Goal: Task Accomplishment & Management: Manage account settings

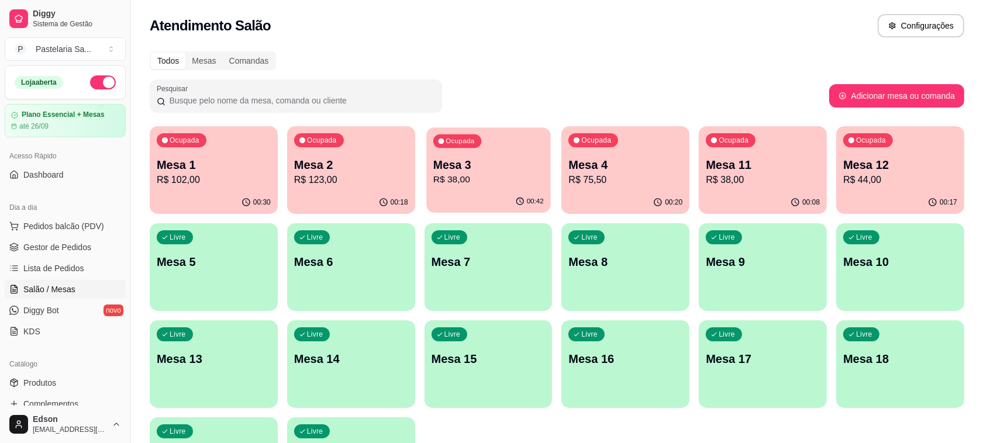
click at [512, 191] on div "00:42" at bounding box center [488, 202] width 124 height 22
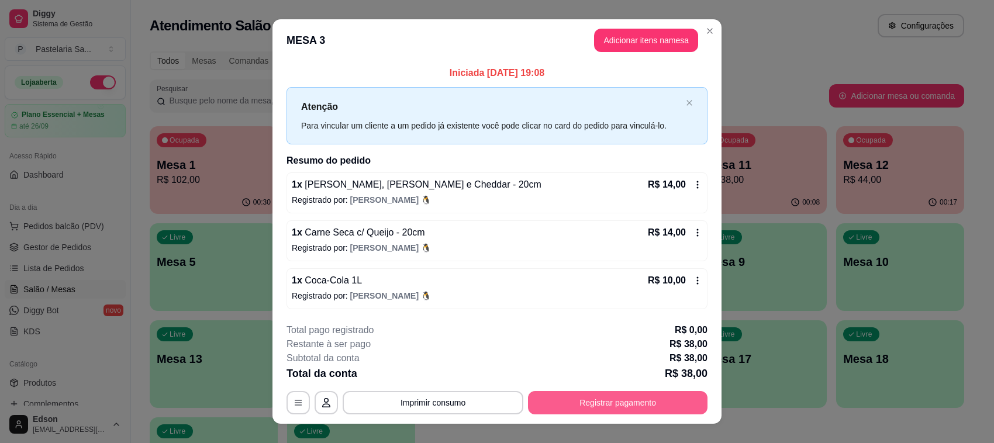
click at [616, 395] on button "Registrar pagamento" at bounding box center [617, 402] width 179 height 23
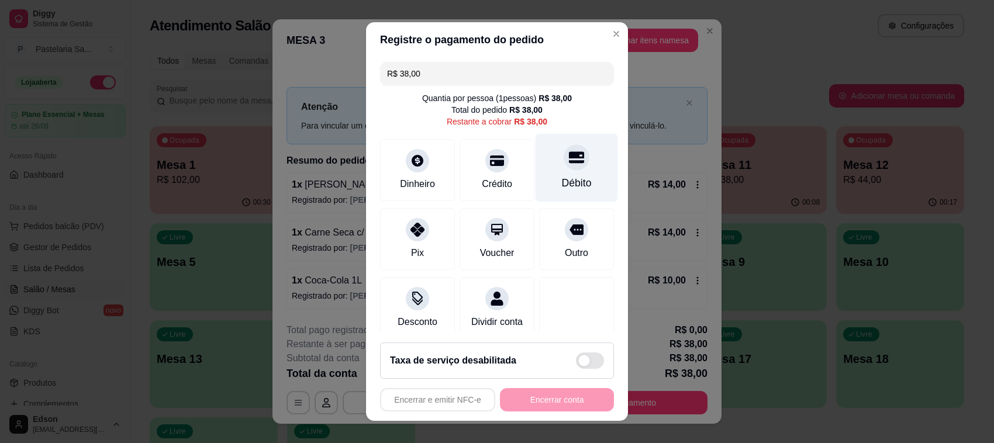
click at [564, 168] on div at bounding box center [577, 157] width 26 height 26
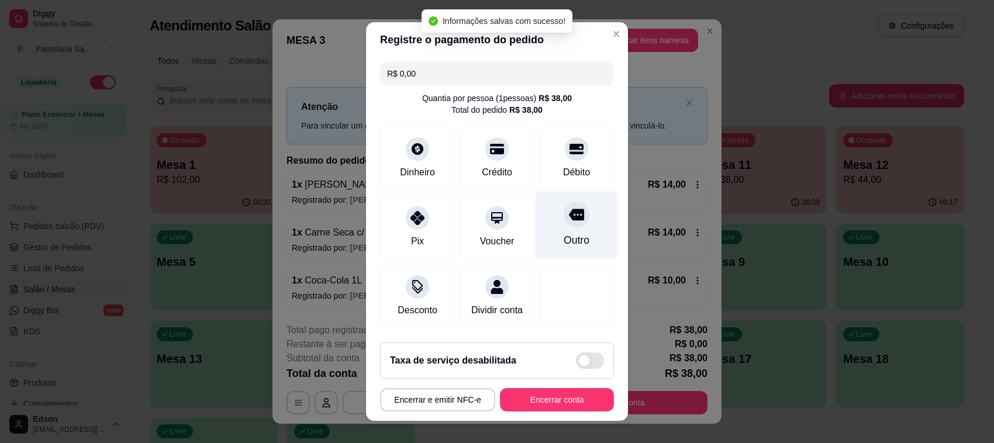
type input "R$ 0,00"
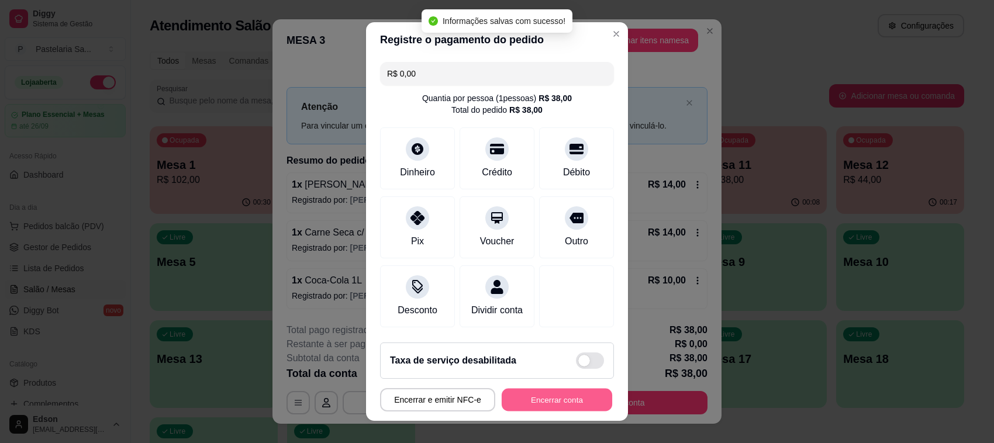
click at [550, 404] on button "Encerrar conta" at bounding box center [557, 400] width 111 height 23
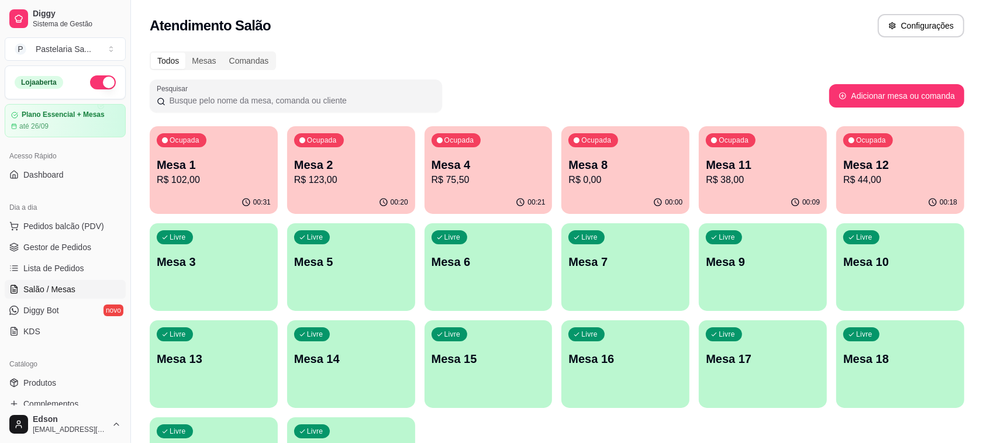
click at [170, 147] on div "Ocupada" at bounding box center [182, 140] width 50 height 14
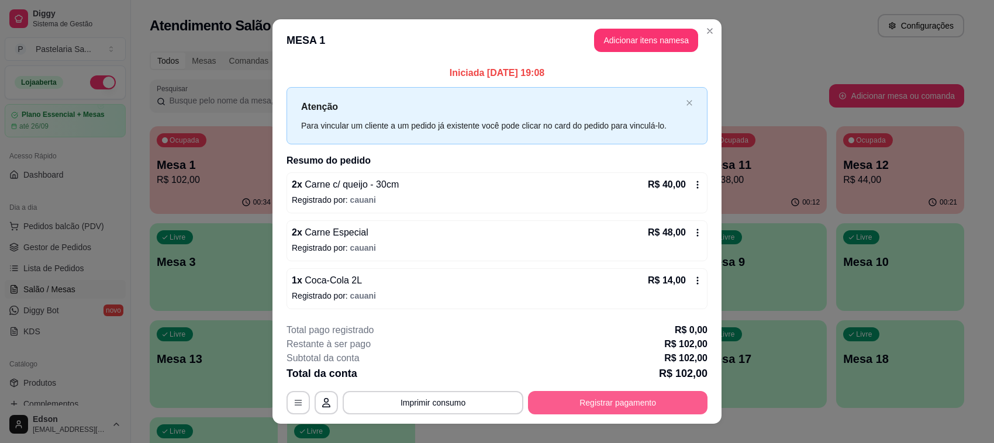
click at [629, 408] on button "Registrar pagamento" at bounding box center [617, 402] width 179 height 23
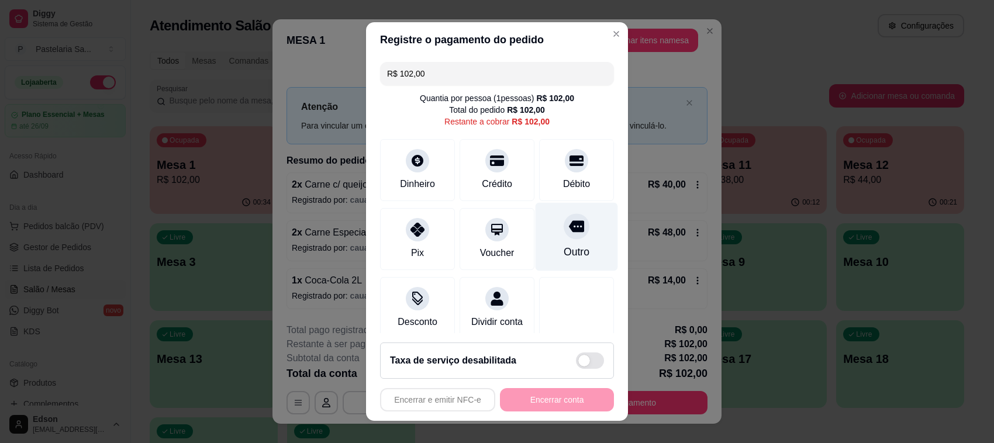
click at [544, 170] on div "Débito" at bounding box center [576, 170] width 75 height 62
type input "R$ 0,00"
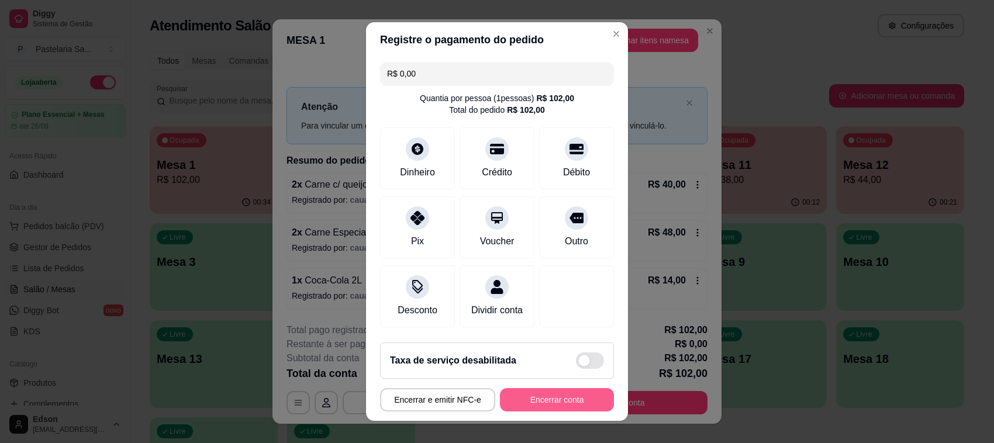
click at [512, 408] on button "Encerrar conta" at bounding box center [557, 399] width 114 height 23
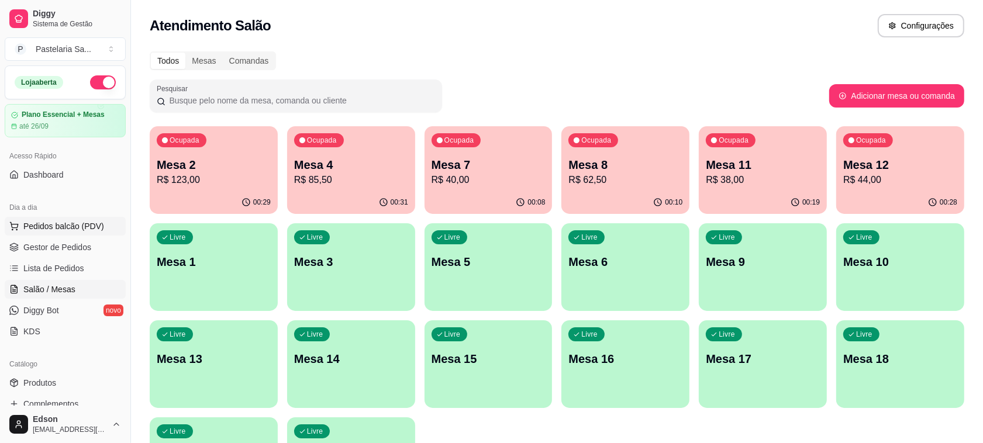
click at [72, 228] on span "Pedidos balcão (PDV)" at bounding box center [63, 226] width 81 height 12
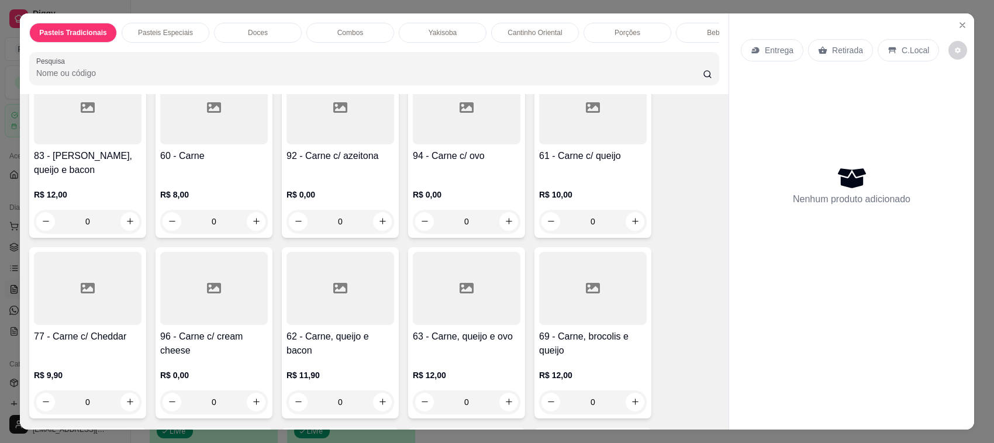
scroll to position [569, 0]
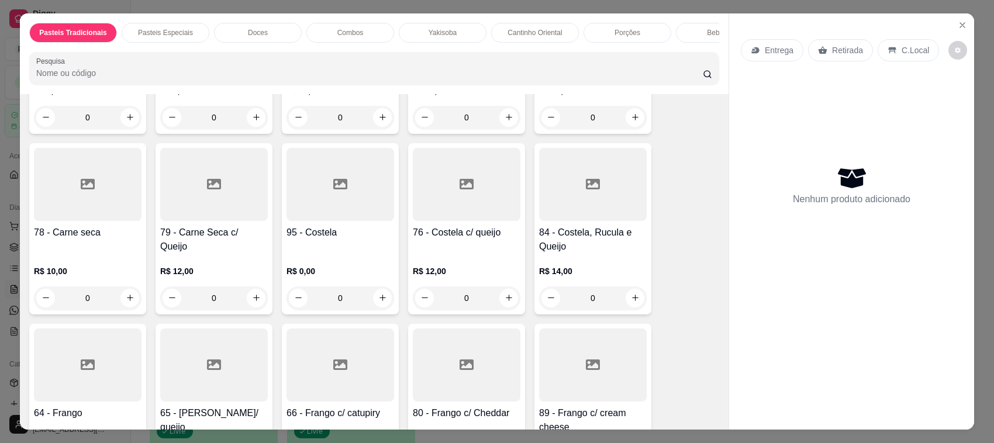
click at [506, 237] on div "76 - Costela c/ queijo" at bounding box center [467, 240] width 108 height 28
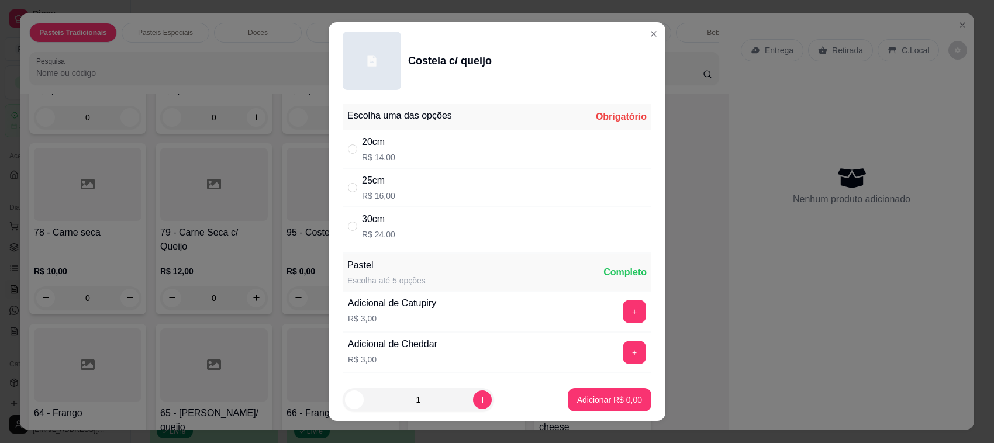
click at [436, 207] on div "30cm R$ 24,00" at bounding box center [497, 226] width 309 height 39
radio input "true"
click at [492, 195] on div "25cm R$ 16,00" at bounding box center [497, 187] width 309 height 39
radio input "true"
radio input "false"
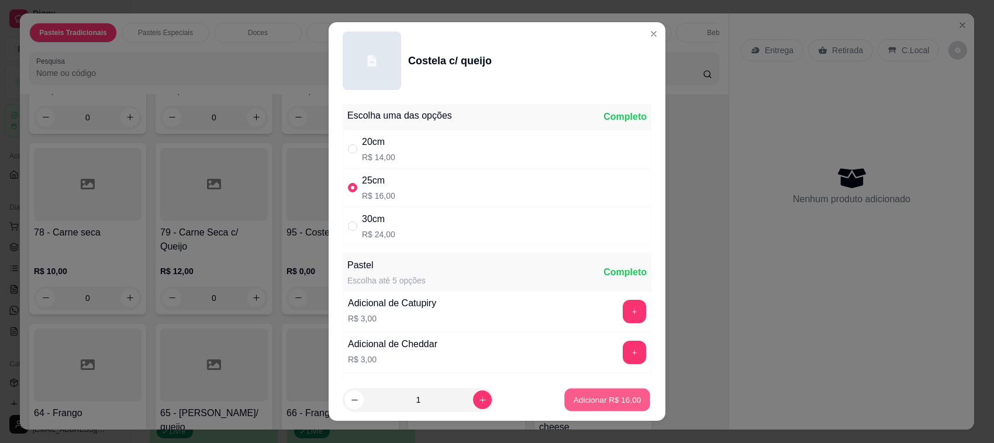
click at [573, 393] on button "Adicionar R$ 16,00" at bounding box center [607, 400] width 86 height 23
type input "1"
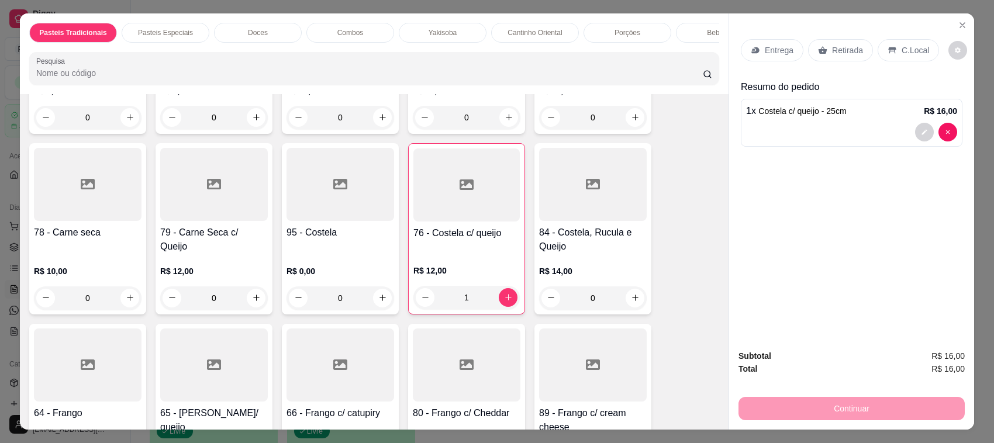
click at [778, 44] on p "Entrega" at bounding box center [779, 50] width 29 height 12
click at [764, 61] on div "Entrega" at bounding box center [772, 50] width 63 height 22
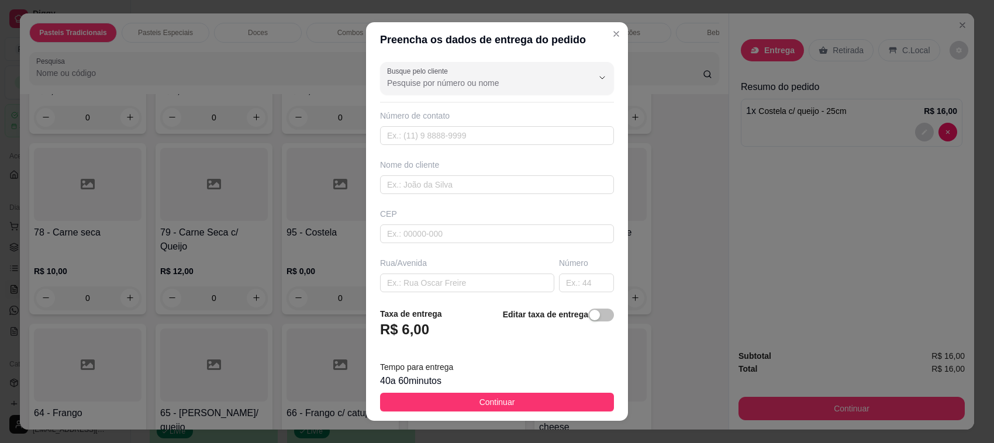
click at [498, 376] on div "40 a 60 minutos" at bounding box center [497, 381] width 234 height 14
click at [588, 316] on span "button" at bounding box center [601, 315] width 26 height 13
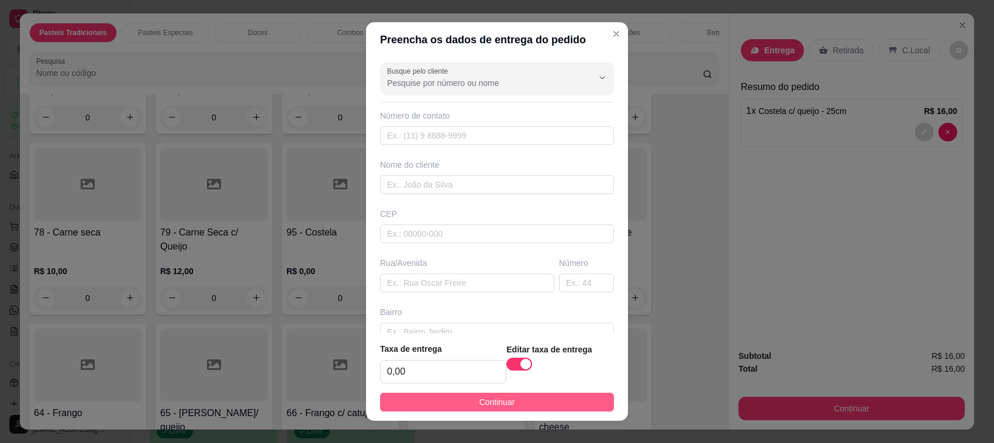
click at [553, 399] on button "Continuar" at bounding box center [497, 402] width 234 height 19
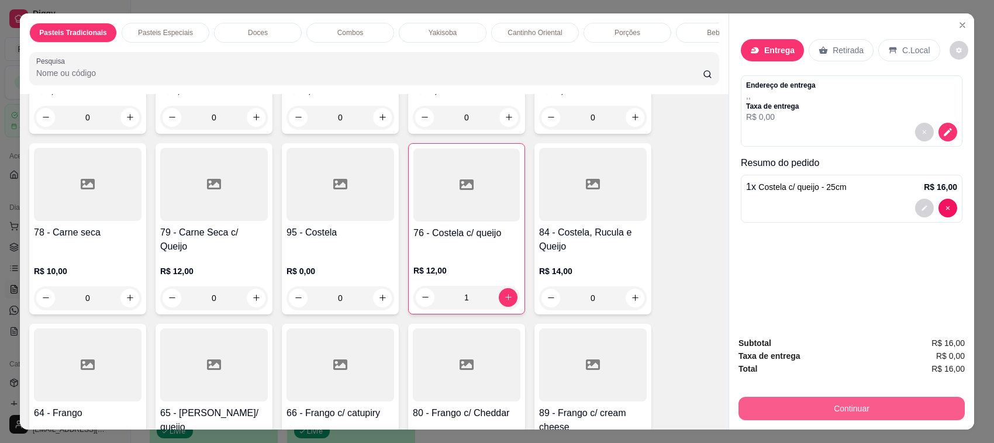
click at [814, 405] on button "Continuar" at bounding box center [851, 408] width 226 height 23
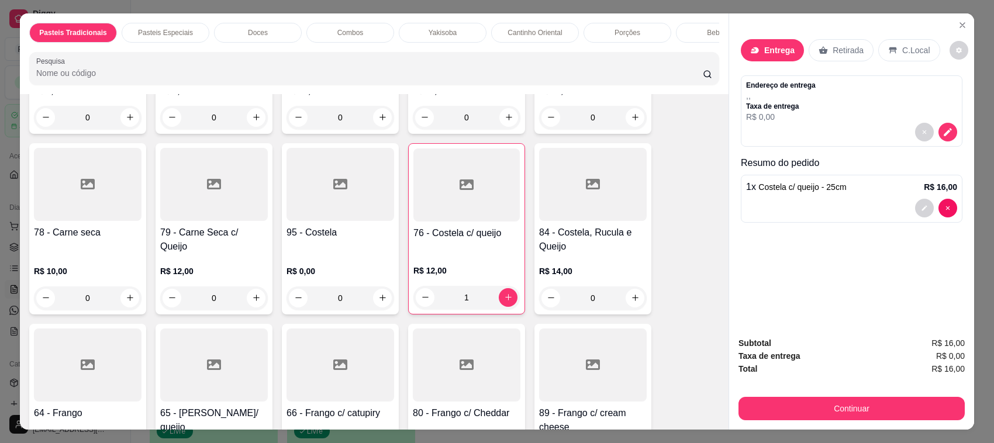
click at [541, 129] on div "R$ 16,00 Total do pedido R$ 16,00 Restante a cobrar R$ 16,00 Dinheiro Crédito D…" at bounding box center [497, 201] width 262 height 275
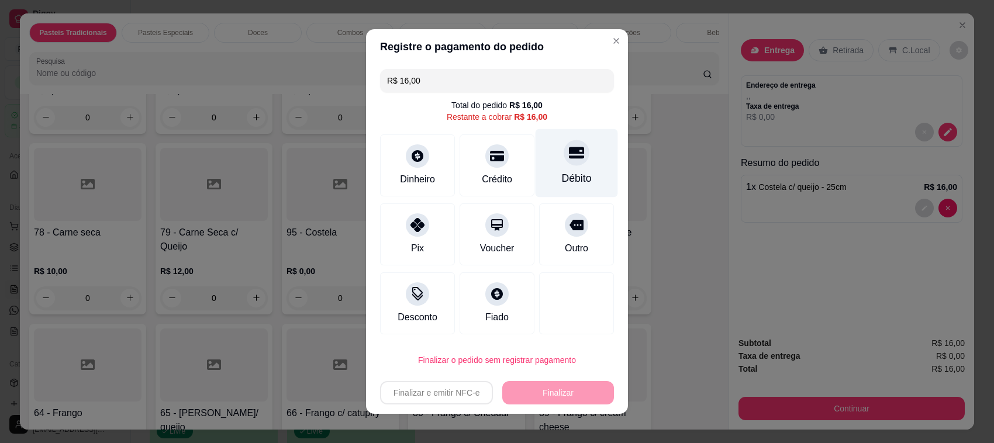
click at [562, 179] on div "Débito" at bounding box center [577, 178] width 30 height 15
type input "R$ 0,00"
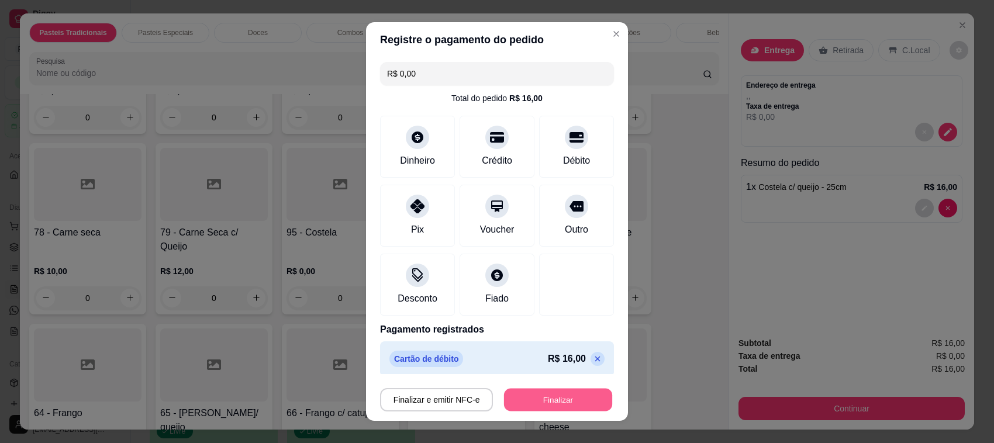
click at [537, 405] on button "Finalizar" at bounding box center [558, 400] width 108 height 23
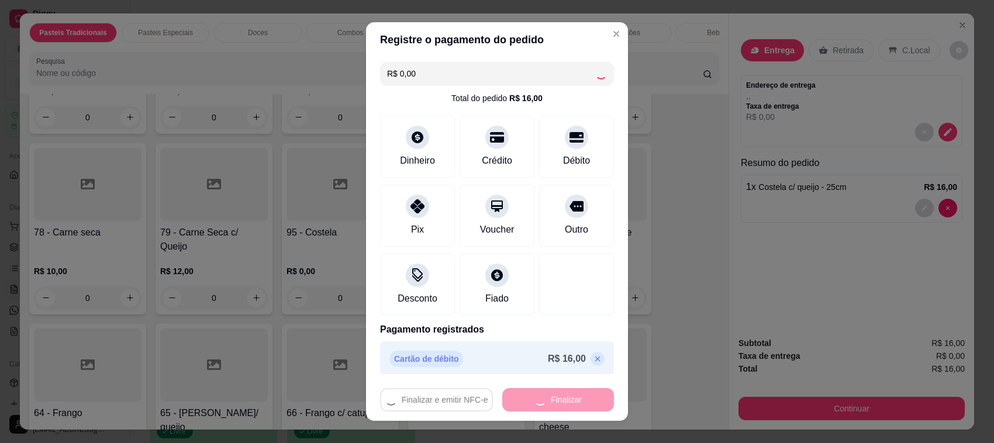
type input "0"
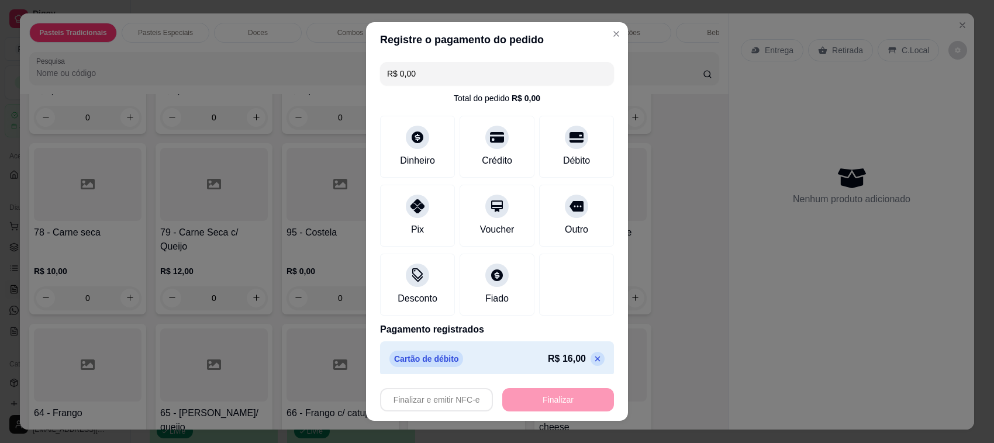
type input "-R$ 16,00"
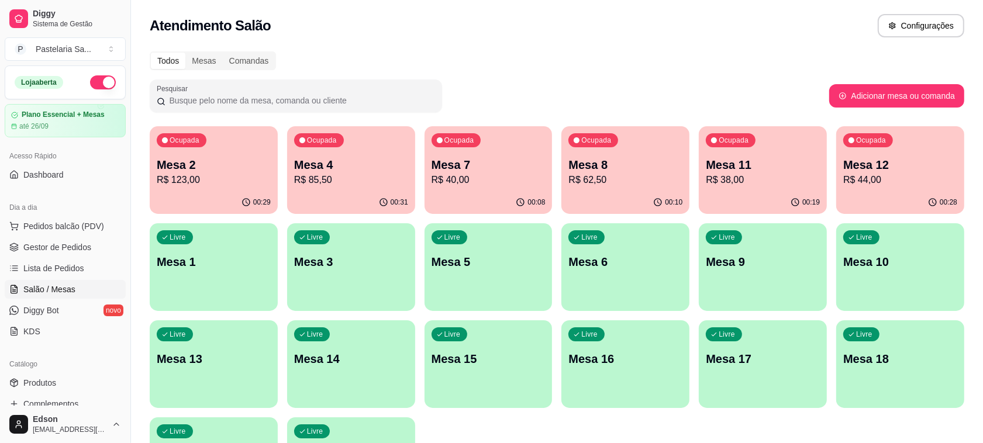
click at [210, 154] on div "Ocupada Mesa 2 R$ 123,00" at bounding box center [214, 158] width 128 height 65
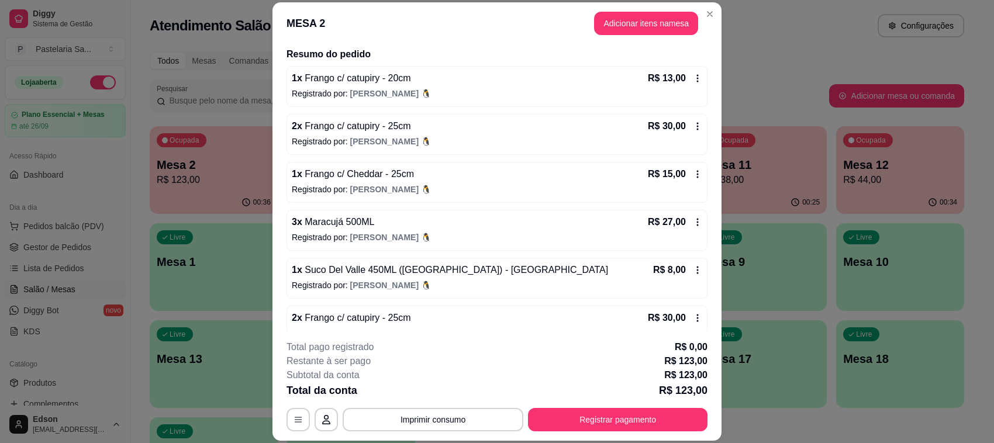
scroll to position [138, 0]
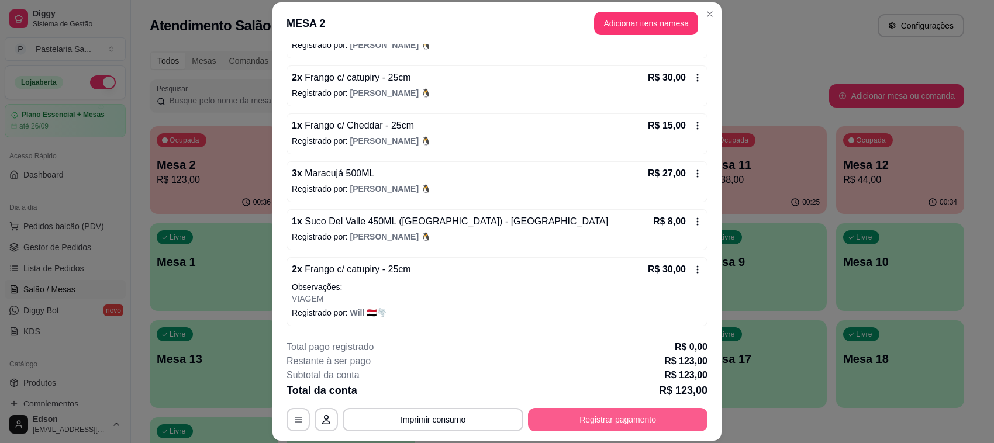
click at [574, 416] on button "Registrar pagamento" at bounding box center [617, 419] width 179 height 23
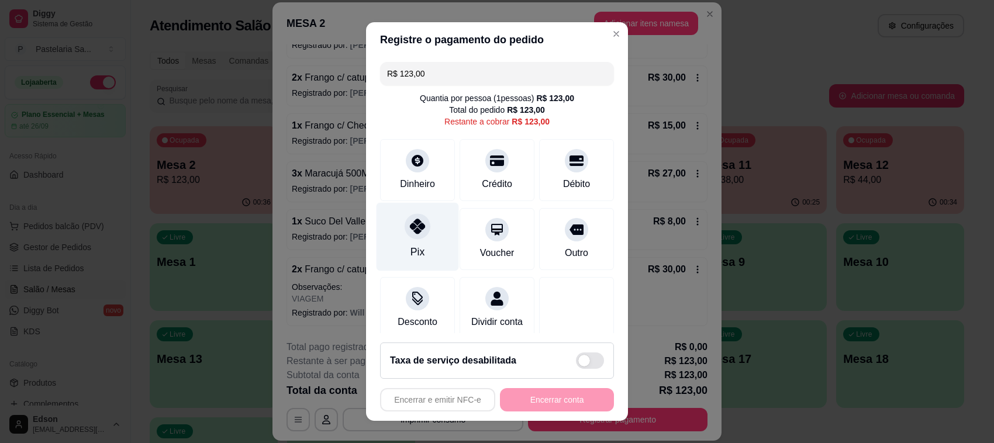
click at [424, 233] on div "Pix" at bounding box center [418, 237] width 82 height 68
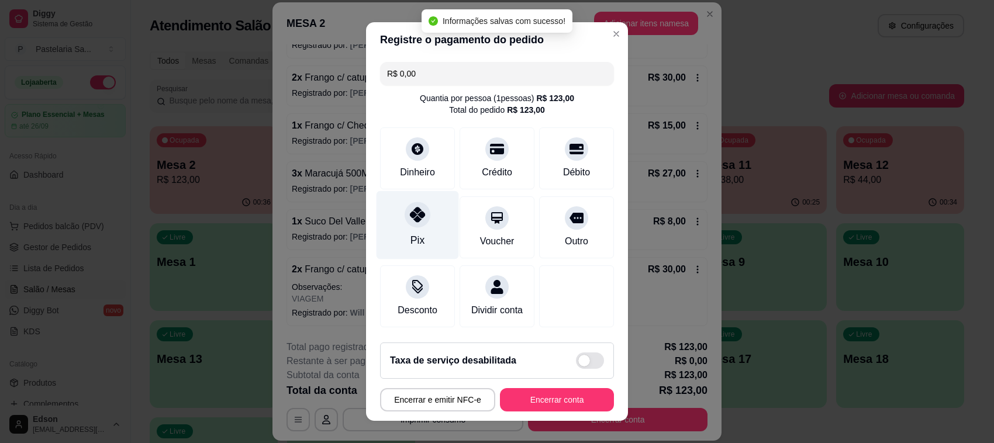
type input "R$ 0,00"
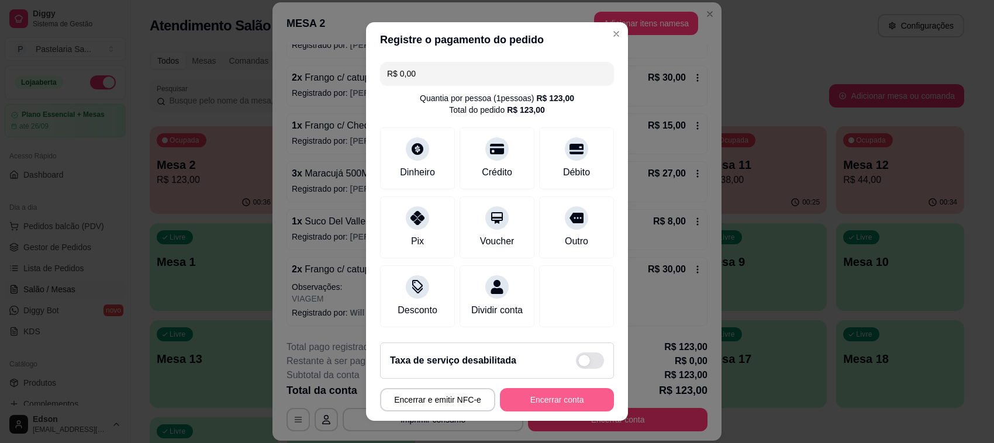
click at [522, 409] on button "Encerrar conta" at bounding box center [557, 399] width 114 height 23
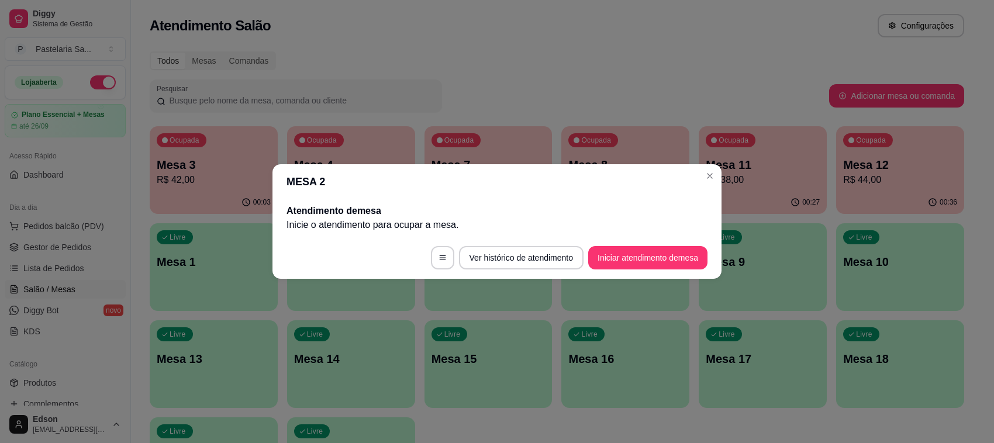
scroll to position [0, 0]
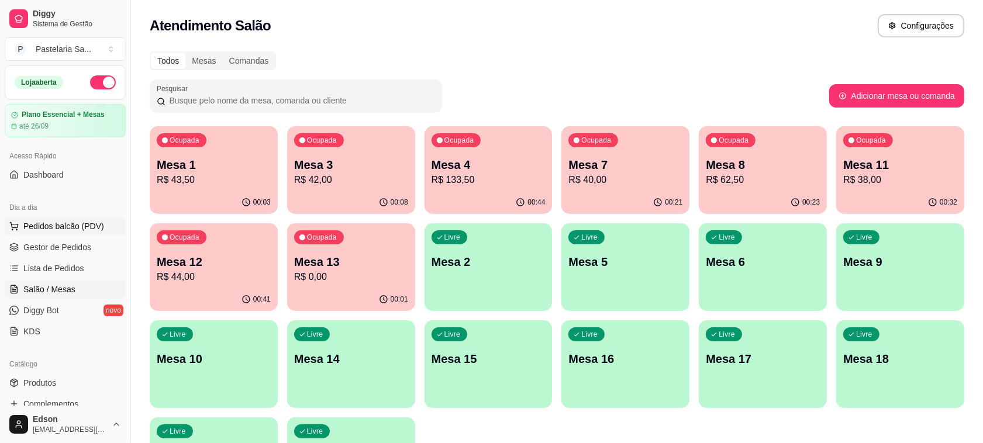
click at [79, 227] on span "Pedidos balcão (PDV)" at bounding box center [63, 226] width 81 height 12
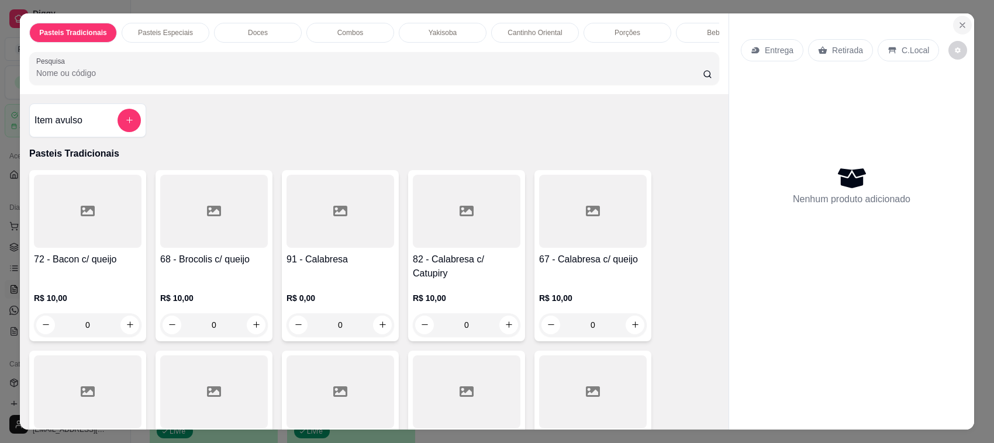
click at [960, 27] on icon "Close" at bounding box center [962, 24] width 9 height 9
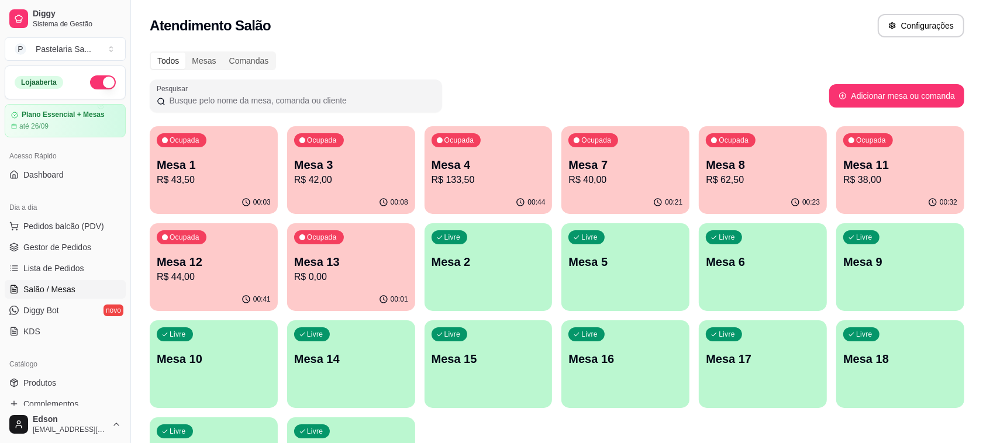
click at [364, 381] on div "Livre Mesa 14" at bounding box center [351, 357] width 128 height 74
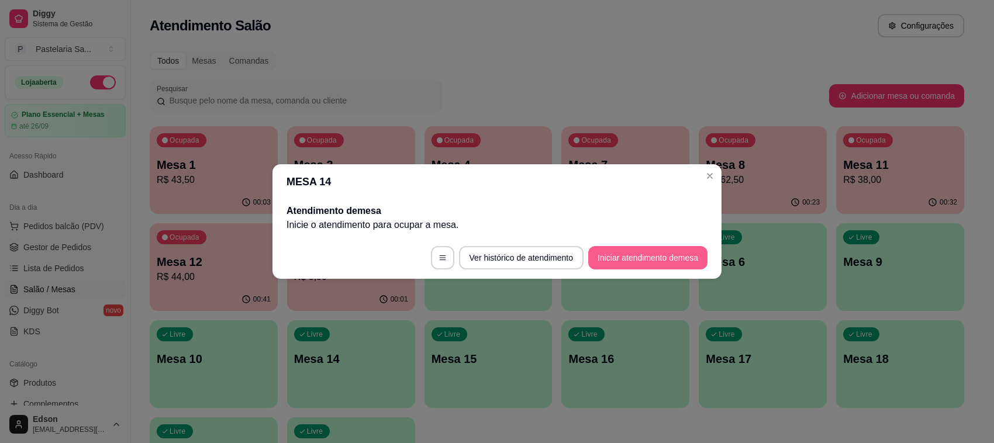
click at [649, 256] on button "Iniciar atendimento de mesa" at bounding box center [647, 257] width 119 height 23
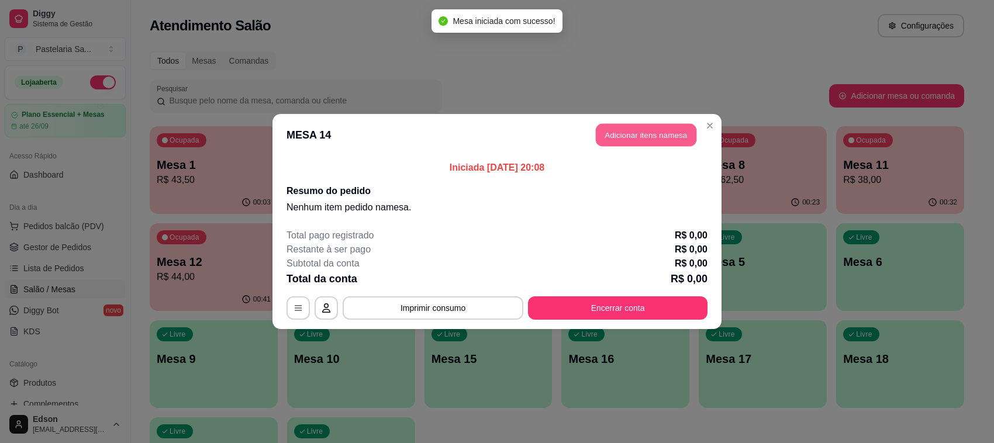
click at [649, 145] on button "Adicionar itens na mesa" at bounding box center [646, 135] width 101 height 23
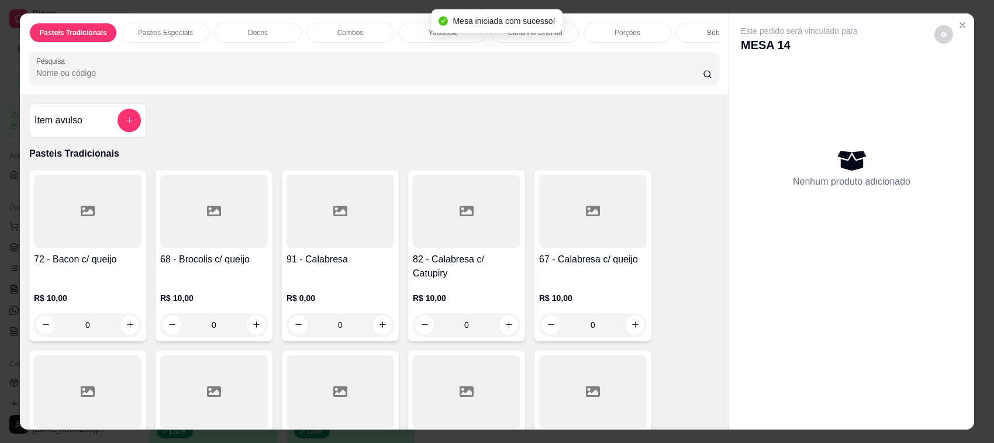
click at [374, 79] on input "Pesquisa" at bounding box center [369, 73] width 667 height 12
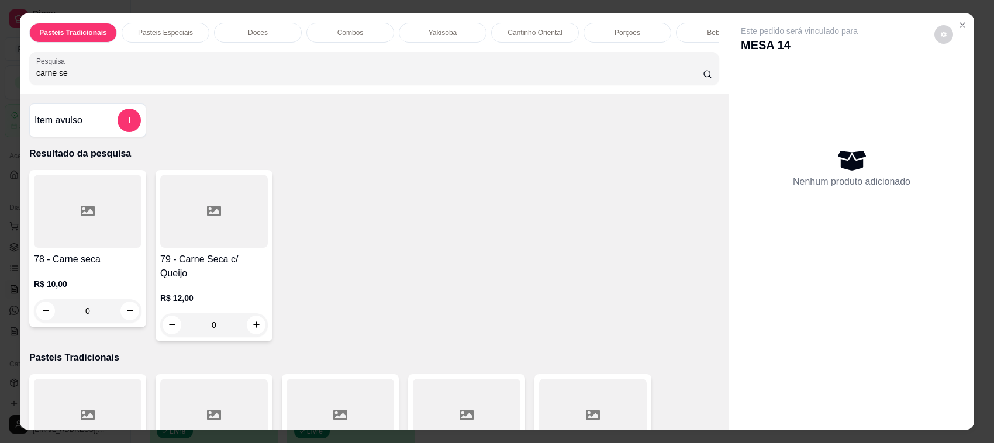
type input "carne se"
click at [77, 267] on h4 "78 - Carne seca" at bounding box center [88, 260] width 108 height 14
click at [457, 159] on div "20cm R$ 12,00" at bounding box center [497, 149] width 309 height 39
radio input "true"
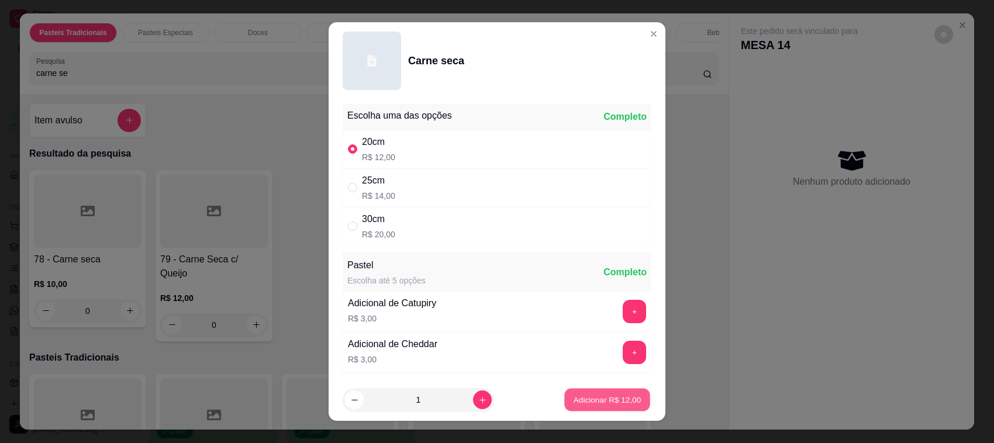
click at [593, 404] on p "Adicionar R$ 12,00" at bounding box center [608, 399] width 68 height 11
type input "1"
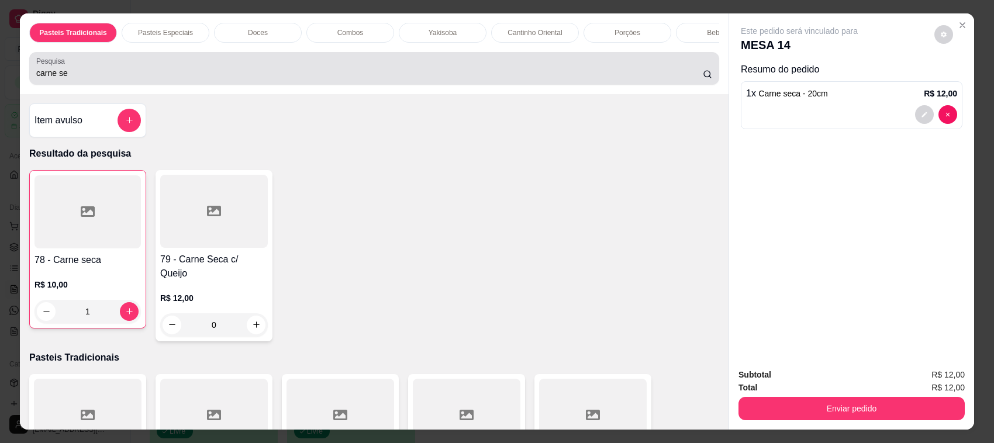
click at [387, 85] on div "Pesquisa carne se" at bounding box center [374, 68] width 690 height 33
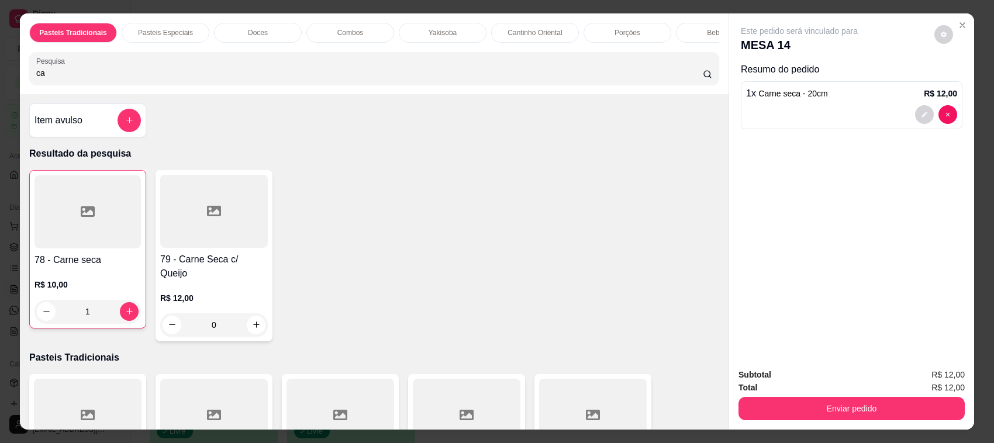
type input "c"
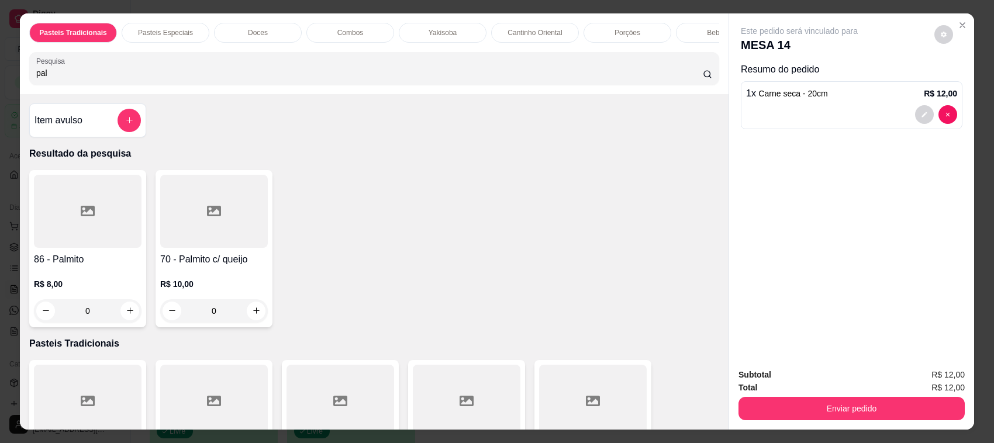
type input "pal"
click at [50, 229] on div at bounding box center [88, 211] width 108 height 73
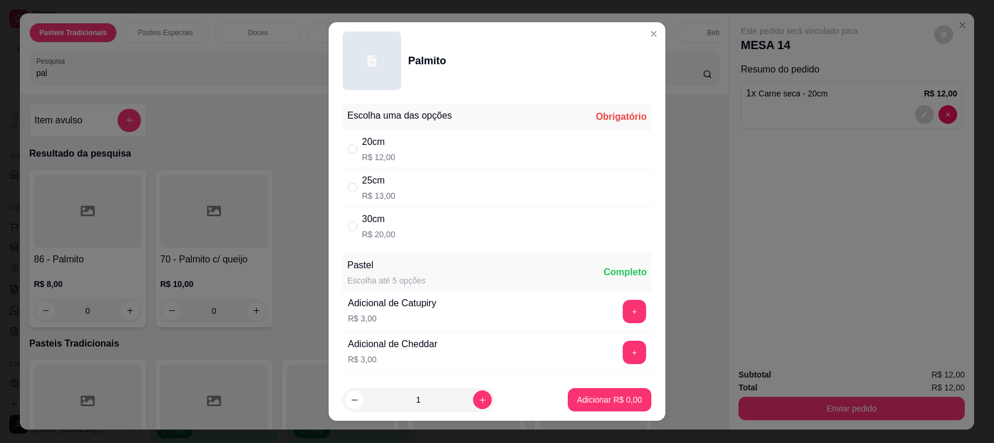
click at [392, 163] on div "20cm R$ 12,00" at bounding box center [497, 149] width 309 height 39
radio input "true"
click at [594, 399] on p "Adicionar R$ 12,00" at bounding box center [608, 399] width 68 height 11
type input "1"
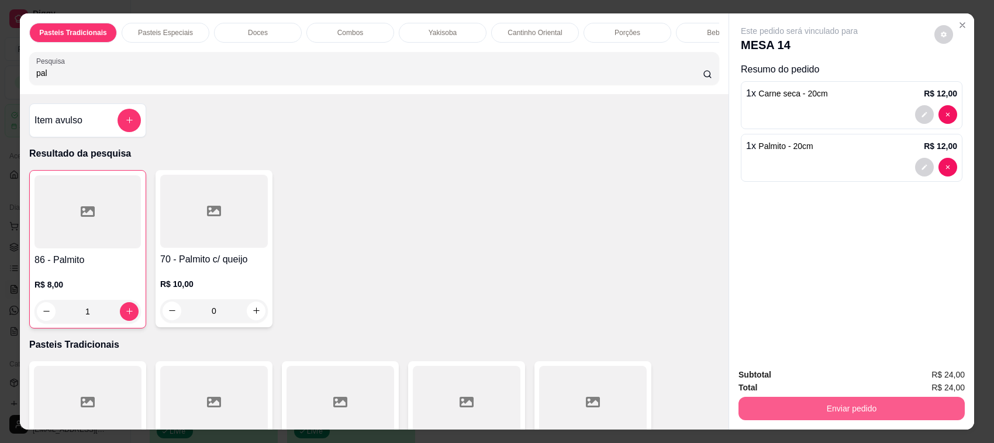
click at [838, 414] on button "Enviar pedido" at bounding box center [851, 408] width 226 height 23
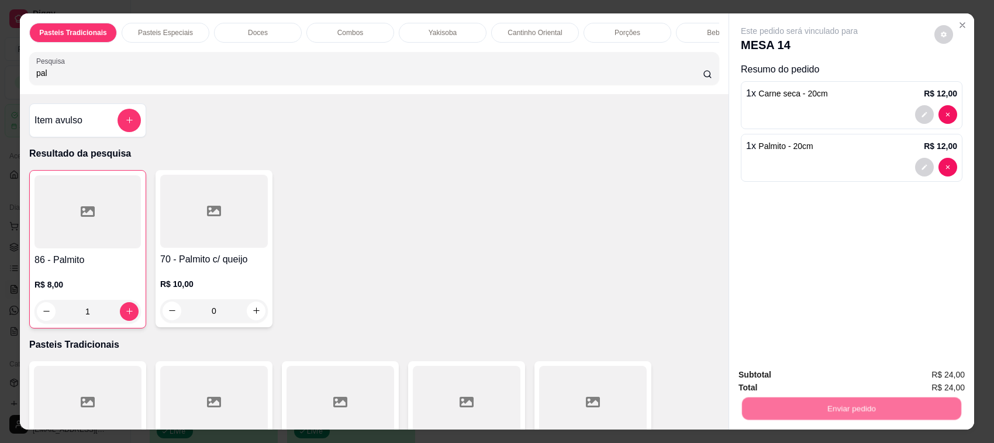
click at [817, 390] on button "Não registrar e enviar pedido" at bounding box center [812, 381] width 122 height 22
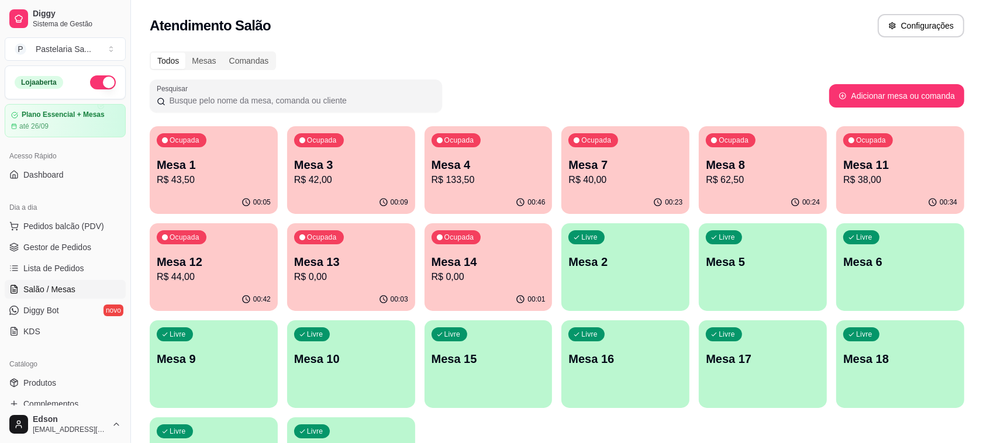
click at [866, 164] on p "Mesa 11" at bounding box center [900, 165] width 114 height 16
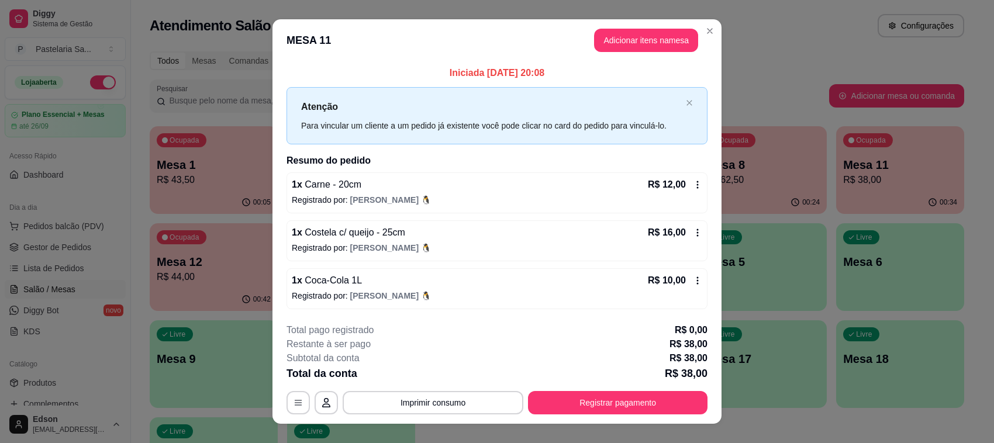
click at [662, 420] on footer "**********" at bounding box center [496, 369] width 449 height 110
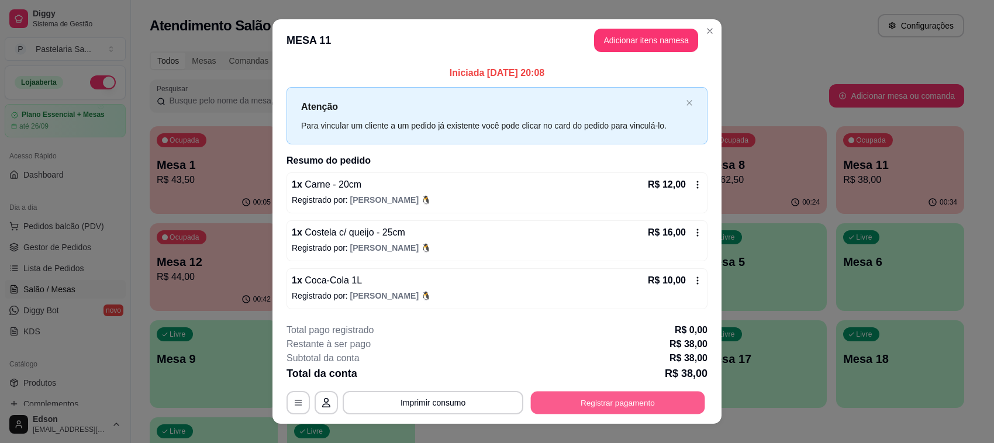
click at [662, 411] on button "Registrar pagamento" at bounding box center [618, 402] width 174 height 23
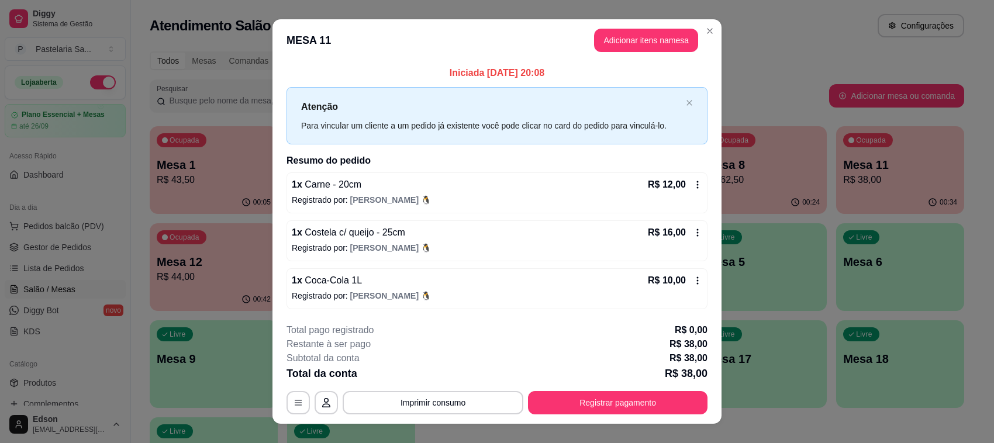
click at [555, 139] on div "Débito" at bounding box center [577, 168] width 82 height 68
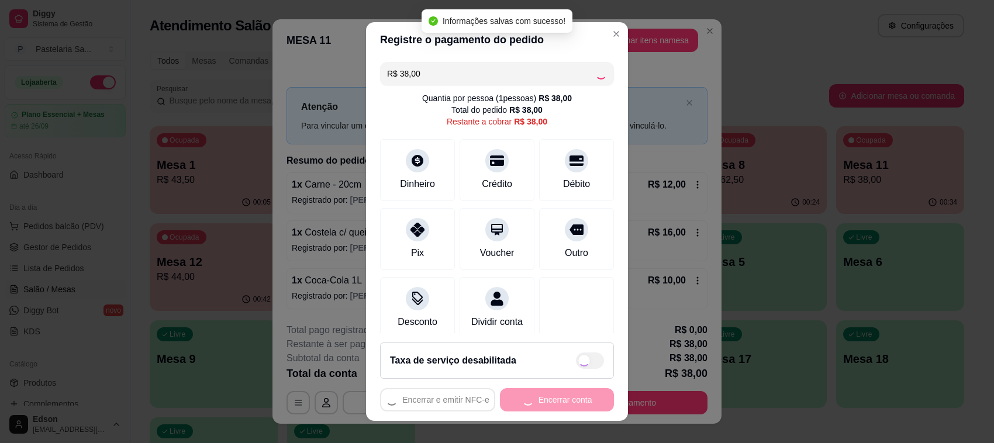
type input "R$ 0,00"
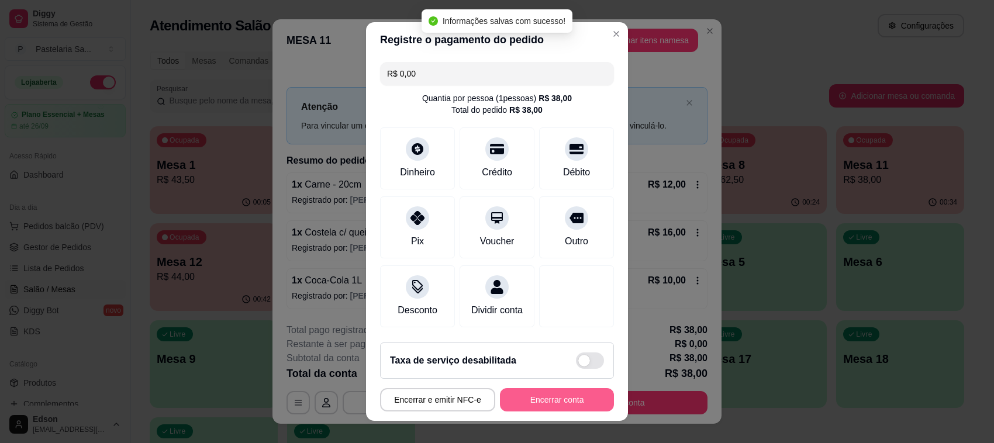
click at [572, 398] on button "Encerrar conta" at bounding box center [557, 399] width 114 height 23
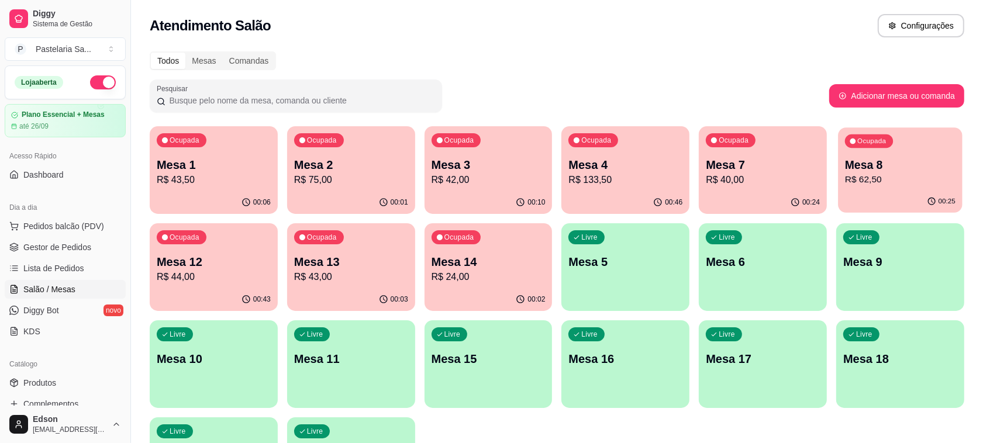
click at [890, 198] on div "00:25" at bounding box center [900, 202] width 124 height 22
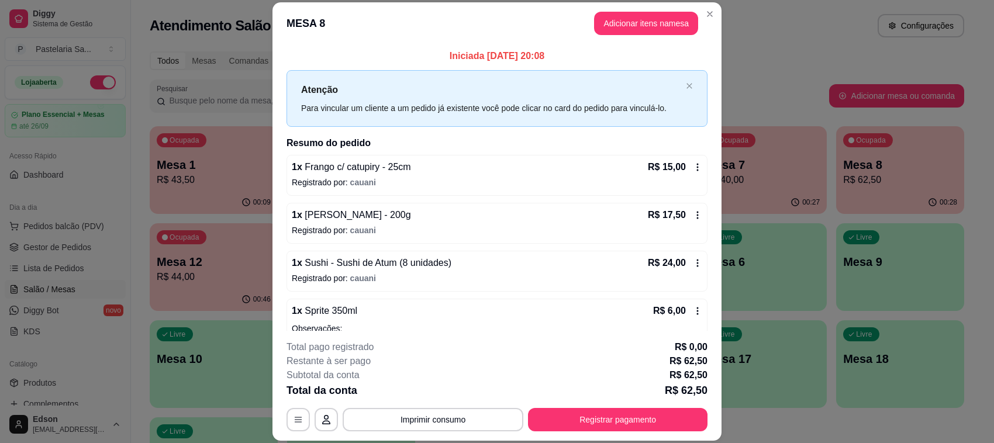
scroll to position [42, 0]
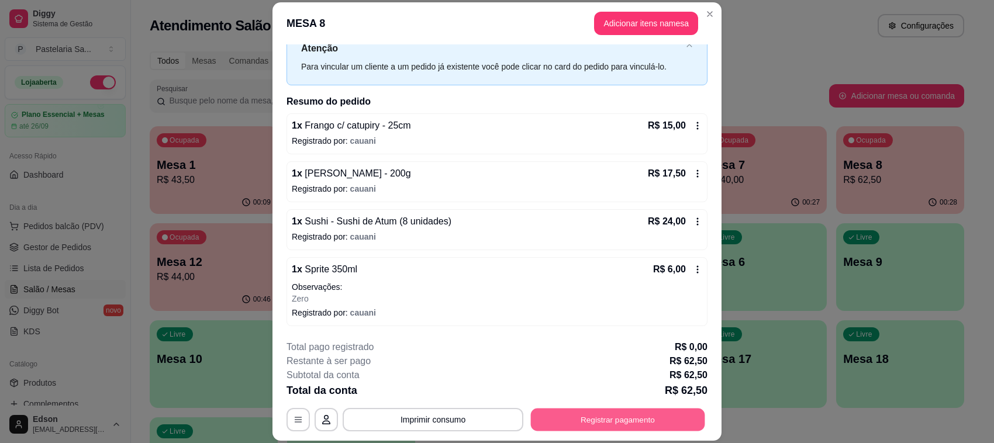
click at [674, 423] on button "Registrar pagamento" at bounding box center [618, 420] width 174 height 23
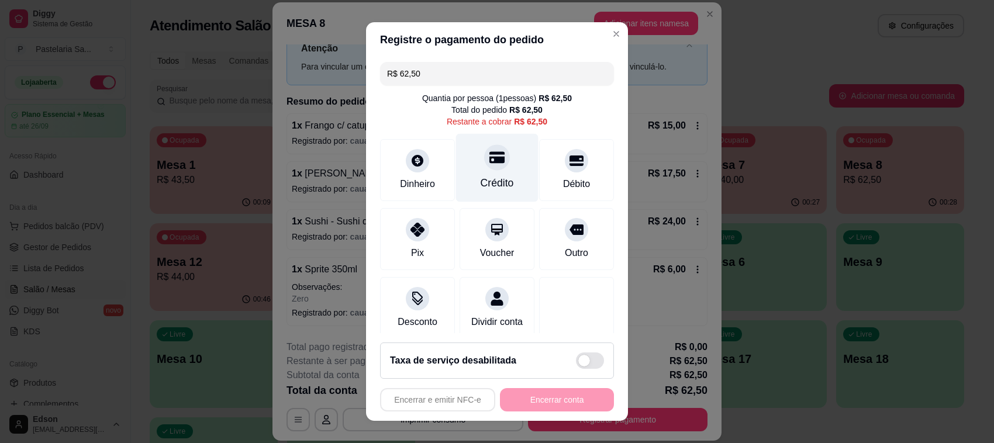
click at [468, 150] on div "Crédito" at bounding box center [497, 168] width 82 height 68
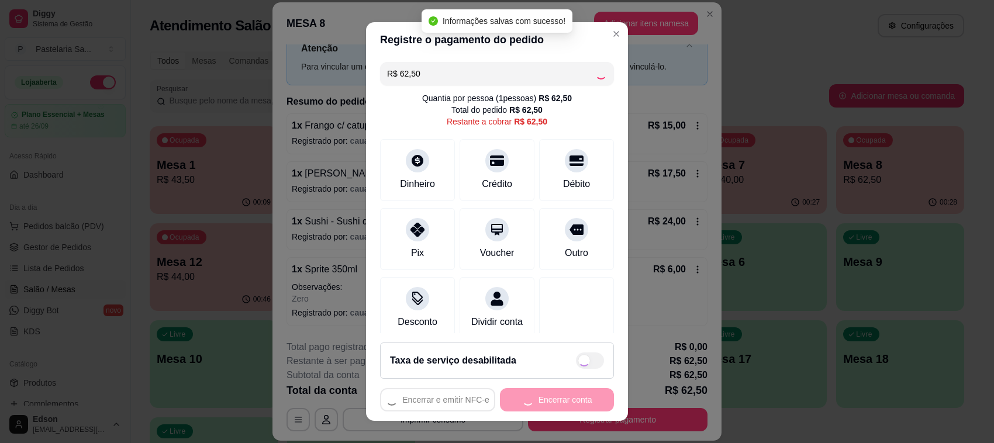
type input "R$ 0,00"
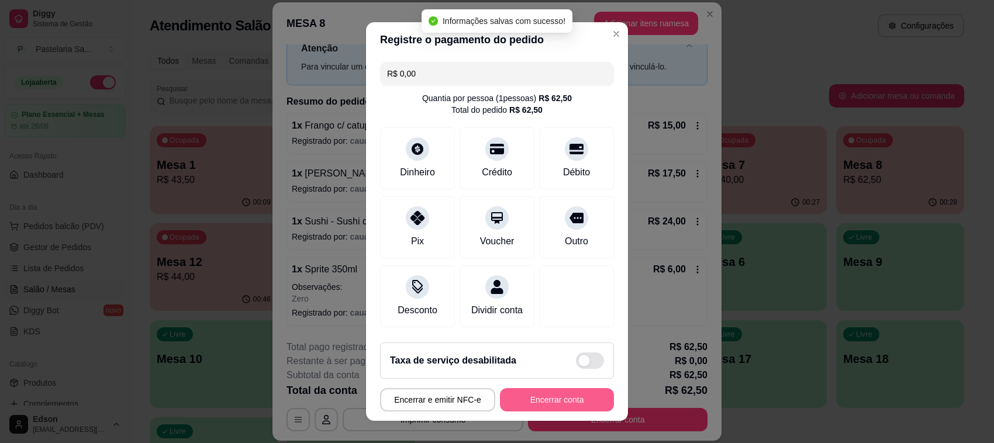
click at [577, 408] on button "Encerrar conta" at bounding box center [557, 399] width 114 height 23
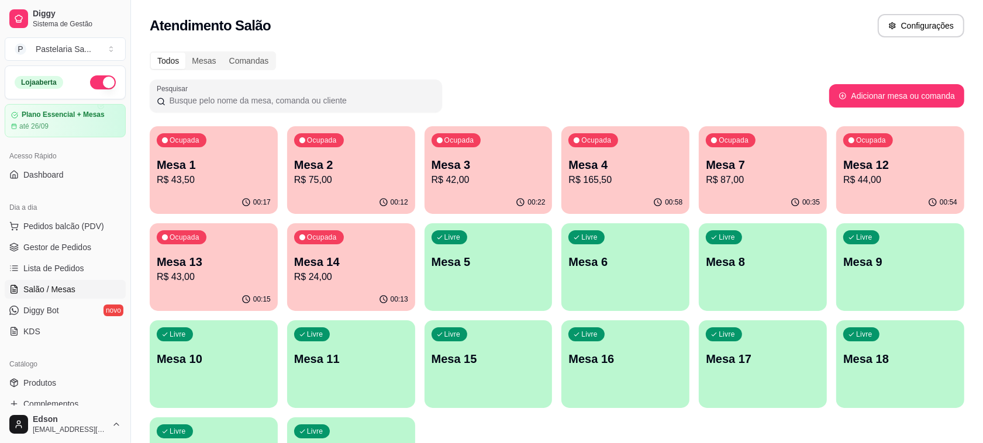
click at [875, 157] on p "Mesa 12" at bounding box center [900, 165] width 114 height 16
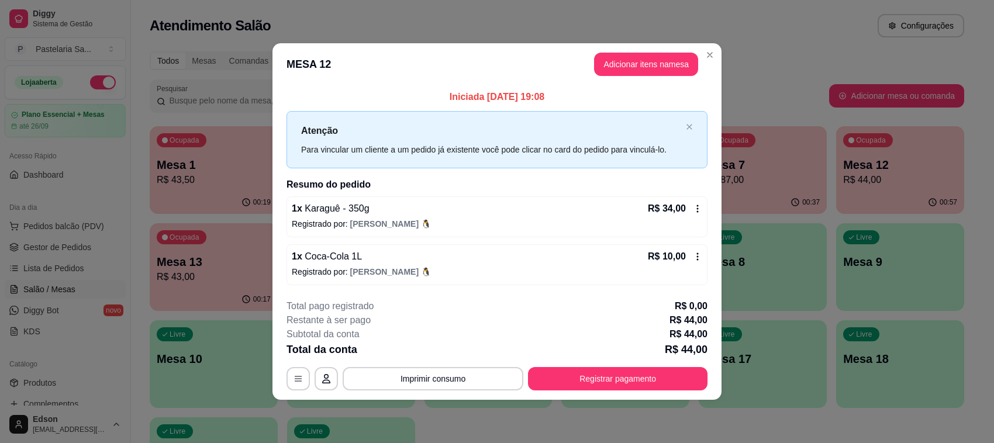
click at [624, 393] on footer "**********" at bounding box center [496, 345] width 449 height 110
click at [616, 367] on button "Registrar pagamento" at bounding box center [617, 378] width 179 height 23
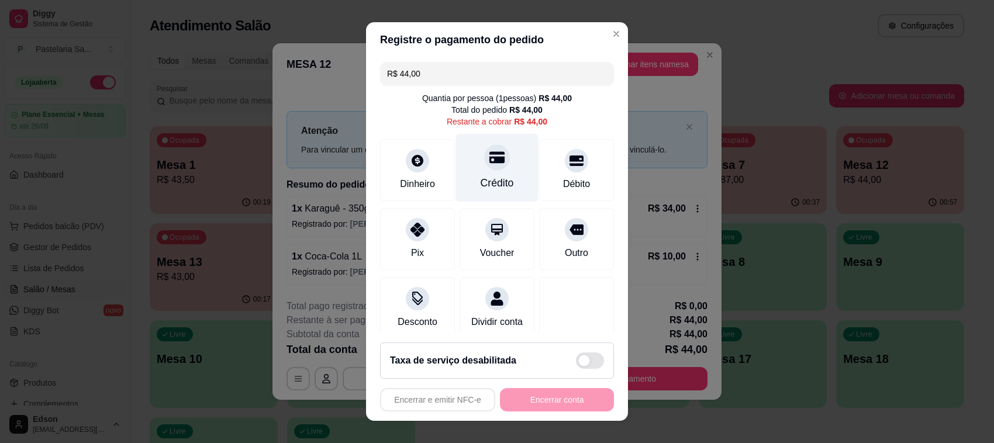
click at [456, 151] on div "Crédito" at bounding box center [497, 168] width 82 height 68
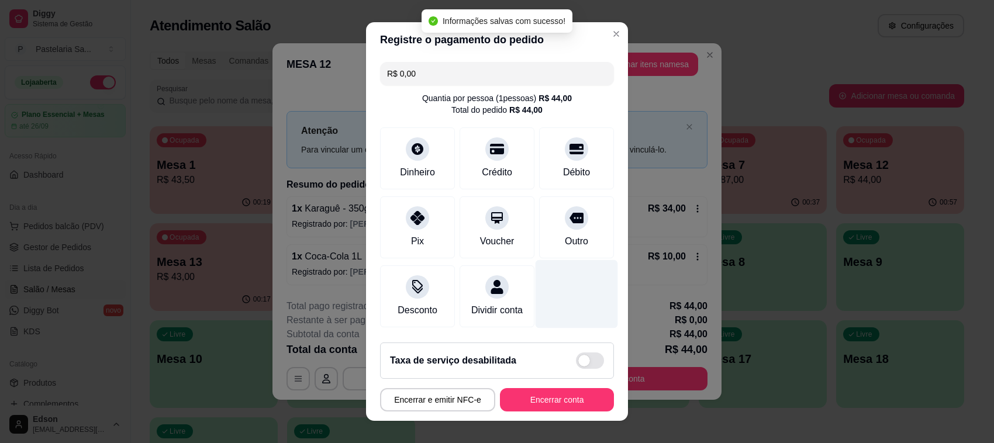
scroll to position [74, 0]
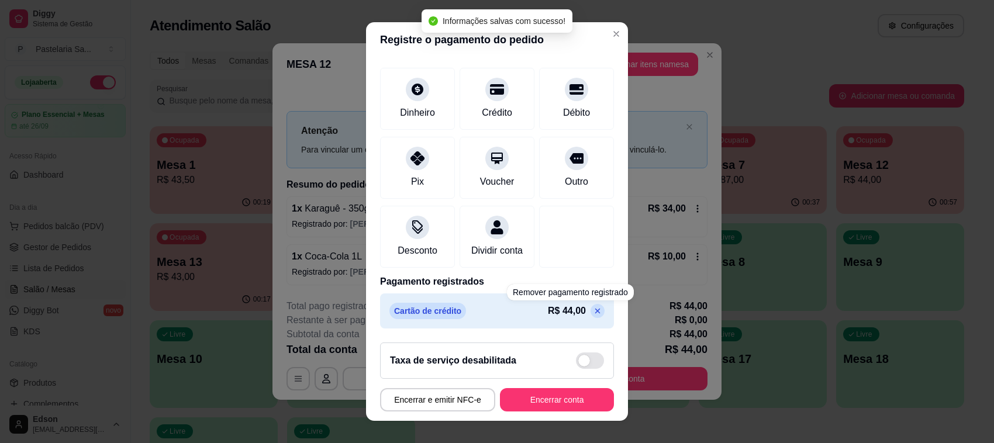
drag, startPoint x: 568, startPoint y: 305, endPoint x: 557, endPoint y: 306, distance: 11.7
click at [556, 291] on div "Remover pagamento registrado" at bounding box center [570, 292] width 127 height 16
click at [569, 323] on div "Cartão de crédito R$ 44,00" at bounding box center [497, 311] width 234 height 35
click at [595, 312] on icon at bounding box center [597, 311] width 5 height 5
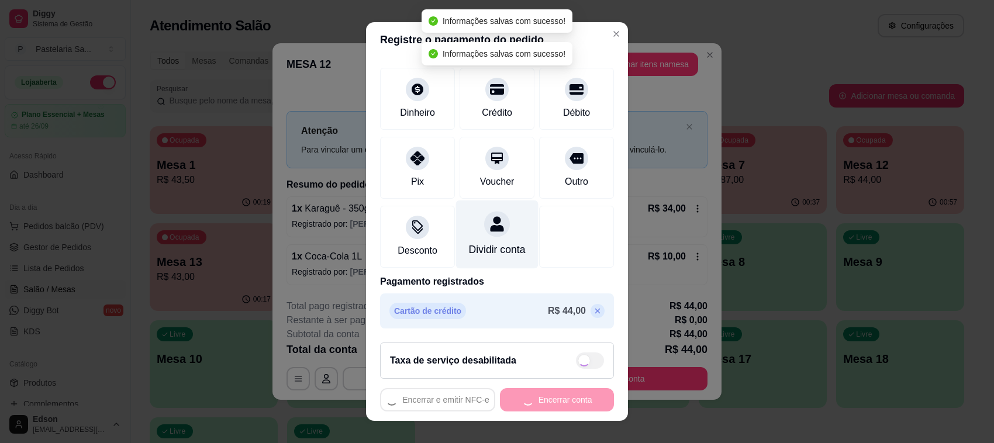
scroll to position [0, 0]
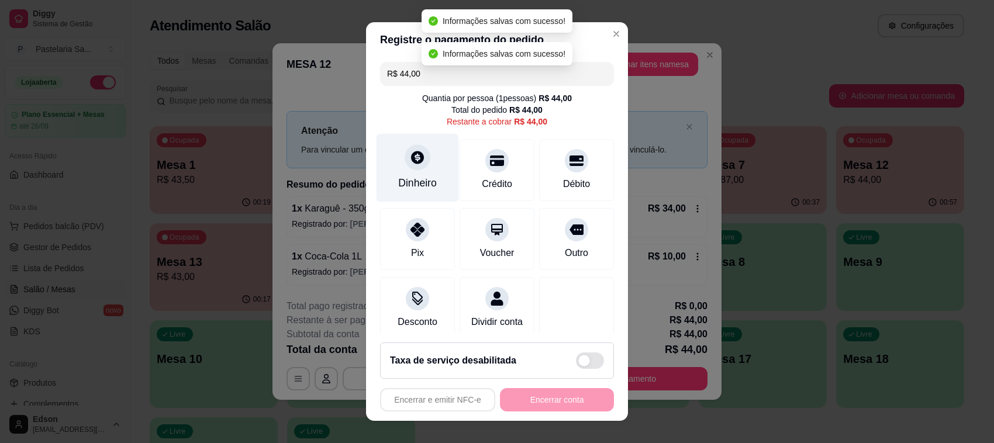
click at [412, 161] on icon at bounding box center [417, 157] width 13 height 13
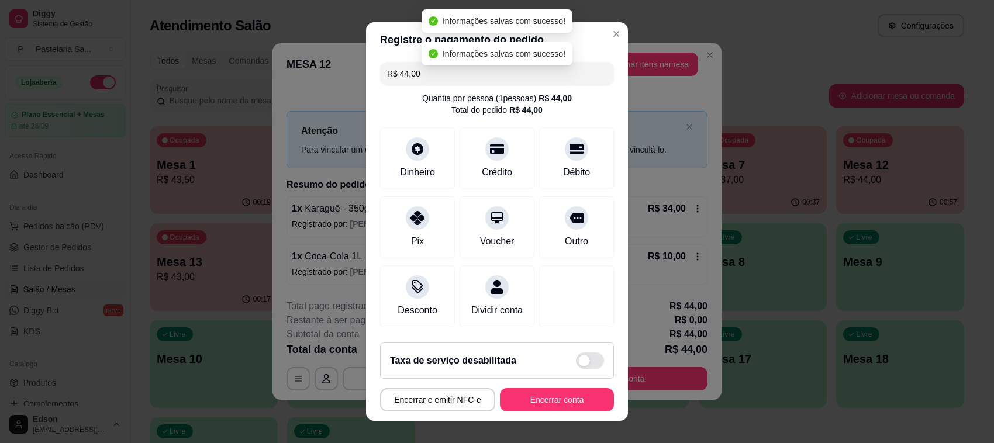
type input "R$ 0,00"
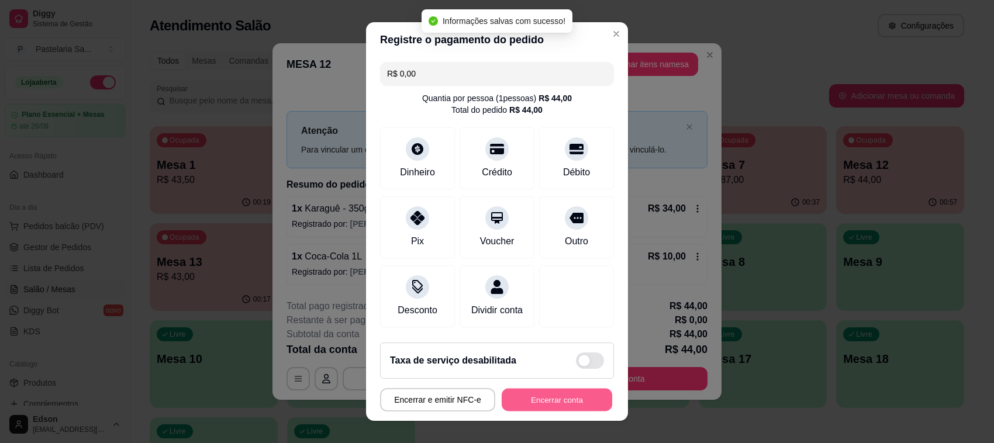
click at [539, 408] on button "Encerrar conta" at bounding box center [557, 400] width 111 height 23
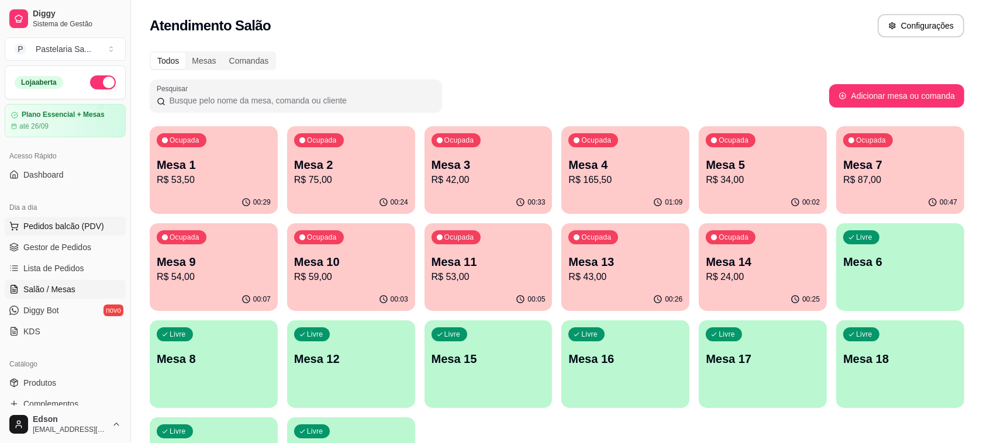
click at [82, 226] on span "Pedidos balcão (PDV)" at bounding box center [63, 226] width 81 height 12
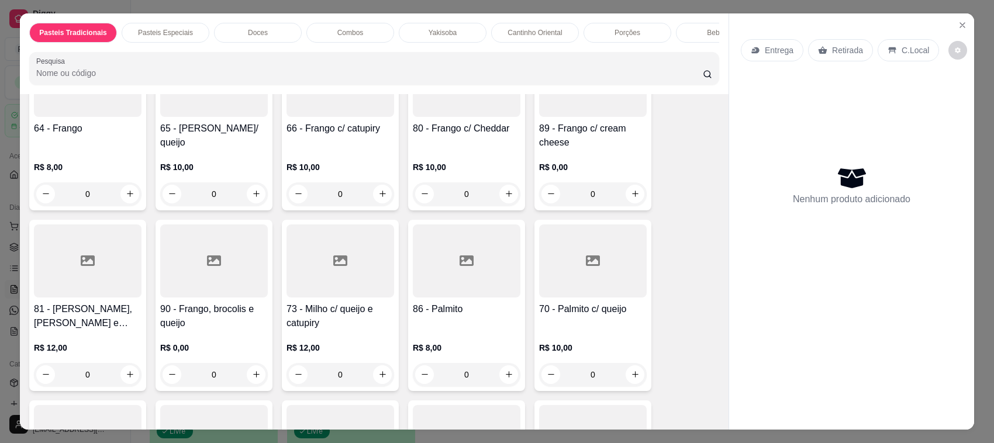
scroll to position [569, 0]
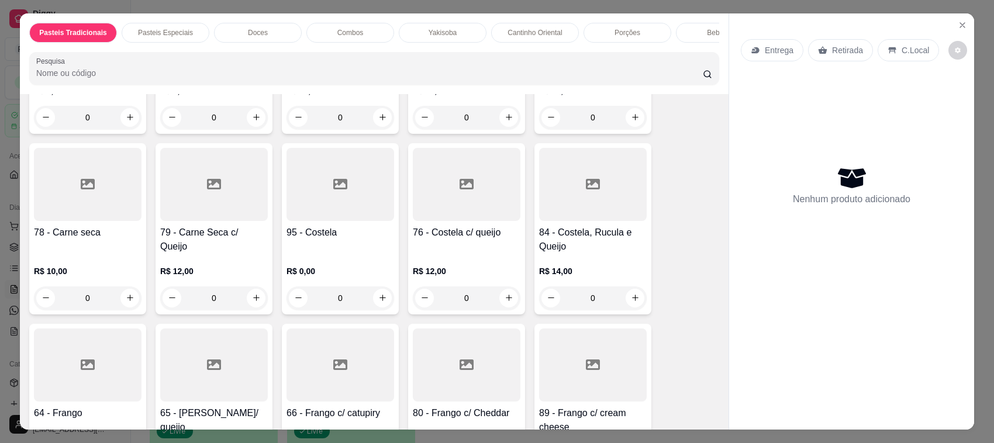
click at [340, 374] on div at bounding box center [340, 365] width 108 height 73
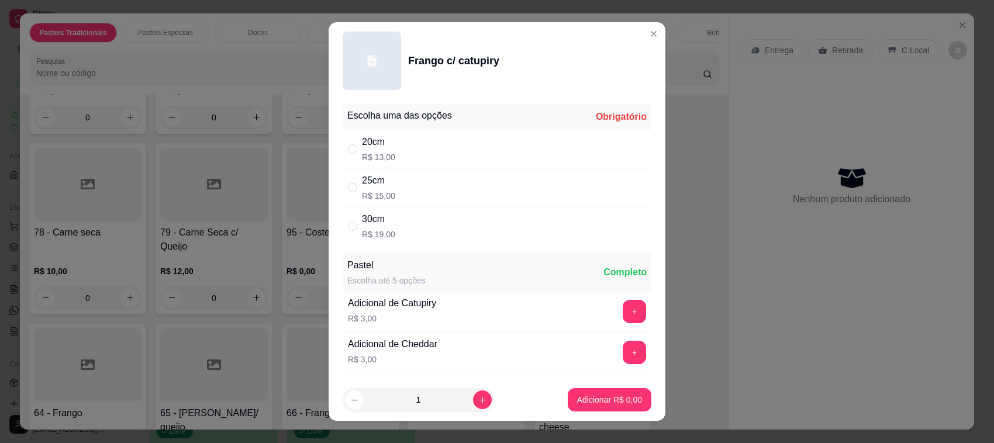
click at [424, 198] on div "25cm R$ 15,00" at bounding box center [497, 187] width 309 height 39
radio input "true"
click at [585, 408] on button "Adicionar R$ 15,00" at bounding box center [607, 399] width 88 height 23
type input "1"
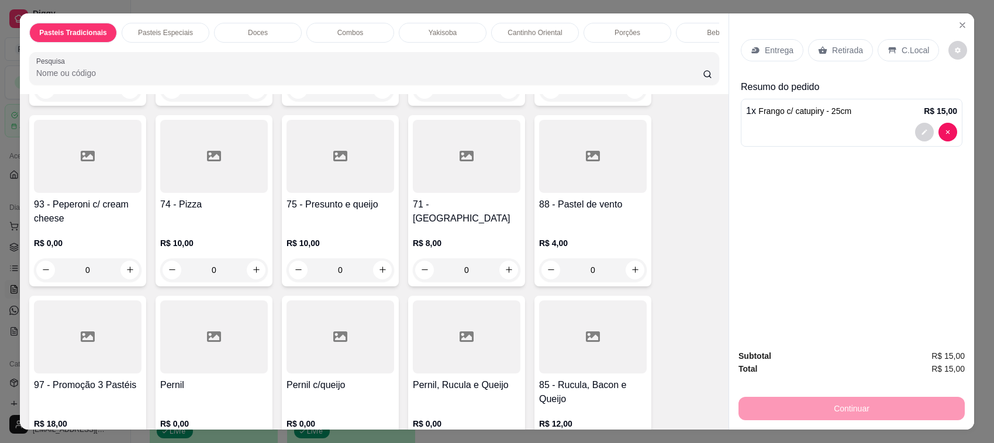
scroll to position [1138, 0]
click at [442, 238] on p "R$ 8,00" at bounding box center [467, 244] width 108 height 12
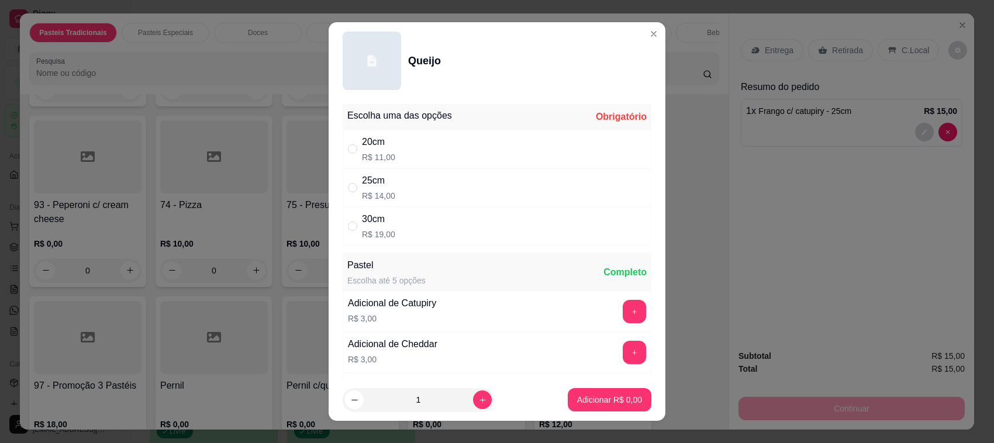
click at [513, 203] on div "25cm R$ 14,00" at bounding box center [497, 187] width 309 height 39
radio input "true"
click at [609, 401] on p "Adicionar R$ 14,00" at bounding box center [608, 399] width 68 height 11
type input "1"
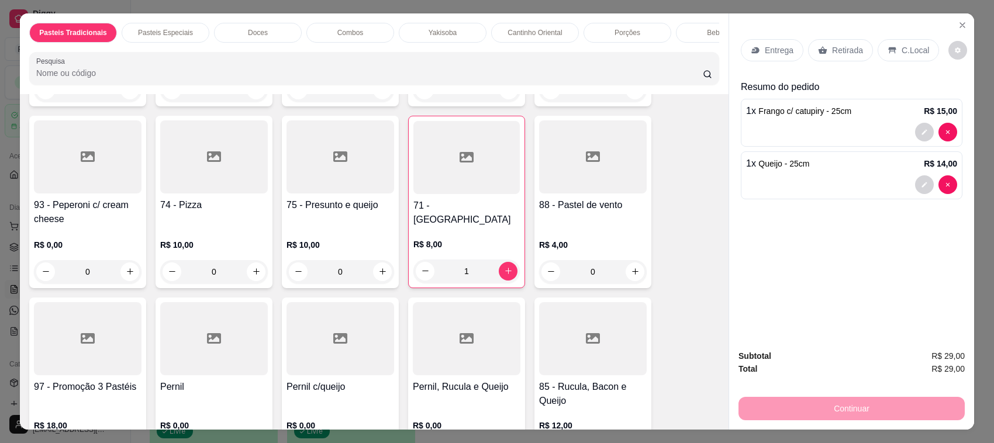
click at [439, 420] on p "R$ 0,00" at bounding box center [467, 426] width 108 height 12
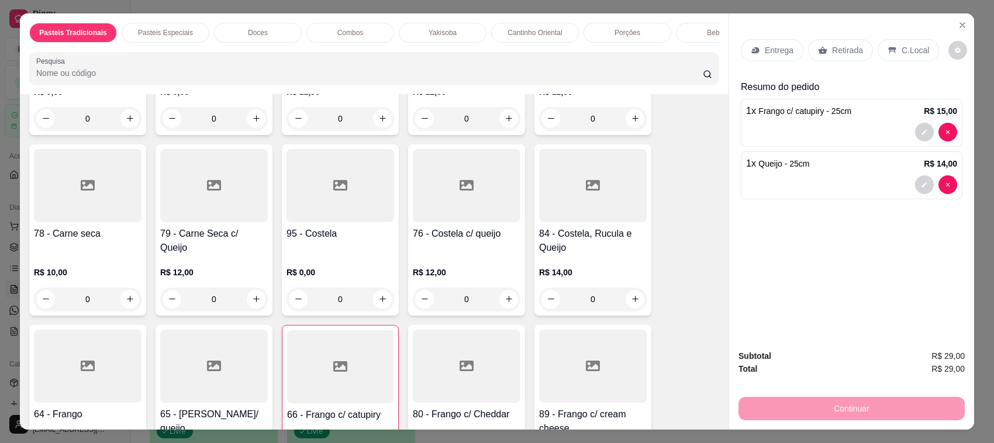
scroll to position [569, 0]
click at [560, 375] on div at bounding box center [593, 365] width 108 height 73
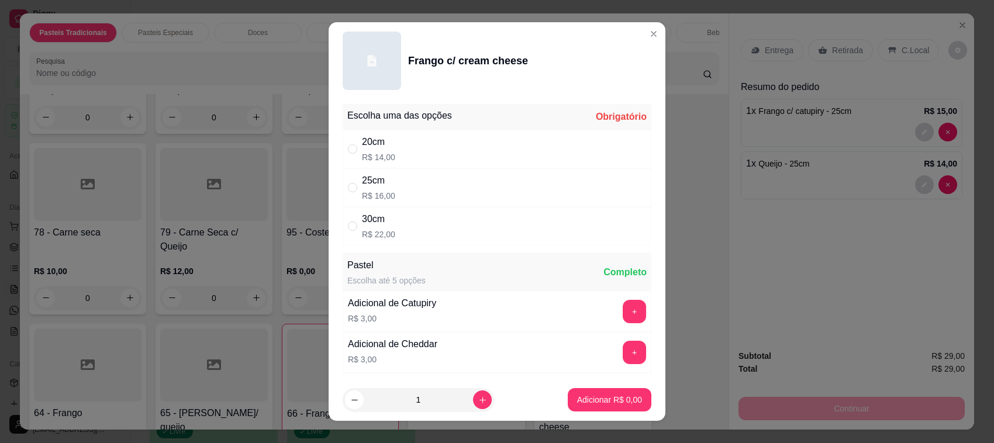
click at [483, 199] on div "25cm R$ 16,00" at bounding box center [497, 187] width 309 height 39
radio input "true"
click at [591, 386] on footer "1 Adicionar R$ 16,00" at bounding box center [497, 400] width 337 height 42
click at [589, 393] on button "Adicionar R$ 16,00" at bounding box center [607, 399] width 88 height 23
type input "1"
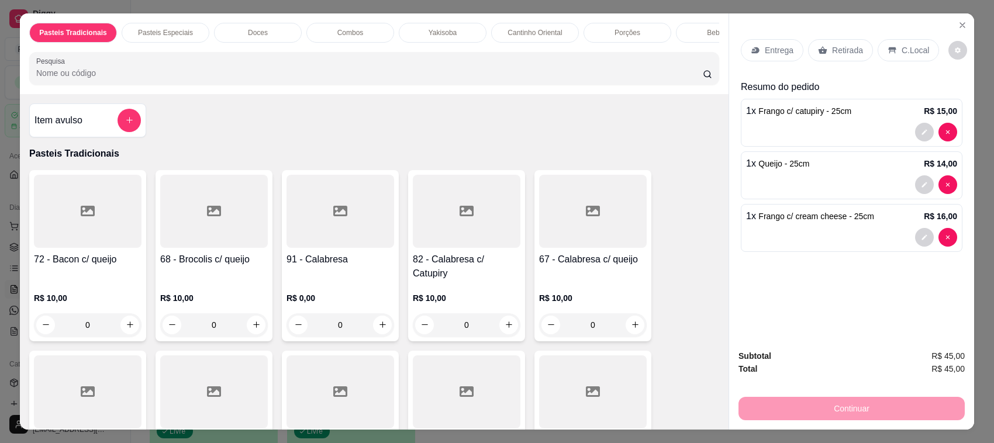
scroll to position [284, 0]
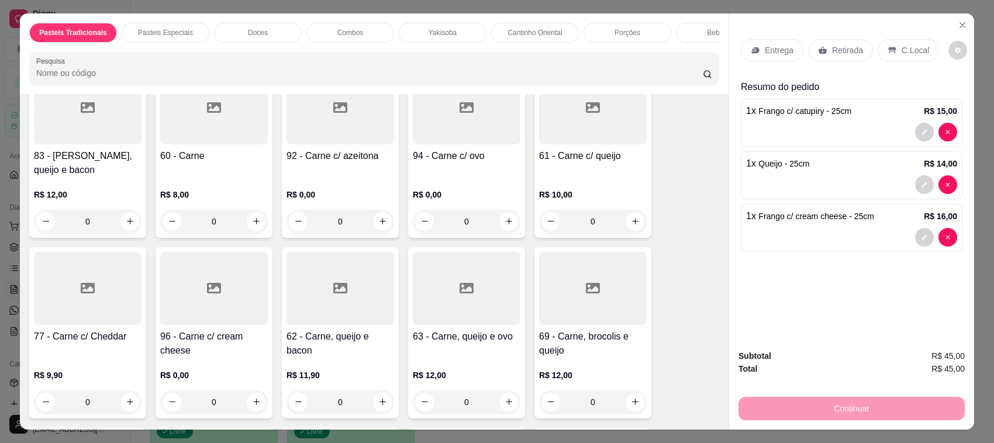
click at [92, 180] on div "R$ 12,00 0" at bounding box center [88, 205] width 108 height 56
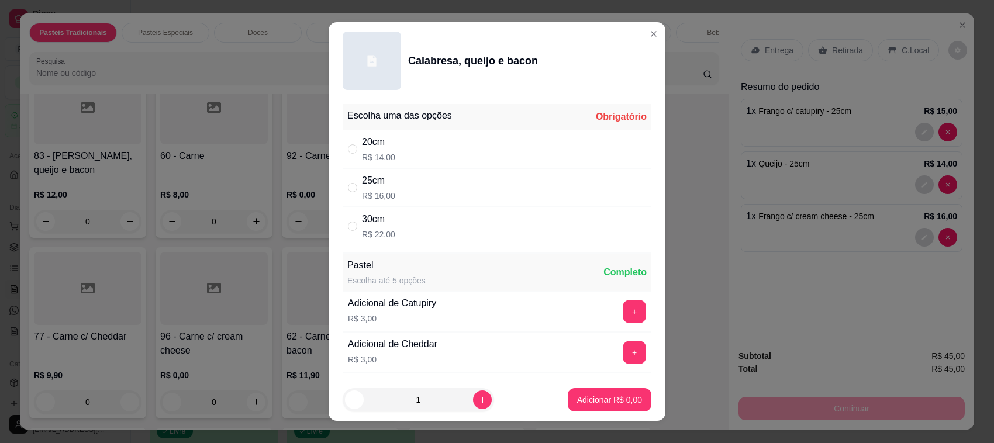
click at [402, 181] on div "25cm R$ 16,00" at bounding box center [497, 187] width 309 height 39
radio input "true"
click at [581, 392] on button "Adicionar R$ 16,00" at bounding box center [607, 399] width 88 height 23
type input "1"
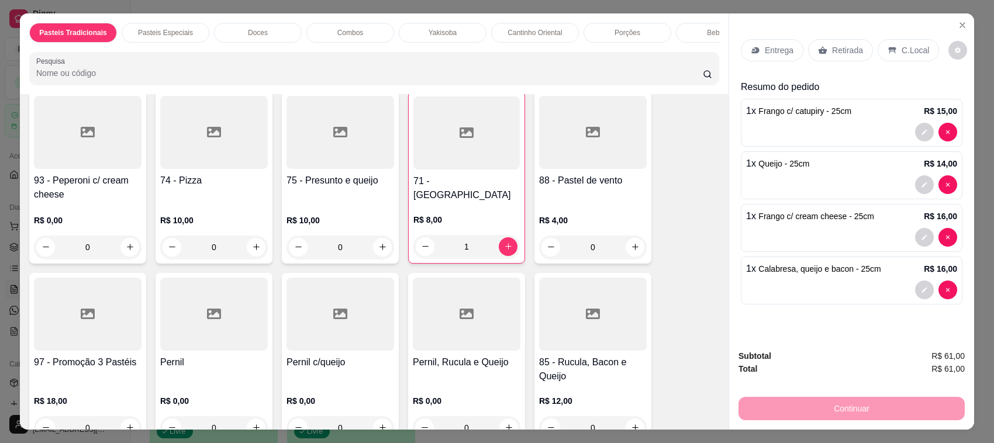
scroll to position [1193, 0]
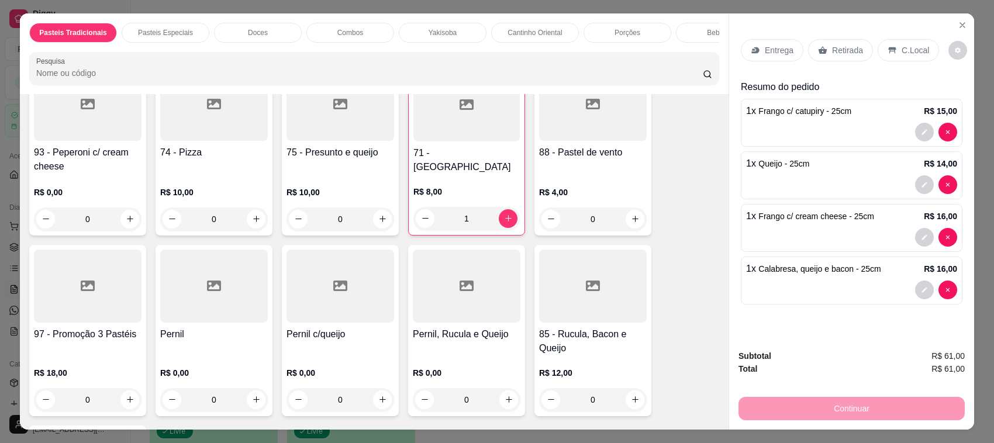
click at [600, 168] on div "88 - Pastel de vento" at bounding box center [593, 160] width 108 height 29
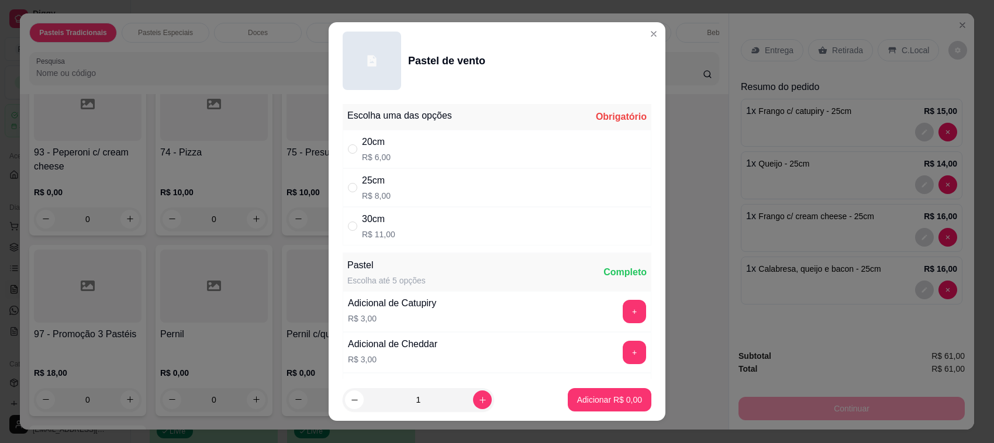
click at [484, 177] on div "25cm R$ 8,00" at bounding box center [497, 187] width 309 height 39
radio input "true"
click at [603, 398] on p "Adicionar R$ 8,00" at bounding box center [609, 400] width 65 height 12
type input "1"
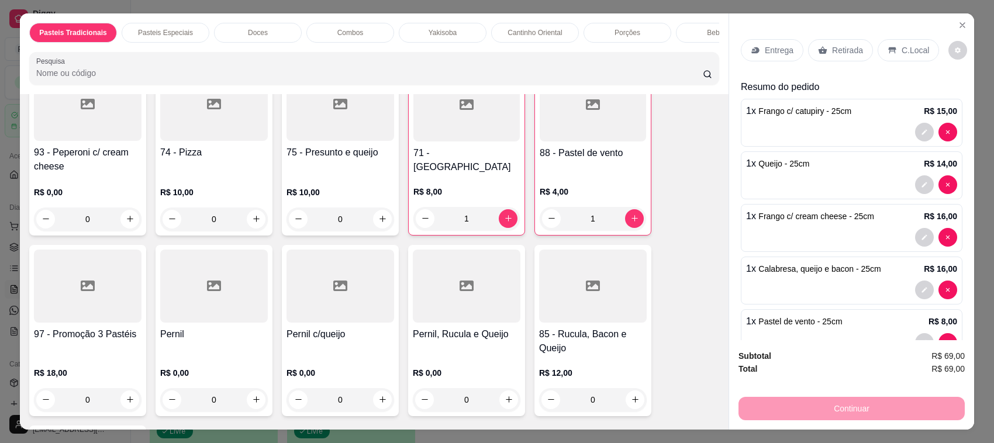
click at [832, 49] on p "Retirada" at bounding box center [847, 50] width 31 height 12
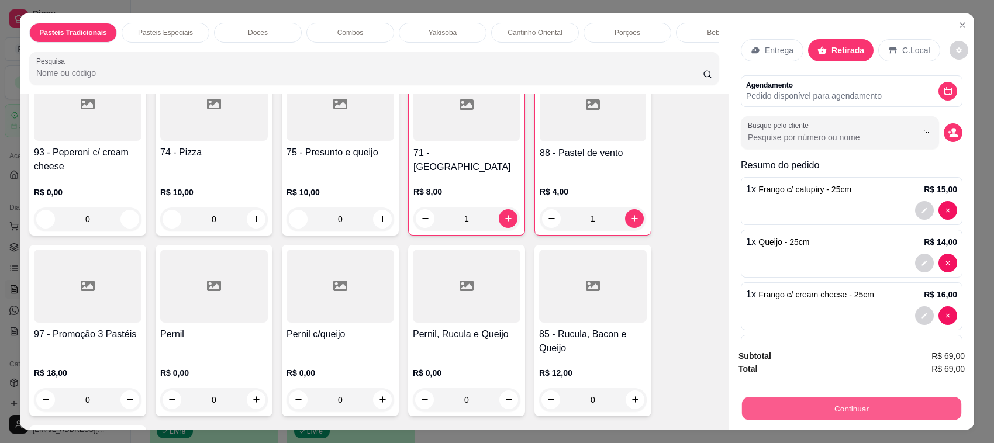
click at [820, 412] on button "Continuar" at bounding box center [851, 409] width 219 height 23
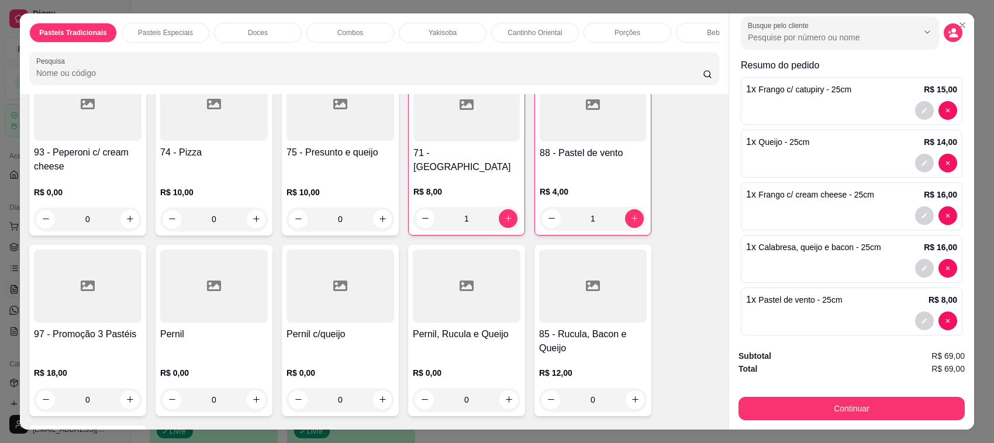
scroll to position [110, 0]
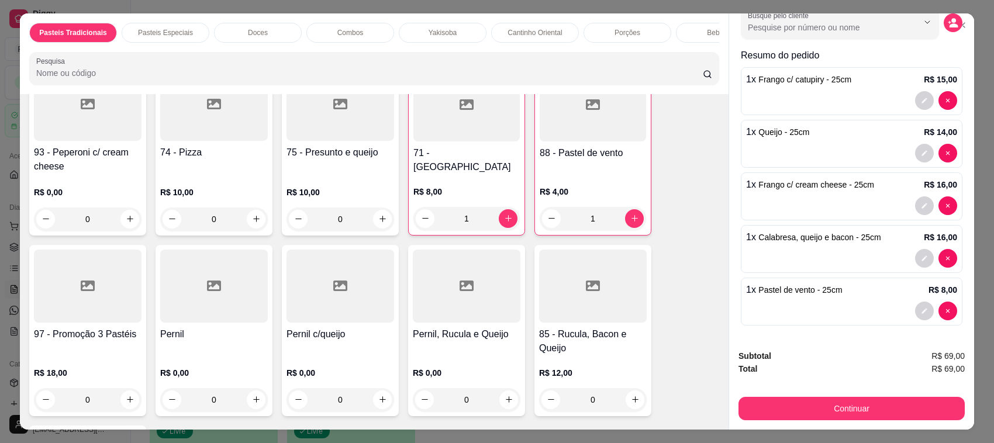
click at [790, 410] on button "Continuar" at bounding box center [851, 408] width 226 height 23
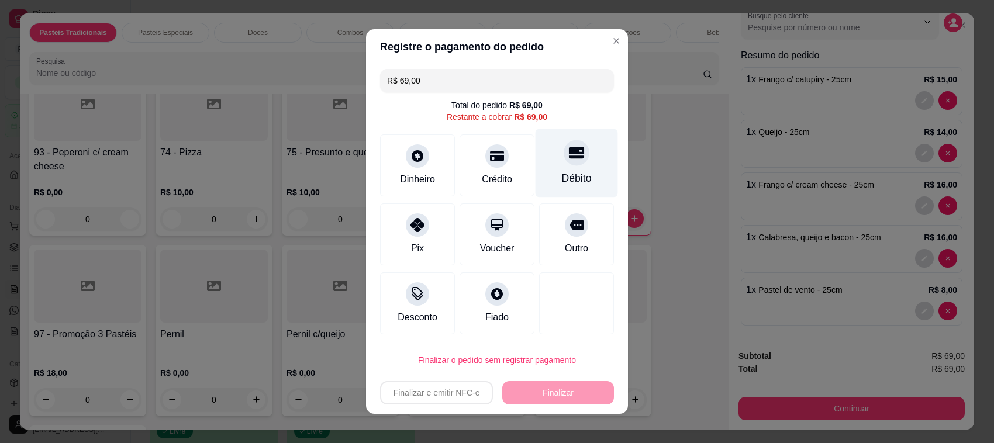
click at [576, 165] on div "Débito" at bounding box center [577, 163] width 82 height 68
type input "R$ 0,00"
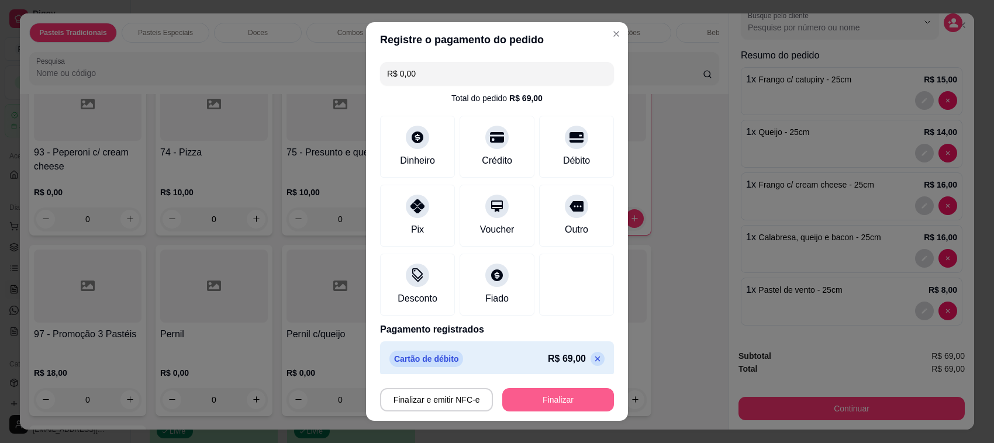
click at [524, 403] on button "Finalizar" at bounding box center [558, 399] width 112 height 23
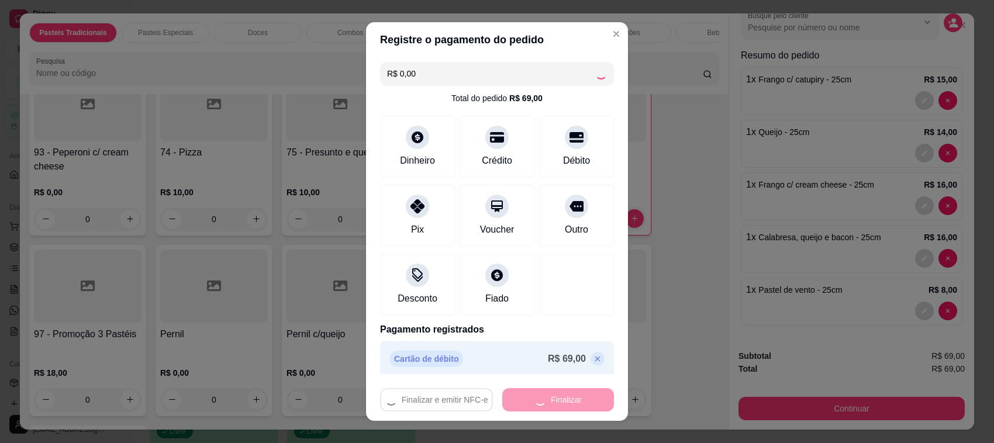
type input "0"
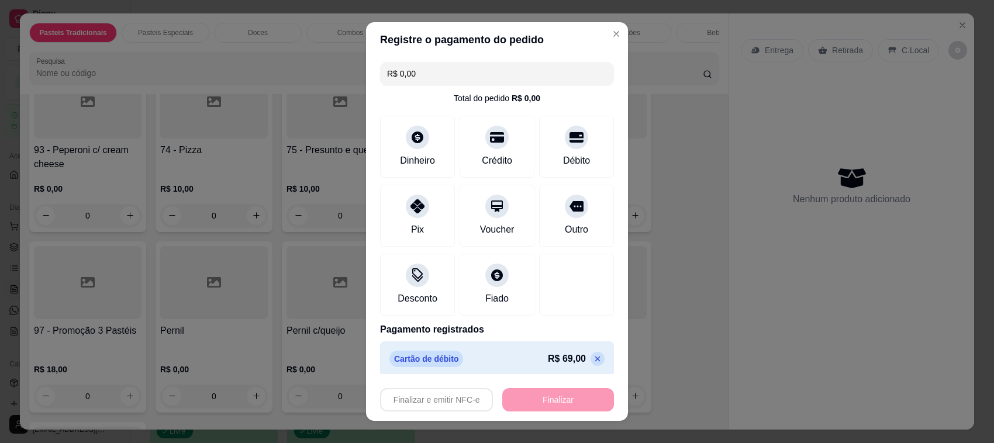
type input "-R$ 69,00"
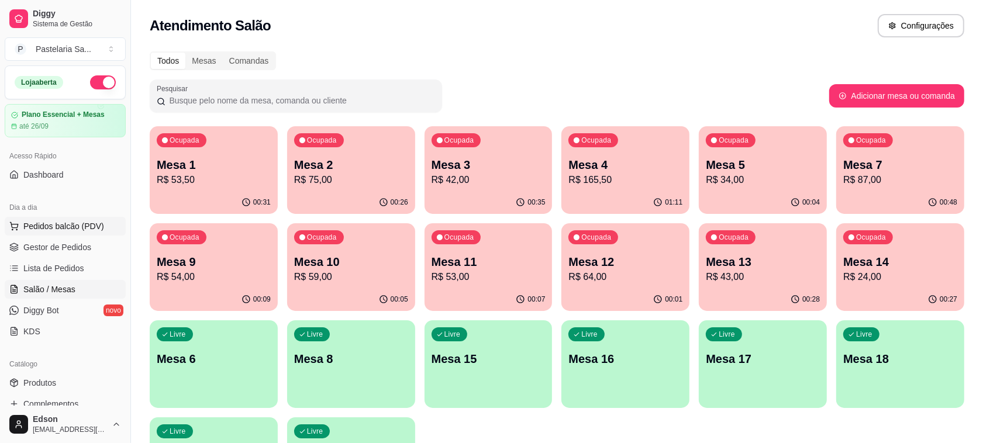
click at [71, 230] on span "Pedidos balcão (PDV)" at bounding box center [63, 226] width 81 height 12
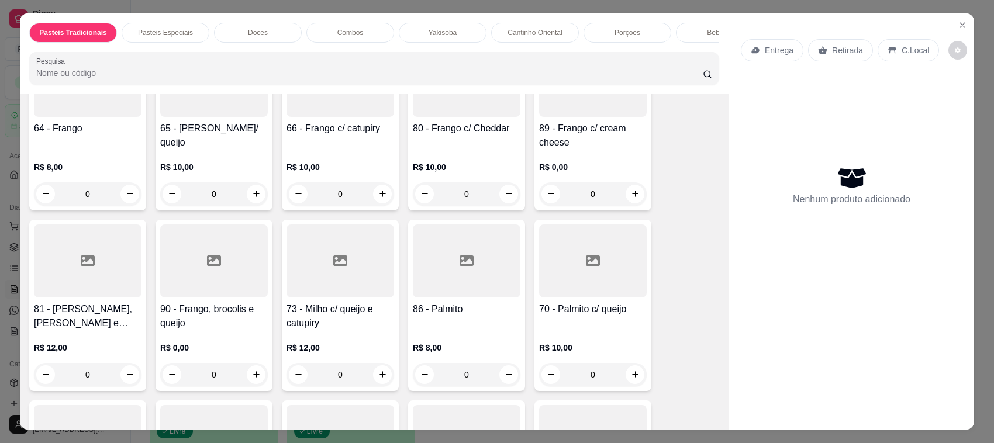
scroll to position [1138, 0]
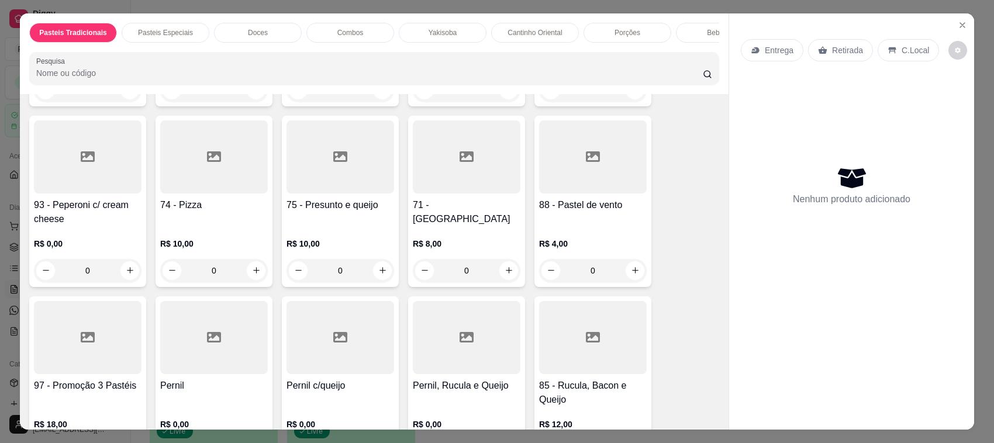
click at [441, 203] on h4 "71 - [GEOGRAPHIC_DATA]" at bounding box center [467, 212] width 108 height 28
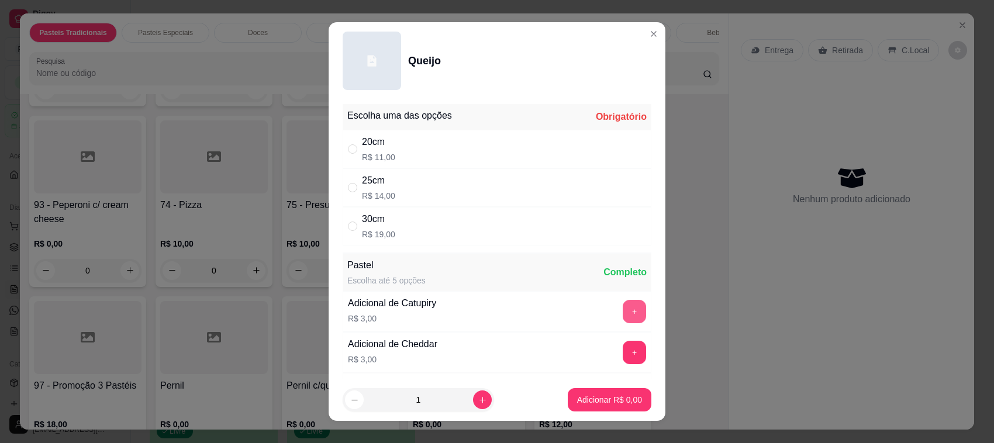
click at [623, 310] on button "+" at bounding box center [634, 311] width 23 height 23
click at [382, 151] on p "R$ 11,00" at bounding box center [378, 157] width 33 height 12
radio input "true"
click at [577, 395] on p "Adicionar R$ 14,00" at bounding box center [607, 400] width 70 height 12
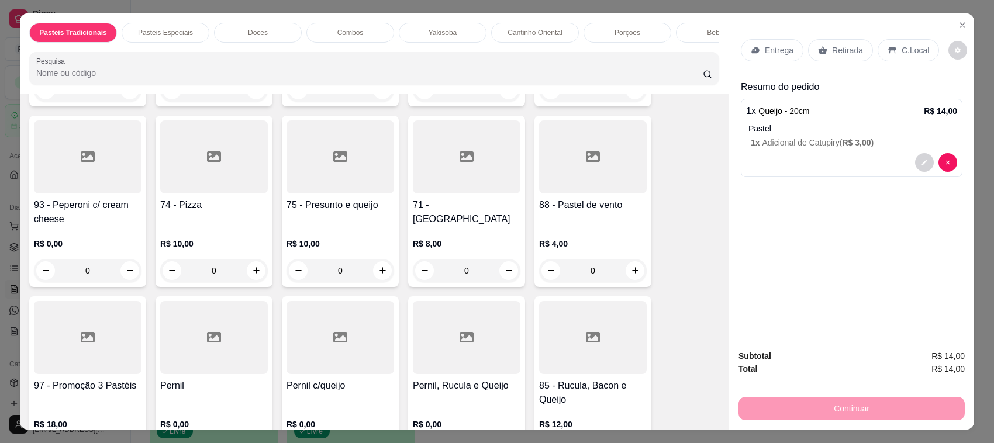
click at [458, 218] on div "71 - [GEOGRAPHIC_DATA]" at bounding box center [467, 212] width 108 height 28
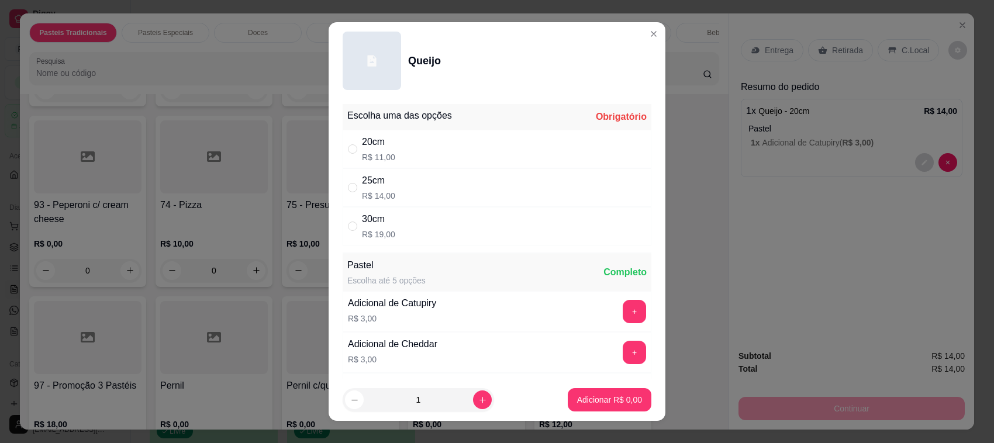
click at [381, 226] on div "30cm" at bounding box center [378, 219] width 33 height 14
radio input "true"
click at [623, 310] on button "+" at bounding box center [634, 311] width 23 height 23
click at [592, 392] on button "Adicionar R$ 22,00" at bounding box center [607, 399] width 88 height 23
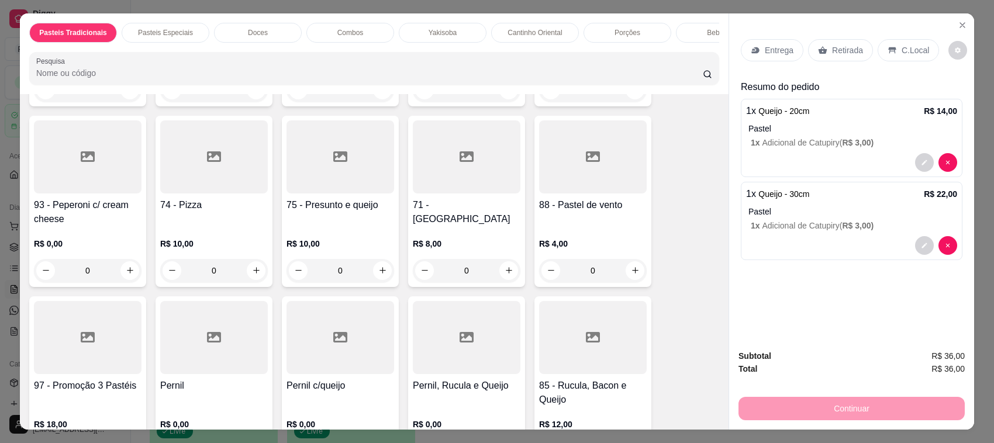
click at [188, 209] on div "74 - Pizza" at bounding box center [214, 212] width 108 height 28
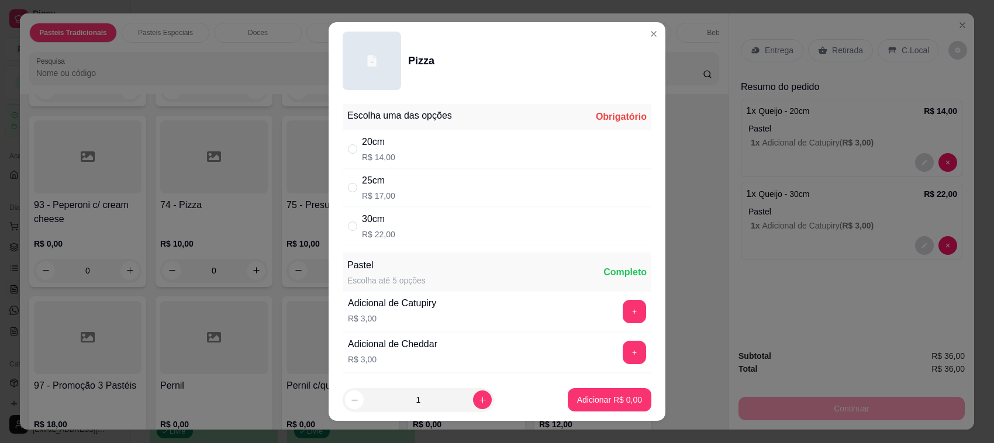
click at [437, 161] on div "20cm R$ 14,00" at bounding box center [497, 149] width 309 height 39
radio input "true"
click at [593, 399] on p "Adicionar R$ 14,00" at bounding box center [607, 400] width 70 height 12
type input "1"
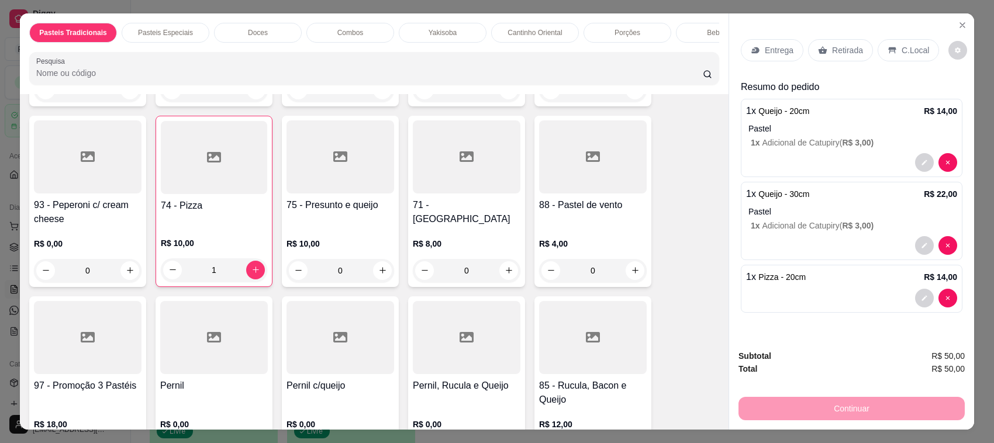
scroll to position [854, 0]
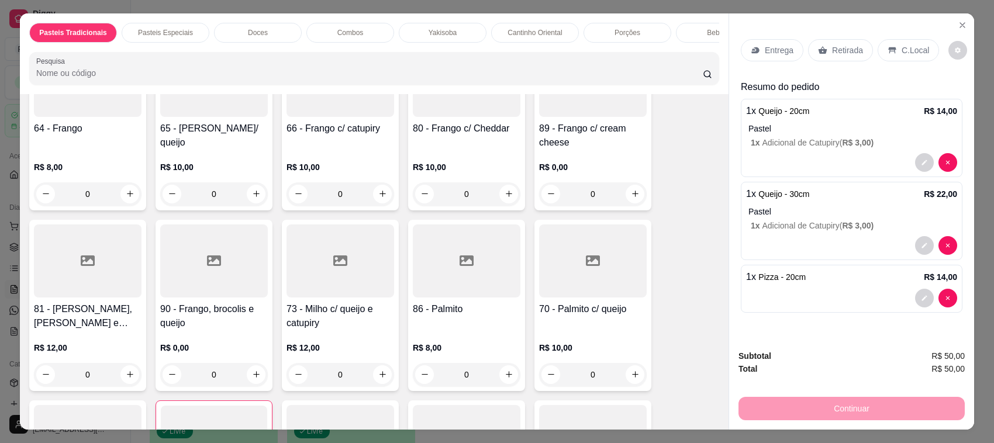
click at [582, 313] on div "70 - Palmito c/ queijo" at bounding box center [593, 316] width 108 height 28
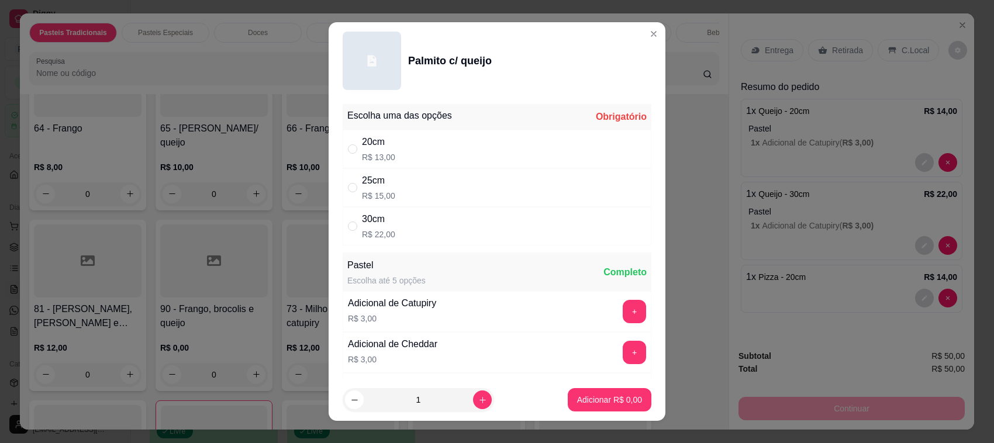
click at [457, 215] on div "30cm R$ 22,00" at bounding box center [497, 226] width 309 height 39
radio input "true"
click at [602, 405] on p "Adicionar R$ 22,00" at bounding box center [607, 400] width 70 height 12
type input "1"
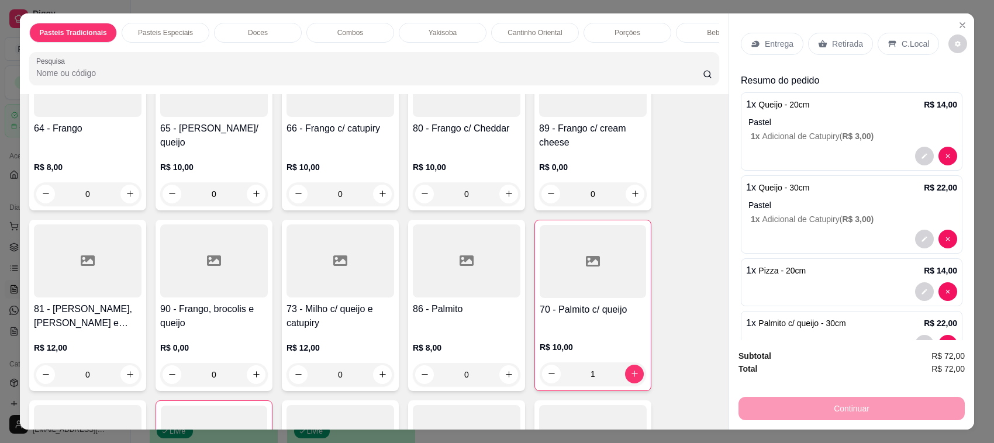
scroll to position [0, 0]
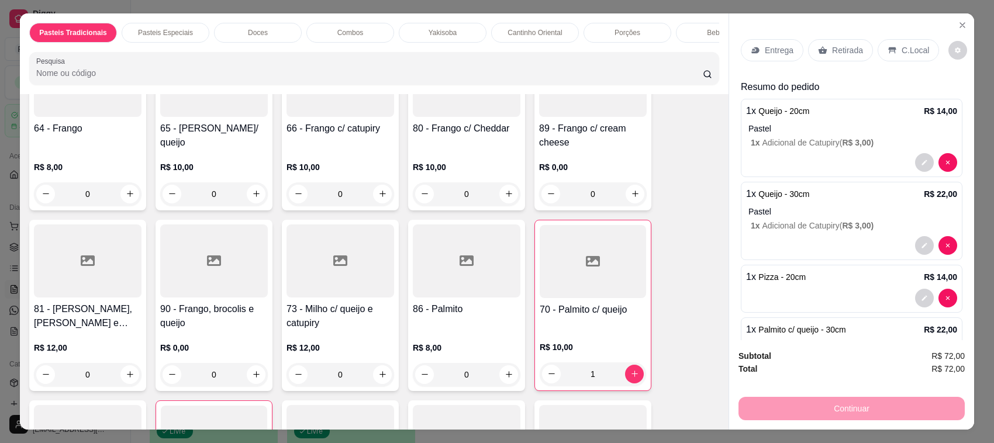
click at [844, 44] on p "Retirada" at bounding box center [847, 50] width 31 height 12
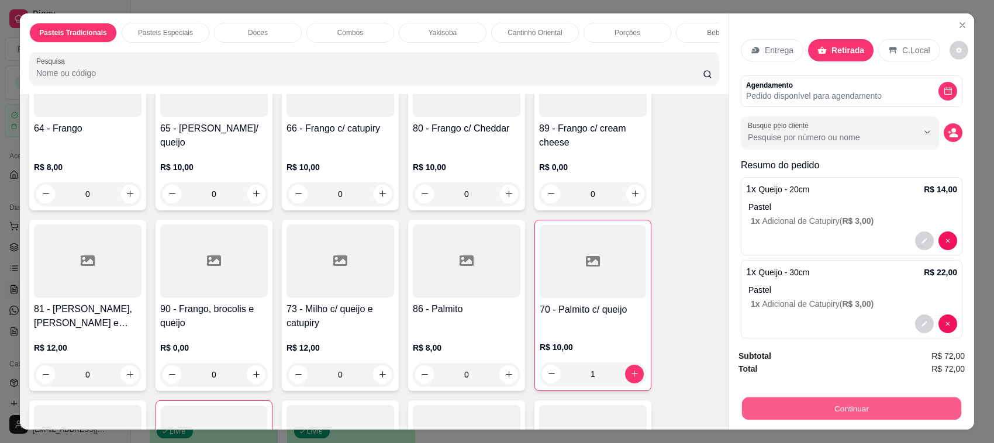
click at [814, 411] on button "Continuar" at bounding box center [851, 409] width 219 height 23
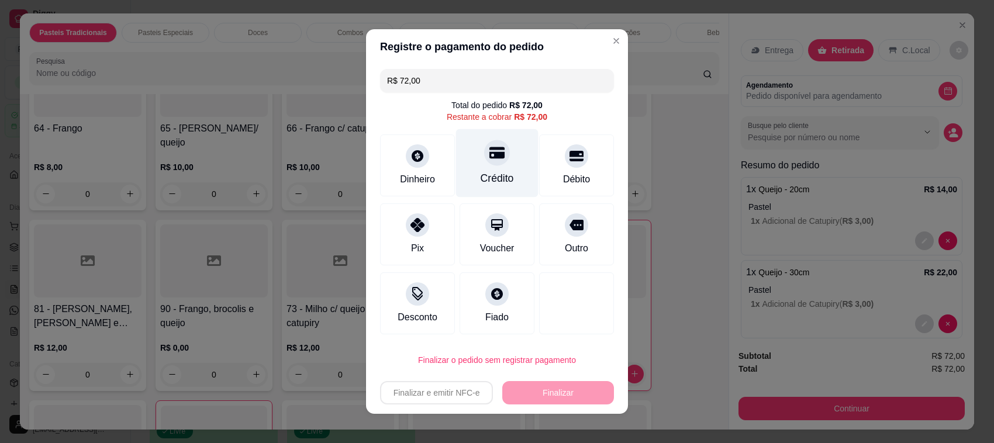
click at [492, 158] on icon at bounding box center [496, 153] width 15 height 12
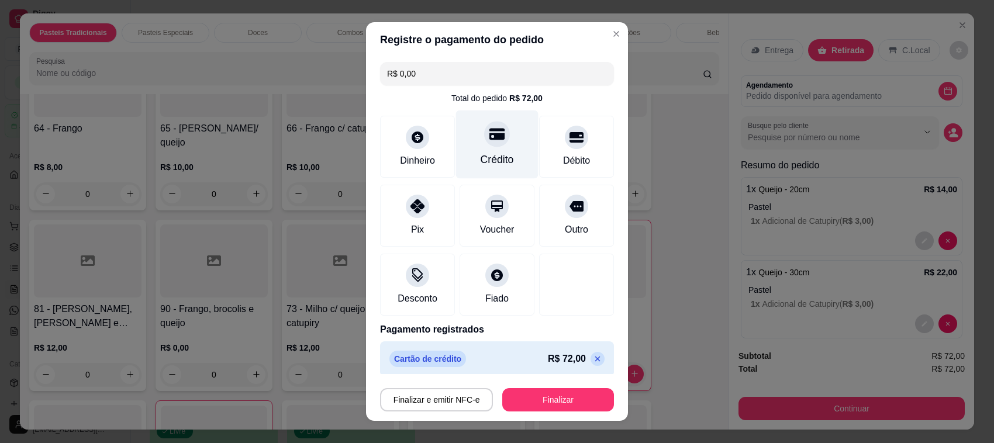
type input "R$ 0,00"
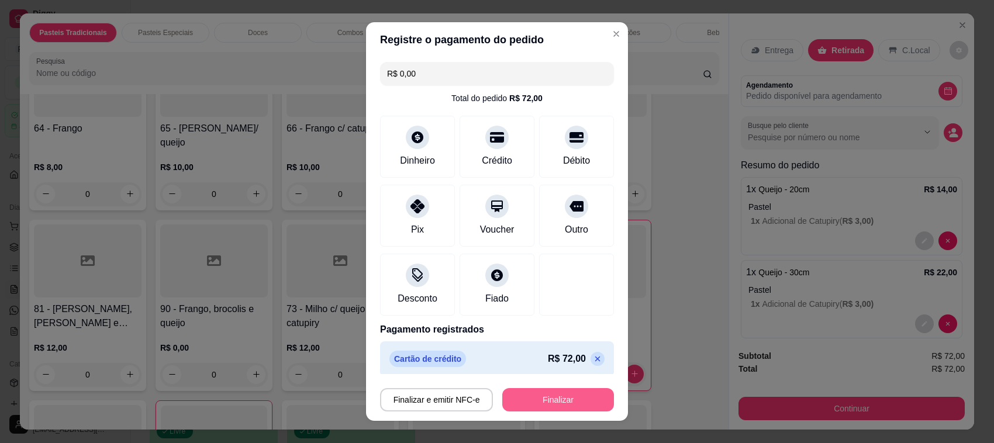
click at [543, 408] on button "Finalizar" at bounding box center [558, 399] width 112 height 23
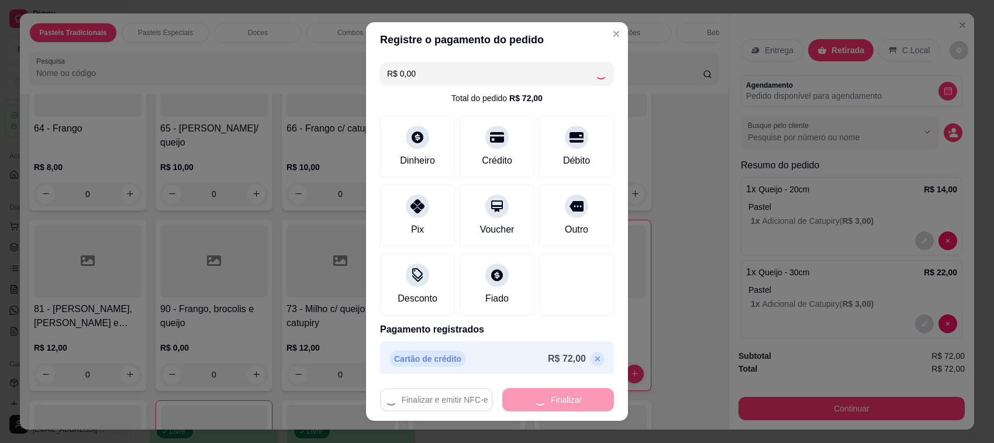
type input "0"
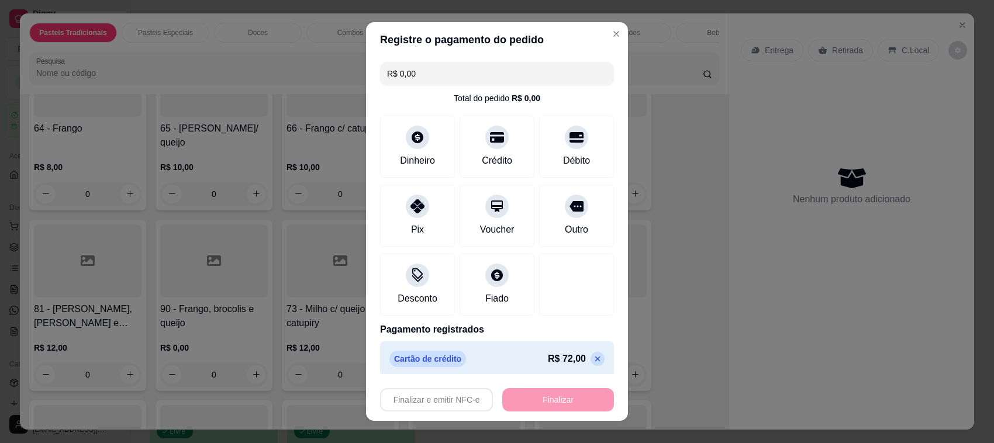
type input "-R$ 72,00"
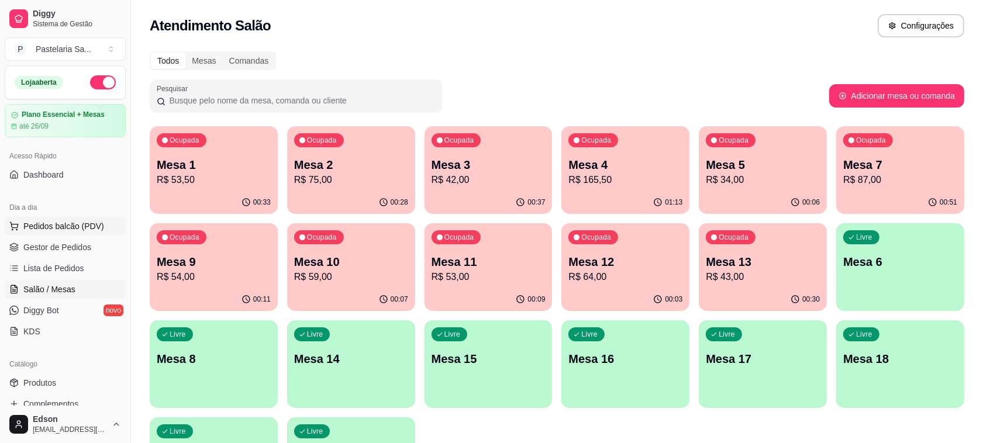
click at [62, 223] on span "Pedidos balcão (PDV)" at bounding box center [63, 226] width 81 height 12
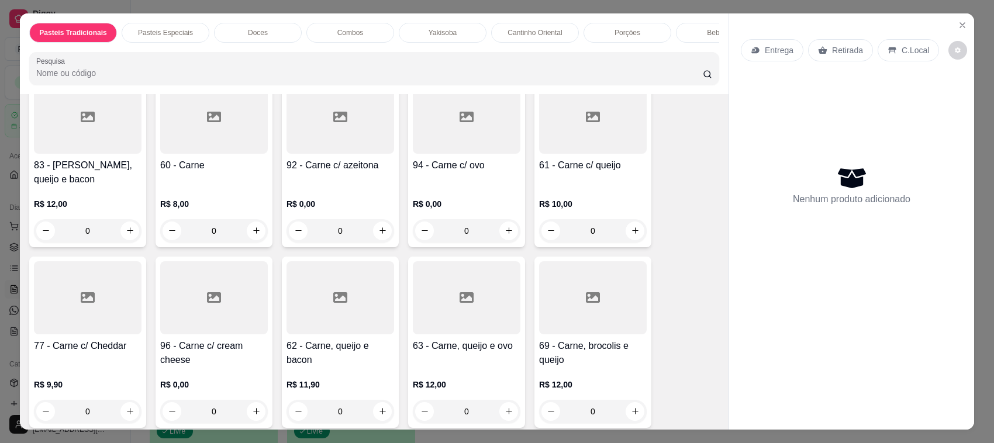
scroll to position [284, 0]
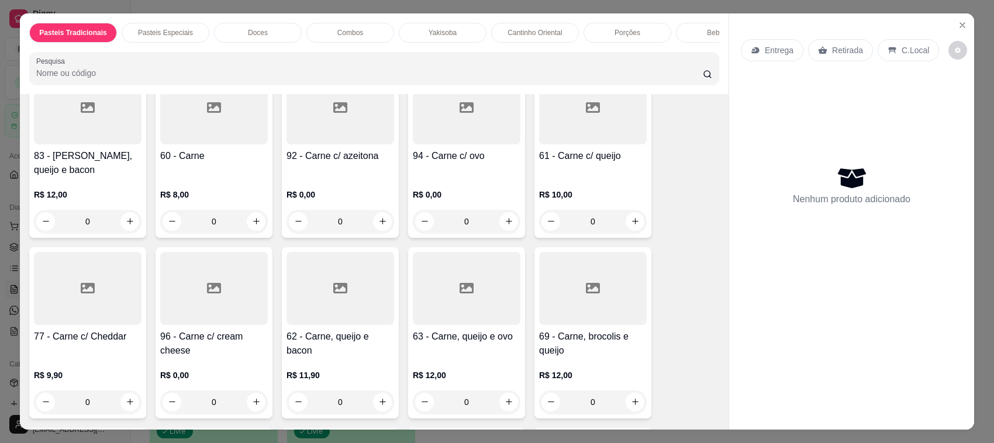
click at [189, 177] on div "R$ 8,00 0" at bounding box center [214, 205] width 108 height 56
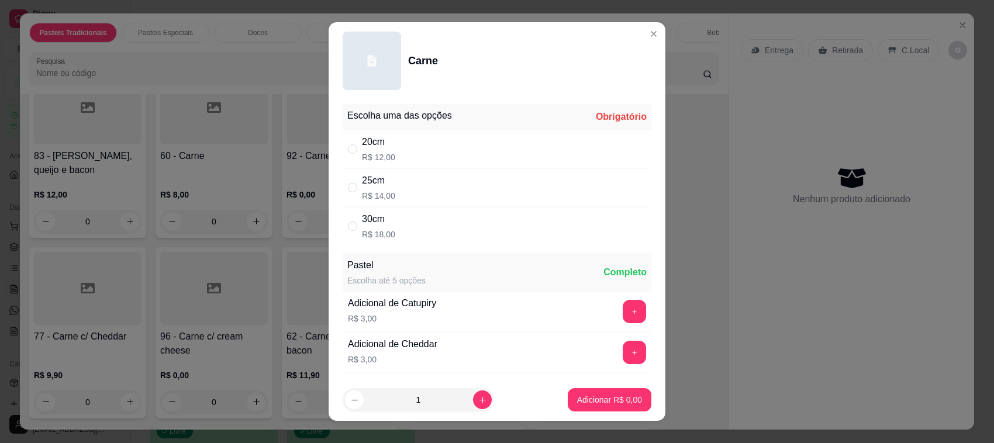
click at [437, 175] on div "25cm R$ 14,00" at bounding box center [497, 187] width 309 height 39
radio input "true"
click at [478, 403] on icon "increase-product-quantity" at bounding box center [482, 400] width 9 height 9
click at [478, 402] on icon "increase-product-quantity" at bounding box center [482, 400] width 9 height 9
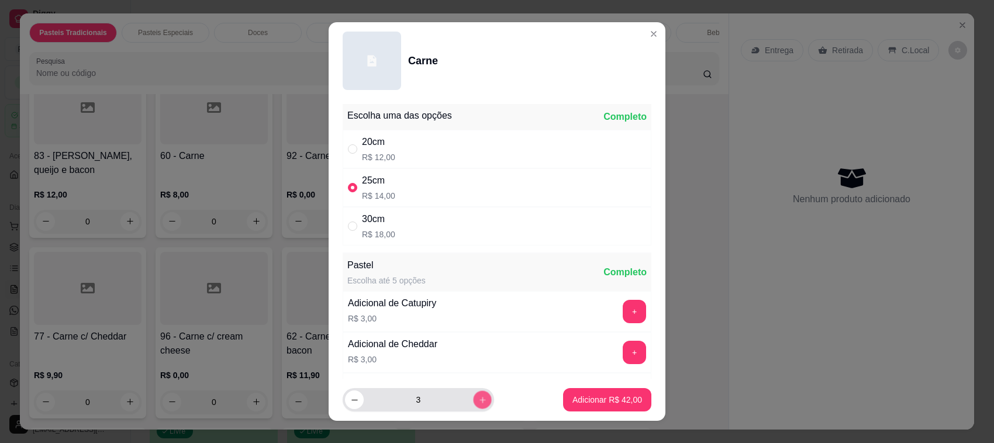
type input "4"
click at [641, 398] on footer "4 Adicionar R$ 56,00" at bounding box center [497, 400] width 337 height 42
click at [614, 399] on p "Adicionar R$ 56,00" at bounding box center [607, 400] width 70 height 12
type input "4"
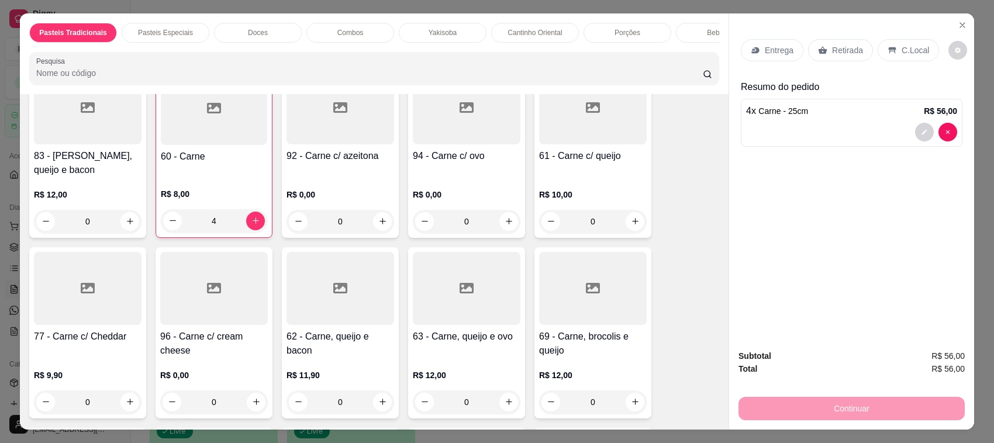
drag, startPoint x: 840, startPoint y: 42, endPoint x: 899, endPoint y: 413, distance: 376.5
click at [840, 42] on div "Retirada" at bounding box center [840, 50] width 65 height 22
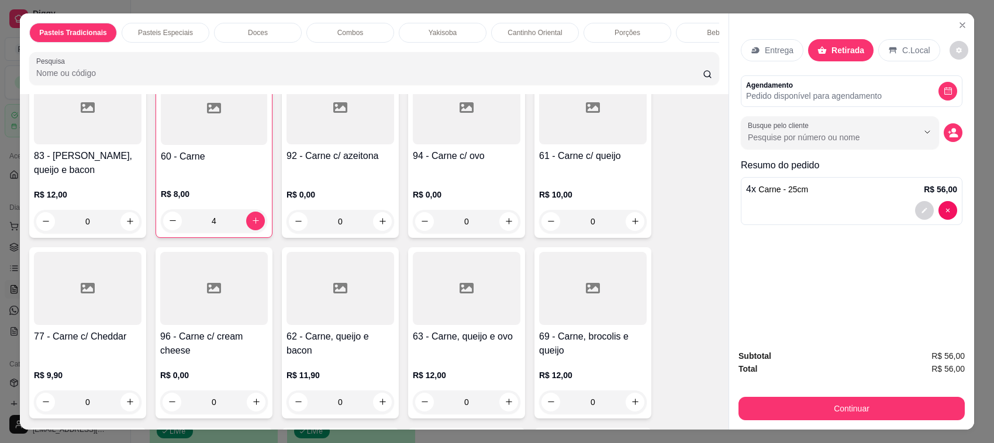
click at [854, 395] on div "Continuar" at bounding box center [851, 407] width 226 height 26
click at [850, 398] on button "Continuar" at bounding box center [851, 408] width 226 height 23
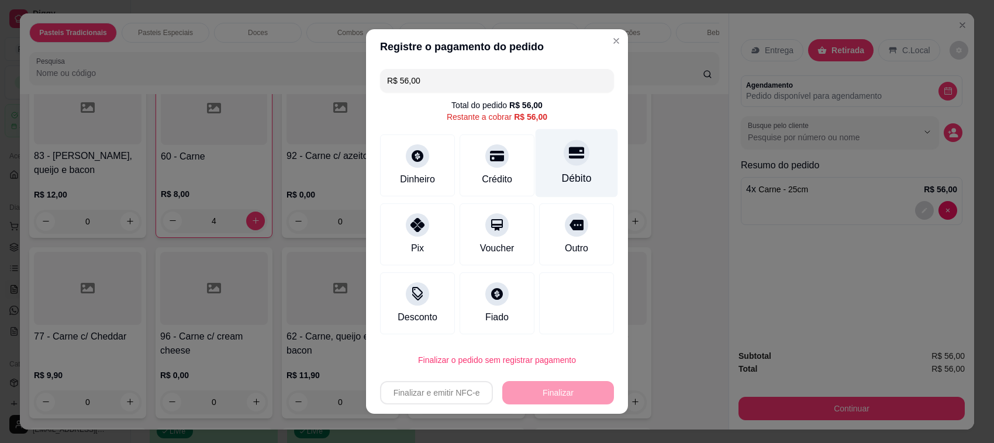
click at [588, 178] on div "Débito" at bounding box center [577, 163] width 82 height 68
type input "R$ 0,00"
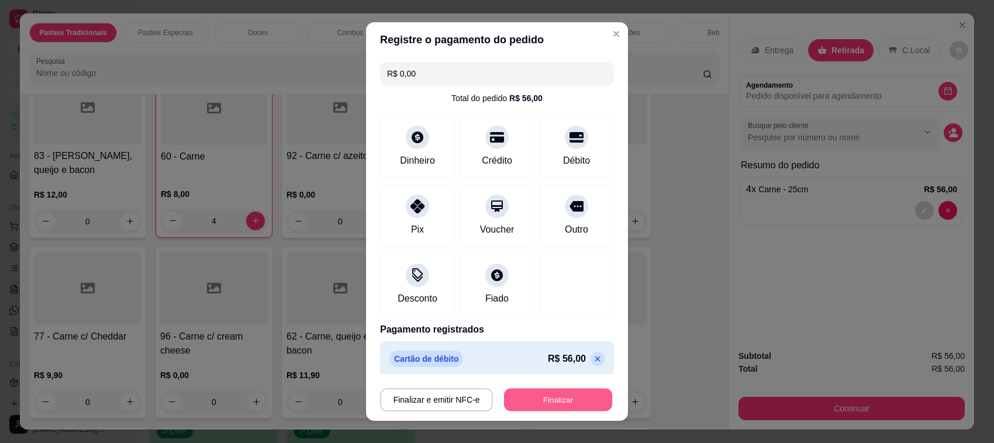
click at [542, 399] on button "Finalizar" at bounding box center [558, 400] width 108 height 23
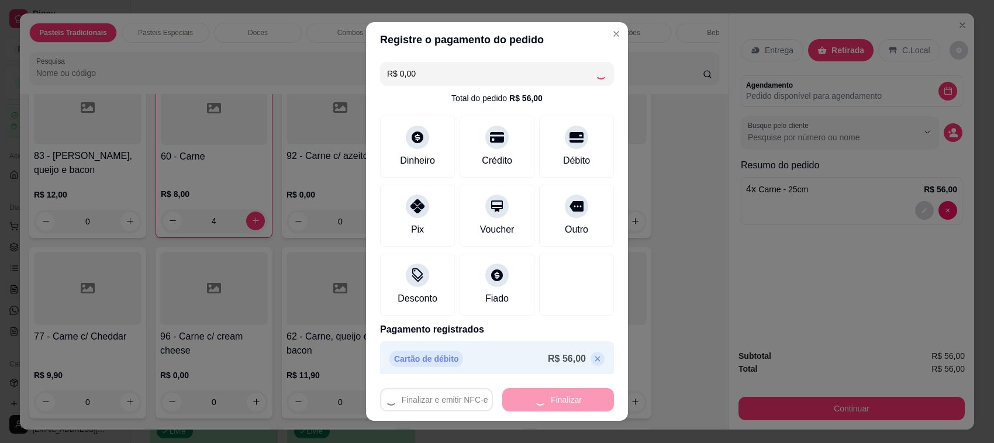
type input "0"
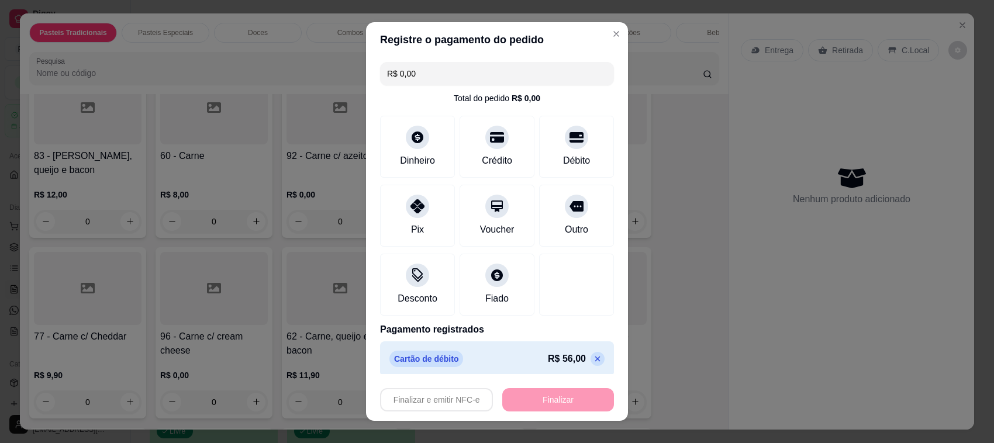
type input "-R$ 56,00"
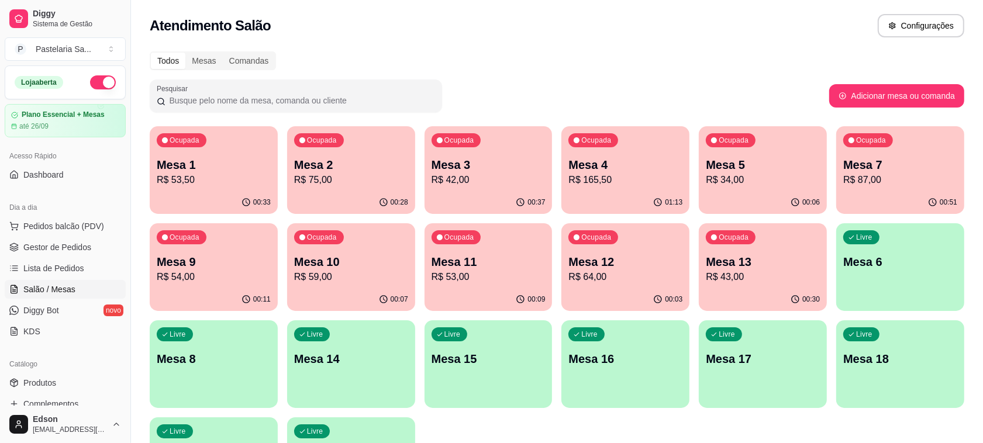
click at [744, 273] on p "R$ 43,00" at bounding box center [763, 277] width 114 height 14
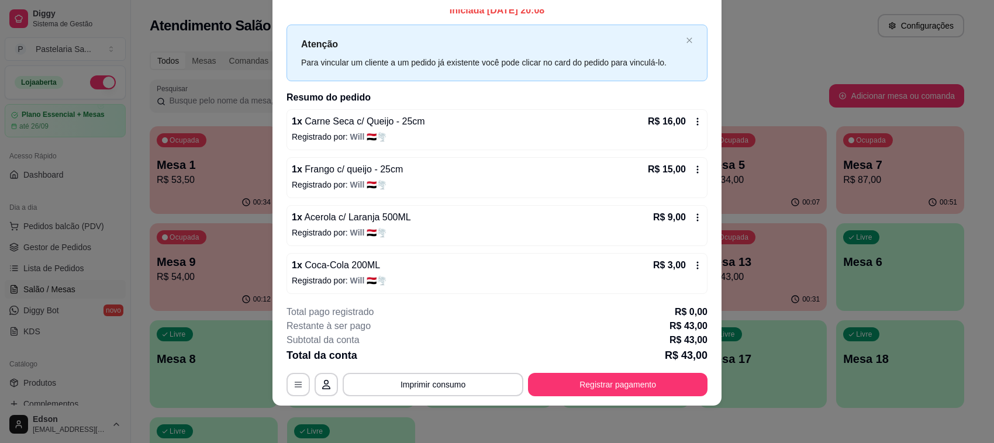
scroll to position [13, 0]
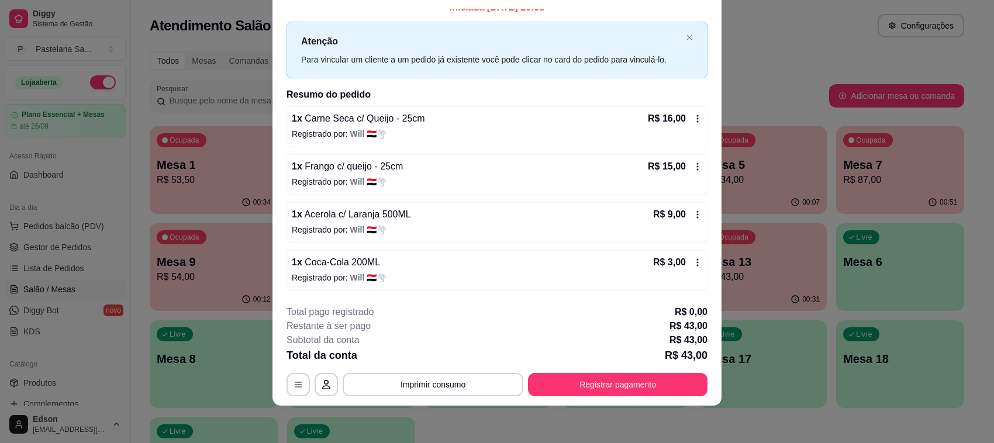
click at [596, 371] on div "**********" at bounding box center [496, 350] width 421 height 91
click at [591, 378] on button "Registrar pagamento" at bounding box center [618, 385] width 174 height 23
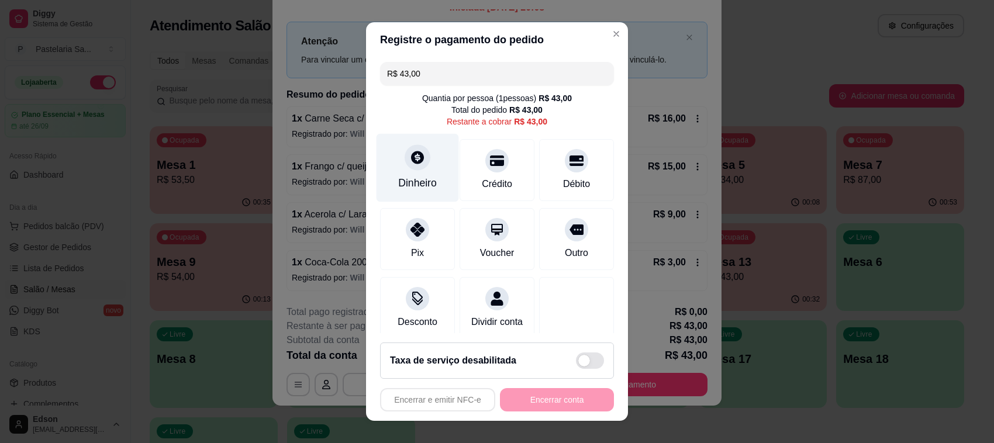
click at [433, 150] on div "Dinheiro" at bounding box center [418, 168] width 82 height 68
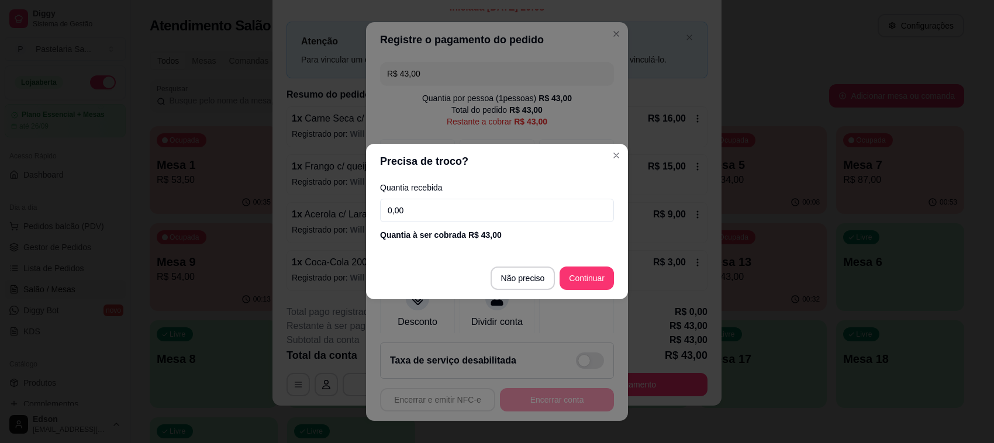
click at [506, 291] on footer "Não preciso Continuar" at bounding box center [497, 278] width 262 height 42
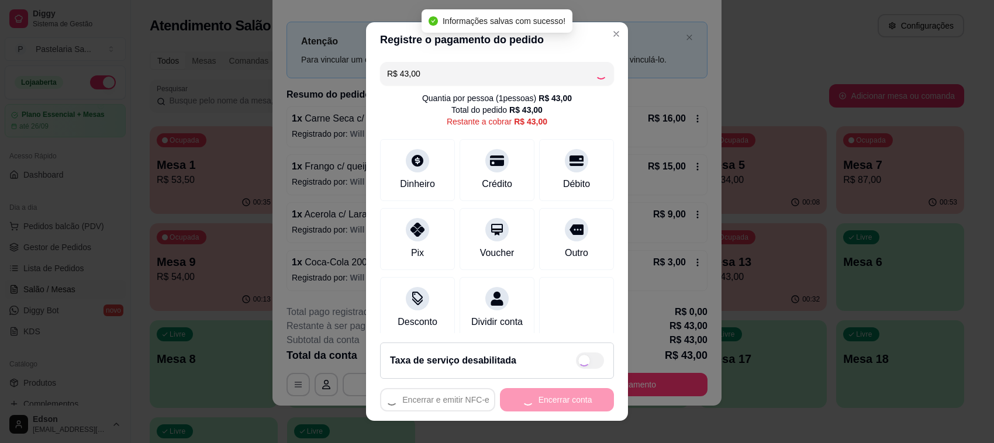
type input "R$ 0,00"
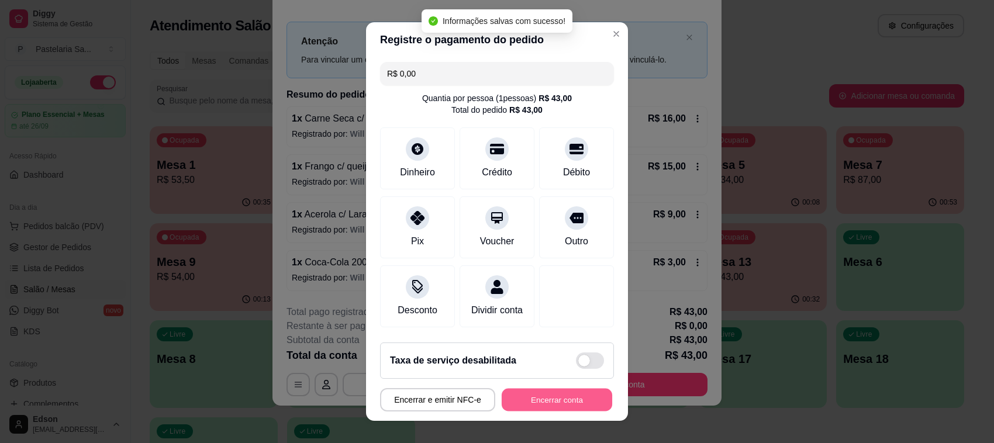
click at [544, 396] on button "Encerrar conta" at bounding box center [557, 400] width 111 height 23
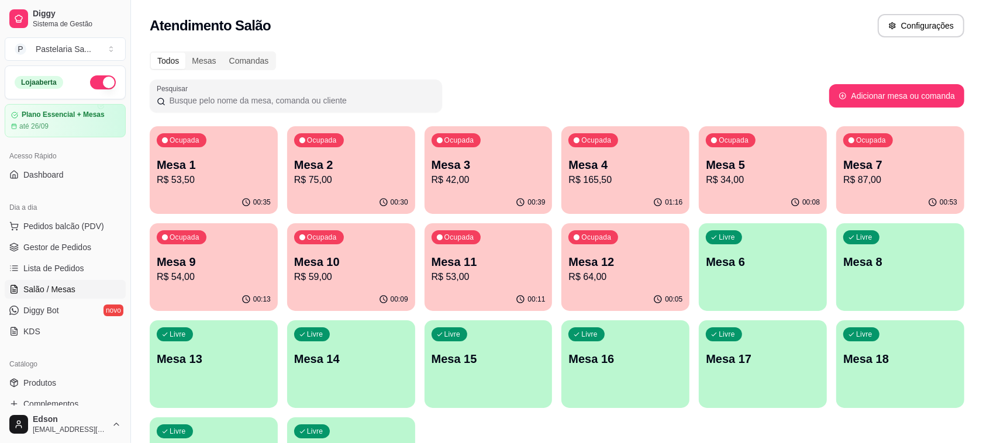
click at [436, 168] on p "Mesa 3" at bounding box center [488, 165] width 114 height 16
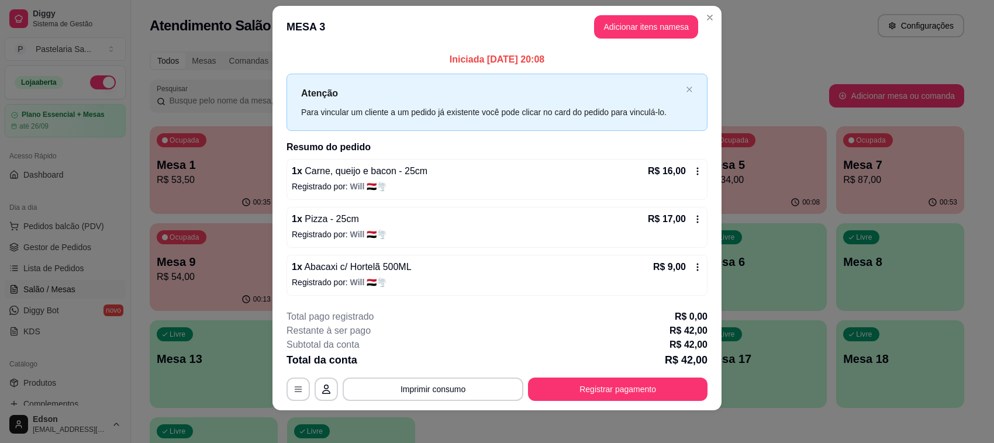
scroll to position [18, 0]
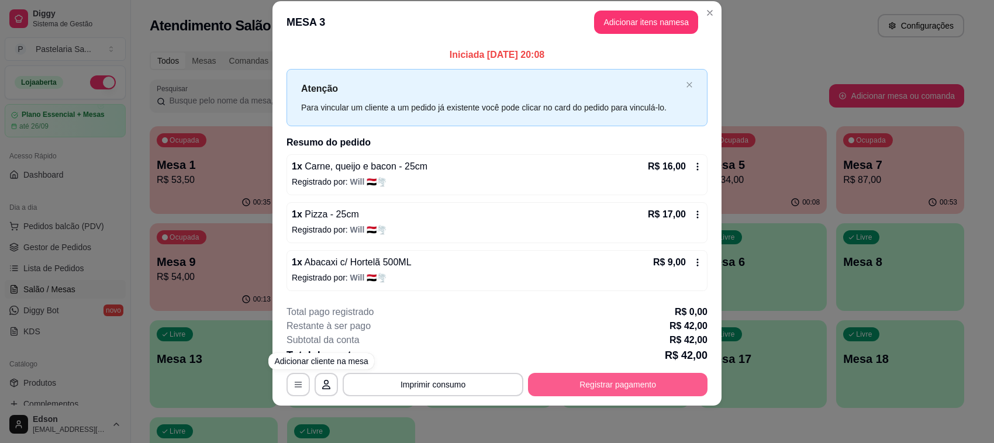
click at [583, 389] on button "Registrar pagamento" at bounding box center [617, 384] width 179 height 23
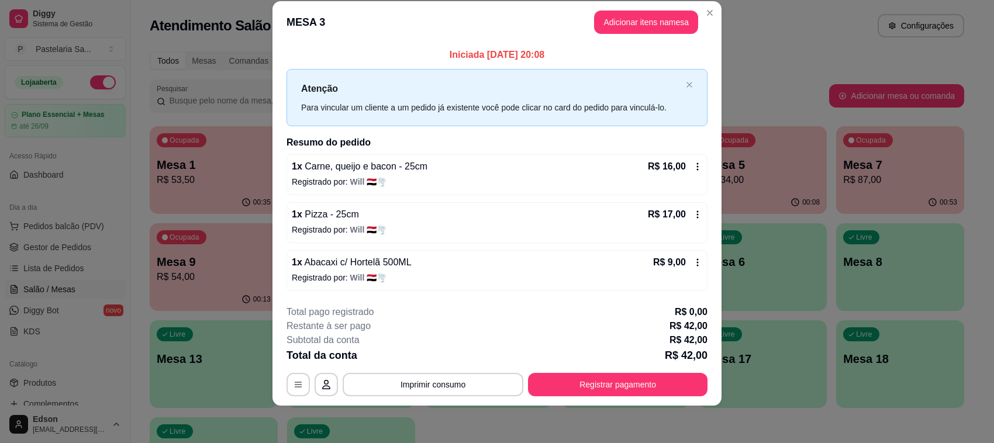
click at [456, 148] on div "Crédito" at bounding box center [497, 168] width 82 height 68
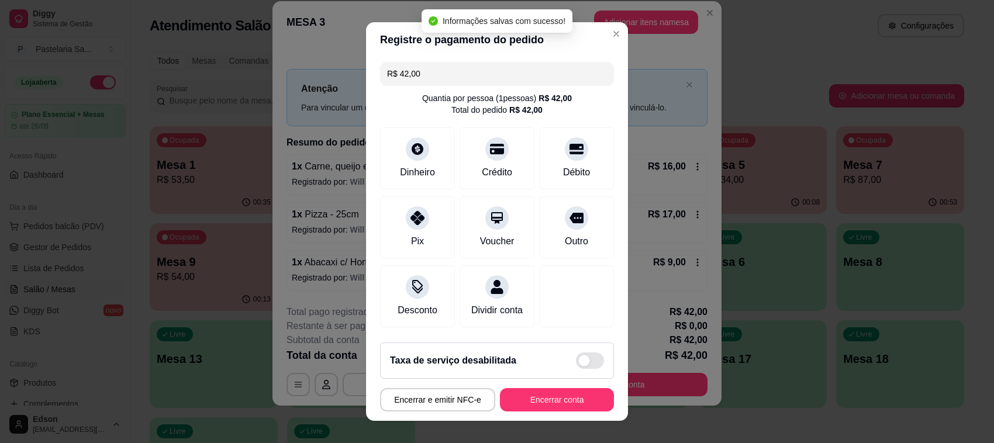
type input "R$ 0,00"
click at [530, 402] on div "Encerrar e emitir NFC-e Encerrar conta" at bounding box center [497, 399] width 234 height 23
click at [530, 402] on button "Encerrar conta" at bounding box center [557, 400] width 111 height 23
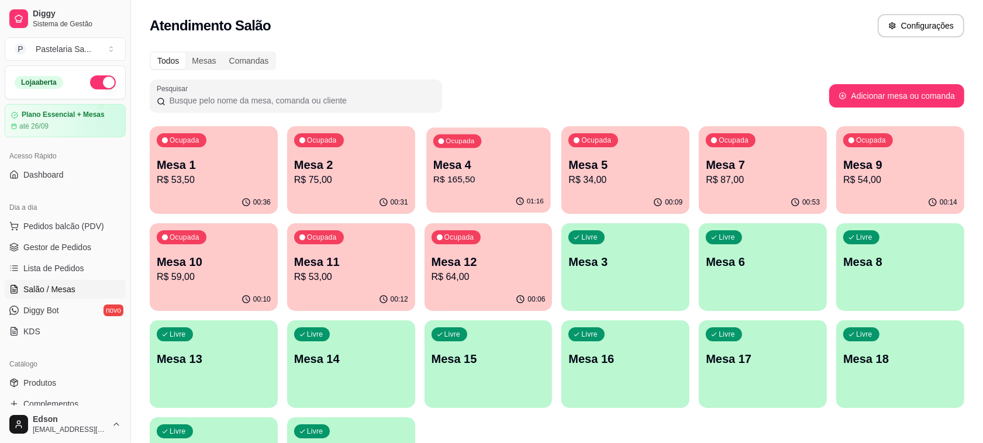
click at [465, 189] on div "Ocupada Mesa 4 R$ 165,50" at bounding box center [488, 158] width 124 height 63
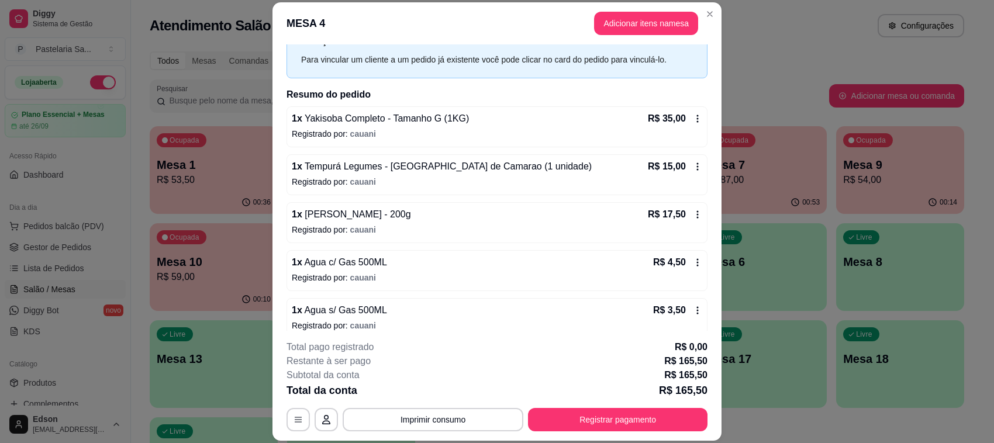
scroll to position [0, 0]
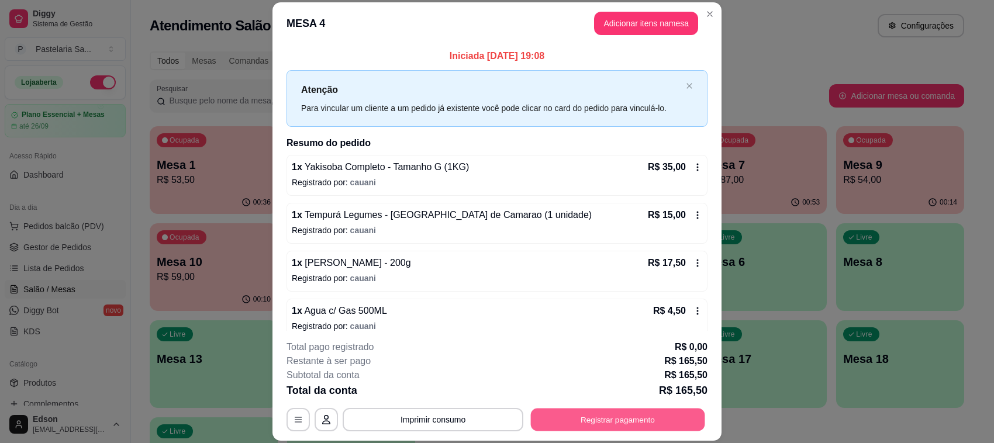
click at [636, 410] on button "Registrar pagamento" at bounding box center [618, 420] width 174 height 23
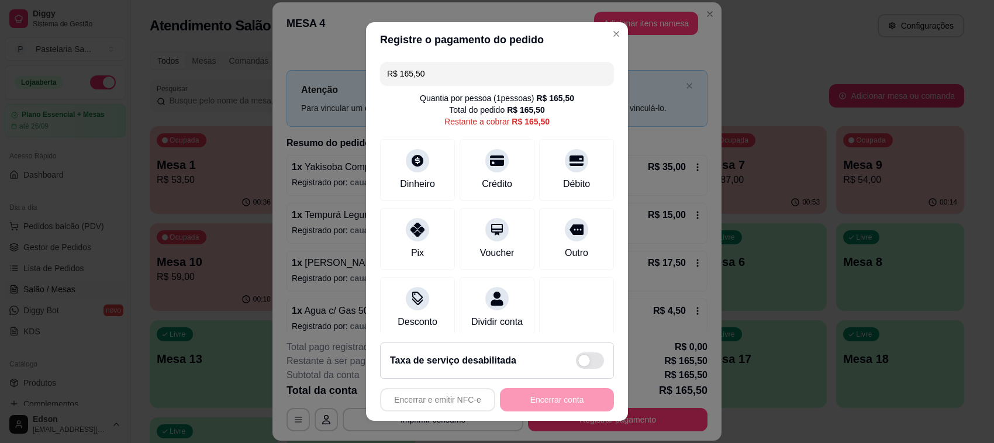
click at [443, 75] on input "R$ 165,50" at bounding box center [497, 73] width 220 height 23
click at [489, 154] on icon at bounding box center [496, 157] width 15 height 15
click at [489, 159] on icon at bounding box center [496, 157] width 15 height 15
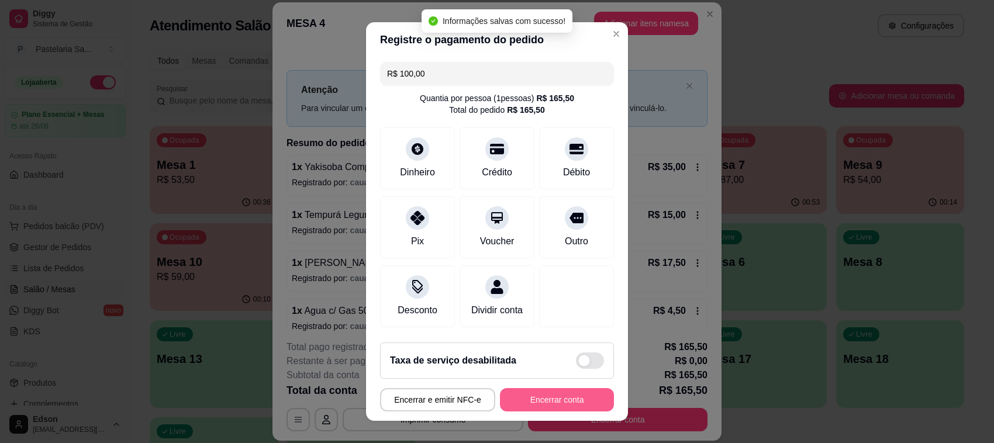
type input "R$ 0,00"
click at [563, 406] on button "Encerrar conta" at bounding box center [557, 399] width 114 height 23
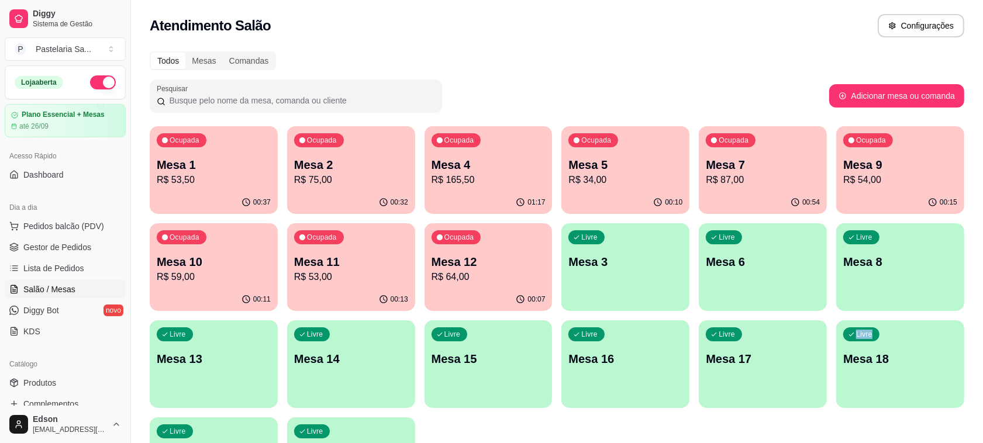
click at [802, 418] on div "Ocupada Mesa 1 R$ 53,50 00:37 Ocupada Mesa 2 R$ 75,00 00:32 Ocupada Mesa 4 R$ 1…" at bounding box center [557, 315] width 814 height 379
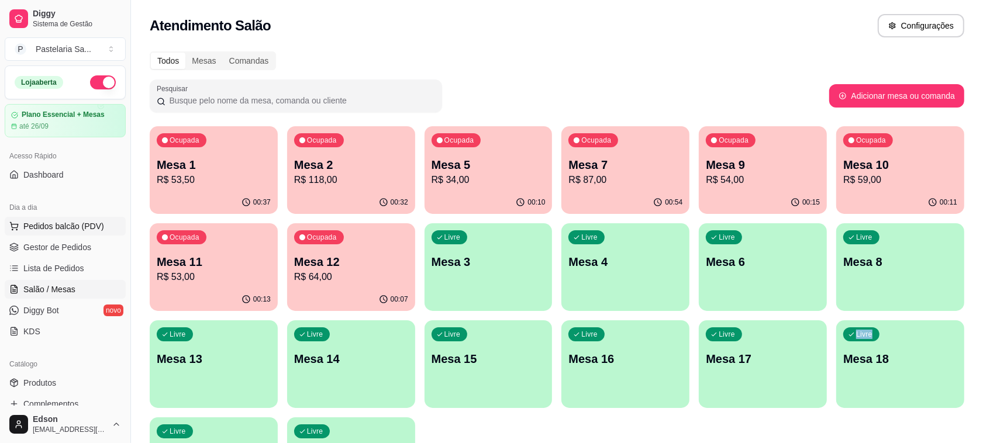
click at [77, 223] on span "Pedidos balcão (PDV)" at bounding box center [63, 226] width 81 height 12
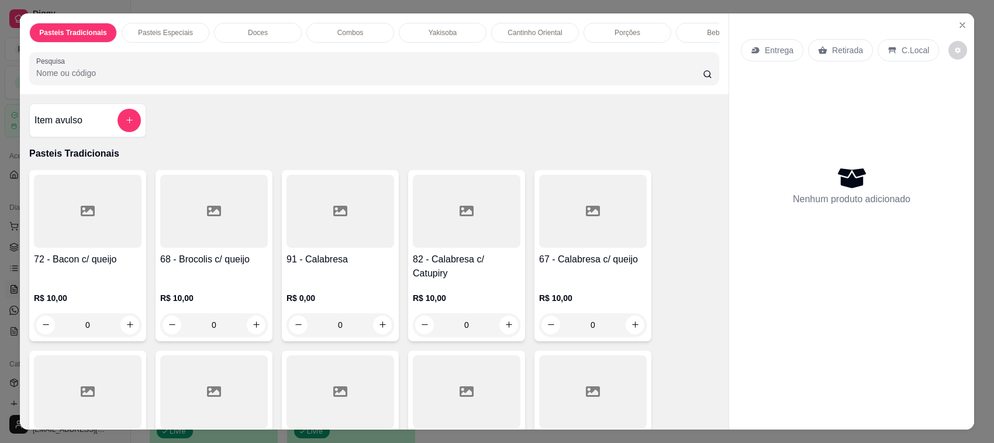
scroll to position [284, 0]
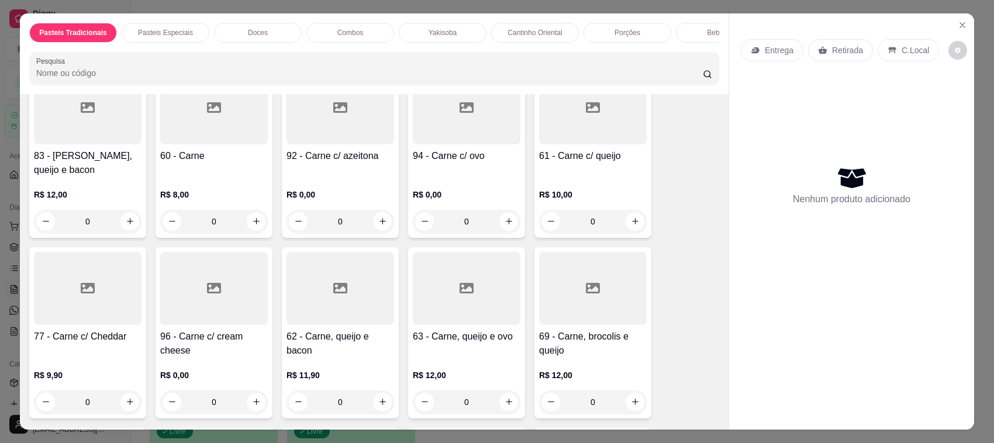
click at [202, 165] on div "60 - Carne" at bounding box center [214, 163] width 108 height 28
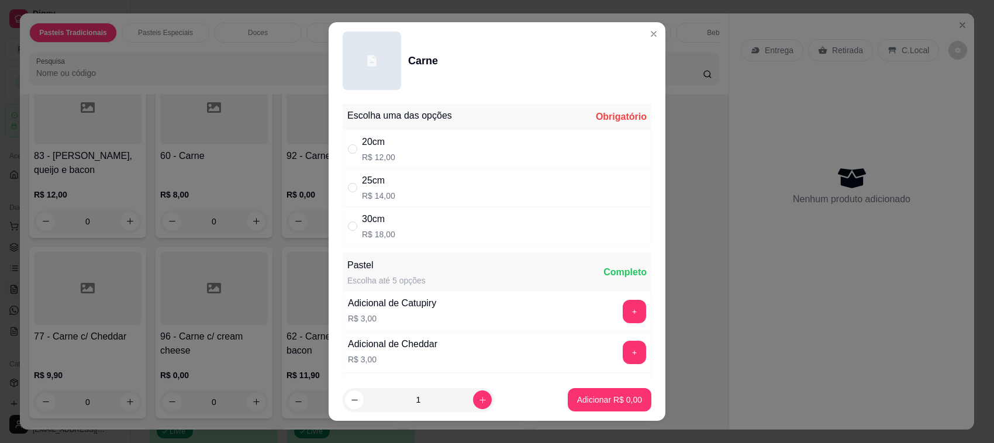
drag, startPoint x: 384, startPoint y: 183, endPoint x: 517, endPoint y: 385, distance: 242.1
click at [384, 184] on div "25cm" at bounding box center [378, 181] width 33 height 14
radio input "true"
click at [478, 396] on icon "increase-product-quantity" at bounding box center [482, 400] width 9 height 9
type input "2"
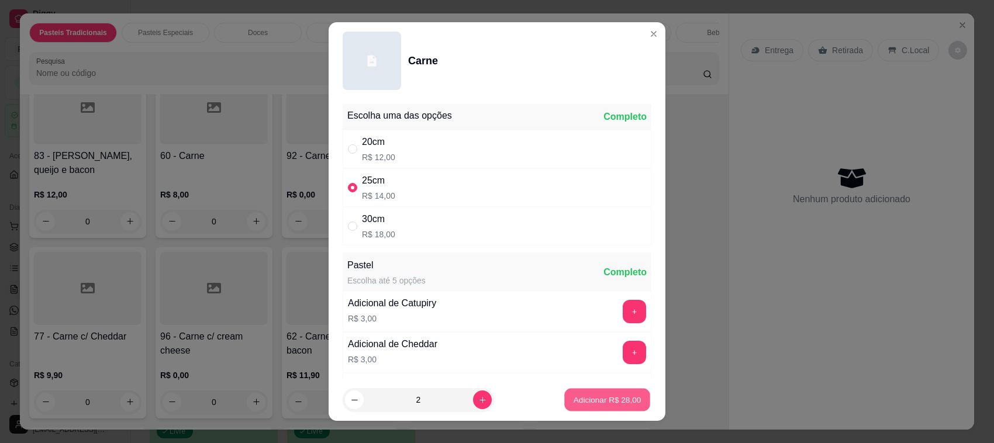
click at [585, 393] on button "Adicionar R$ 28,00" at bounding box center [607, 400] width 86 height 23
type input "2"
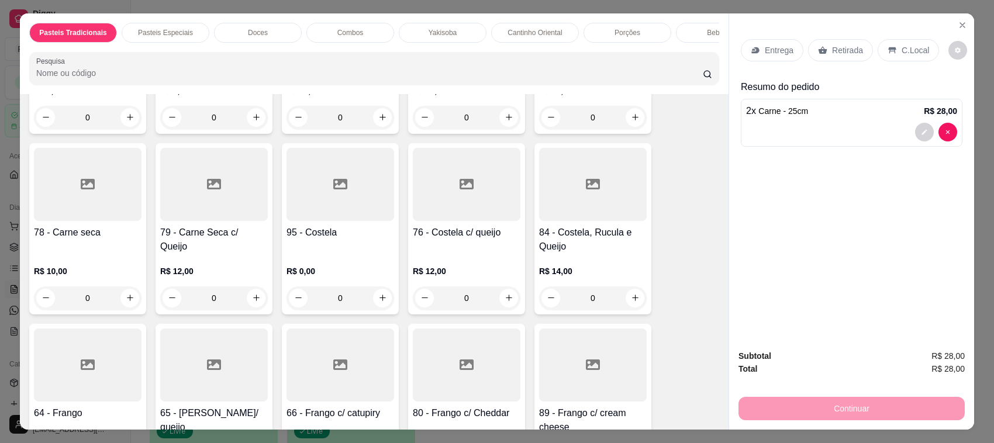
scroll to position [854, 0]
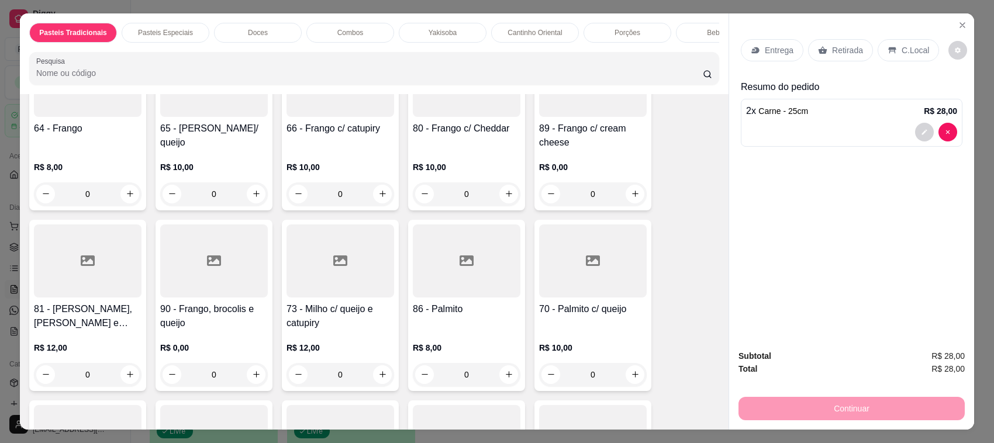
click at [495, 288] on div at bounding box center [467, 261] width 108 height 73
click at [407, 194] on div "25cm R$ 13,00" at bounding box center [497, 187] width 309 height 39
radio input "true"
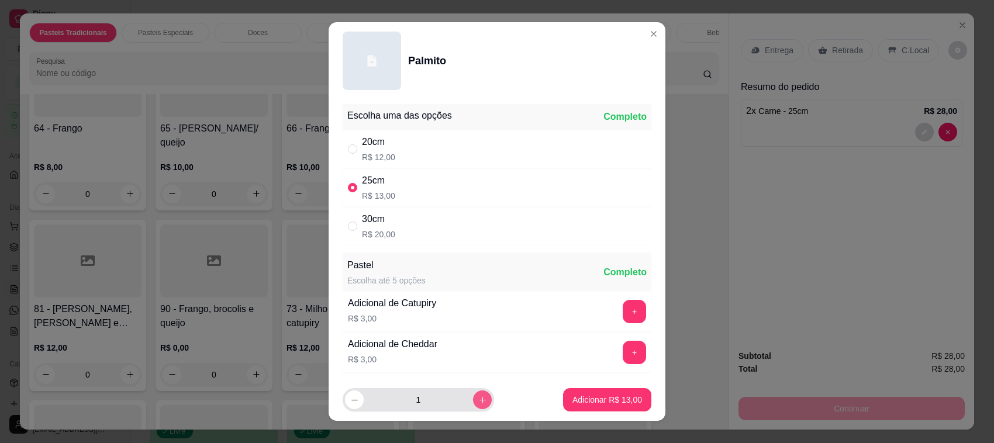
click at [478, 396] on icon "increase-product-quantity" at bounding box center [482, 400] width 9 height 9
type input "2"
click at [589, 407] on button "Adicionar R$ 26,00" at bounding box center [607, 399] width 88 height 23
type input "2"
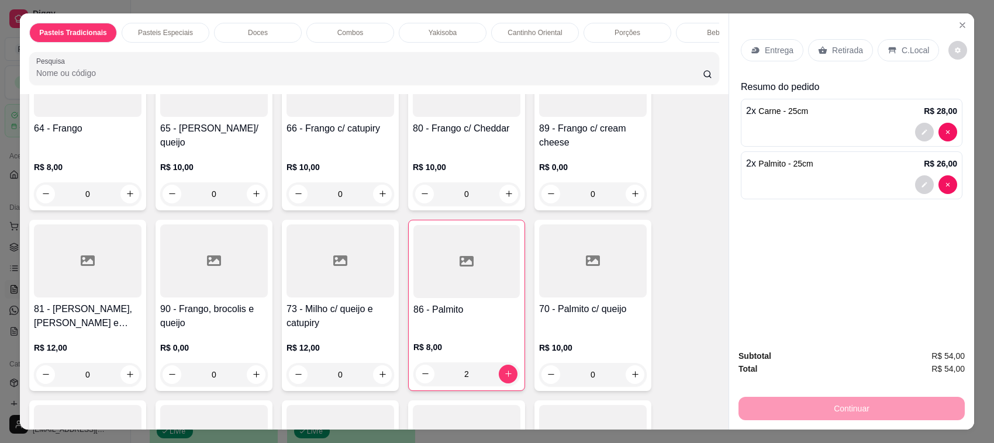
click at [850, 44] on p "Retirada" at bounding box center [847, 50] width 31 height 12
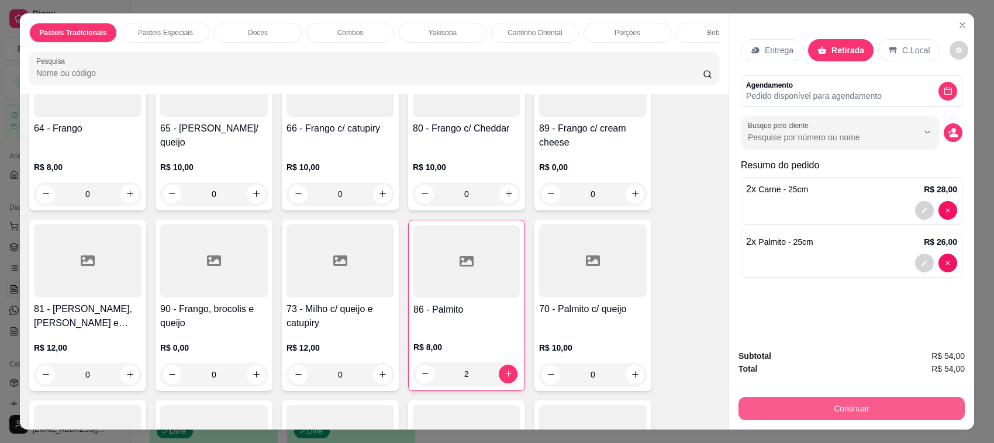
click at [816, 408] on button "Continuar" at bounding box center [851, 408] width 226 height 23
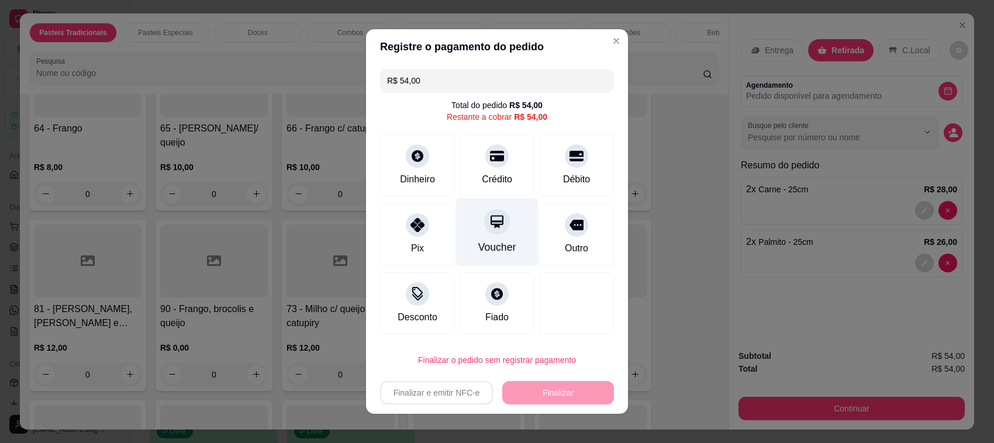
click at [487, 164] on div at bounding box center [496, 155] width 23 height 23
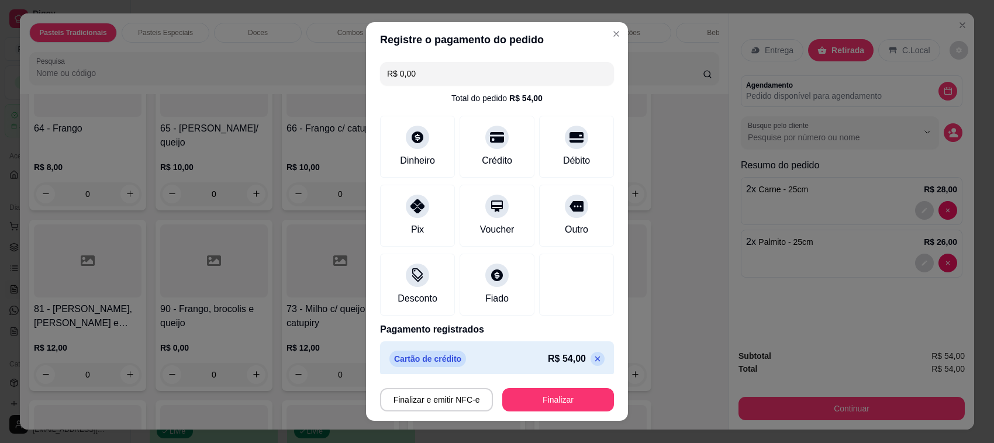
type input "R$ 0,00"
click at [560, 388] on div "Finalizar e emitir NFC-e Finalizar" at bounding box center [497, 399] width 234 height 23
click at [547, 411] on button "Finalizar" at bounding box center [558, 400] width 108 height 23
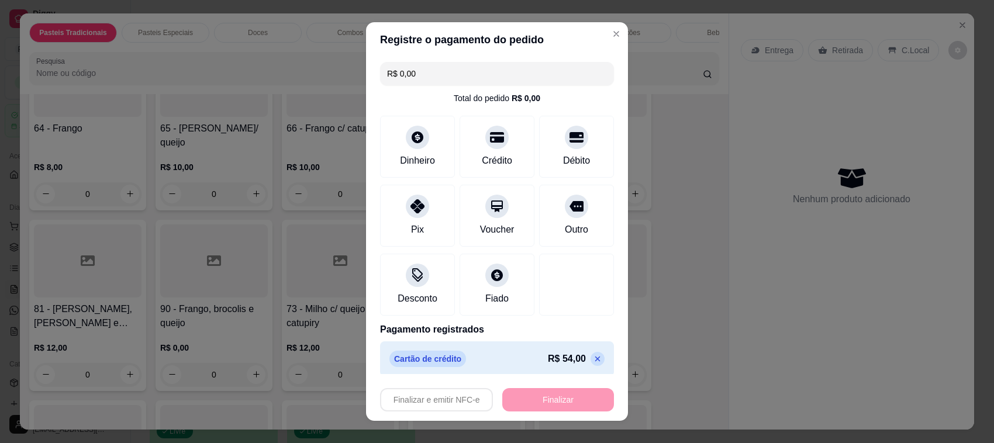
type input "0"
type input "-R$ 54,00"
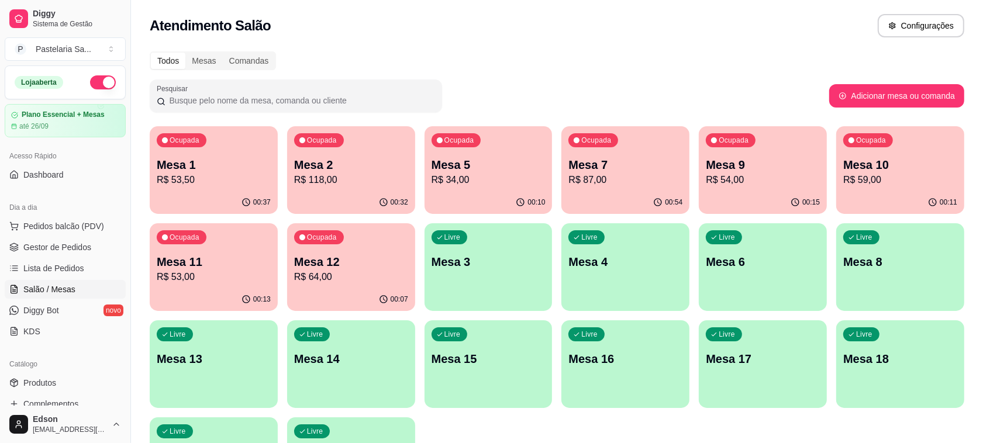
click at [219, 174] on p "R$ 53,50" at bounding box center [214, 180] width 114 height 14
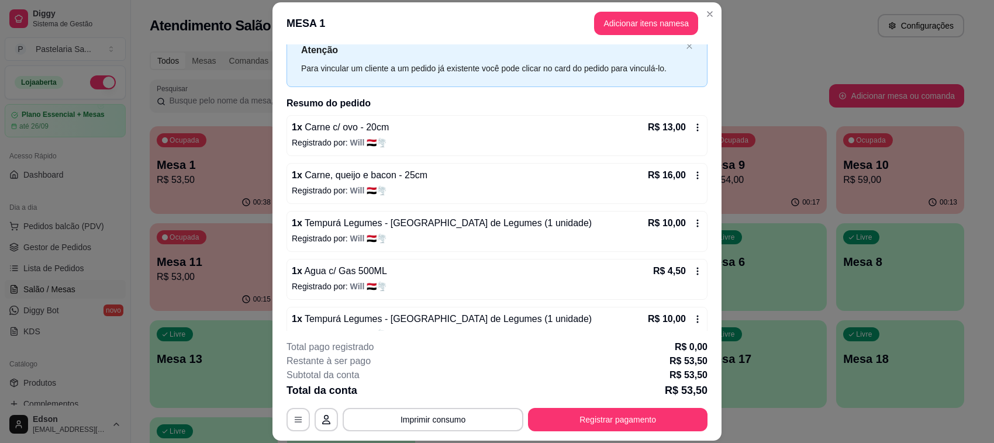
scroll to position [62, 0]
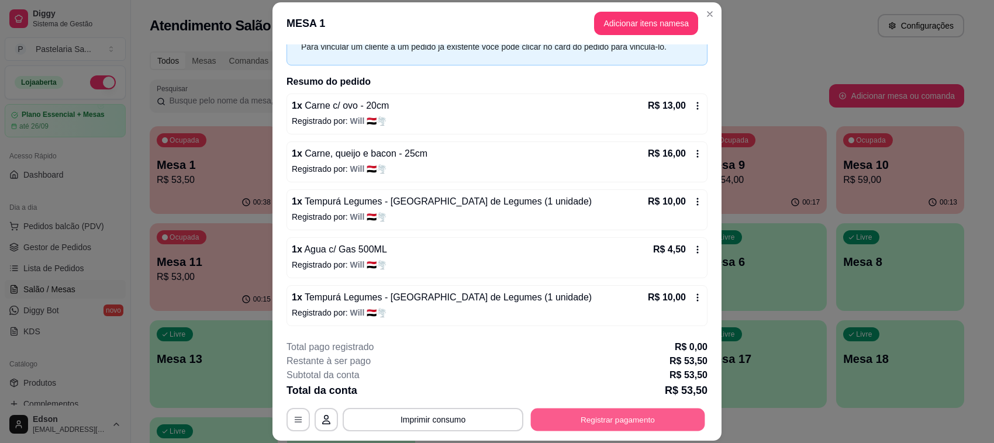
click at [661, 421] on button "Registrar pagamento" at bounding box center [618, 420] width 174 height 23
click at [456, 185] on div "Crédito" at bounding box center [497, 168] width 82 height 68
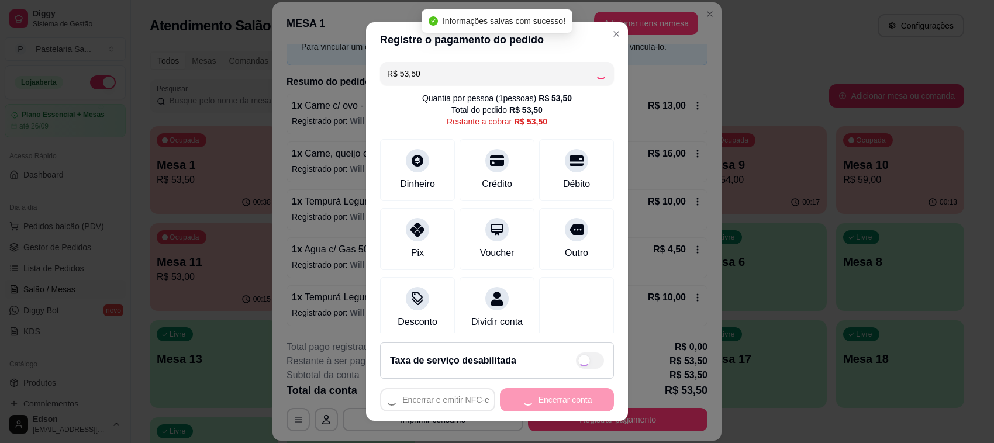
type input "R$ 0,00"
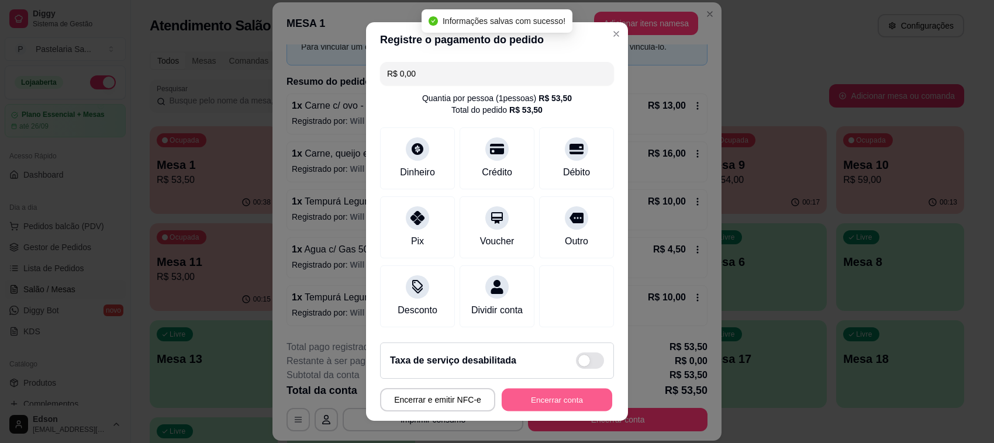
click at [513, 403] on button "Encerrar conta" at bounding box center [557, 400] width 111 height 23
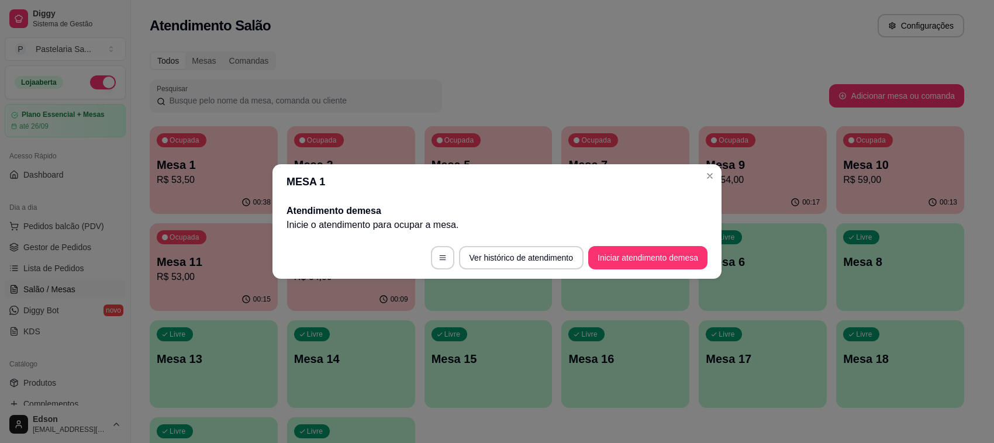
scroll to position [0, 0]
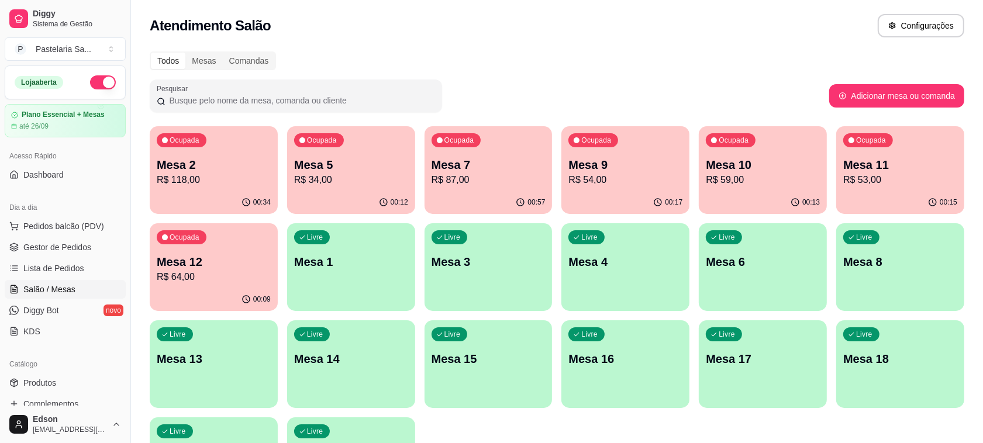
click at [498, 159] on p "Mesa 7" at bounding box center [488, 165] width 114 height 16
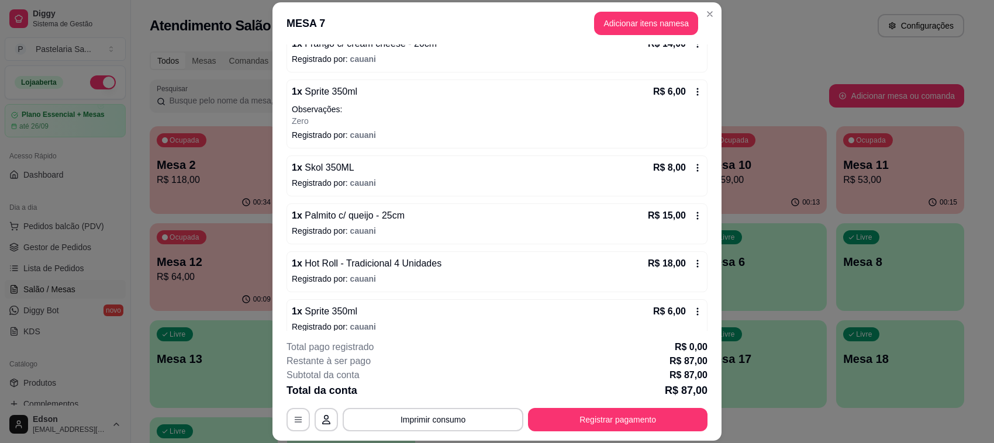
scroll to position [234, 0]
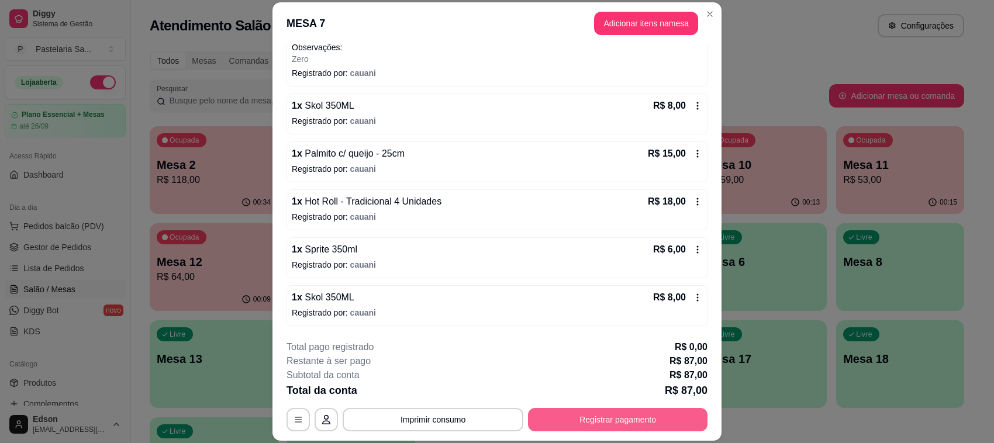
click at [641, 410] on button "Registrar pagamento" at bounding box center [617, 419] width 179 height 23
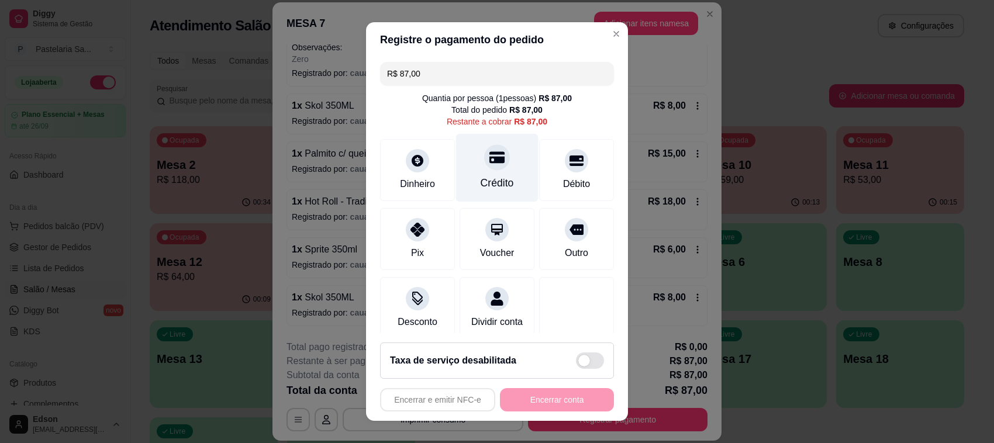
click at [472, 170] on div "Crédito" at bounding box center [497, 168] width 82 height 68
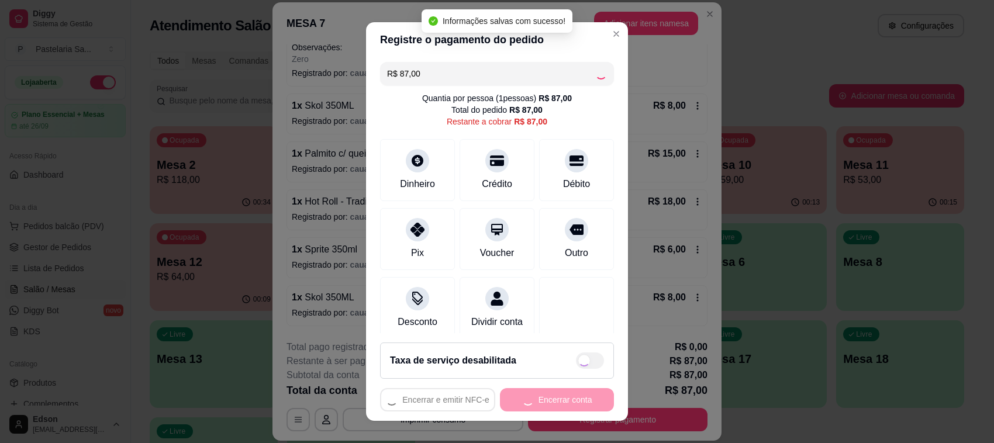
type input "R$ 0,00"
click at [560, 402] on button "Encerrar conta" at bounding box center [557, 399] width 114 height 23
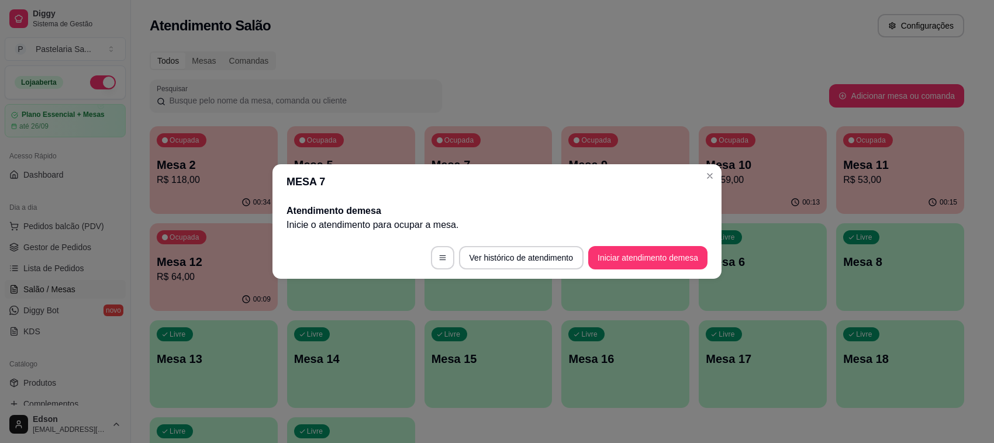
scroll to position [0, 0]
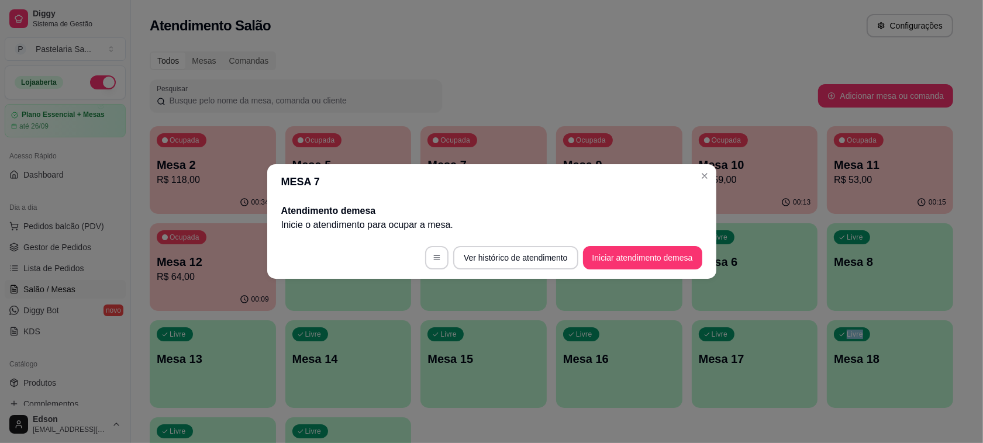
click at [747, 413] on div "Ocupada Mesa 2 R$ 118,00 00:34 Ocupada Mesa 5 R$ 34,00 00:12 Ocupada Mesa 7 R$ …" at bounding box center [551, 315] width 803 height 379
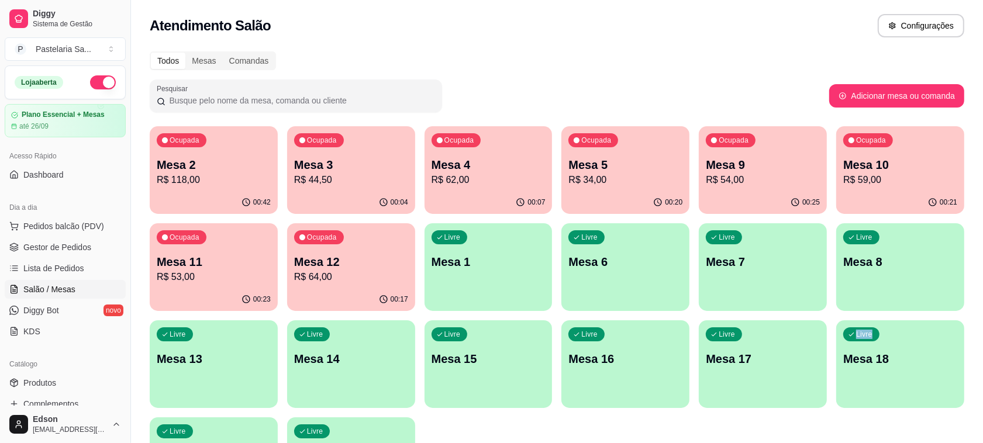
click at [479, 267] on p "Mesa 1" at bounding box center [488, 262] width 114 height 16
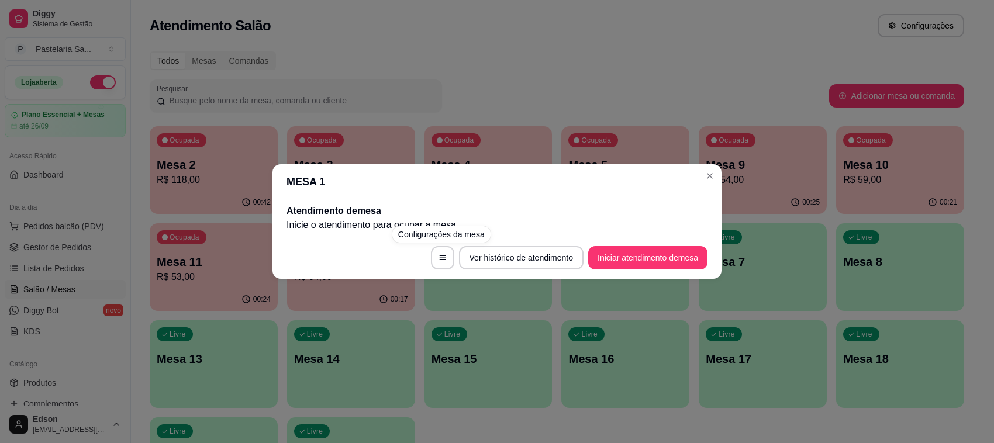
click at [257, 232] on div "MESA 1 Atendimento de mesa Inicie o atendimento para ocupar a mesa . Ver histór…" at bounding box center [497, 221] width 994 height 443
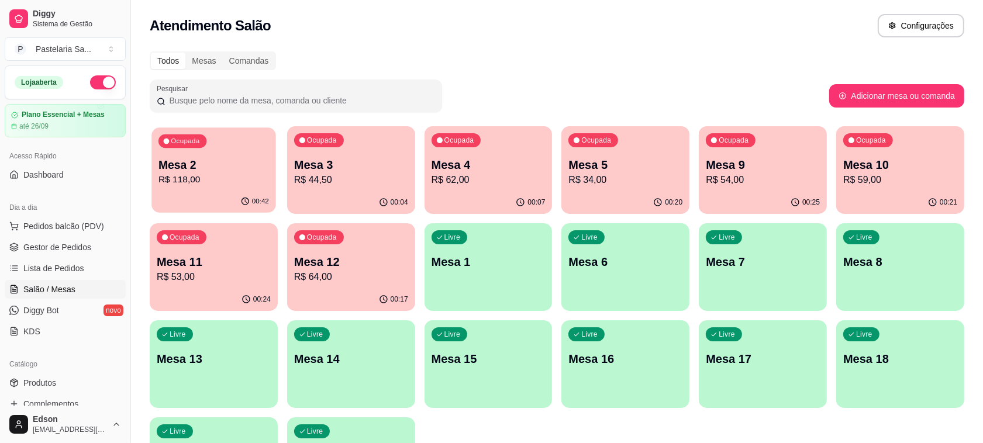
click at [234, 177] on p "R$ 118,00" at bounding box center [213, 179] width 111 height 13
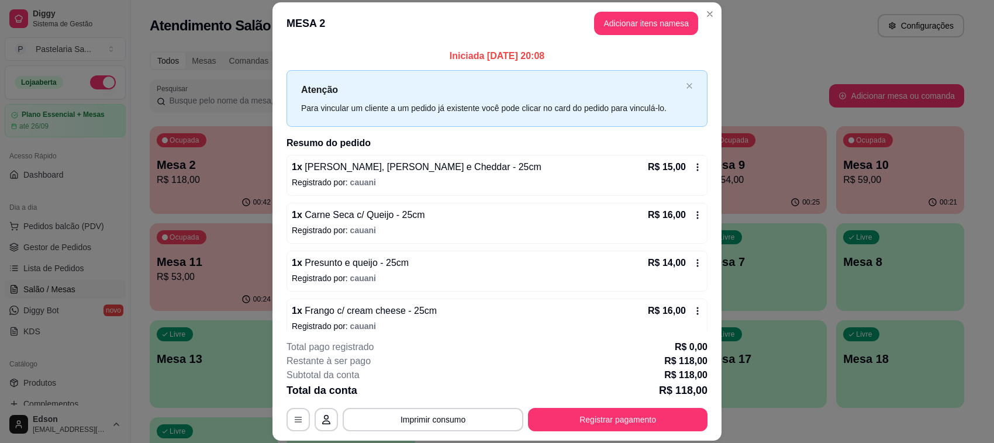
scroll to position [206, 0]
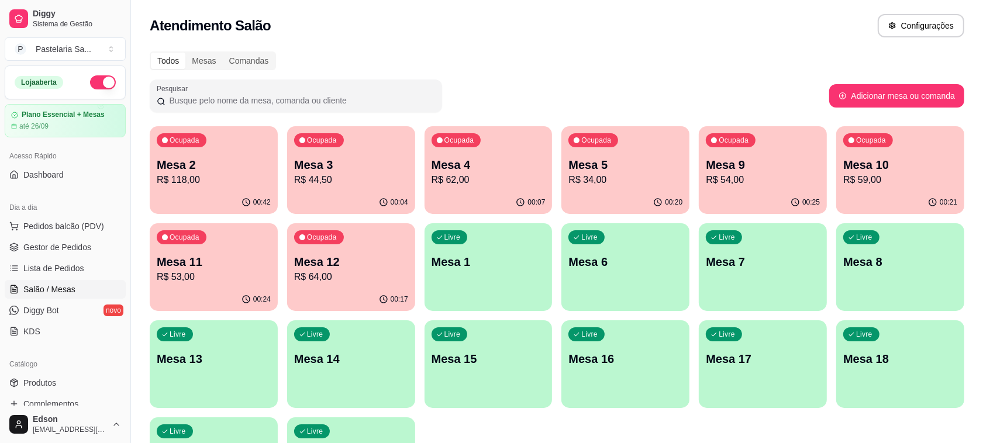
click at [594, 182] on p "R$ 34,00" at bounding box center [625, 180] width 114 height 14
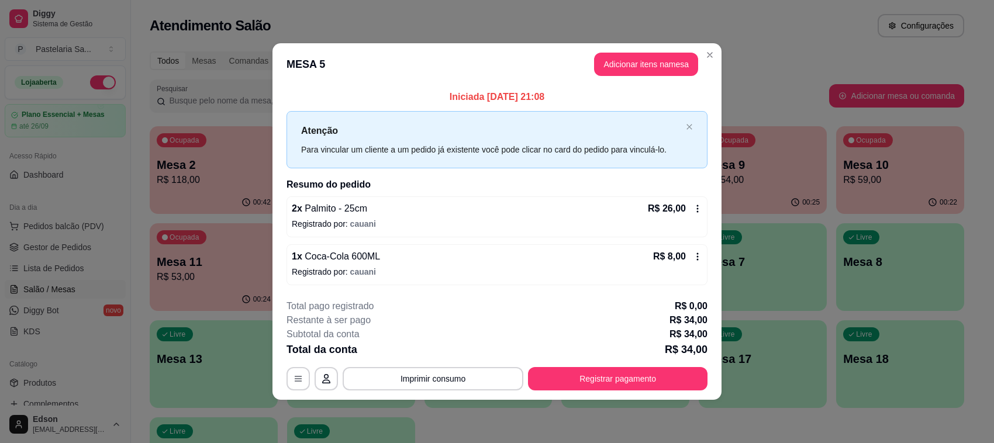
drag, startPoint x: 685, startPoint y: 361, endPoint x: 680, endPoint y: 367, distance: 7.9
click at [685, 363] on div "**********" at bounding box center [496, 344] width 421 height 91
click at [680, 367] on button "Registrar pagamento" at bounding box center [618, 378] width 174 height 23
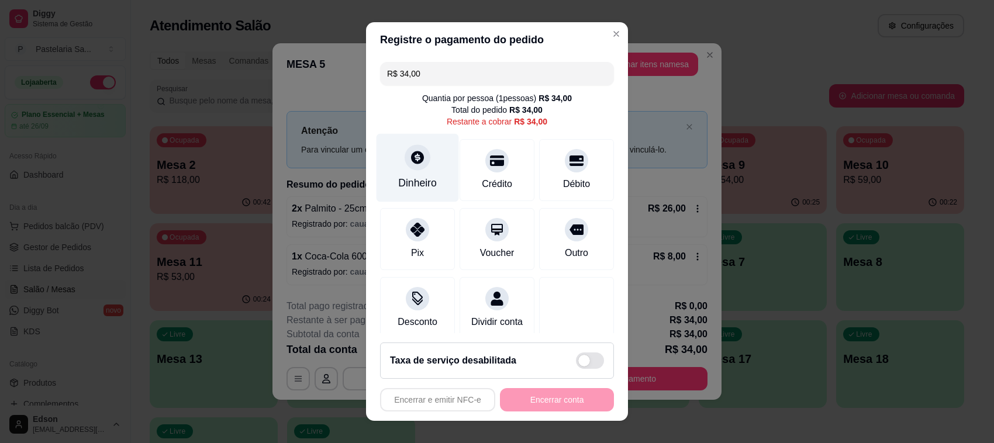
drag, startPoint x: 389, startPoint y: 156, endPoint x: 392, endPoint y: 163, distance: 6.8
click at [392, 163] on div "Dinheiro" at bounding box center [418, 168] width 82 height 68
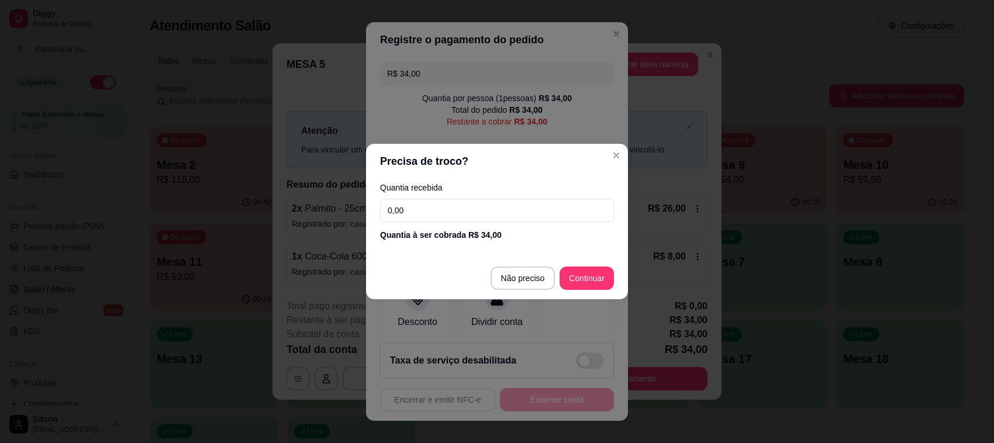
click at [475, 214] on input "0,00" at bounding box center [497, 210] width 234 height 23
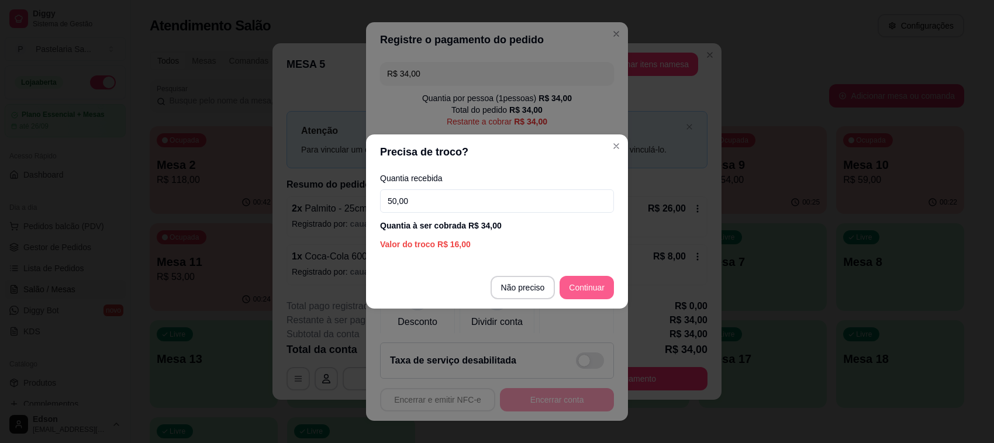
type input "50,00"
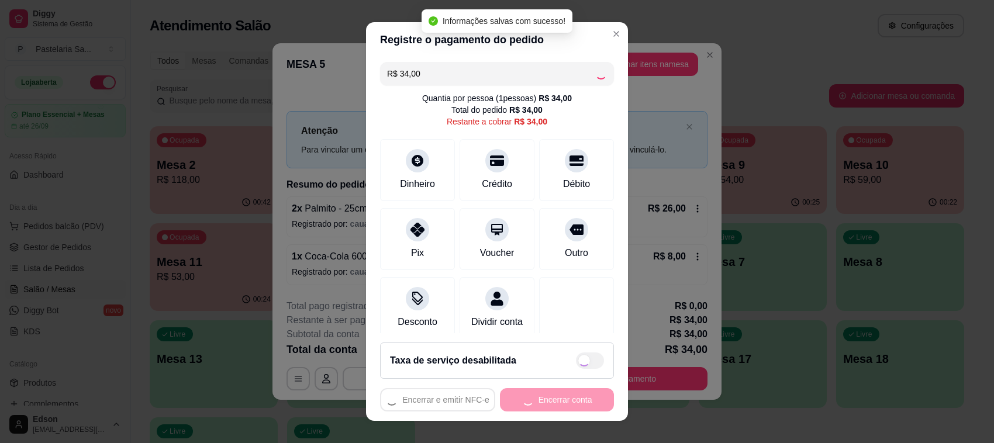
type input "R$ 0,00"
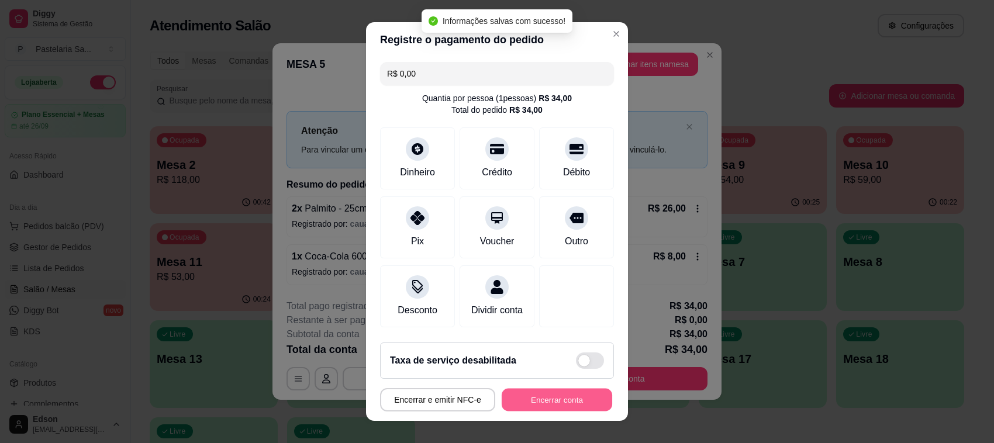
click at [548, 408] on button "Encerrar conta" at bounding box center [557, 400] width 111 height 23
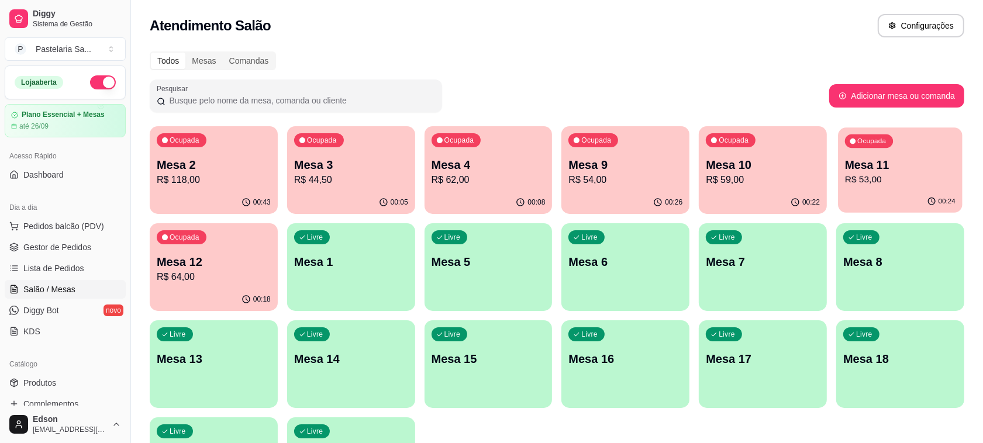
click at [883, 162] on p "Mesa 11" at bounding box center [900, 165] width 111 height 16
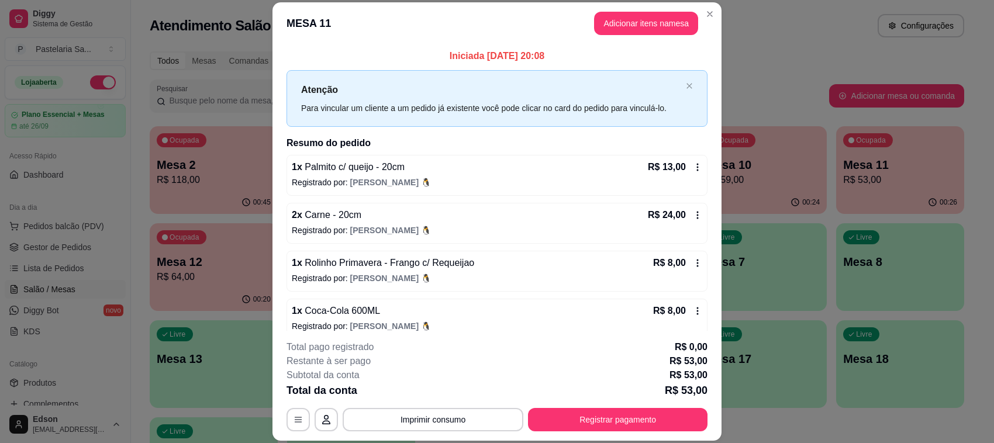
scroll to position [13, 0]
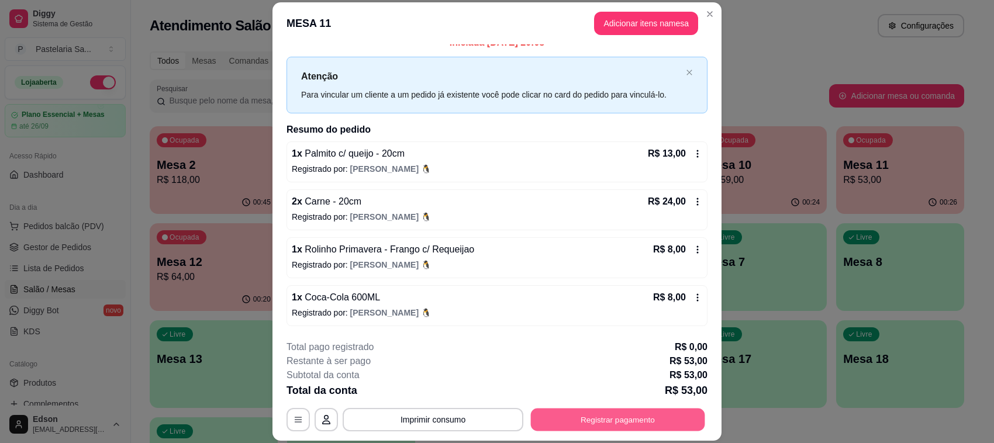
click at [611, 413] on button "Registrar pagamento" at bounding box center [618, 420] width 174 height 23
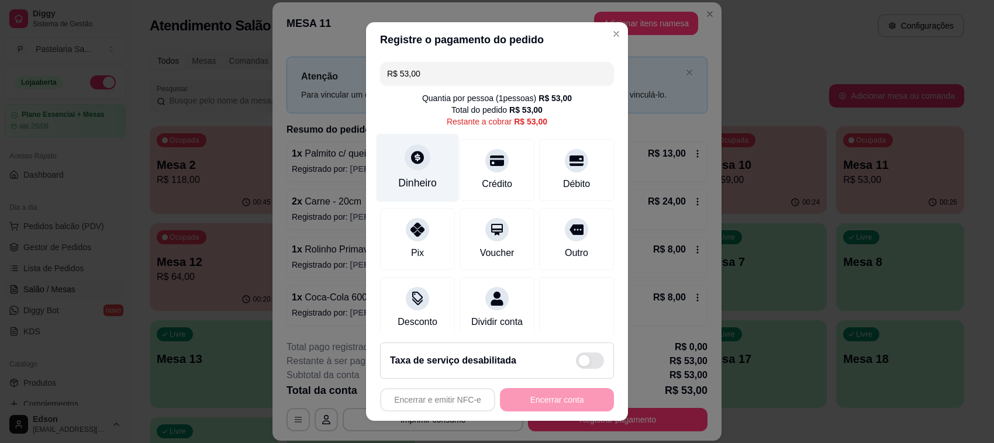
click at [424, 145] on div "Dinheiro" at bounding box center [418, 168] width 82 height 68
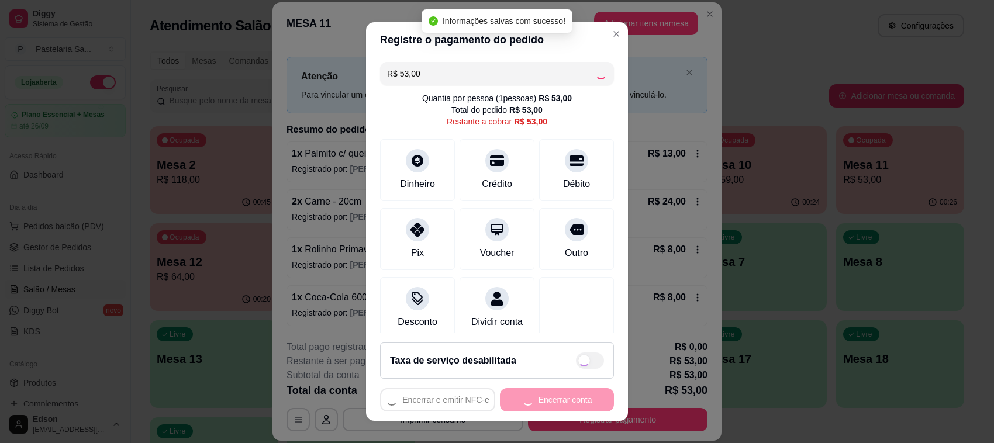
type input "R$ 0,00"
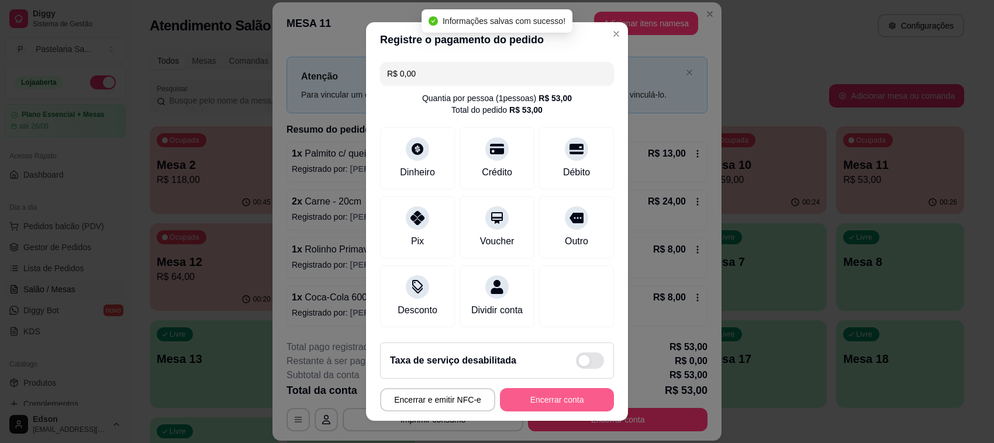
click at [536, 405] on button "Encerrar conta" at bounding box center [557, 399] width 114 height 23
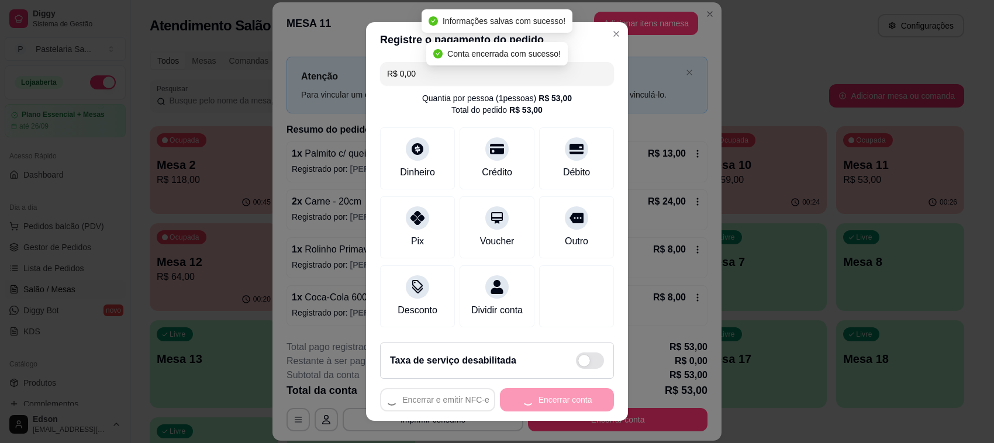
scroll to position [0, 0]
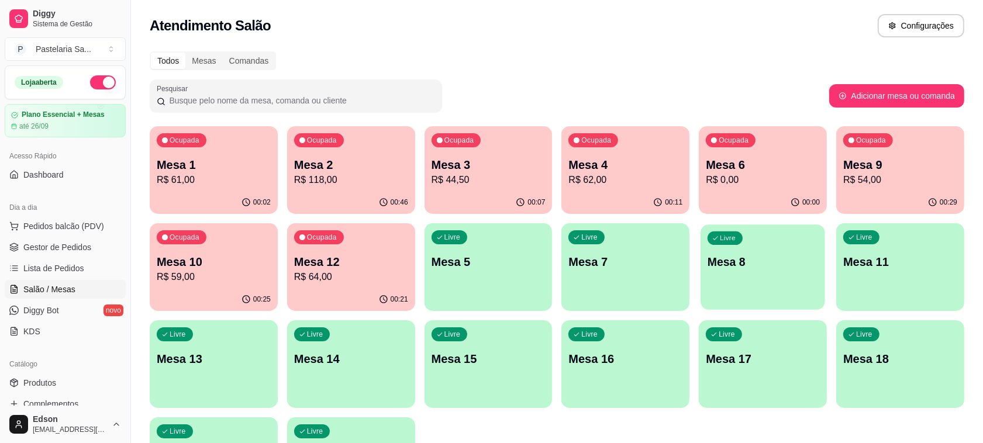
click at [790, 276] on div "Livre Mesa 8" at bounding box center [763, 260] width 124 height 71
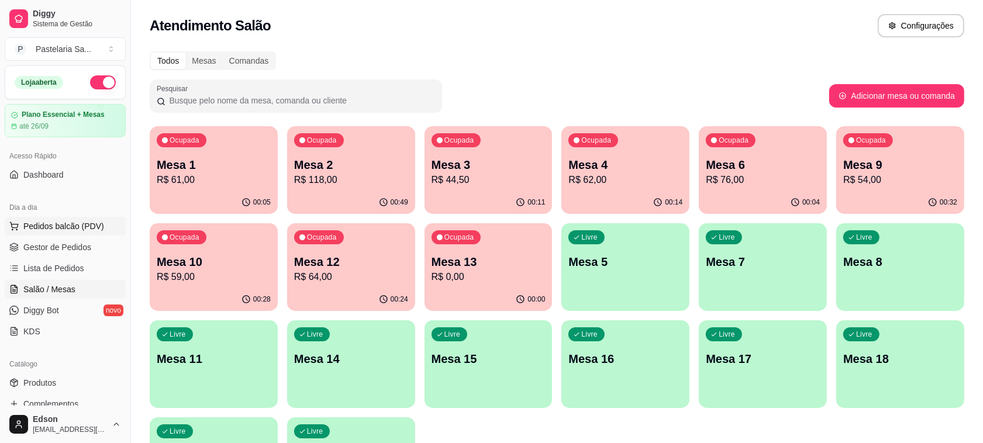
click at [91, 220] on button "Pedidos balcão (PDV)" at bounding box center [65, 226] width 121 height 19
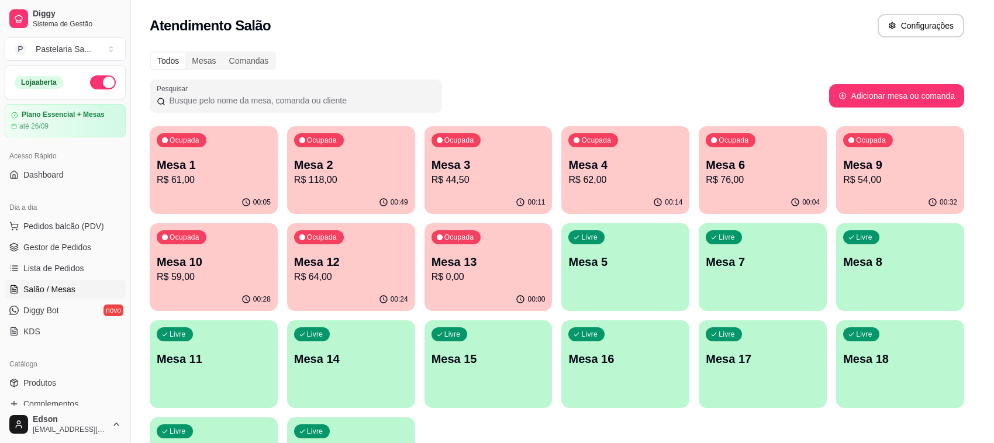
click at [262, 68] on div at bounding box center [374, 68] width 676 height 23
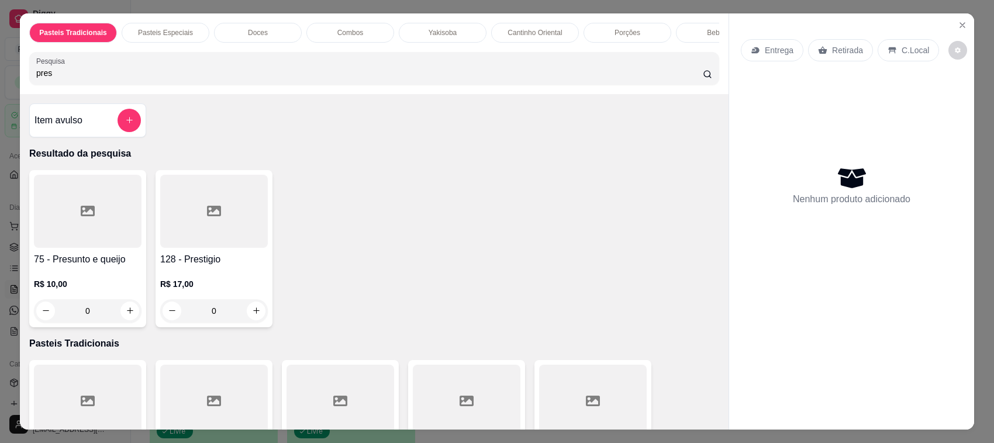
type input "pres"
click at [120, 267] on h4 "75 - Presunto e queijo" at bounding box center [88, 260] width 108 height 14
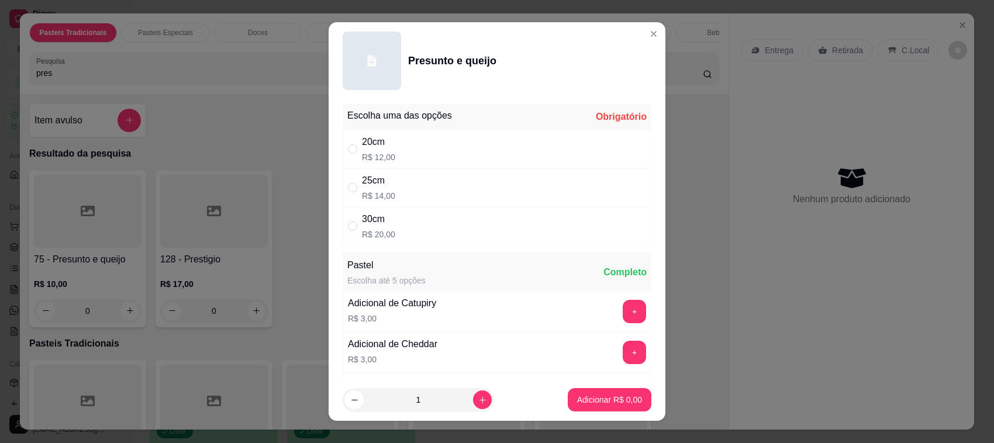
click at [410, 186] on div "25cm R$ 14,00" at bounding box center [497, 187] width 309 height 39
radio input "true"
click at [564, 391] on button "Adicionar R$ 14,00" at bounding box center [607, 400] width 86 height 23
type input "1"
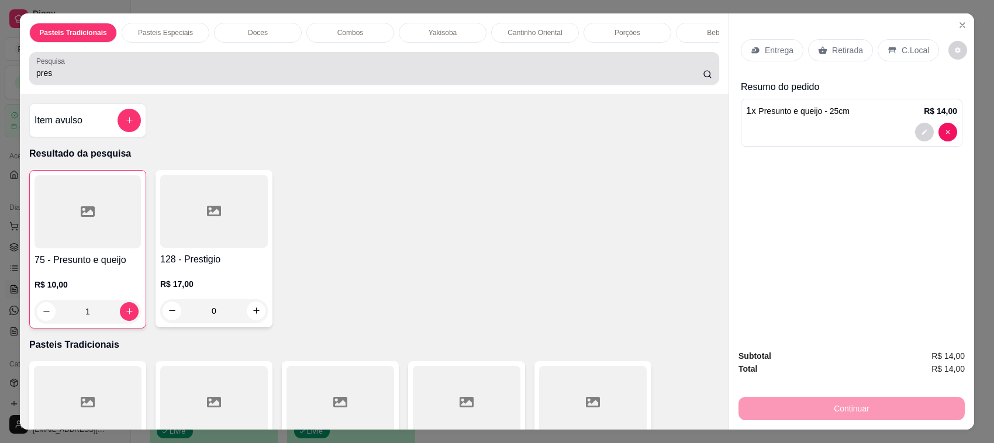
click at [95, 85] on div "Pesquisa pres" at bounding box center [374, 68] width 690 height 33
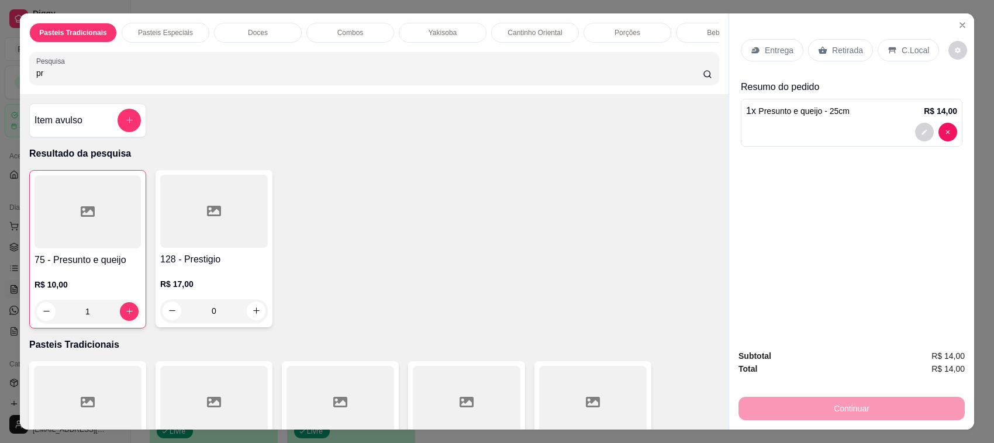
type input "p"
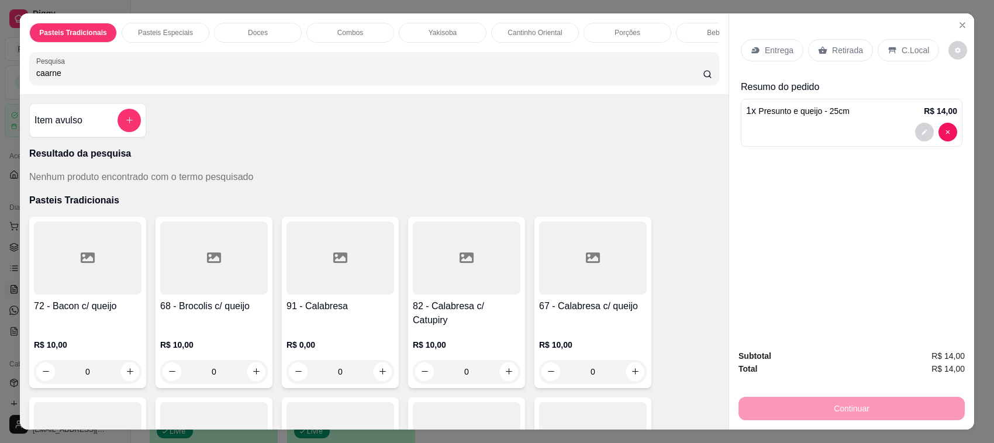
click at [37, 79] on input "caarne" at bounding box center [369, 73] width 667 height 12
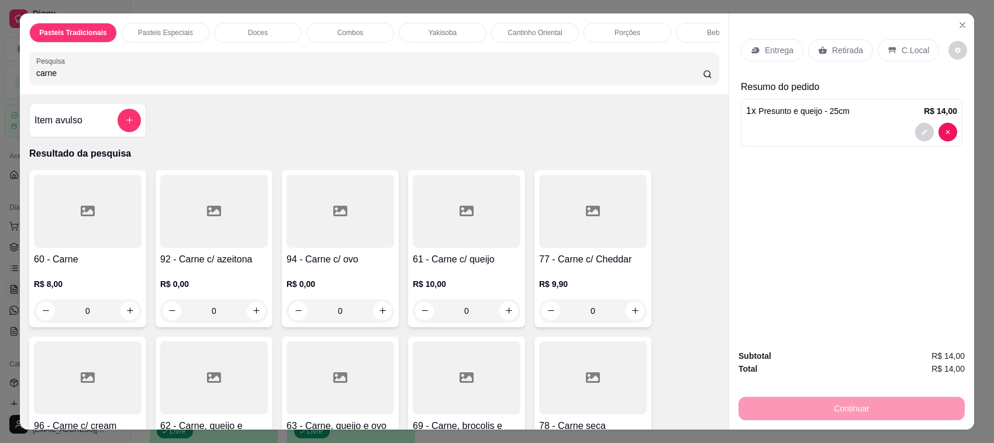
type input "carne"
click at [346, 248] on div at bounding box center [340, 211] width 108 height 73
click at [458, 243] on div at bounding box center [467, 211] width 108 height 73
click at [512, 182] on div "25cm R$ 15,00" at bounding box center [497, 187] width 309 height 39
radio input "true"
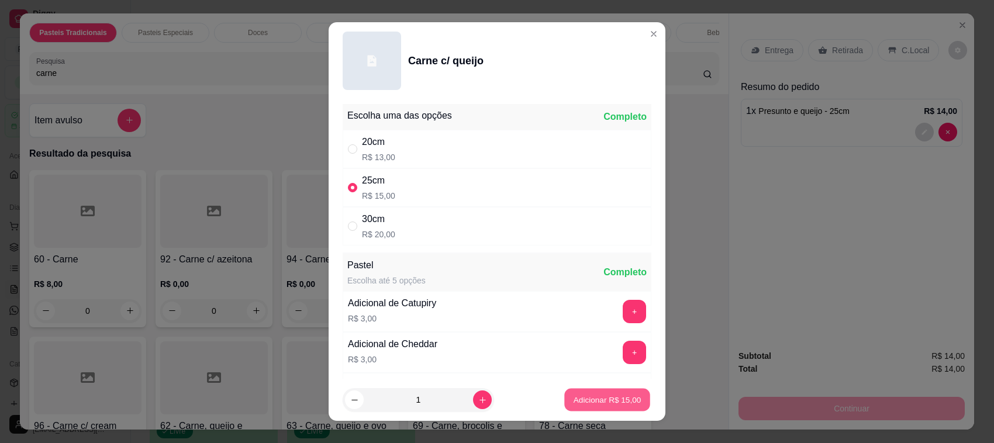
click at [610, 395] on p "Adicionar R$ 15,00" at bounding box center [608, 399] width 68 height 11
type input "1"
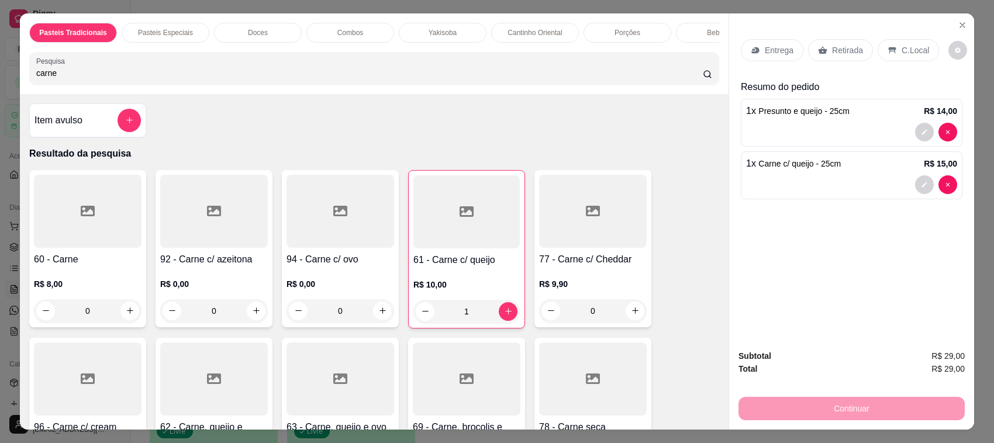
click at [846, 48] on p "Retirada" at bounding box center [847, 50] width 31 height 12
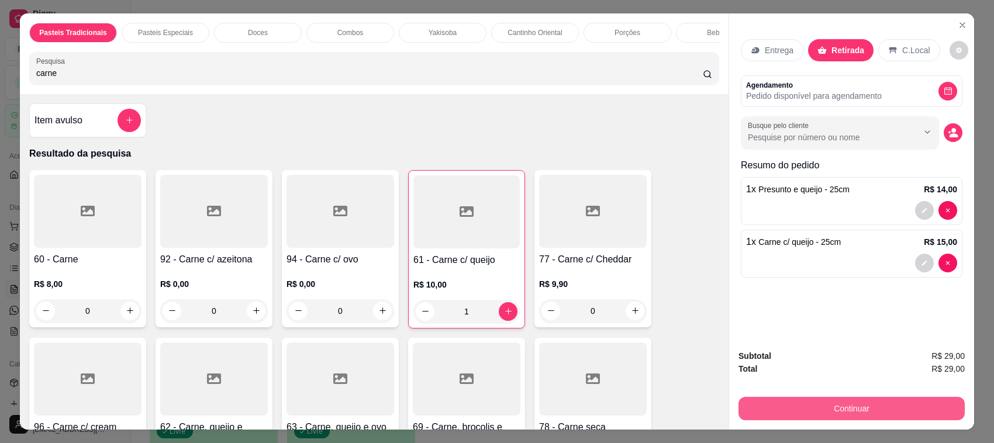
click at [820, 402] on button "Continuar" at bounding box center [851, 408] width 226 height 23
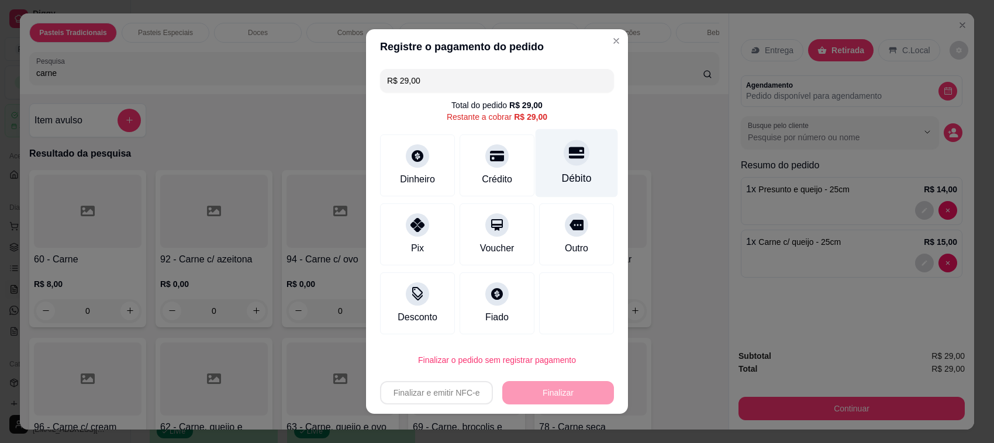
click at [586, 161] on div "Débito" at bounding box center [577, 163] width 82 height 68
type input "R$ 0,00"
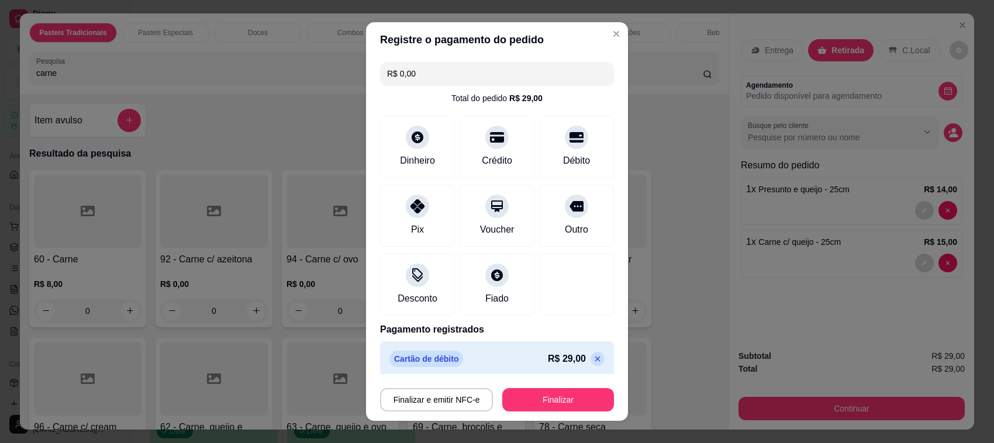
click at [526, 387] on div "Finalizar e emitir NFC-e Finalizar" at bounding box center [497, 398] width 234 height 28
click at [535, 396] on button "Finalizar" at bounding box center [558, 399] width 112 height 23
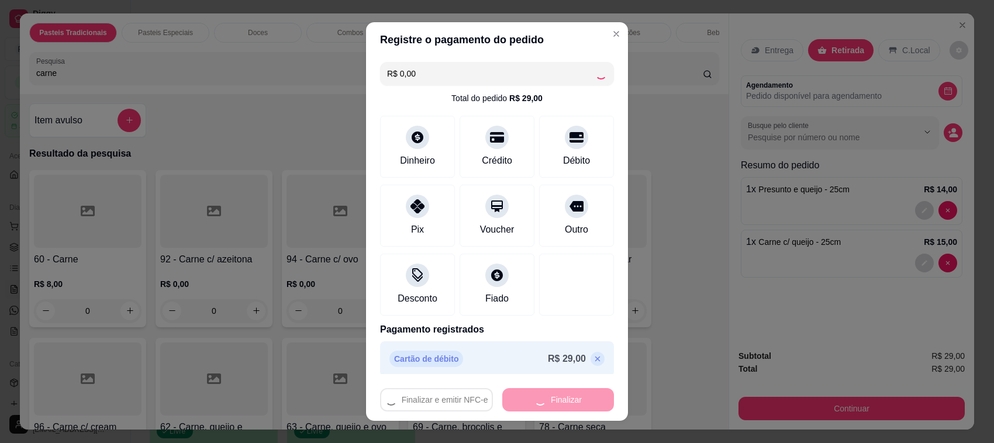
type input "0"
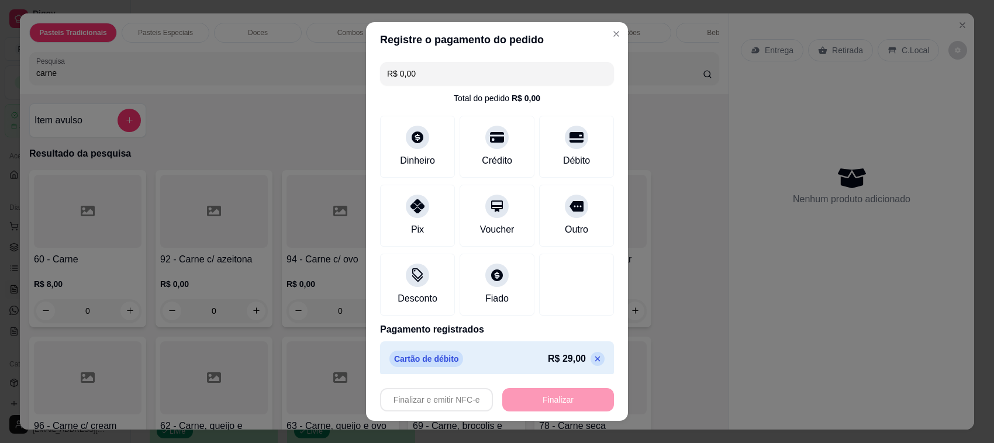
type input "-R$ 29,00"
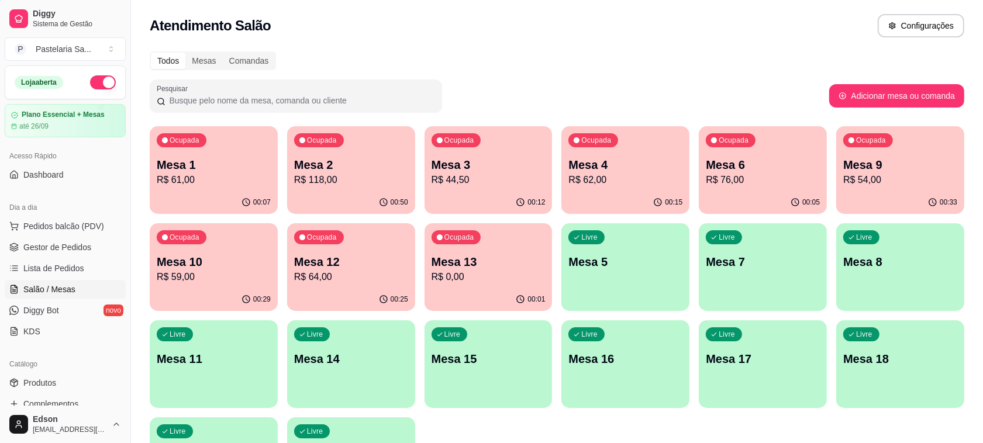
click at [239, 254] on p "Mesa 10" at bounding box center [214, 262] width 114 height 16
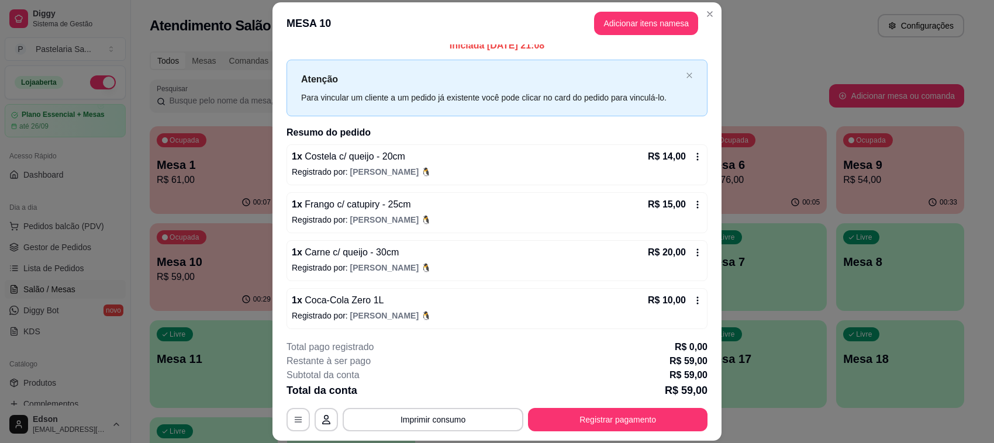
scroll to position [13, 0]
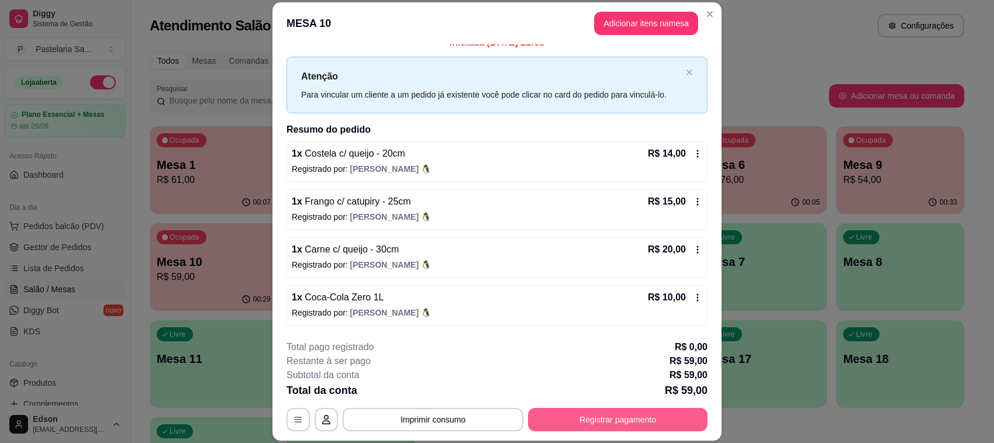
click at [604, 417] on button "Registrar pagamento" at bounding box center [617, 419] width 179 height 23
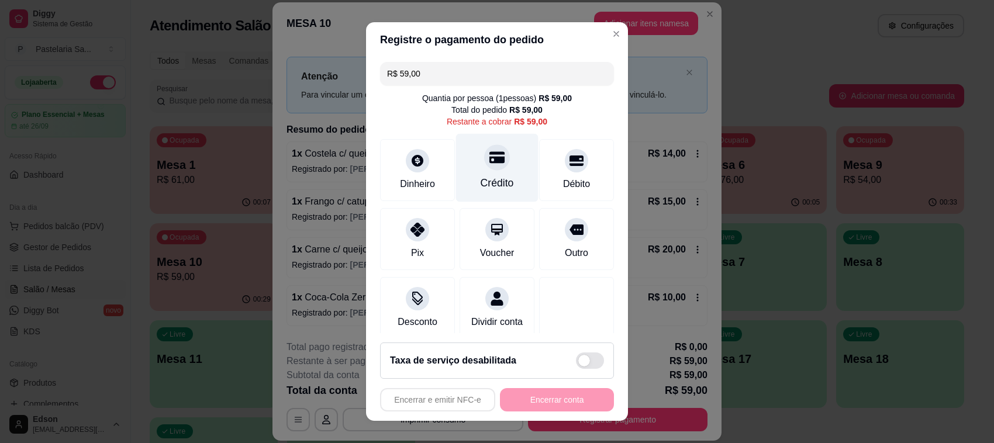
click at [489, 163] on icon at bounding box center [496, 157] width 15 height 12
type input "R$ 0,00"
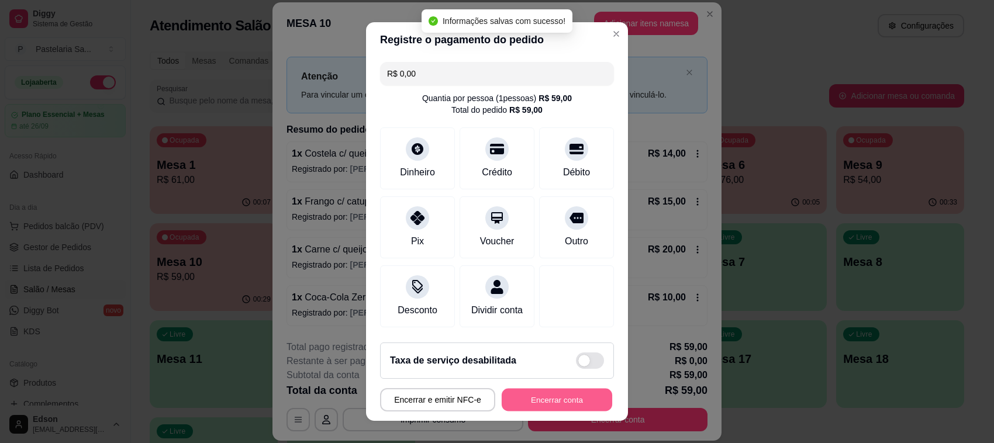
click at [544, 402] on button "Encerrar conta" at bounding box center [557, 400] width 111 height 23
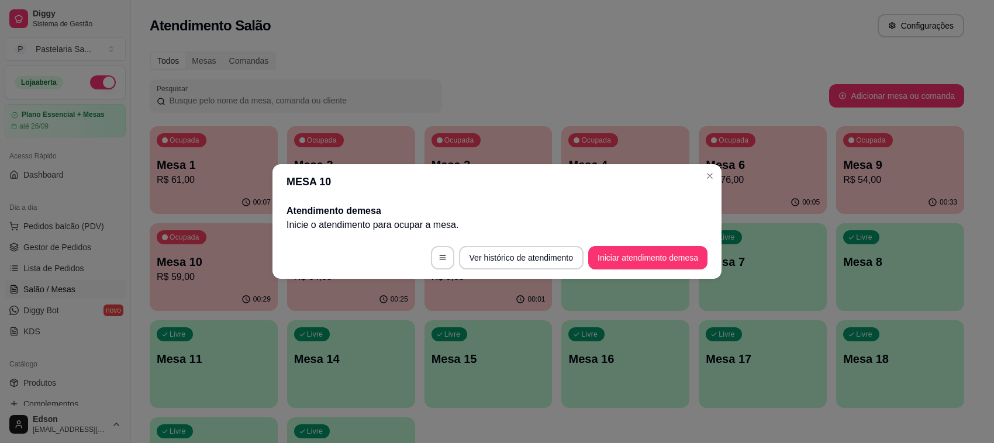
scroll to position [0, 0]
click at [188, 337] on div "Livre" at bounding box center [175, 334] width 36 height 14
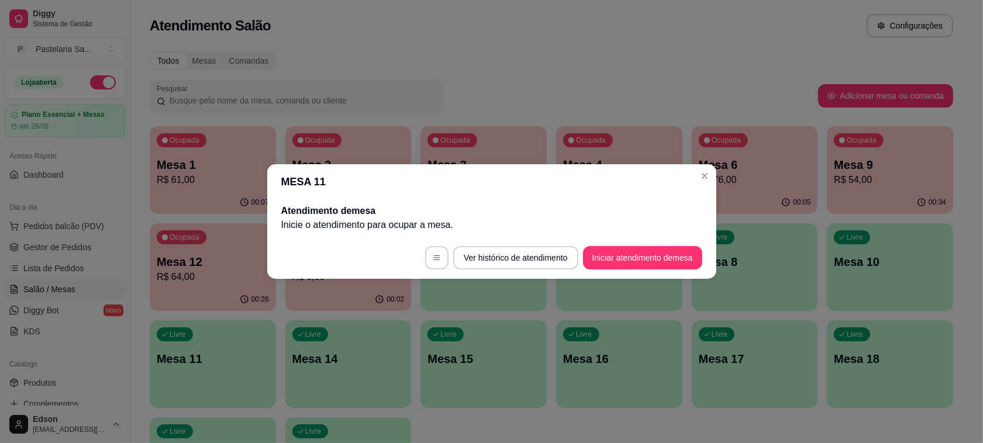
click at [80, 225] on span "Pedidos balcão (PDV)" at bounding box center [63, 226] width 81 height 12
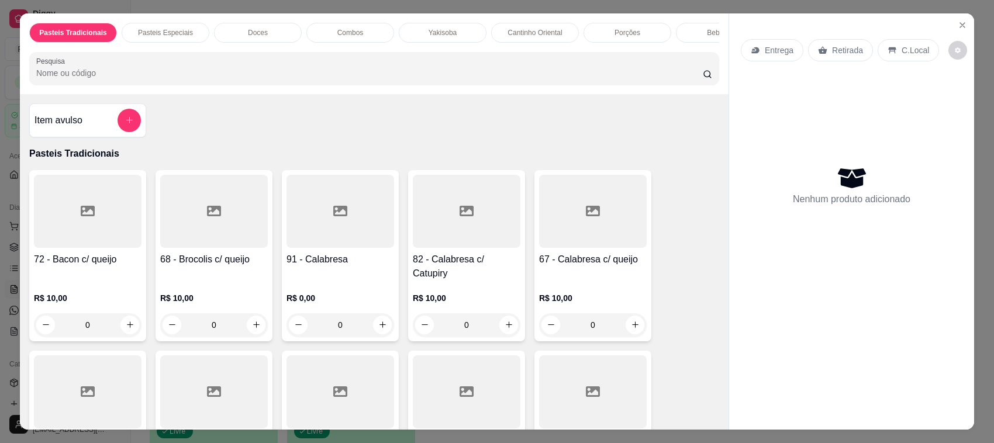
click at [94, 78] on input "Pesquisa" at bounding box center [369, 73] width 667 height 12
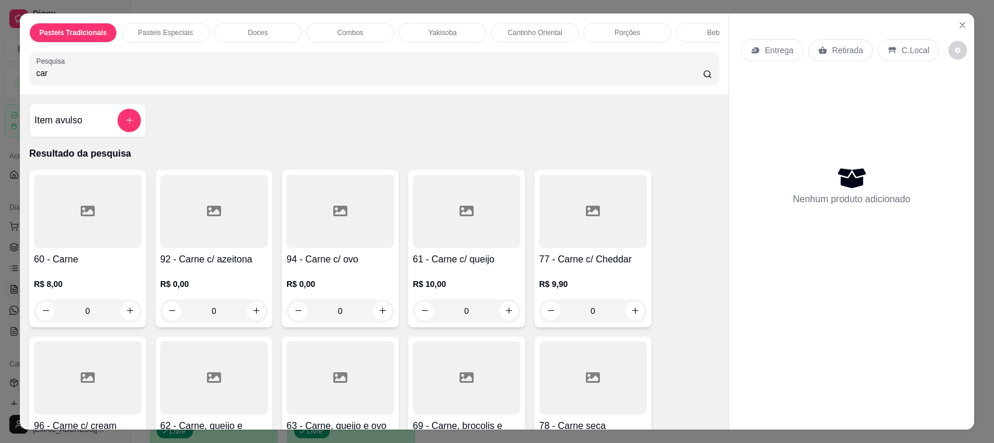
type input "car"
click at [0, 262] on div "Pasteis Tradicionais Pasteis Especiais Doces Combos Yakisoba Cantinho Oriental …" at bounding box center [497, 221] width 994 height 443
click at [89, 248] on div at bounding box center [88, 211] width 108 height 73
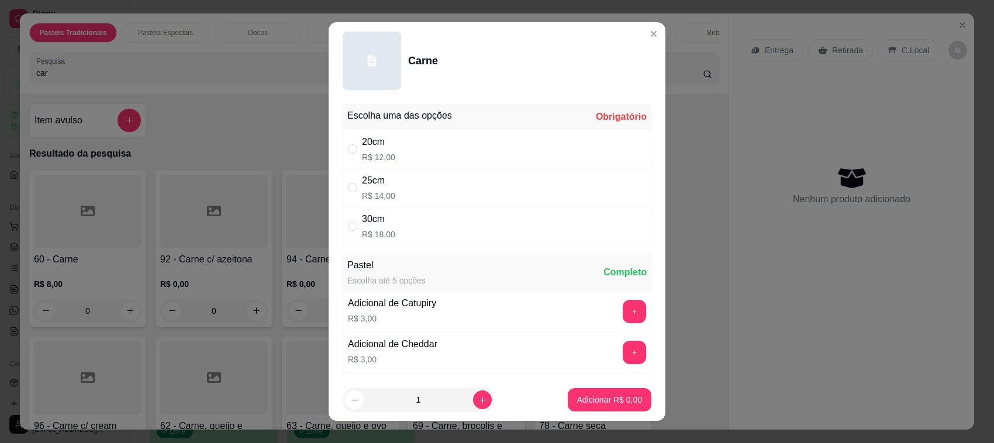
click at [430, 188] on div "25cm R$ 14,00" at bounding box center [497, 187] width 309 height 39
radio input "true"
click at [623, 317] on button "+" at bounding box center [634, 311] width 23 height 23
click at [600, 391] on button "Adicionar R$ 17,00" at bounding box center [607, 399] width 88 height 23
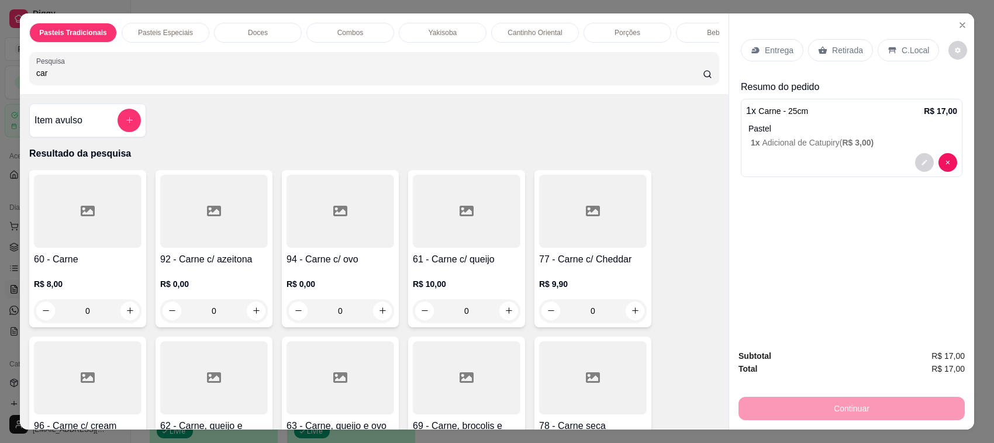
click at [71, 79] on input "car" at bounding box center [369, 73] width 667 height 12
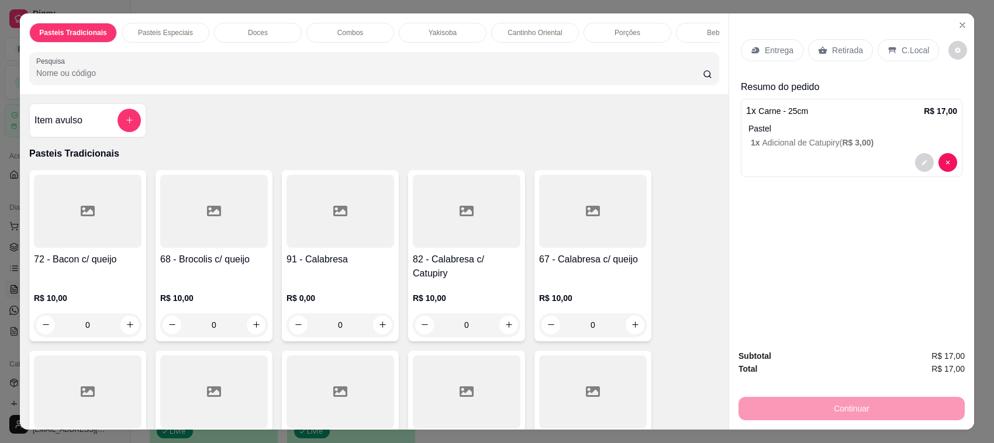
type input "c"
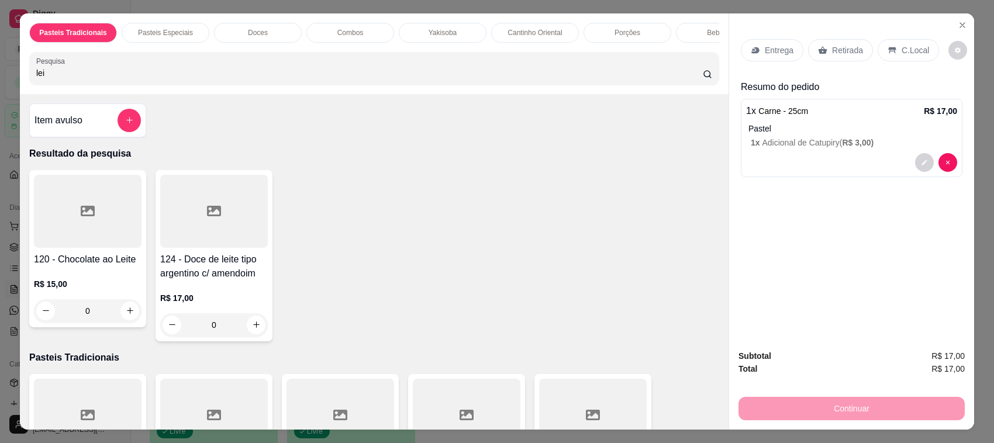
click at [107, 284] on div "R$ 15,00 0" at bounding box center [88, 295] width 108 height 56
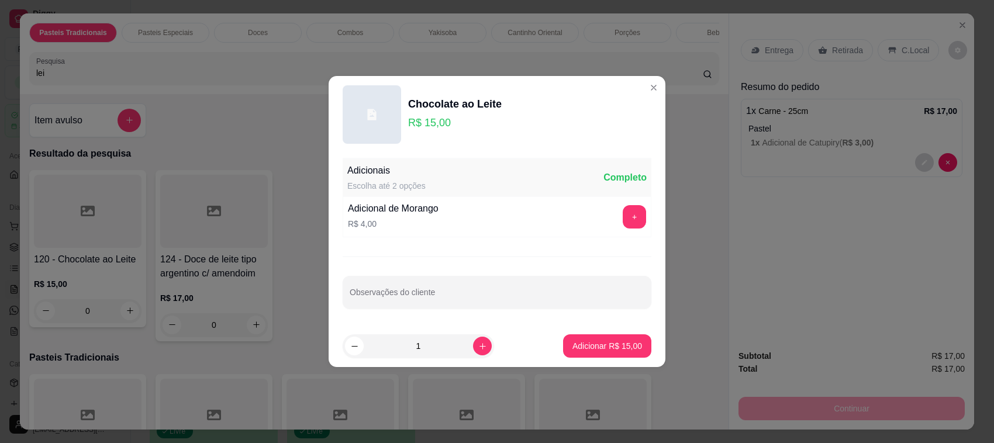
click at [623, 219] on button "+" at bounding box center [634, 216] width 23 height 23
click at [612, 343] on p "Adicionar R$ 19,00" at bounding box center [607, 346] width 70 height 12
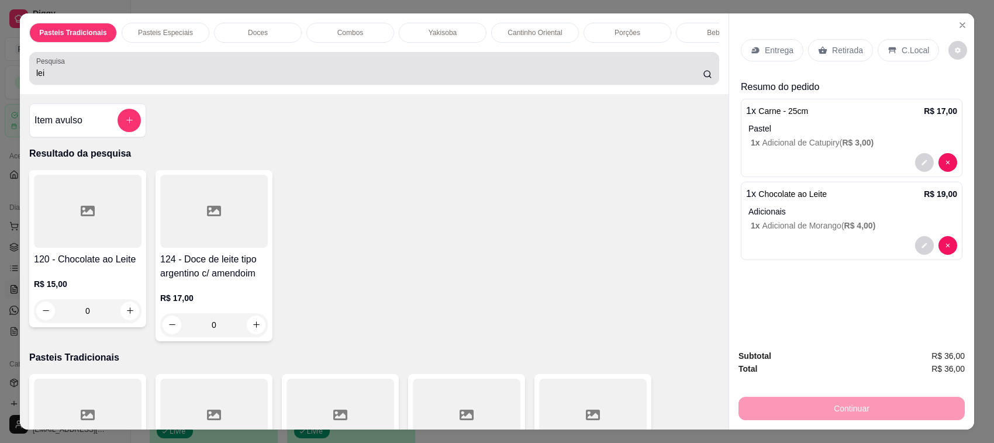
click at [74, 74] on div "lei" at bounding box center [374, 68] width 676 height 23
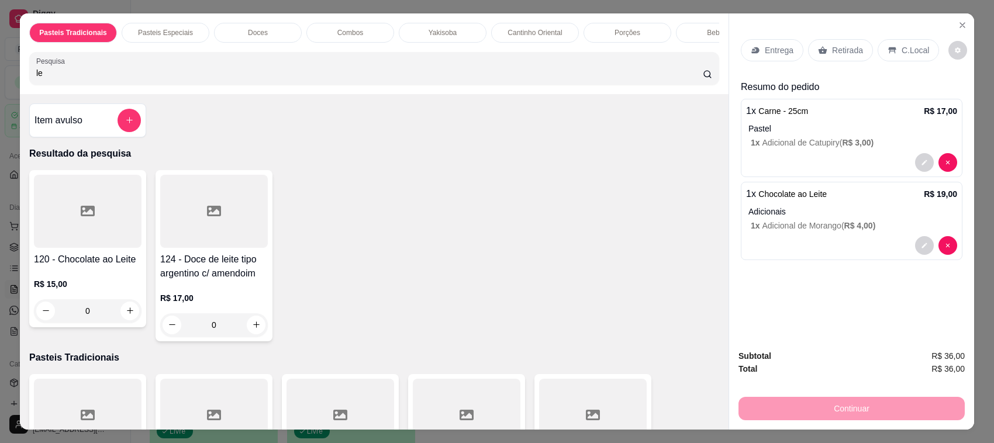
type input "l"
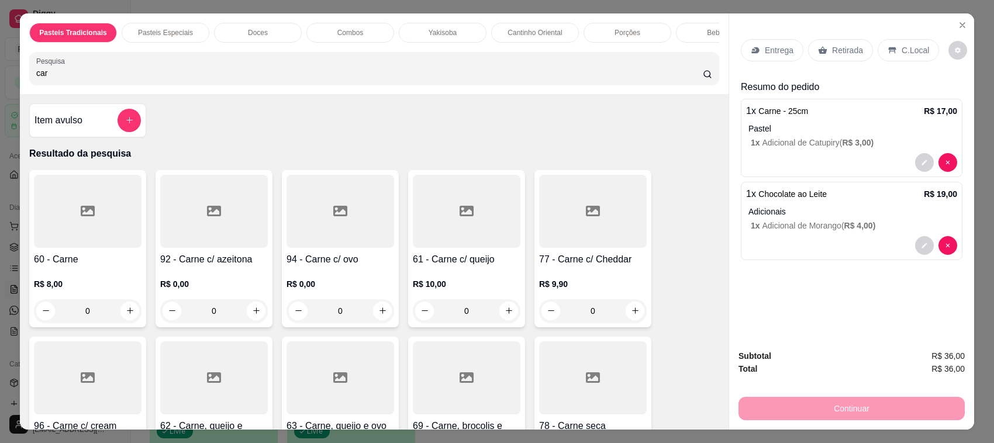
scroll to position [284, 0]
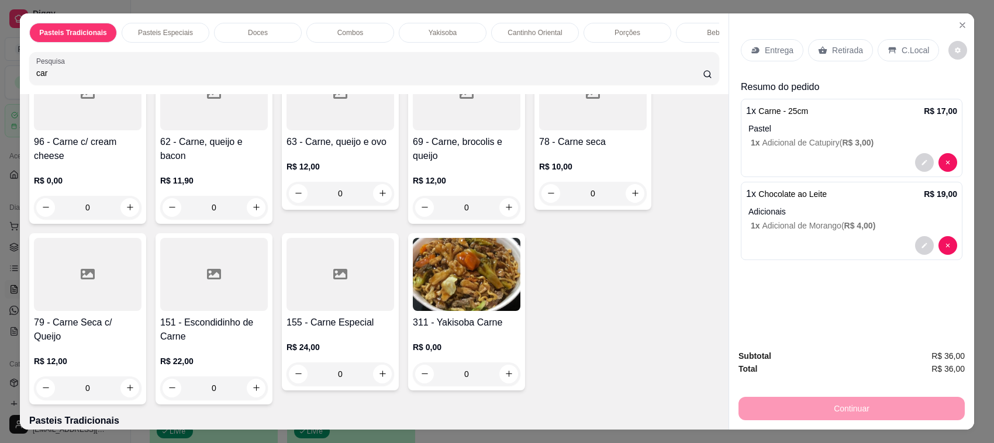
type input "car"
click at [188, 162] on h4 "62 - Carne, queijo e bacon" at bounding box center [214, 149] width 108 height 28
click at [439, 177] on div "25cm R$ 16,00" at bounding box center [497, 187] width 309 height 39
radio input "true"
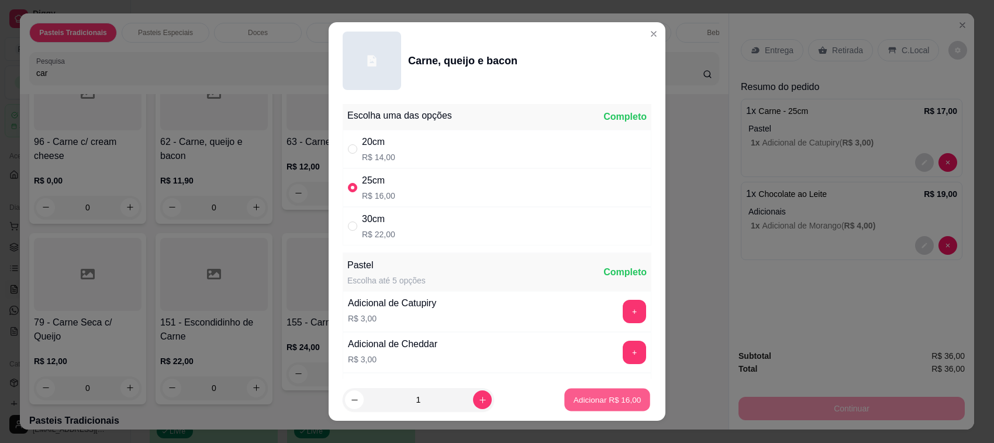
click at [594, 410] on button "Adicionar R$ 16,00" at bounding box center [607, 400] width 86 height 23
type input "1"
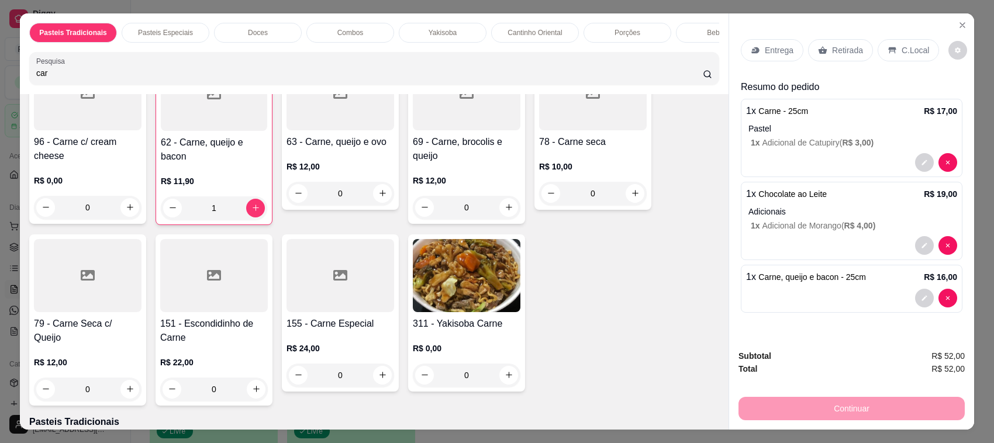
click at [823, 47] on div "Retirada" at bounding box center [840, 50] width 65 height 22
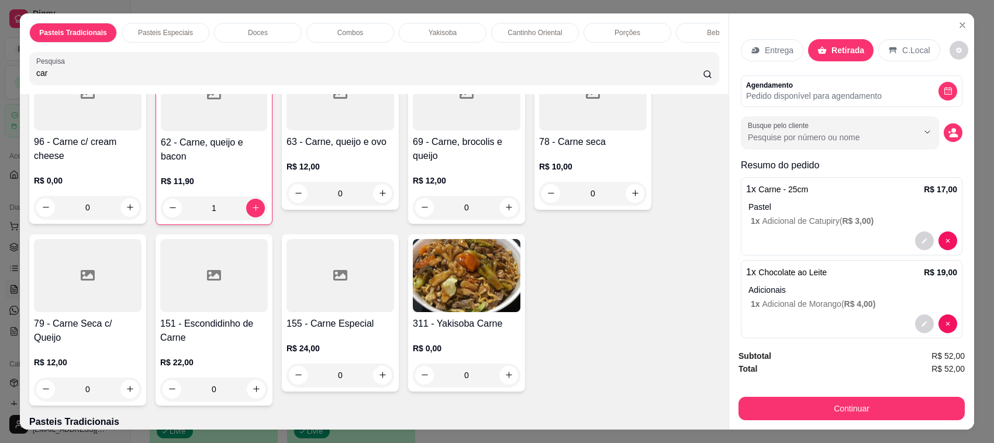
scroll to position [68, 0]
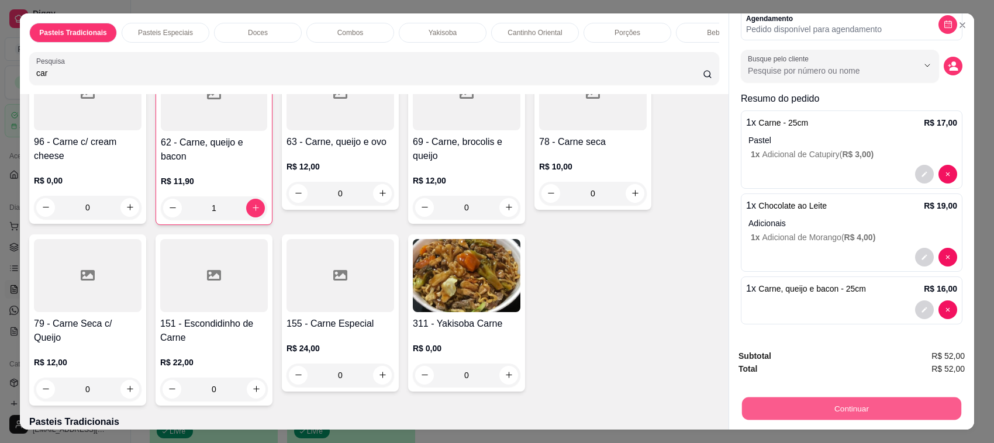
click at [821, 419] on button "Continuar" at bounding box center [851, 409] width 219 height 23
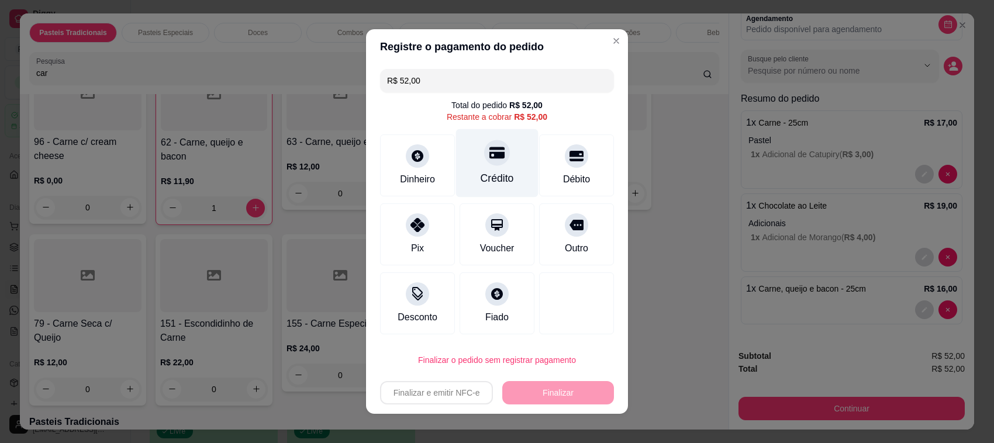
click at [481, 175] on div "Crédito" at bounding box center [497, 178] width 33 height 15
type input "R$ 0,00"
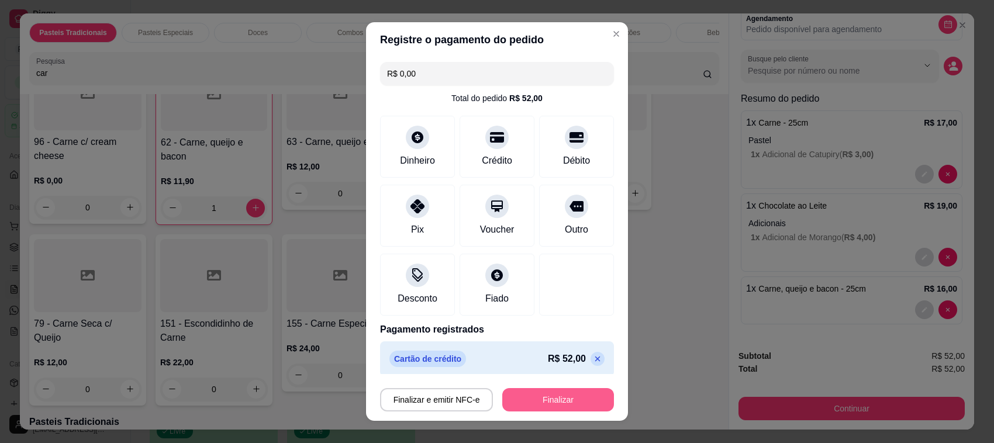
click at [531, 396] on button "Finalizar" at bounding box center [558, 399] width 112 height 23
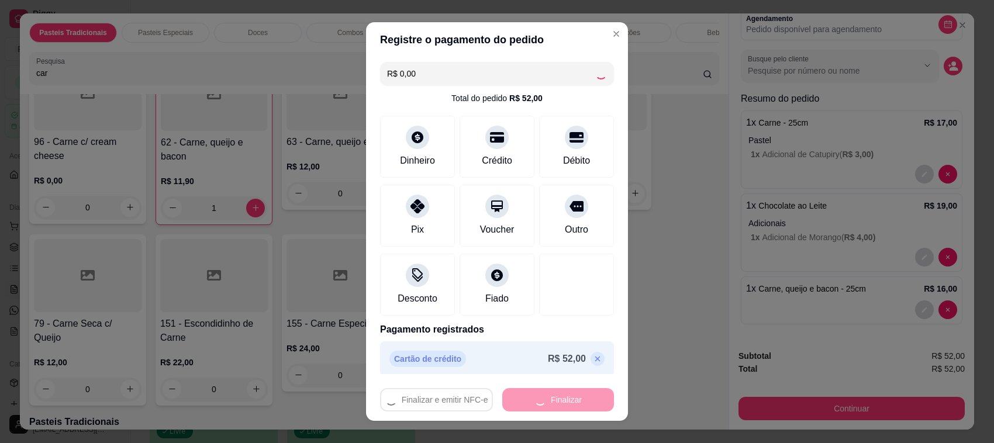
type input "0"
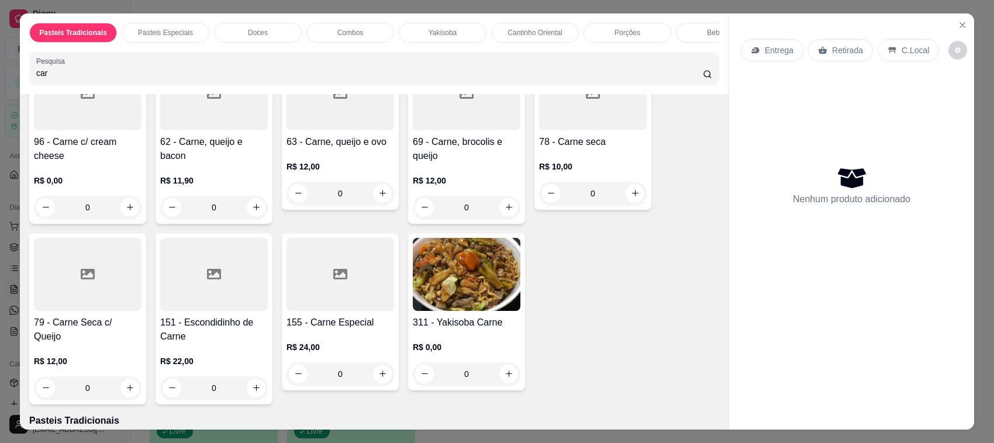
scroll to position [569, 0]
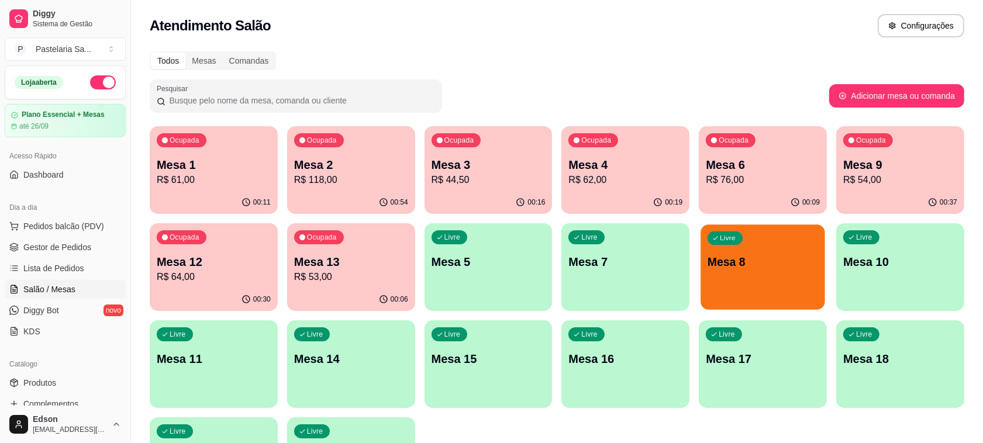
click at [747, 272] on div "Livre Mesa 8" at bounding box center [763, 260] width 124 height 71
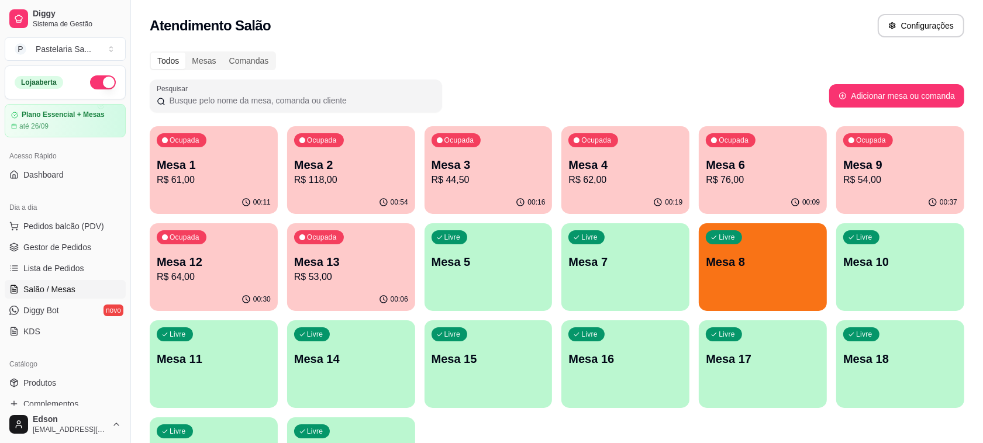
click at [196, 248] on div "Ocupada Mesa 12 R$ 64,00" at bounding box center [214, 255] width 128 height 65
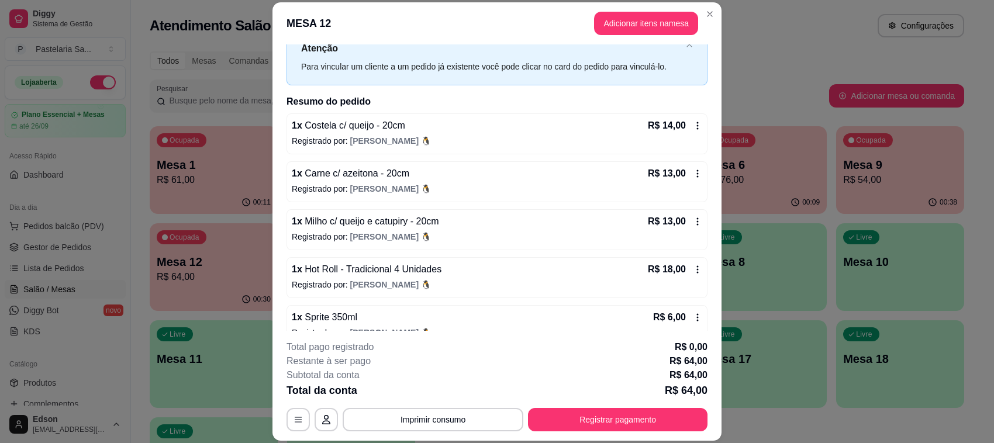
scroll to position [62, 0]
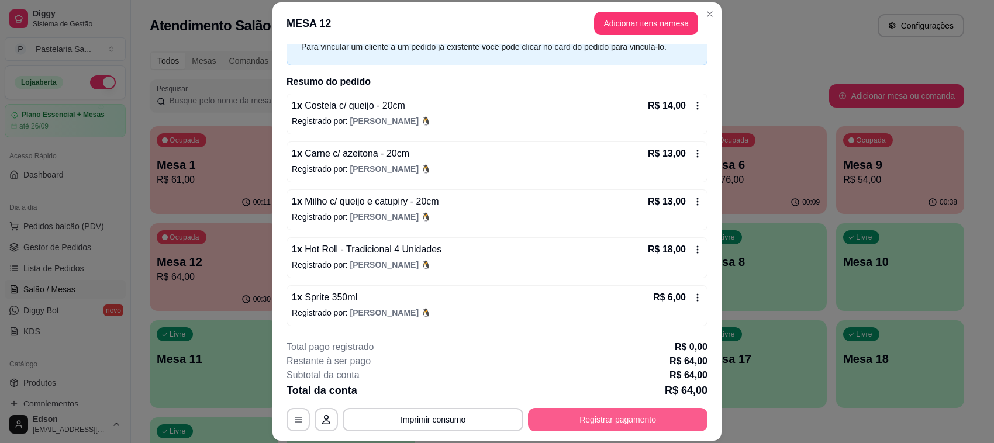
click at [600, 419] on button "Registrar pagamento" at bounding box center [617, 419] width 179 height 23
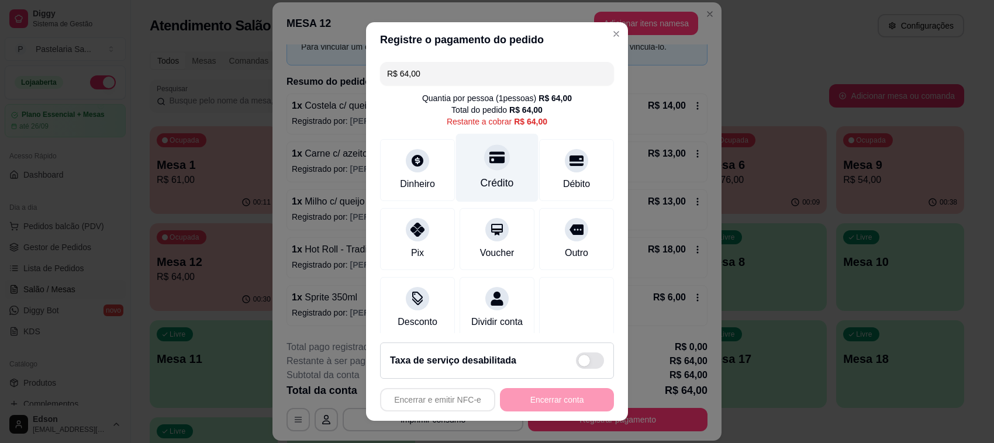
click at [467, 161] on div "Crédito" at bounding box center [497, 168] width 82 height 68
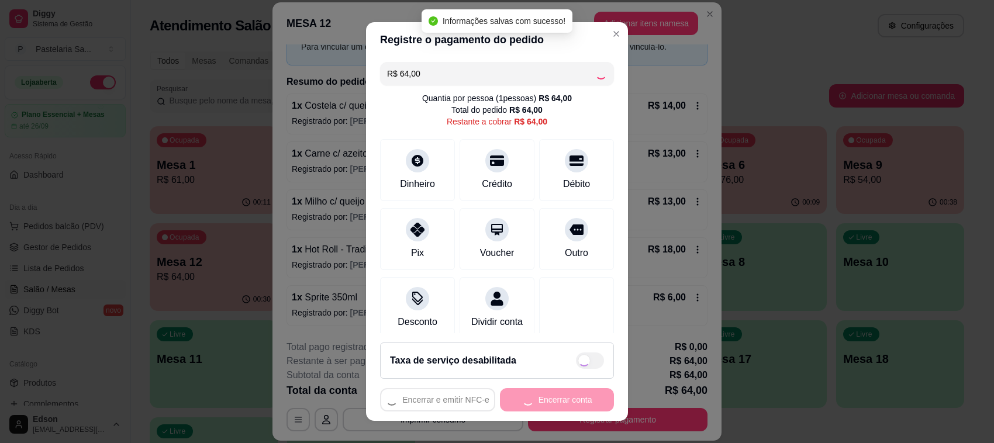
type input "R$ 0,00"
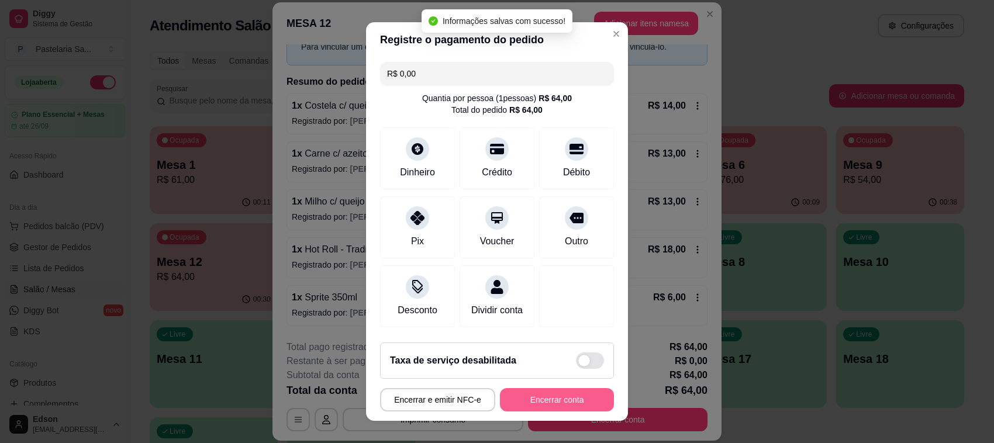
click at [533, 395] on button "Encerrar conta" at bounding box center [557, 399] width 114 height 23
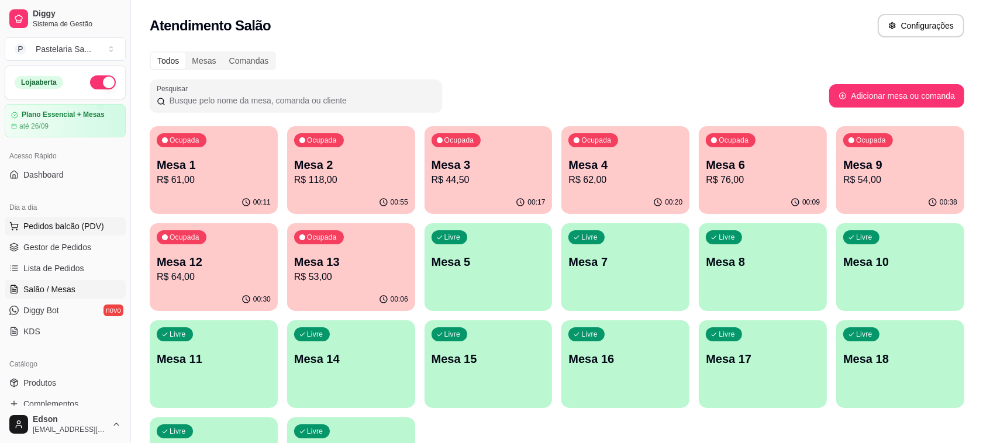
click at [77, 223] on span "Pedidos balcão (PDV)" at bounding box center [63, 226] width 81 height 12
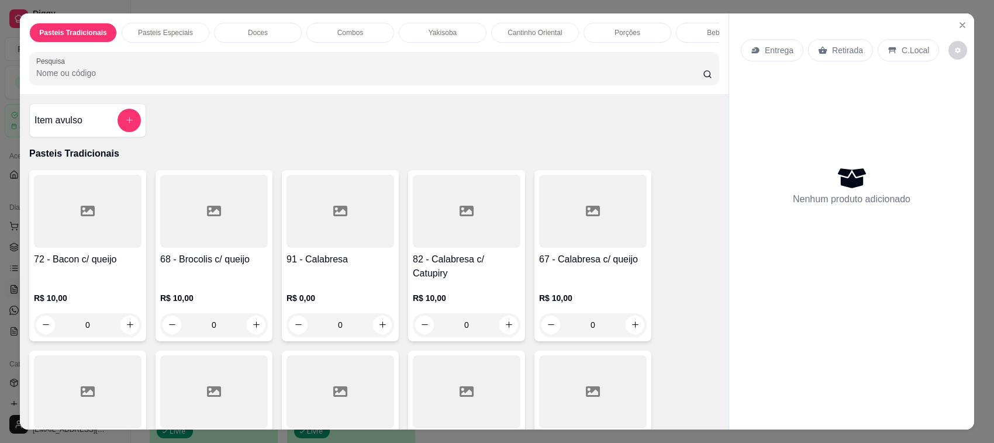
click at [437, 36] on p "Yakisoba" at bounding box center [443, 32] width 28 height 9
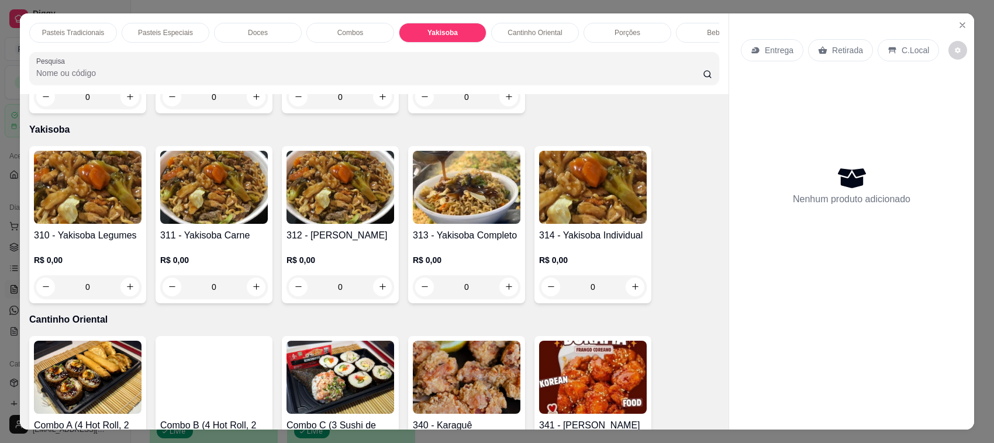
scroll to position [24, 0]
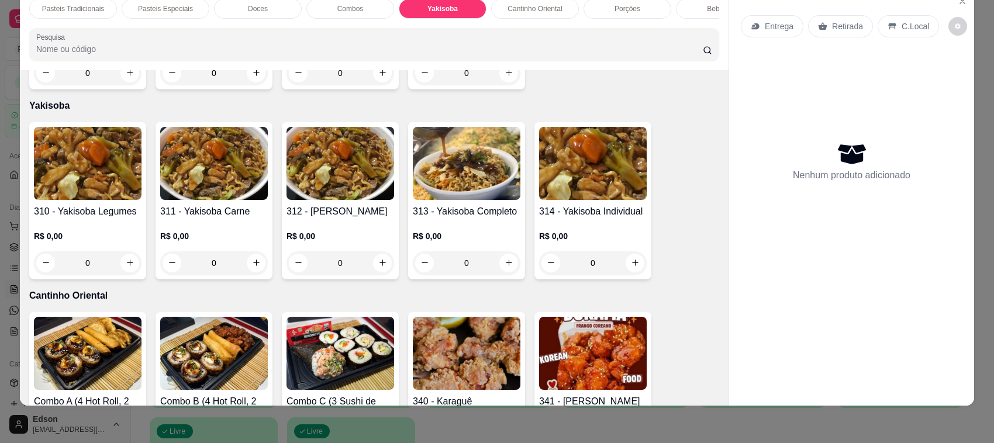
click at [484, 219] on div "R$ 0,00 0" at bounding box center [467, 247] width 108 height 56
click at [418, 221] on div "Tamanho G (1KG)" at bounding box center [400, 219] width 76 height 14
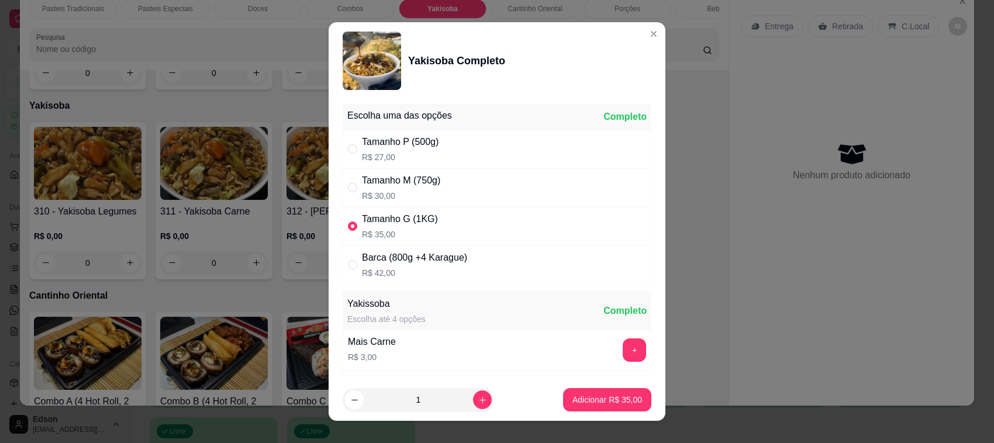
radio input "true"
click at [592, 402] on p "Adicionar R$ 35,00" at bounding box center [607, 400] width 70 height 12
type input "1"
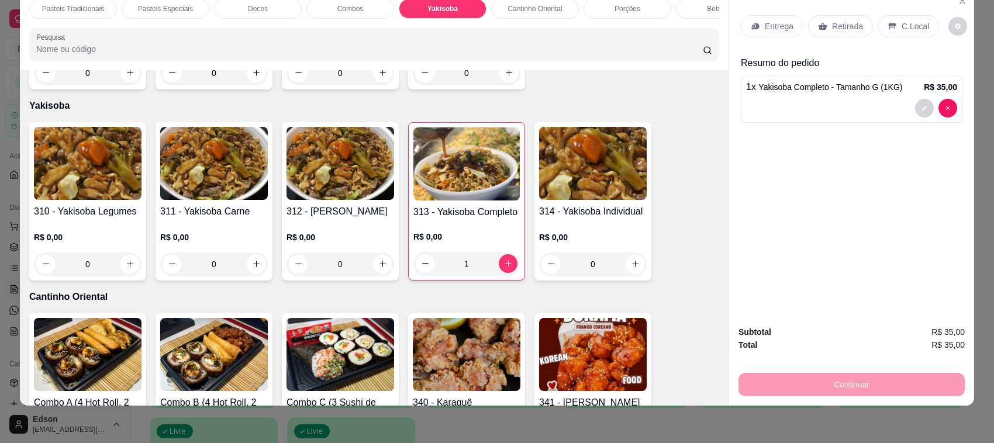
click at [538, 6] on p "Cantinho Oriental" at bounding box center [535, 8] width 54 height 9
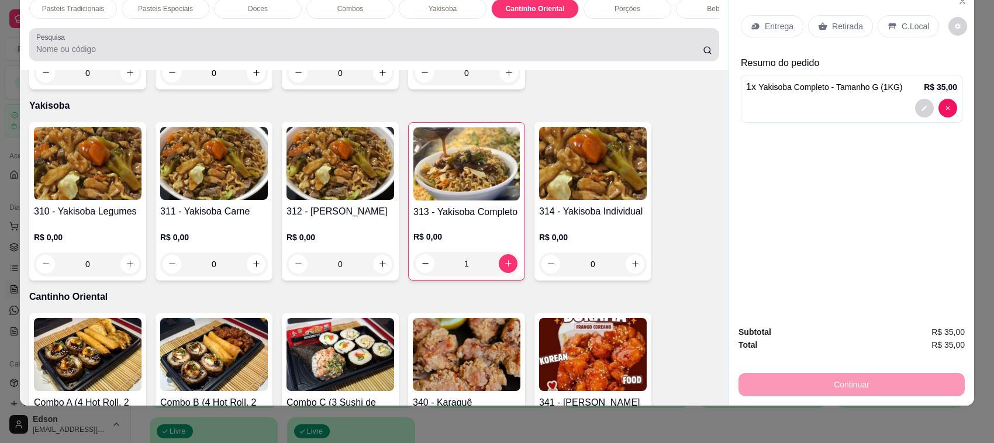
scroll to position [3158, 0]
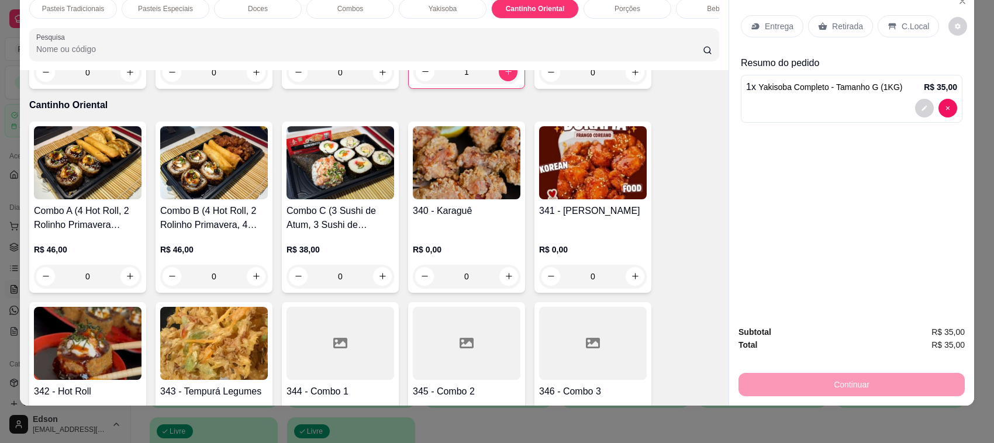
click at [180, 334] on img at bounding box center [214, 343] width 108 height 73
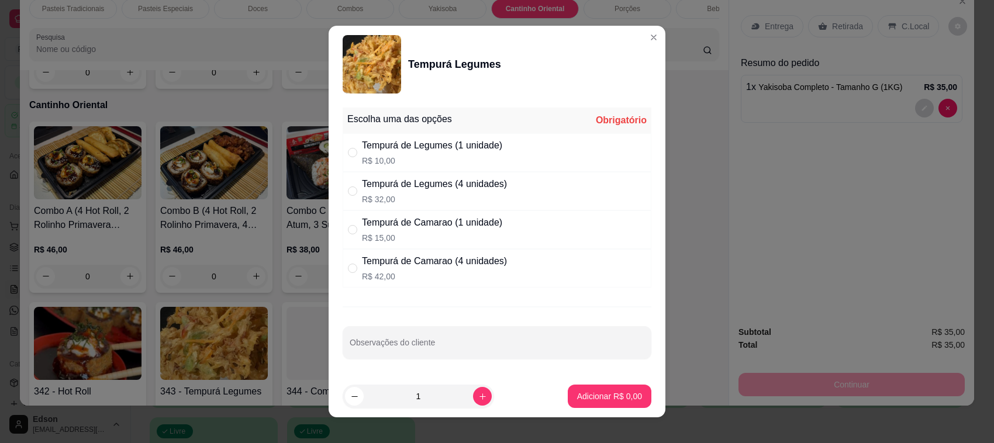
click at [483, 144] on div "Tempurá de Legumes (1 unidade)" at bounding box center [432, 146] width 140 height 14
radio input "true"
click at [609, 399] on p "Adicionar R$ 10,00" at bounding box center [607, 397] width 70 height 12
type input "1"
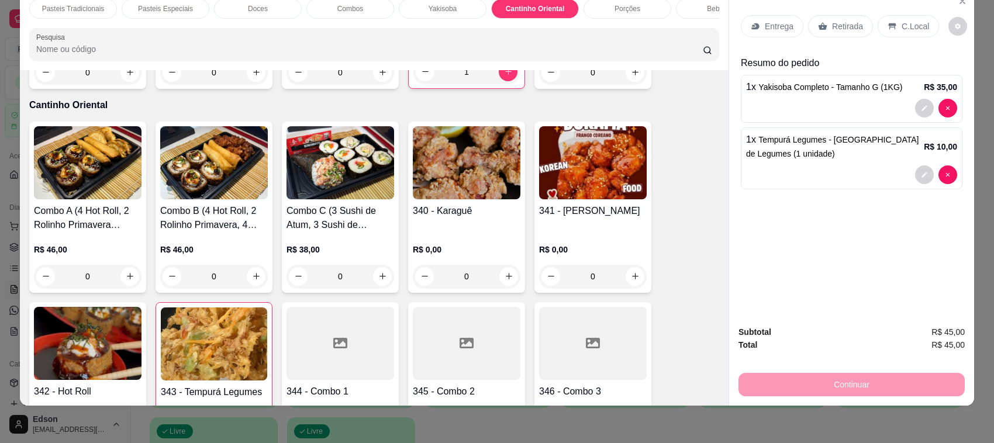
click at [811, 33] on div "Retirada" at bounding box center [840, 26] width 65 height 22
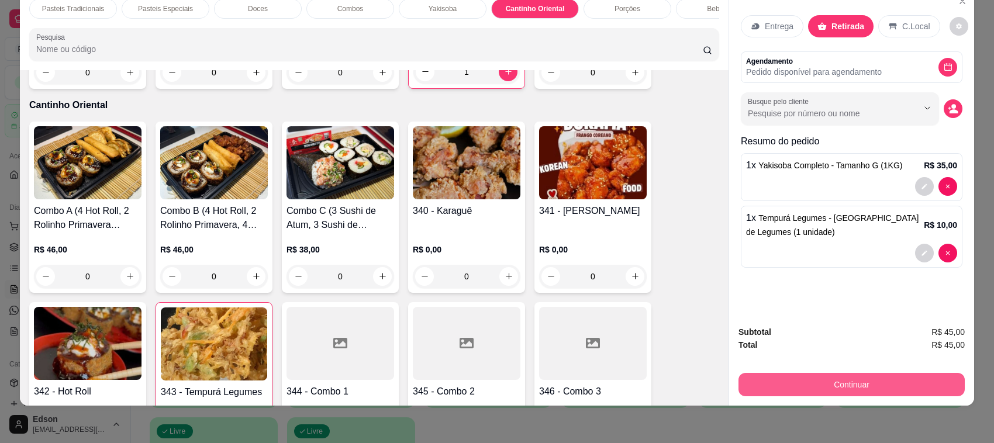
click at [852, 382] on button "Continuar" at bounding box center [851, 384] width 226 height 23
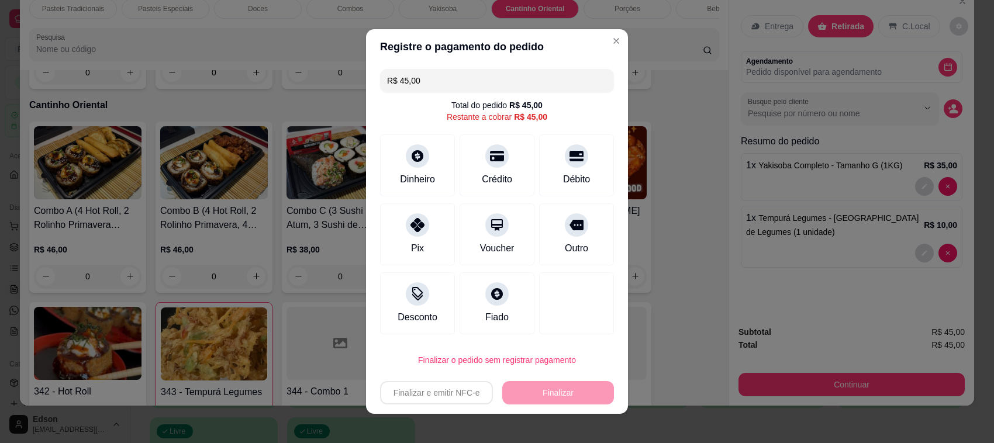
click at [518, 120] on div "R$ 45,00" at bounding box center [530, 117] width 33 height 12
click at [569, 150] on icon at bounding box center [576, 152] width 15 height 15
type input "R$ 0,00"
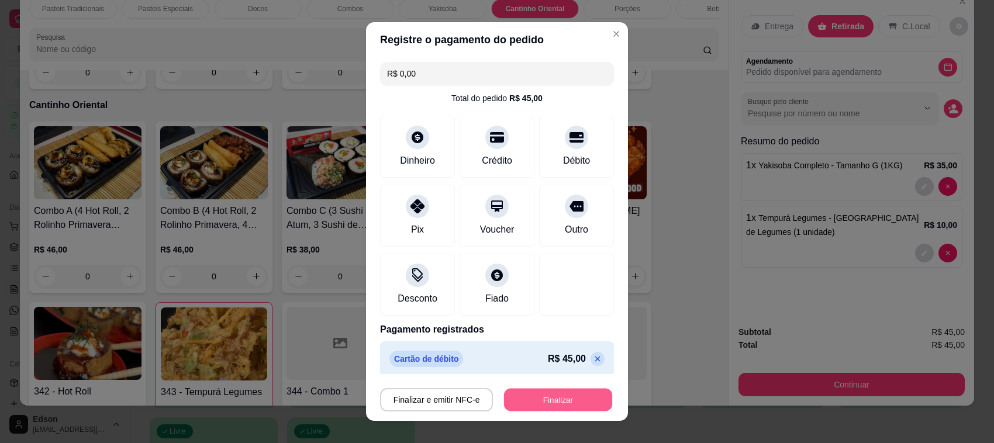
click at [551, 404] on button "Finalizar" at bounding box center [558, 400] width 108 height 23
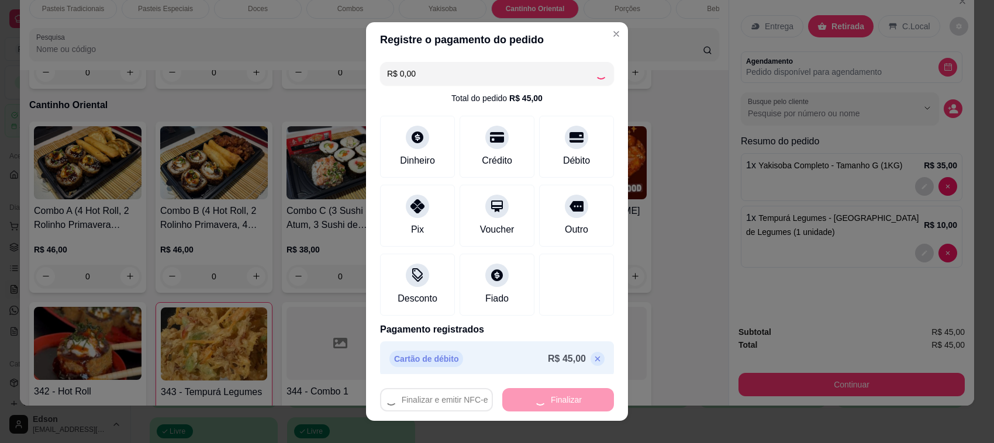
type input "0"
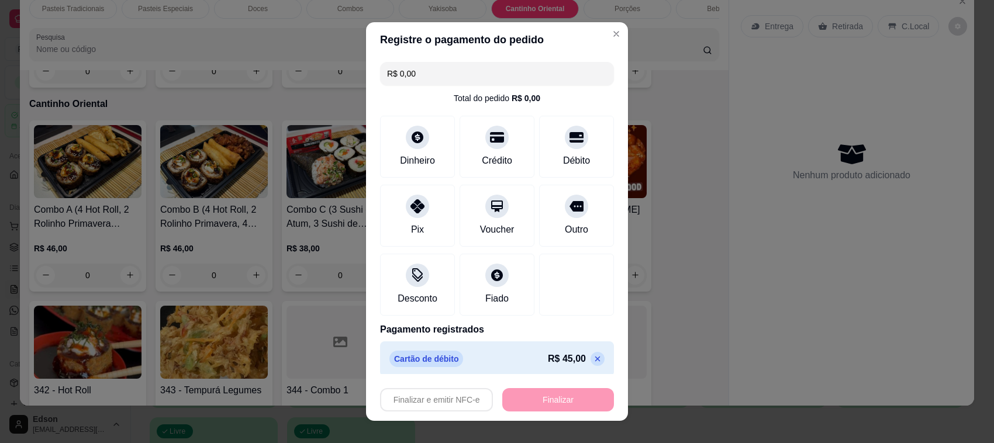
type input "-R$ 45,00"
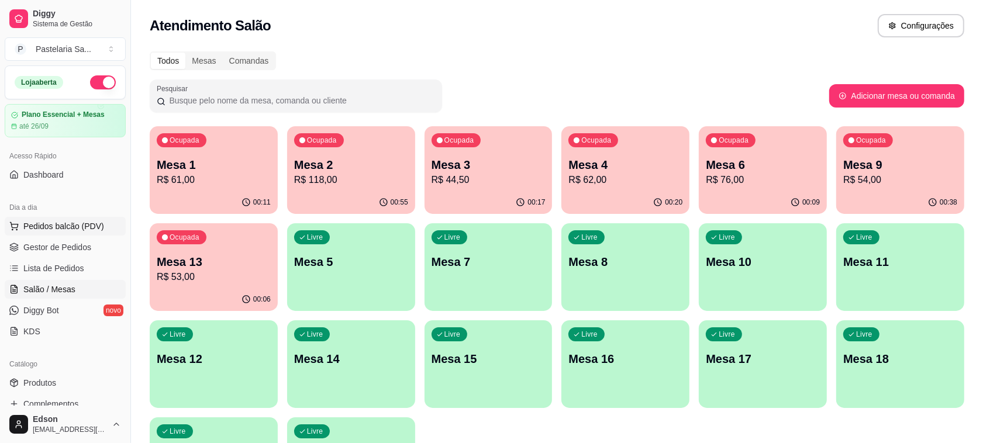
click at [74, 223] on span "Pedidos balcão (PDV)" at bounding box center [63, 226] width 81 height 12
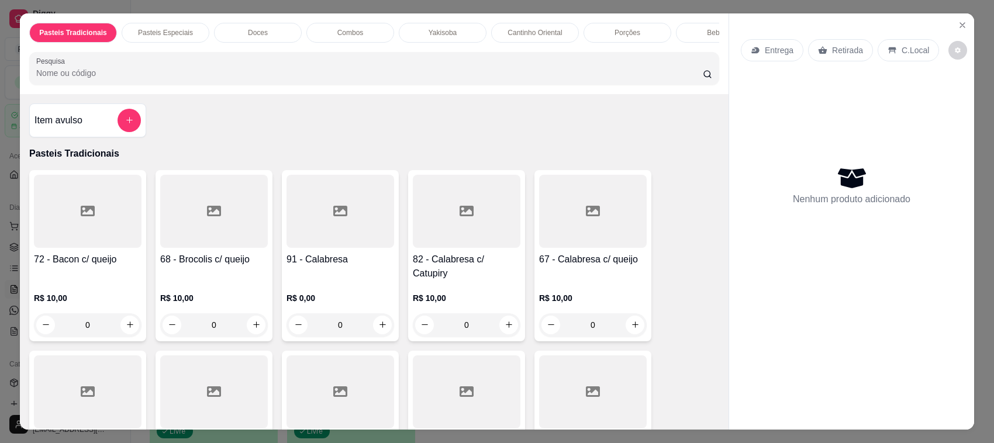
click at [437, 79] on input "Pesquisa" at bounding box center [369, 73] width 667 height 12
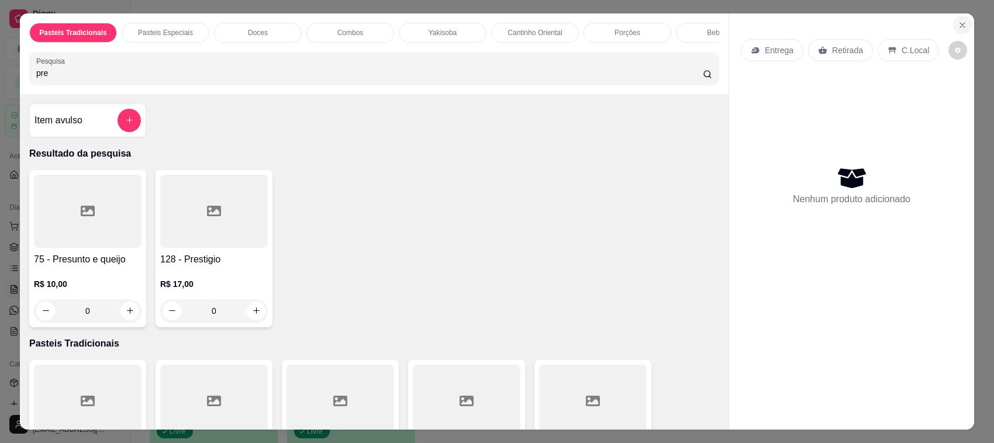
type input "pre"
click at [958, 19] on button "Close" at bounding box center [962, 25] width 19 height 19
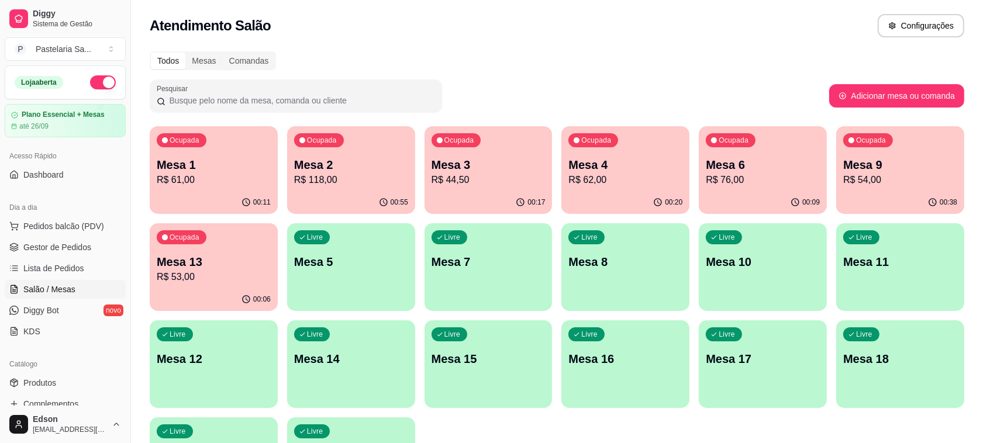
drag, startPoint x: 50, startPoint y: 227, endPoint x: 261, endPoint y: 199, distance: 212.9
click at [56, 227] on span "Pedidos balcão (PDV)" at bounding box center [63, 226] width 81 height 12
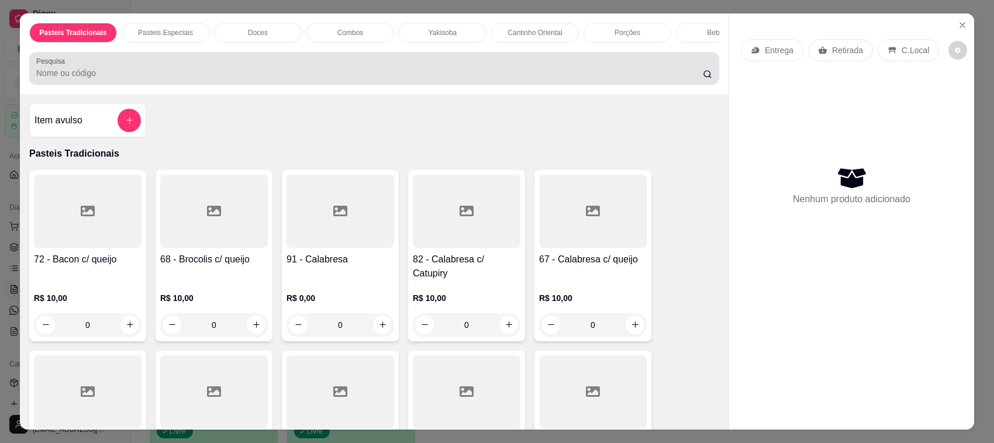
click at [395, 85] on div "Pesquisa" at bounding box center [374, 68] width 690 height 33
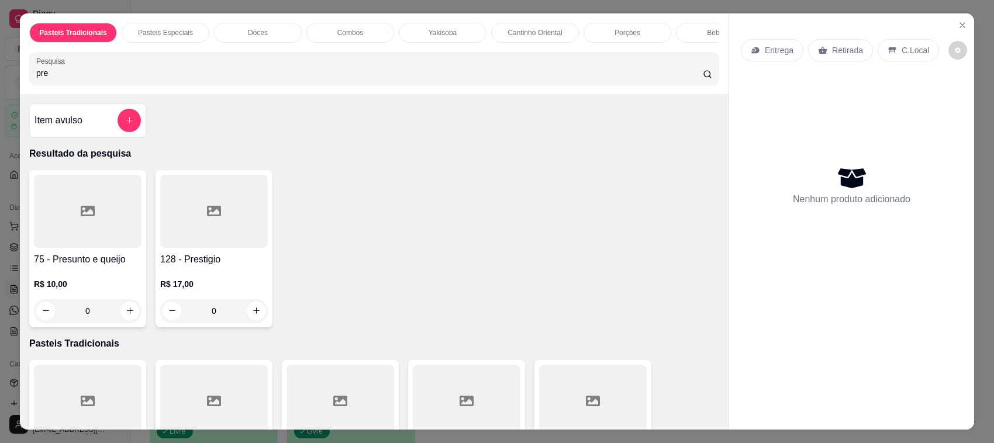
type input "pre"
drag, startPoint x: 108, startPoint y: 258, endPoint x: 115, endPoint y: 256, distance: 7.1
click at [115, 248] on div at bounding box center [88, 211] width 108 height 73
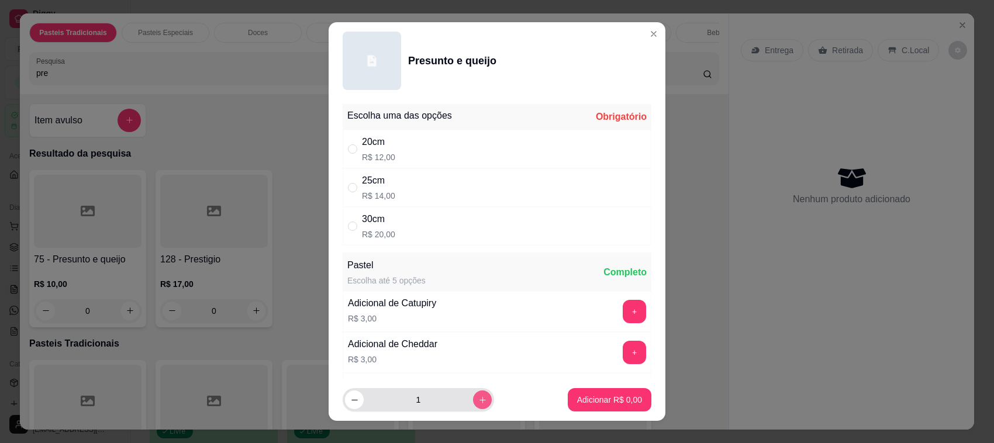
click at [473, 406] on button "increase-product-quantity" at bounding box center [482, 400] width 19 height 19
type input "2"
click at [420, 140] on div "20cm R$ 12,00" at bounding box center [497, 149] width 309 height 39
radio input "true"
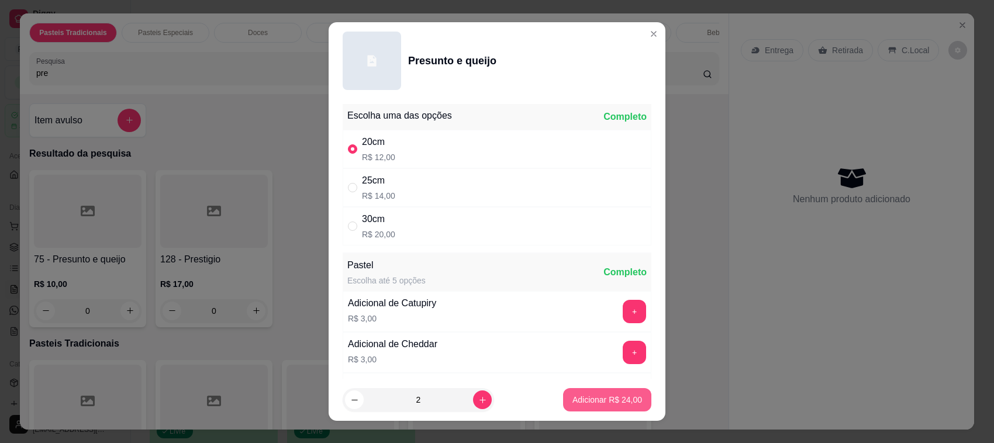
click at [604, 396] on p "Adicionar R$ 24,00" at bounding box center [607, 400] width 70 height 12
type input "2"
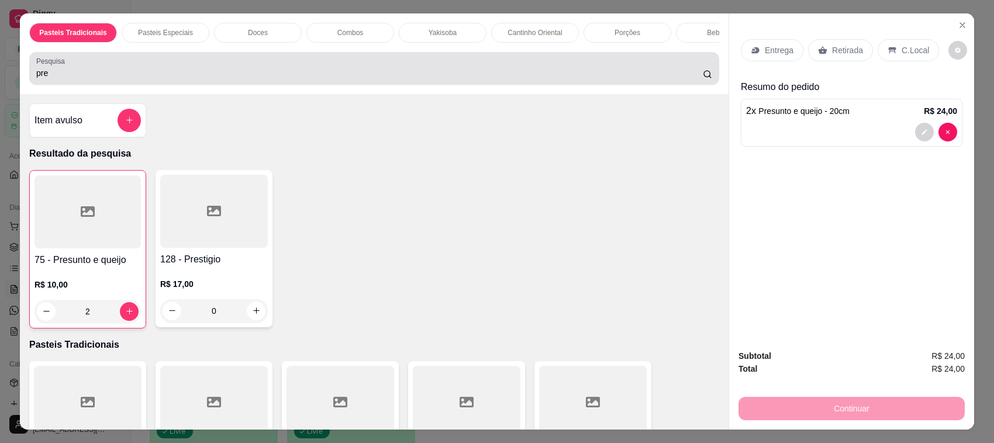
click at [66, 85] on div "Pesquisa pre" at bounding box center [374, 68] width 690 height 33
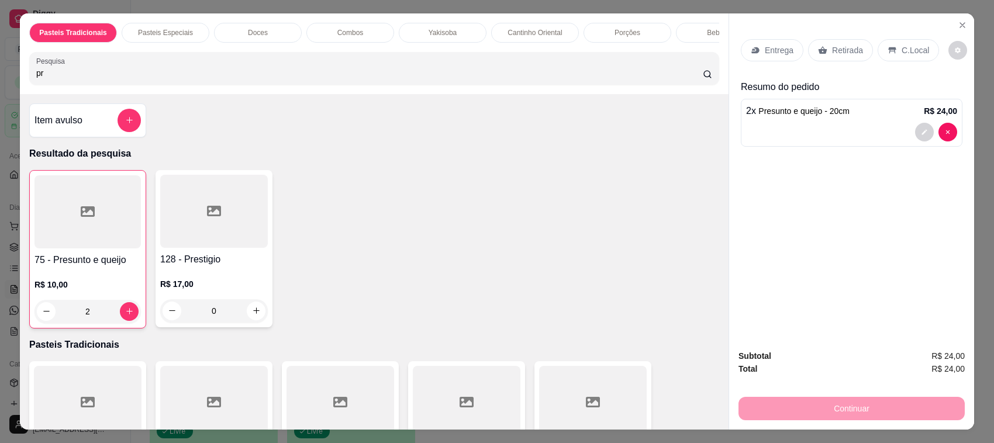
type input "p"
type input "pal"
click at [123, 267] on h4 "86 - Palmito" at bounding box center [88, 260] width 108 height 14
click at [497, 157] on div "20cm R$ 12,00" at bounding box center [497, 149] width 309 height 39
radio input "true"
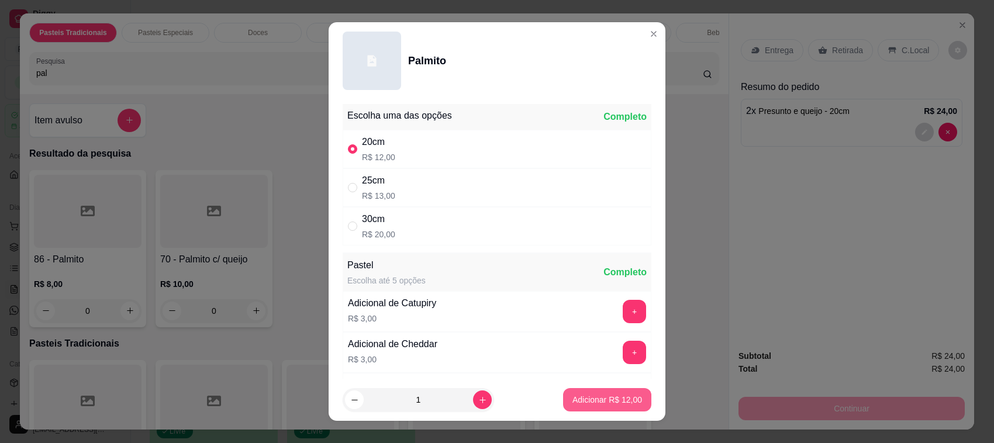
click at [610, 395] on p "Adicionar R$ 12,00" at bounding box center [607, 400] width 70 height 12
type input "1"
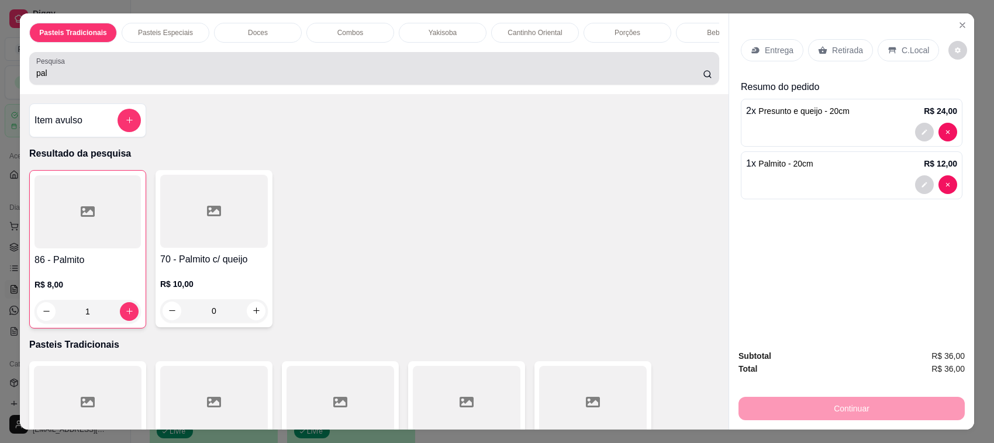
click at [59, 79] on input "pal" at bounding box center [369, 73] width 667 height 12
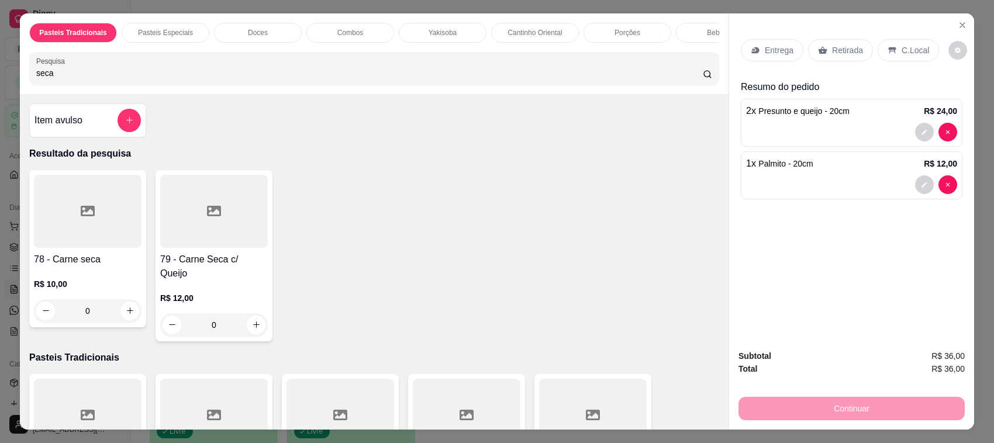
type input "seca"
click at [94, 248] on div at bounding box center [88, 211] width 108 height 73
click at [212, 281] on div "R$ 12,00 0" at bounding box center [214, 309] width 108 height 56
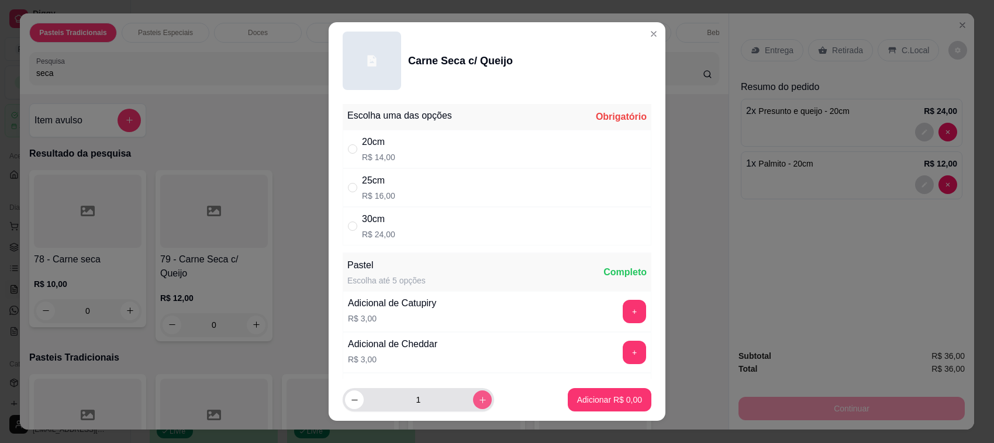
click at [478, 398] on icon "increase-product-quantity" at bounding box center [482, 400] width 9 height 9
type input "2"
click at [481, 139] on div "20cm R$ 14,00" at bounding box center [497, 149] width 309 height 39
radio input "true"
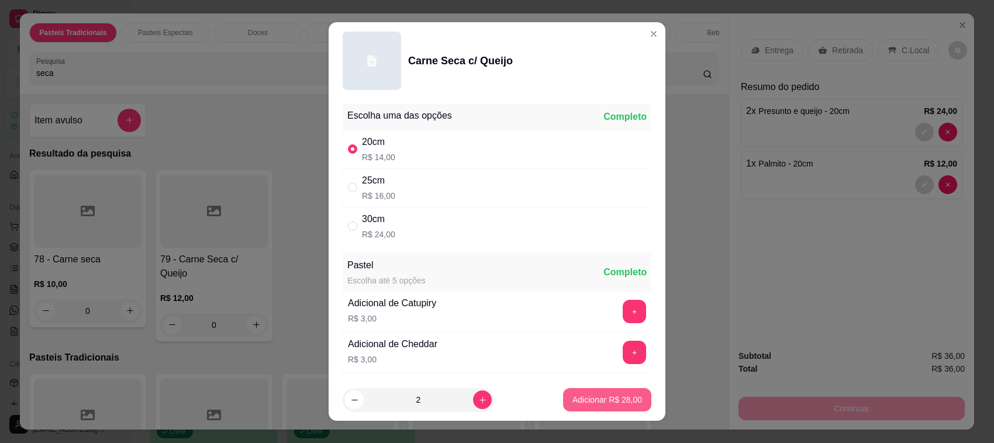
click at [623, 396] on p "Adicionar R$ 28,00" at bounding box center [607, 400] width 70 height 12
type input "2"
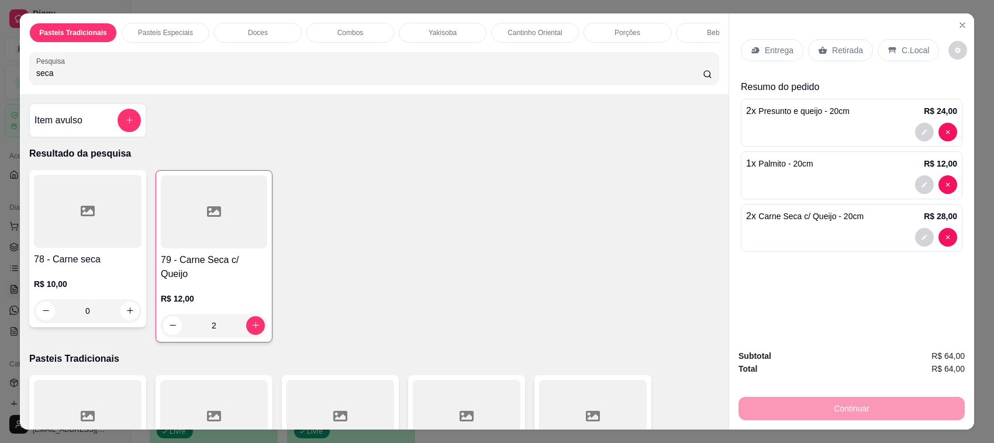
click at [789, 53] on div "Entrega" at bounding box center [772, 50] width 63 height 22
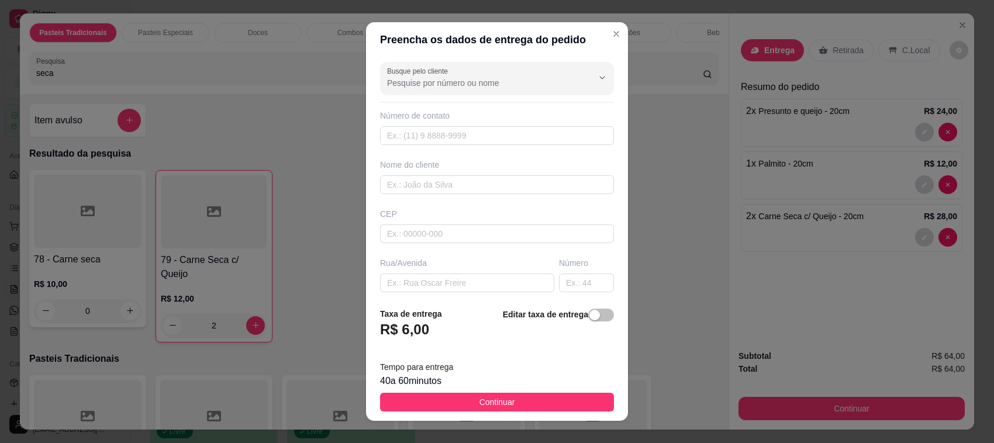
click at [461, 246] on div "Busque pelo cliente Número de contato Nome do cliente CEP Rua/[GEOGRAPHIC_DATA]" at bounding box center [497, 177] width 262 height 241
click at [440, 287] on input "text" at bounding box center [467, 283] width 174 height 19
type input "Brasil Joli"
click at [576, 286] on input "text" at bounding box center [586, 283] width 55 height 19
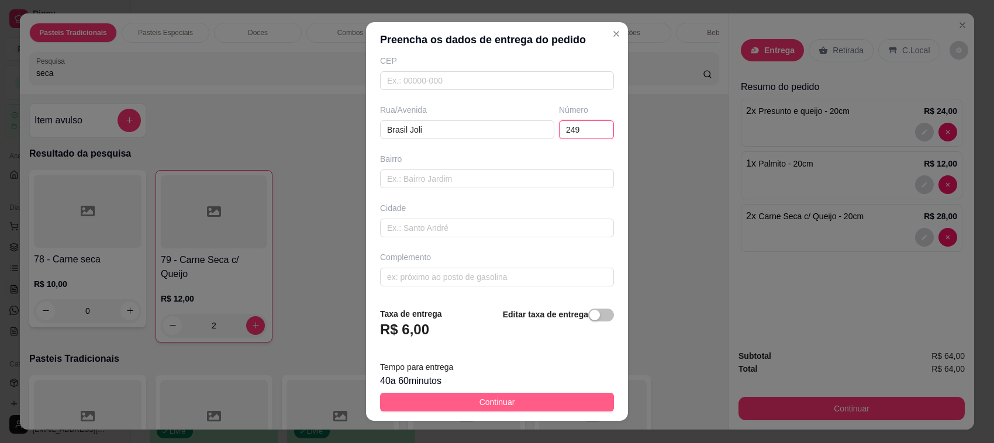
type input "249"
click at [499, 398] on span "Continuar" at bounding box center [497, 402] width 36 height 13
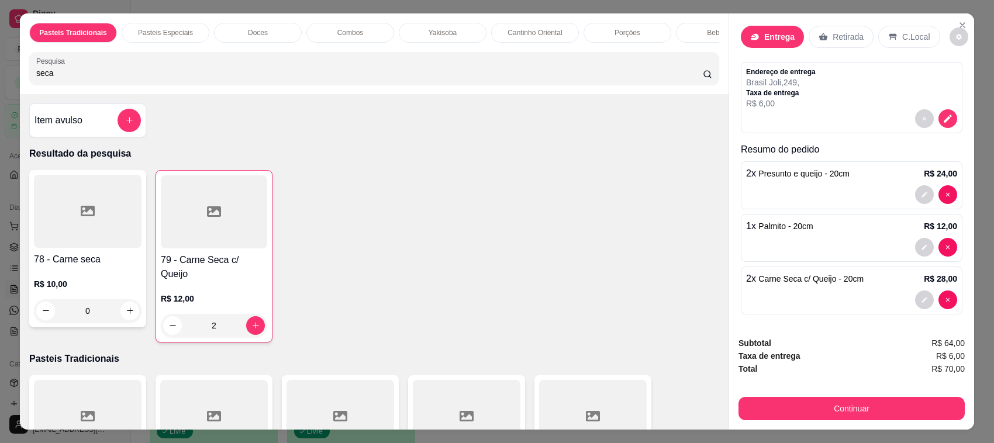
scroll to position [18, 0]
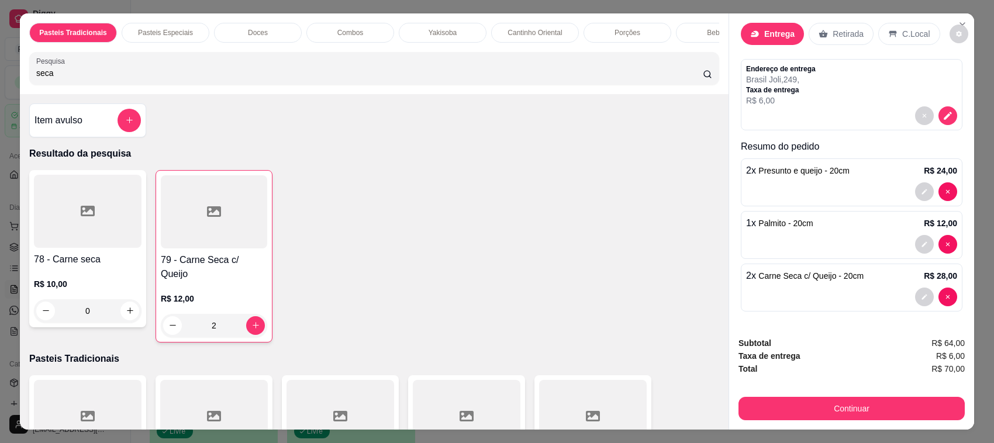
click at [836, 427] on div "Subtotal R$ 64,00 Taxa de entrega R$ 6,00 Total R$ 70,00 Continuar" at bounding box center [851, 378] width 245 height 102
click at [823, 401] on button "Continuar" at bounding box center [851, 408] width 226 height 23
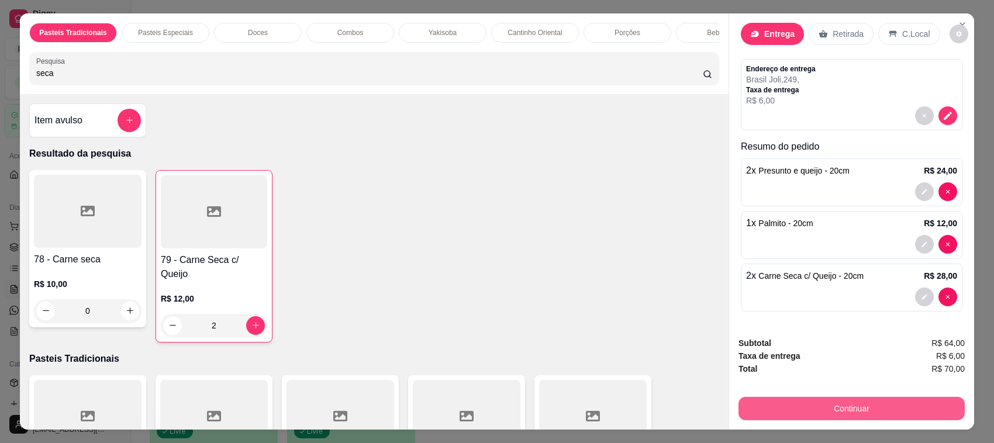
click at [813, 411] on button "Continuar" at bounding box center [851, 408] width 226 height 23
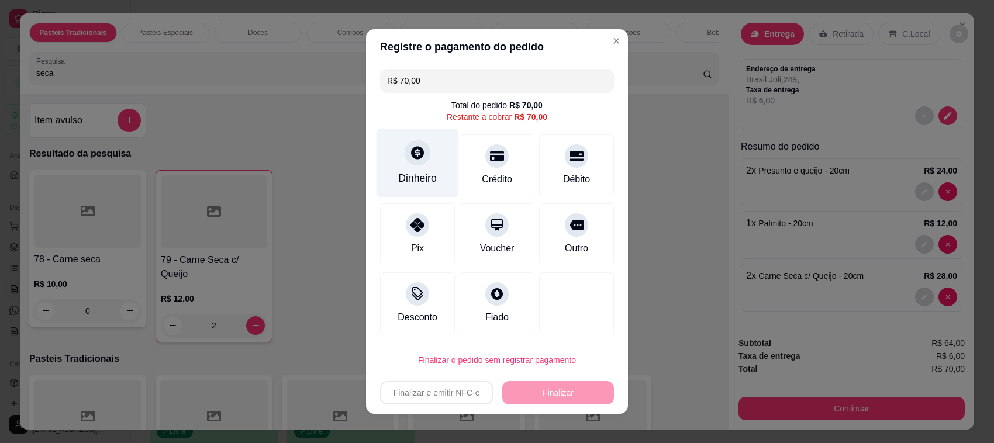
click at [410, 147] on div at bounding box center [418, 153] width 26 height 26
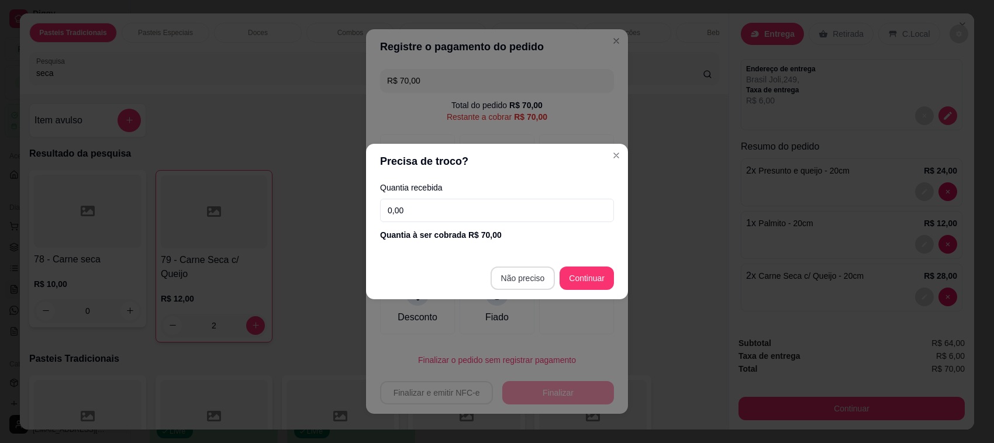
type input "R$ 0,00"
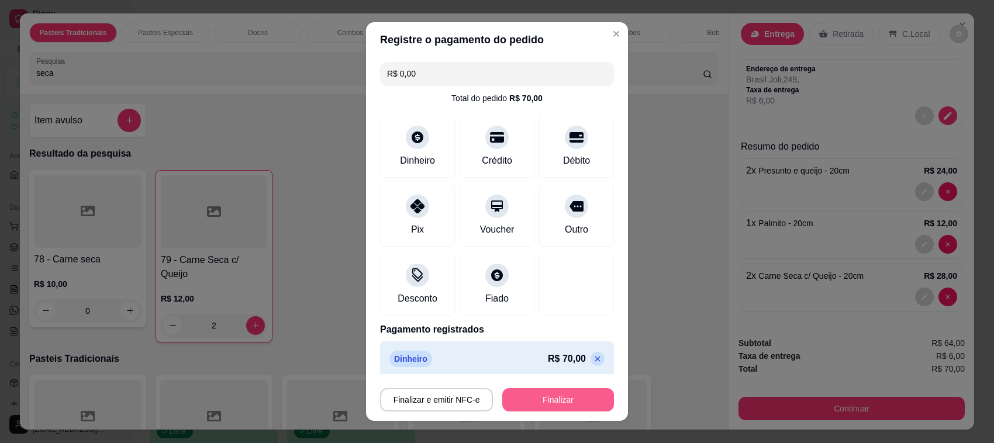
click at [538, 392] on button "Finalizar" at bounding box center [558, 399] width 112 height 23
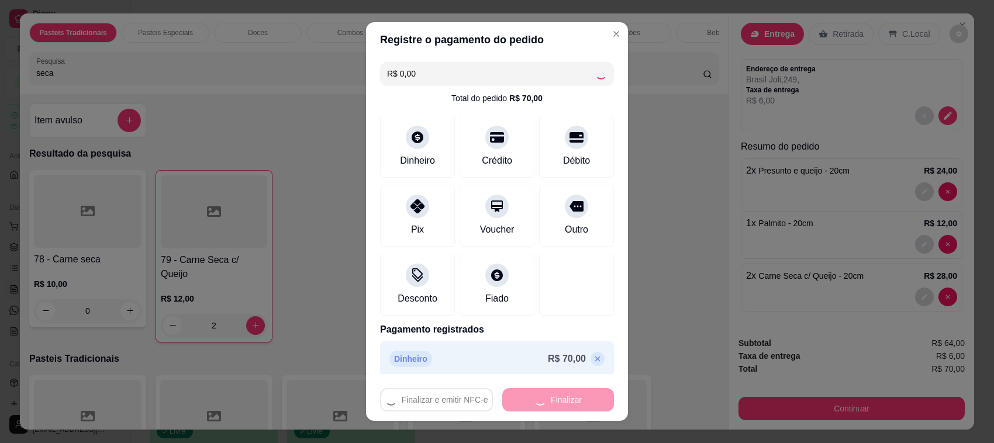
type input "0"
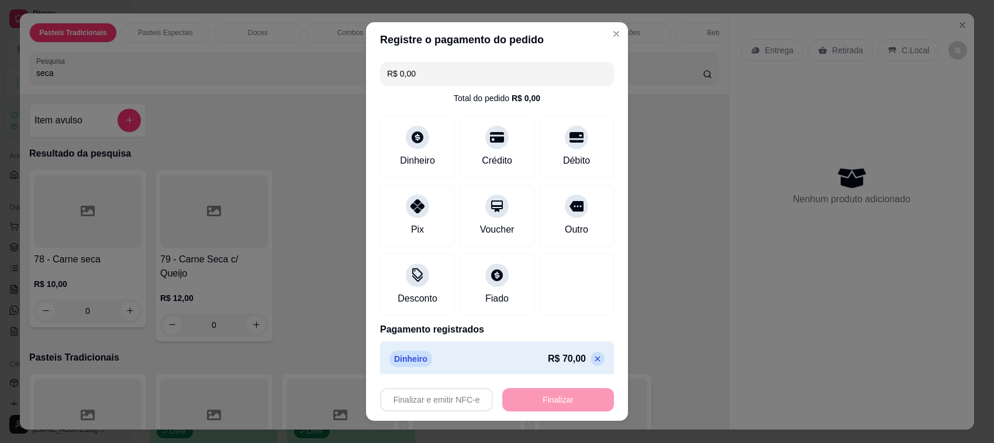
type input "-R$ 70,00"
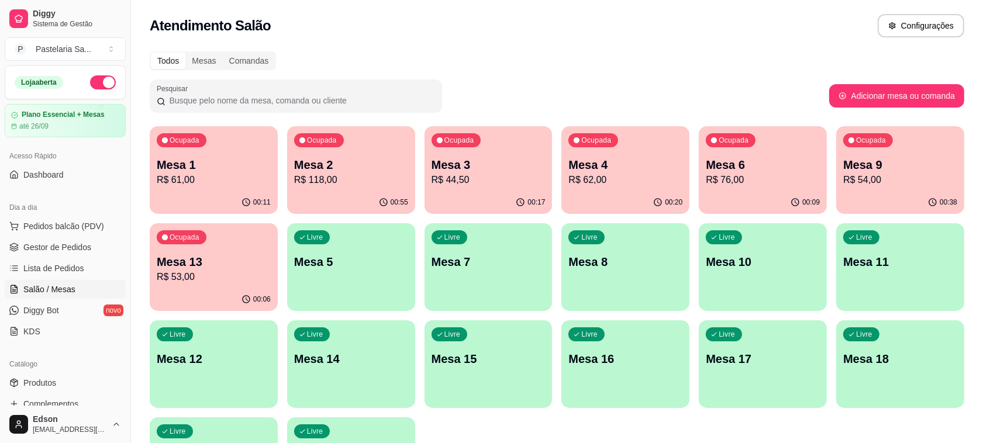
click at [930, 182] on p "R$ 54,00" at bounding box center [900, 180] width 114 height 14
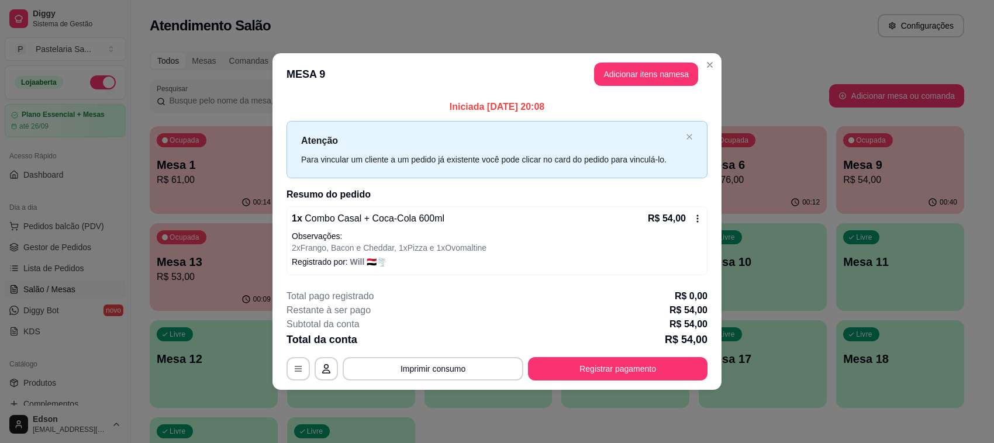
click at [674, 384] on footer "**********" at bounding box center [496, 335] width 449 height 110
click at [671, 373] on button "Registrar pagamento" at bounding box center [617, 368] width 179 height 23
click at [574, 168] on div "Débito" at bounding box center [577, 168] width 82 height 68
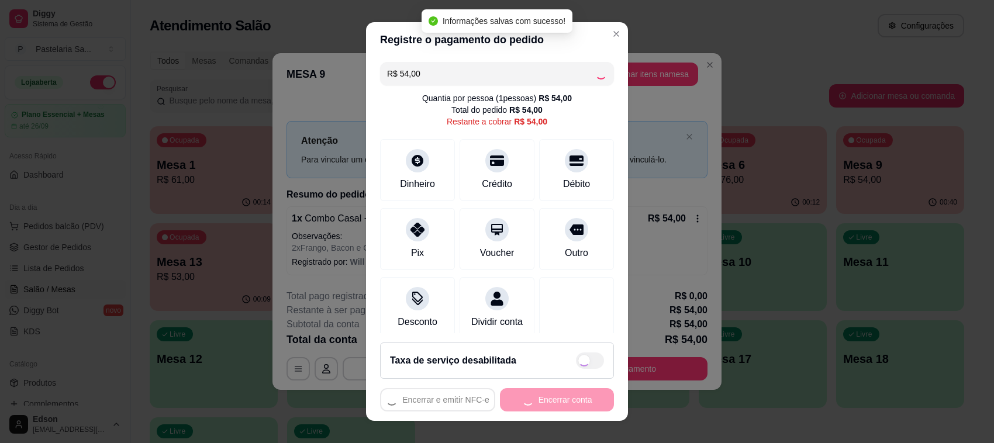
type input "R$ 0,00"
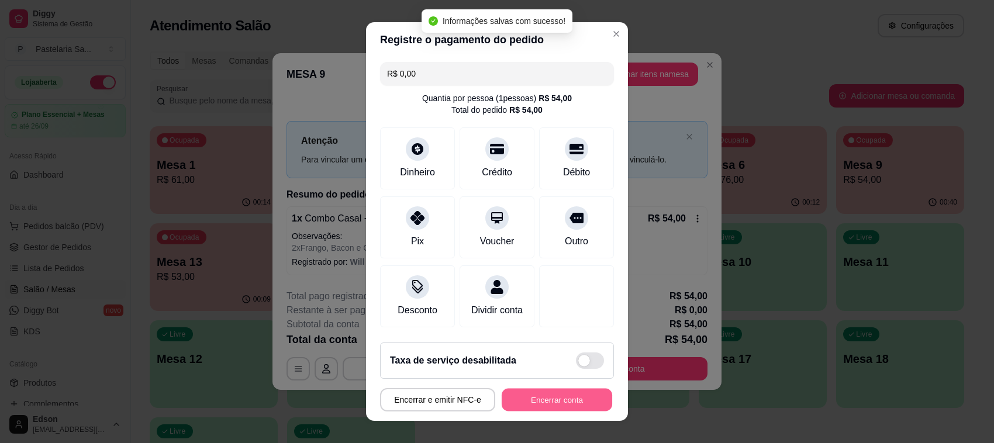
click at [523, 403] on button "Encerrar conta" at bounding box center [557, 400] width 111 height 23
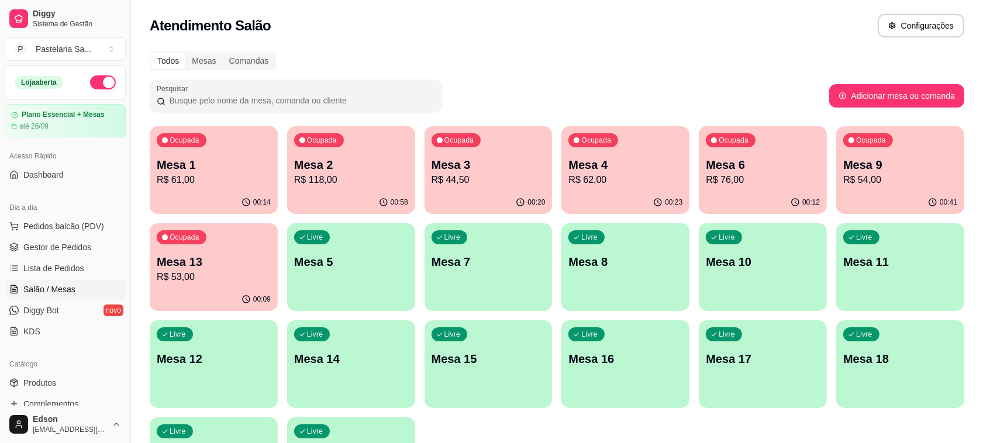
click at [468, 167] on p "Mesa 3" at bounding box center [488, 165] width 114 height 16
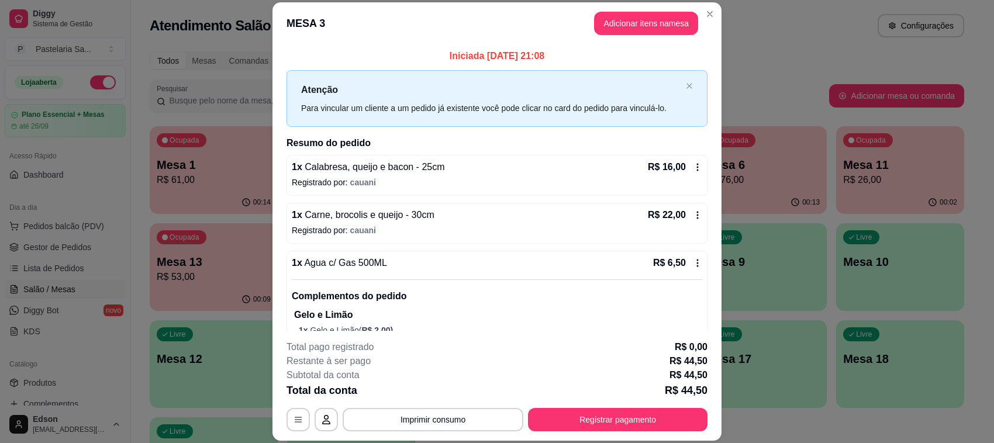
drag, startPoint x: 393, startPoint y: 164, endPoint x: 101, endPoint y: 188, distance: 293.3
click at [326, 152] on div "Iniciada [DATE] 21:08 Atenção Para vincular um cliente a um pedido já existente…" at bounding box center [496, 203] width 421 height 309
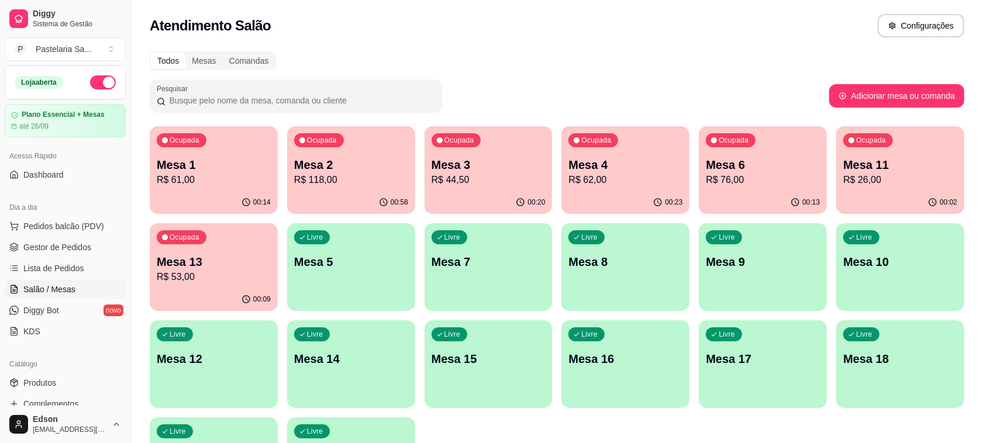
click at [386, 151] on div "Ocupada Mesa 2 R$ 118,00" at bounding box center [351, 158] width 128 height 65
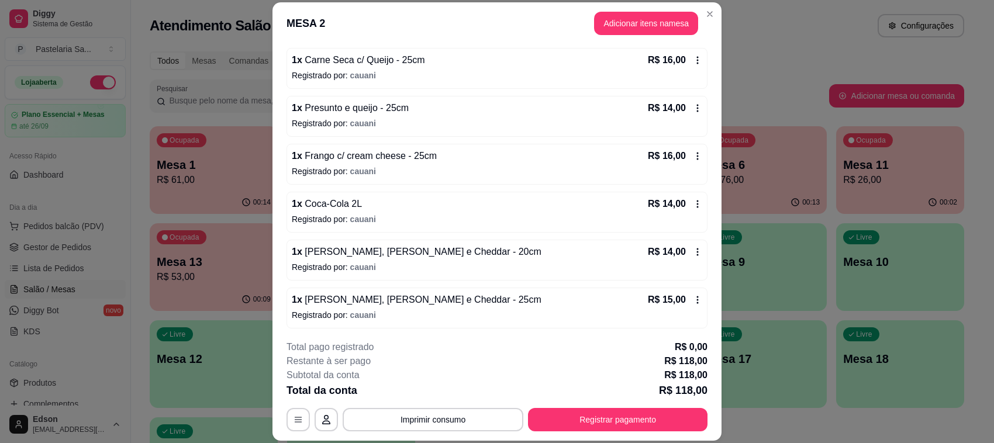
scroll to position [206, 0]
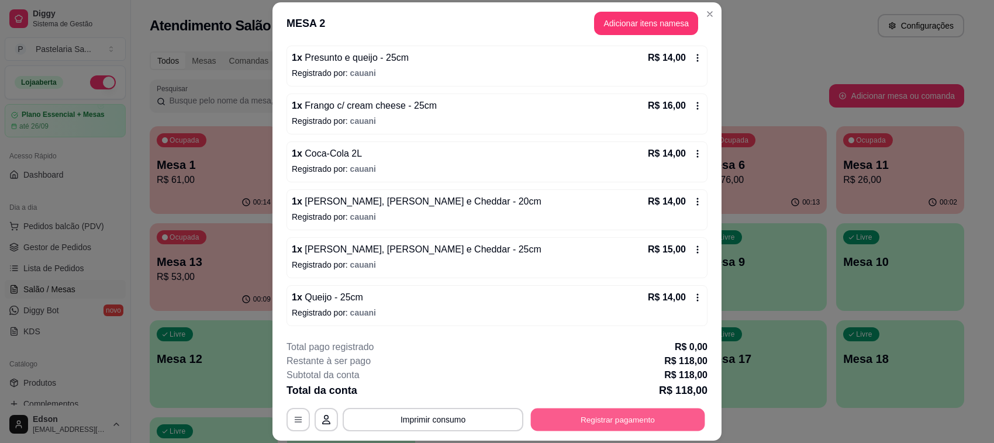
click at [620, 429] on button "Registrar pagamento" at bounding box center [618, 420] width 174 height 23
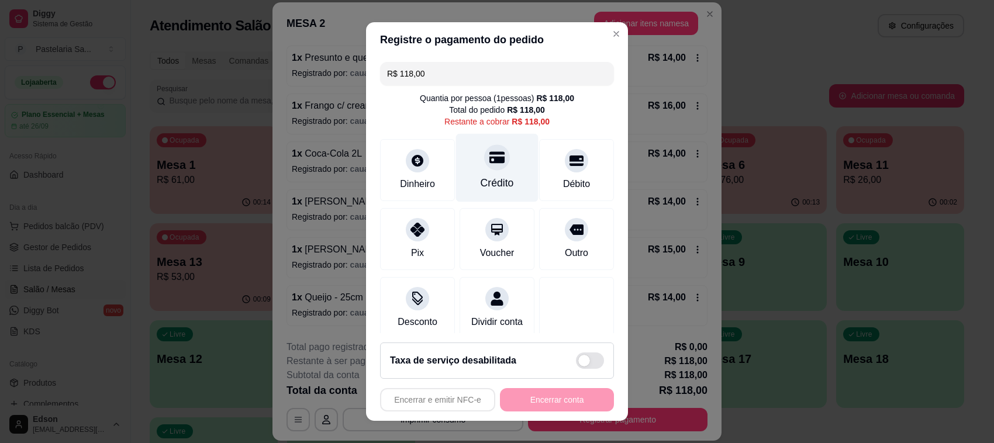
click at [507, 144] on div "Crédito" at bounding box center [497, 168] width 82 height 68
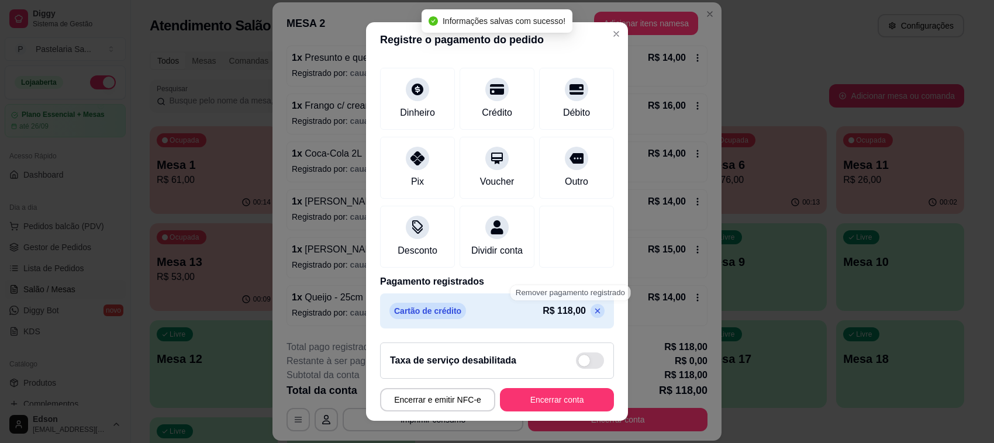
click at [593, 311] on icon at bounding box center [597, 310] width 9 height 9
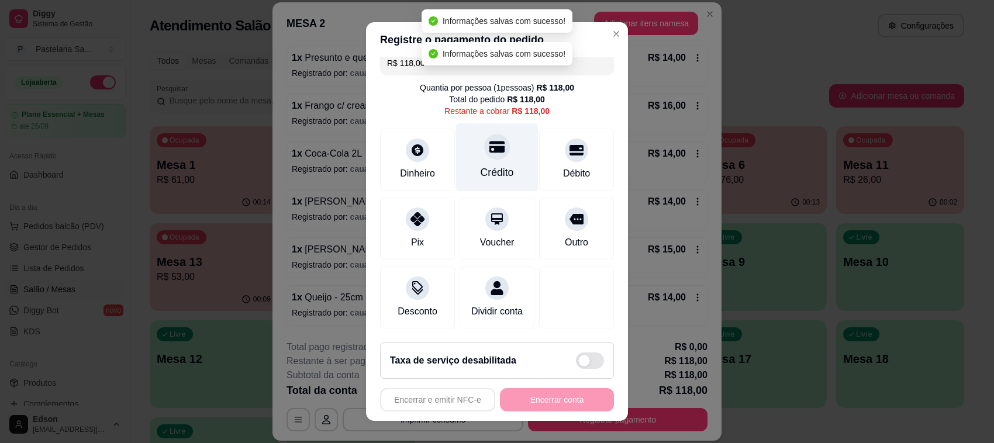
scroll to position [0, 0]
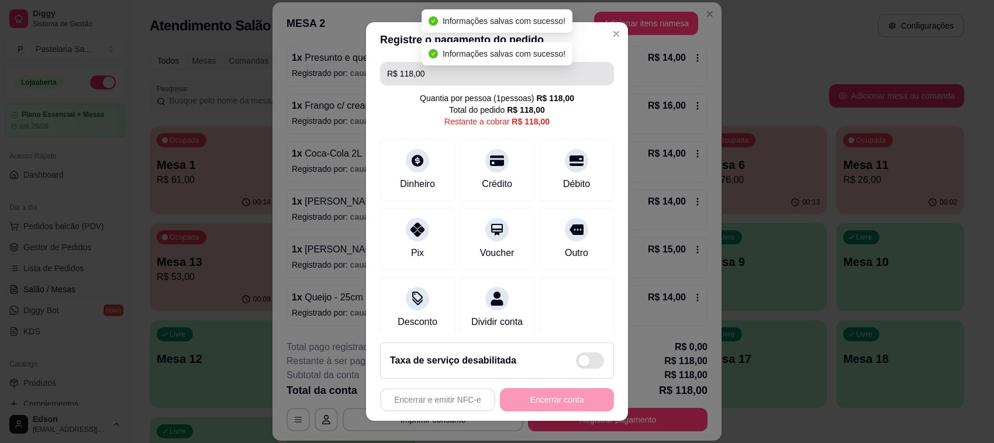
click at [447, 75] on input "R$ 118,00" at bounding box center [497, 73] width 220 height 23
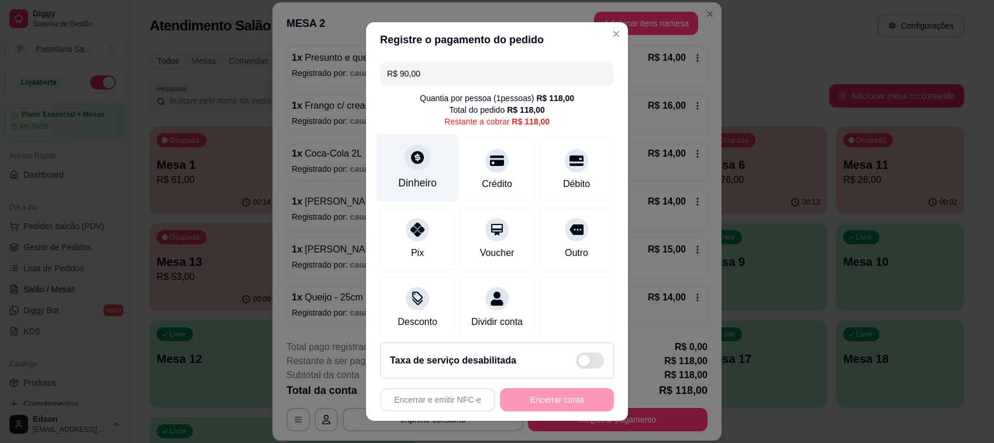
click at [413, 161] on icon at bounding box center [417, 157] width 15 height 15
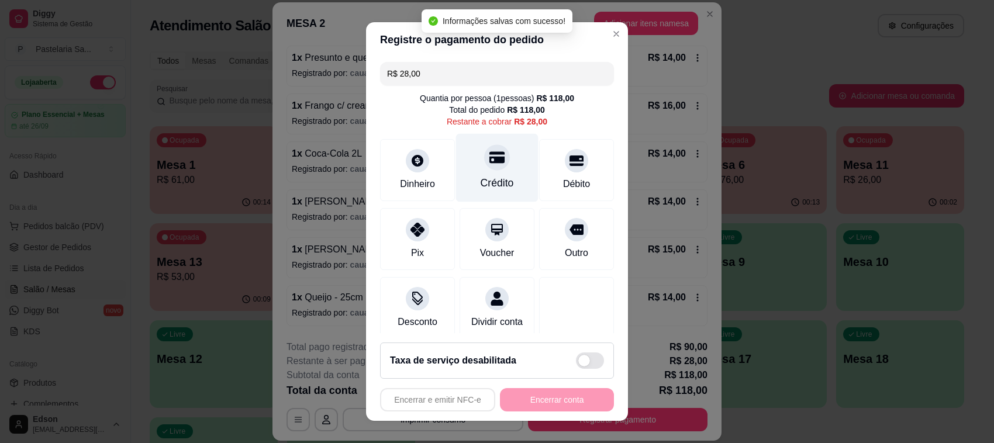
click at [489, 157] on icon at bounding box center [496, 157] width 15 height 12
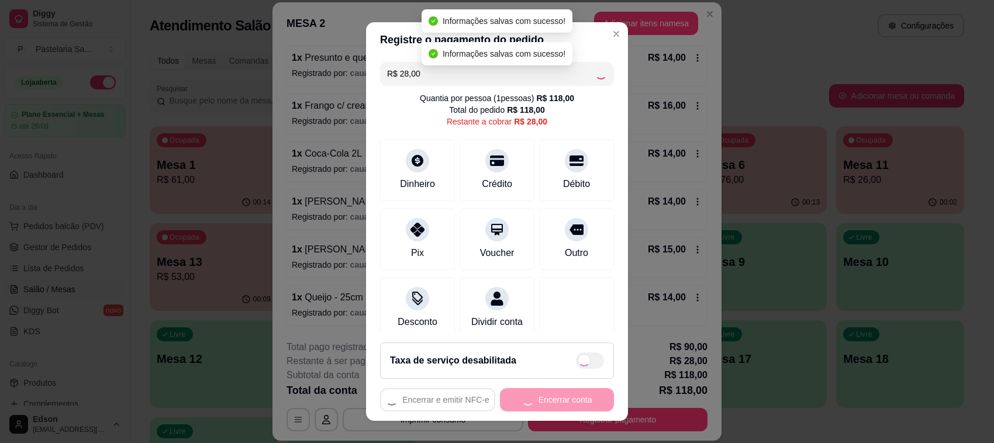
type input "R$ 0,00"
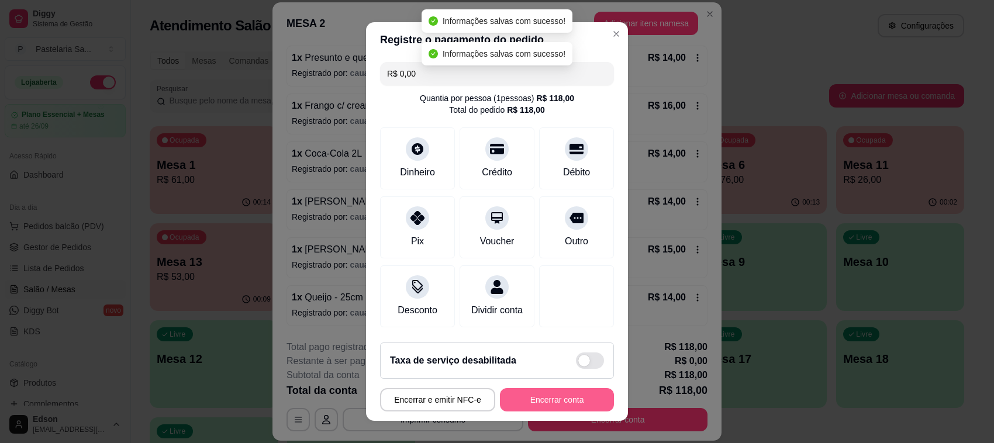
click at [544, 396] on button "Encerrar conta" at bounding box center [557, 399] width 114 height 23
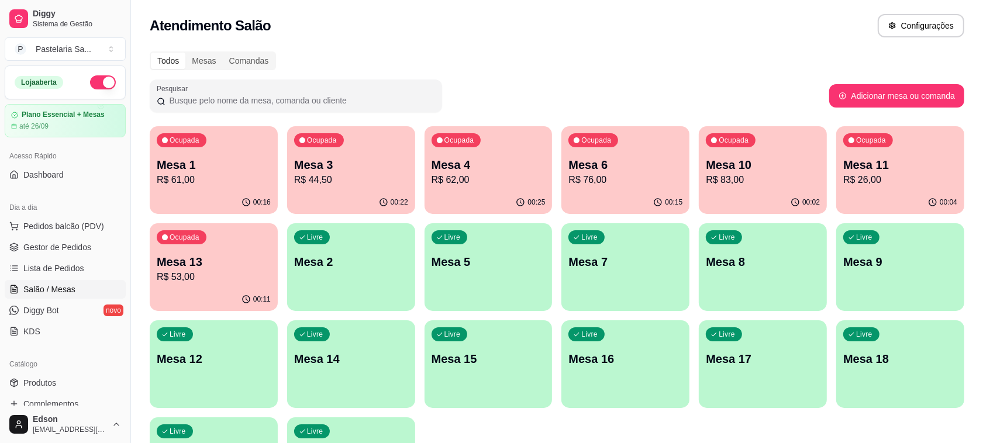
click at [471, 50] on div "Todos Mesas Comandas Pesquisar Adicionar mesa ou comanda Ocupada Mesa 1 R$ 61,0…" at bounding box center [557, 281] width 852 height 475
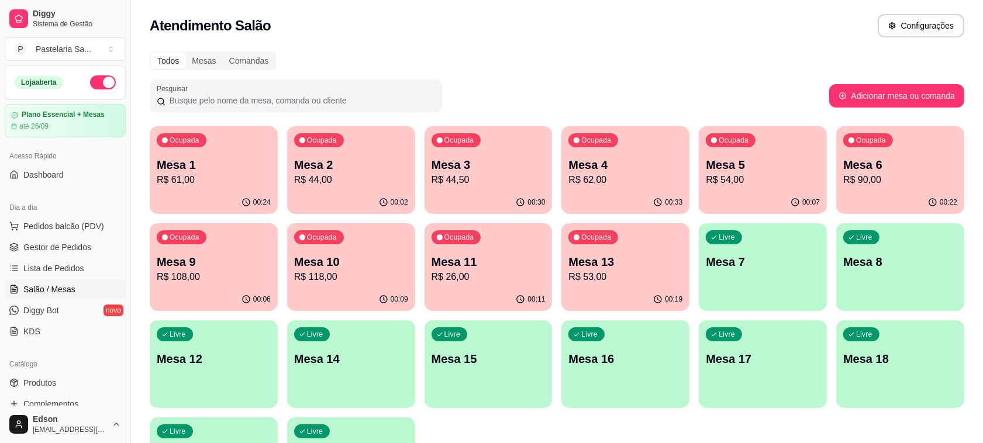
click at [459, 170] on p "Mesa 3" at bounding box center [488, 165] width 114 height 16
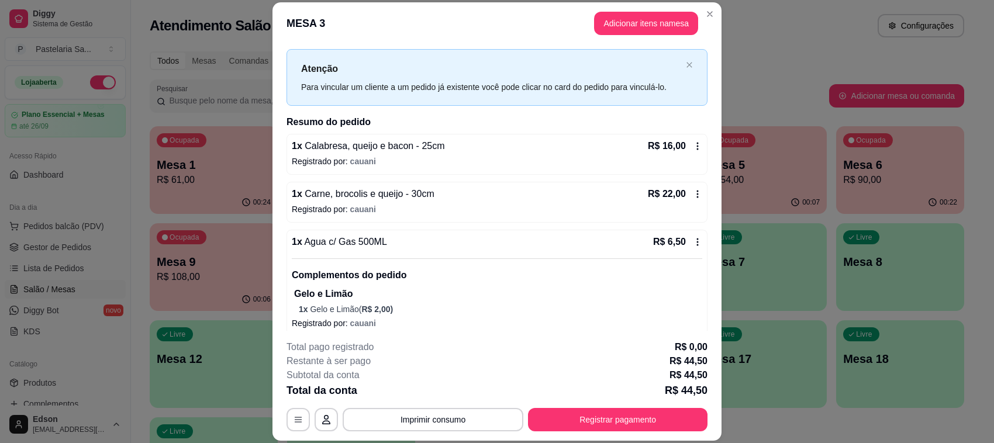
scroll to position [31, 0]
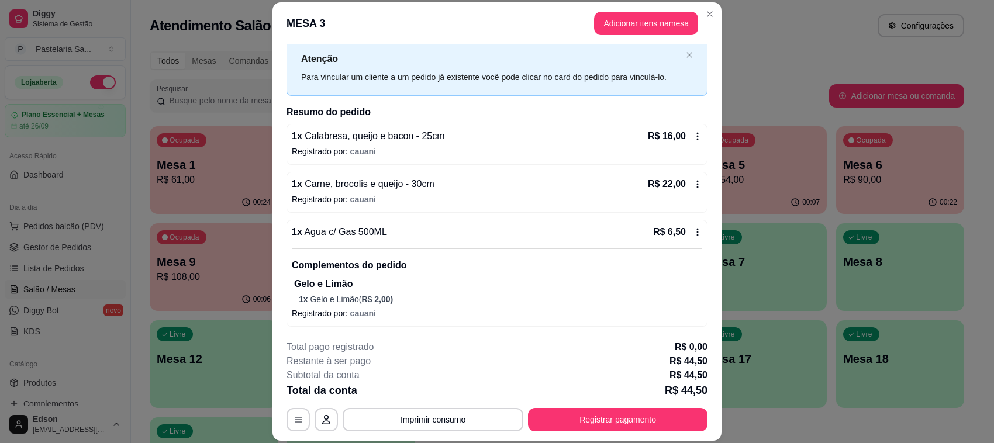
click at [609, 84] on div "Atenção Para vincular um cliente a um pedido já existente você pode clicar no c…" at bounding box center [496, 67] width 421 height 57
click at [623, 422] on button "Registrar pagamento" at bounding box center [617, 419] width 179 height 23
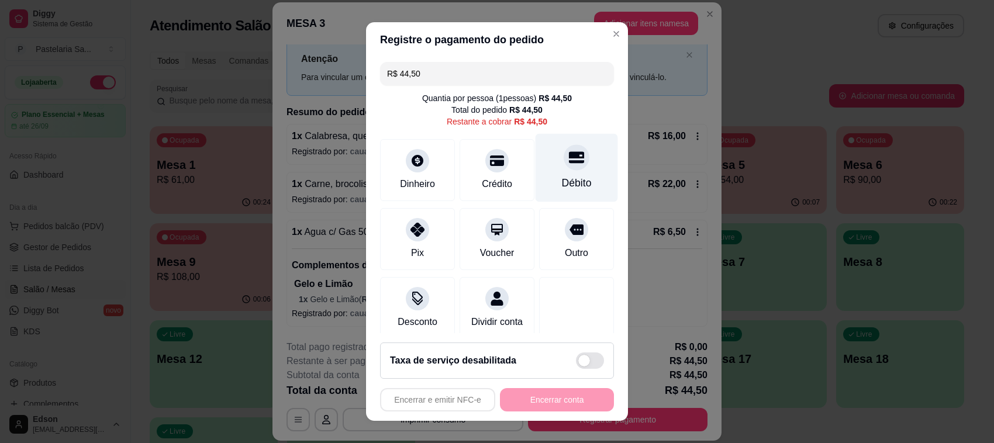
click at [543, 173] on div "Débito" at bounding box center [577, 168] width 82 height 68
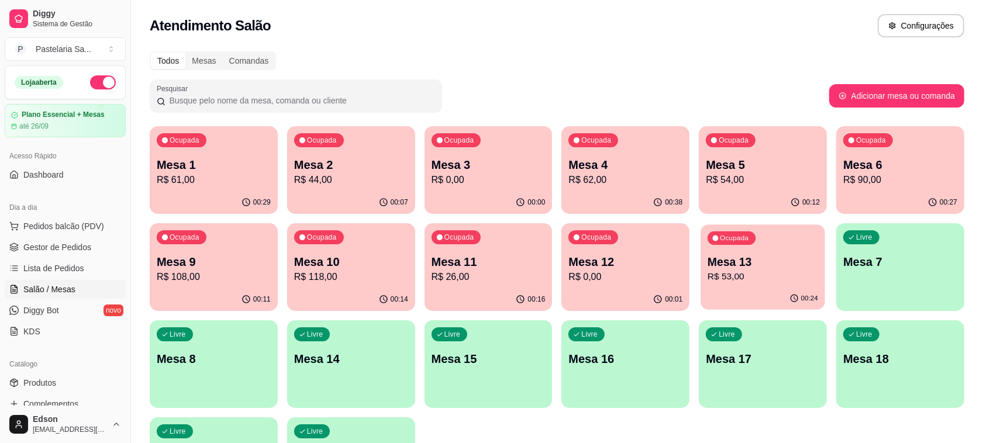
click at [761, 276] on p "R$ 53,00" at bounding box center [762, 276] width 111 height 13
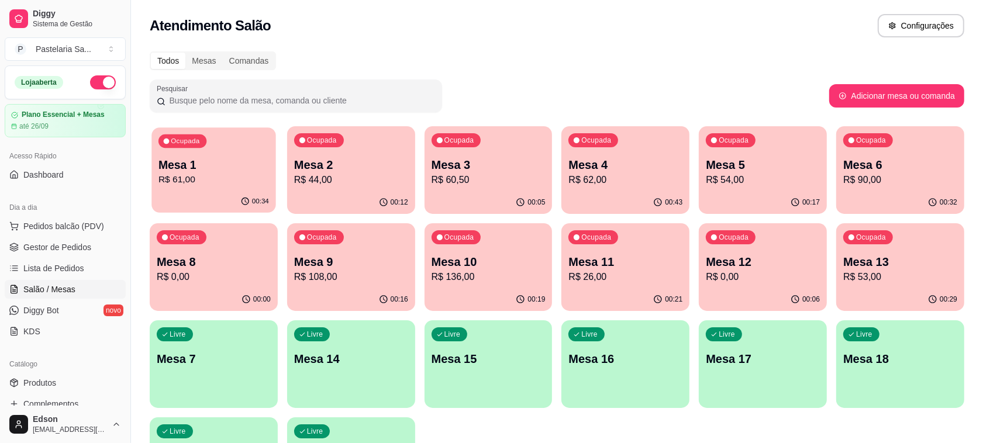
click at [243, 163] on p "Mesa 1" at bounding box center [213, 165] width 111 height 16
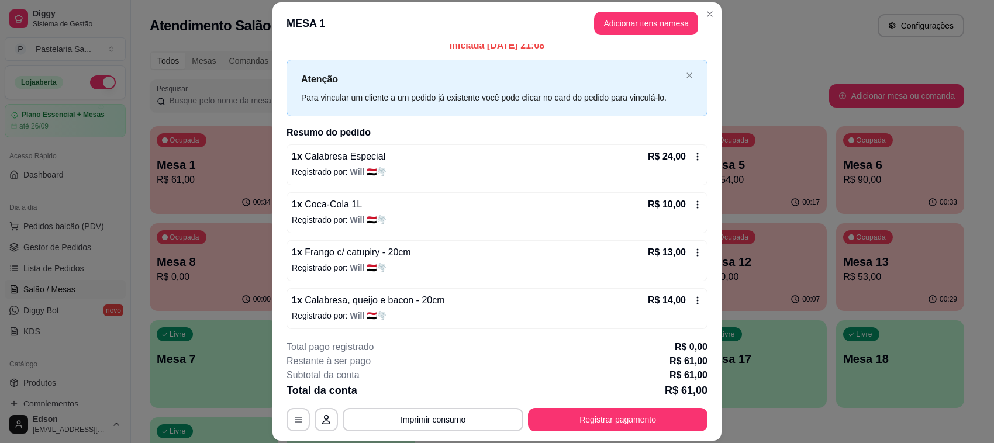
scroll to position [13, 0]
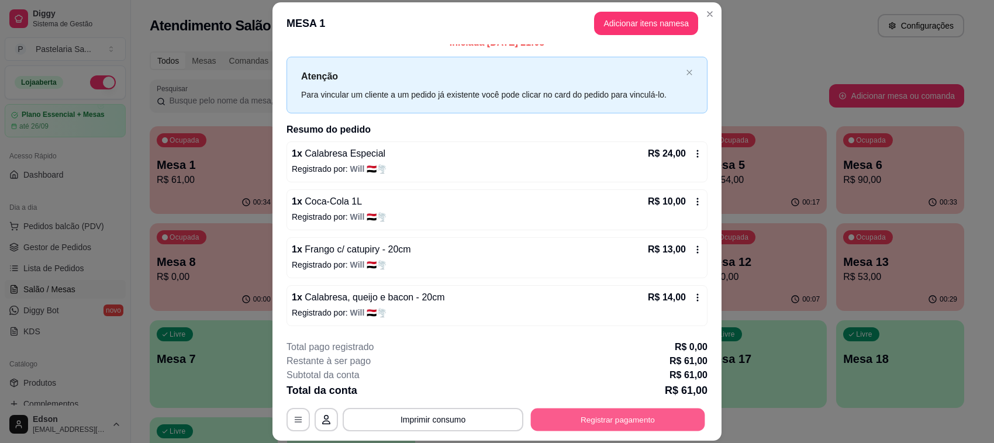
click at [624, 431] on button "Registrar pagamento" at bounding box center [618, 420] width 174 height 23
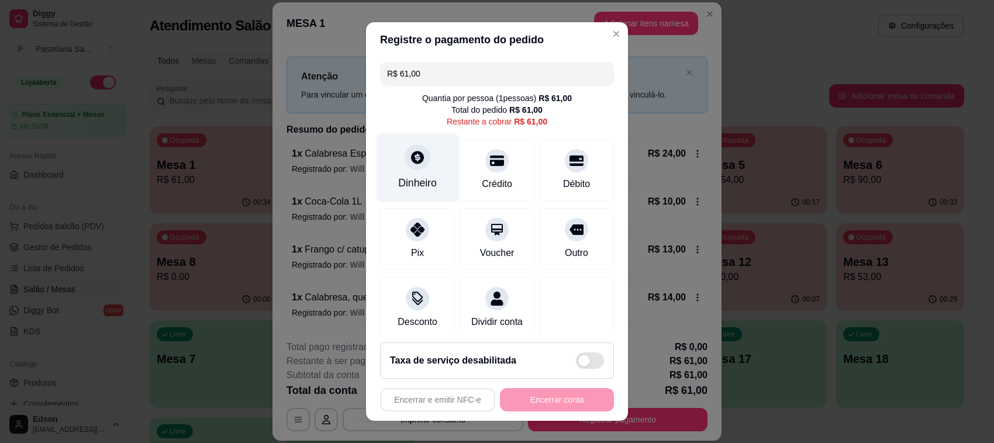
click at [377, 139] on div "Dinheiro" at bounding box center [418, 168] width 82 height 68
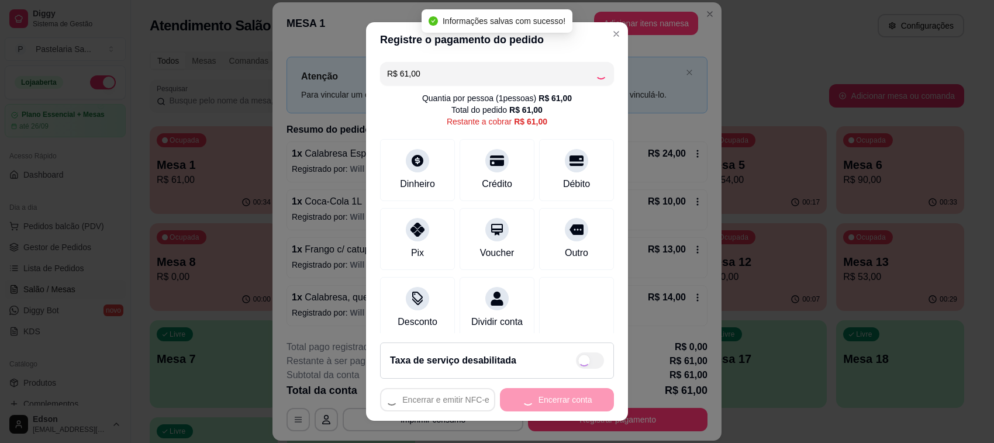
type input "R$ 0,00"
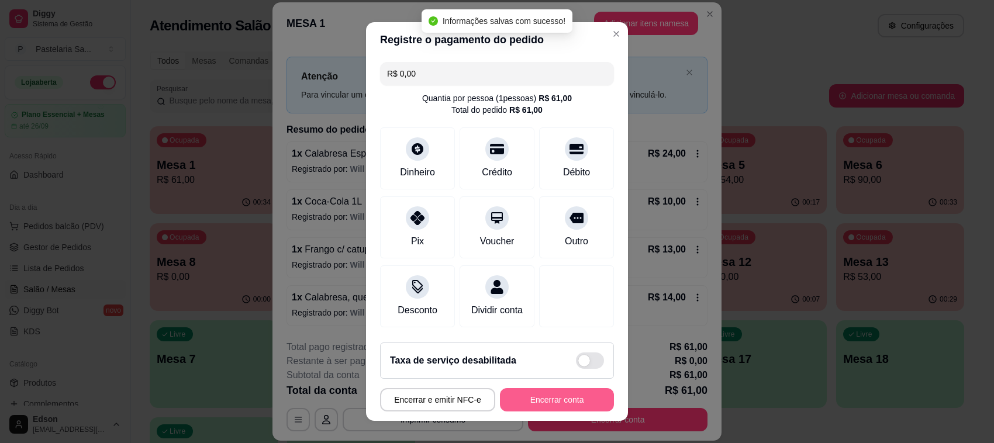
click at [547, 396] on button "Encerrar conta" at bounding box center [557, 399] width 114 height 23
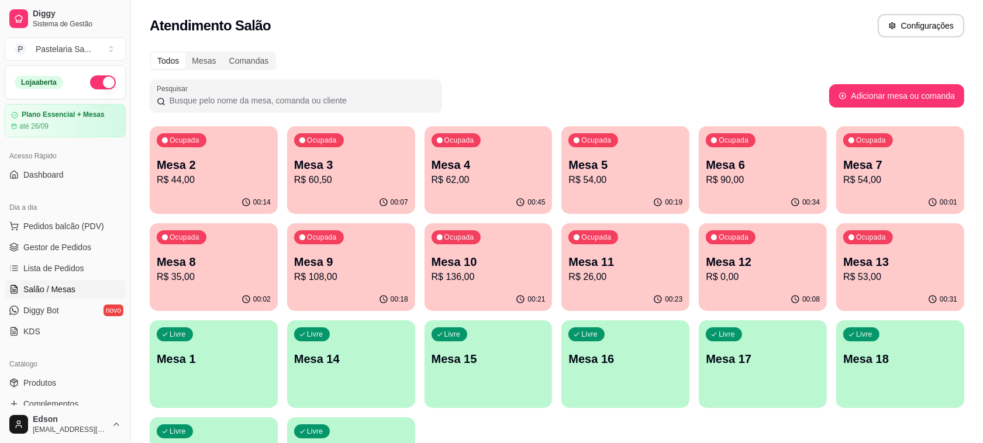
click at [271, 260] on div "Ocupada Mesa 8 R$ 35,00" at bounding box center [214, 255] width 128 height 65
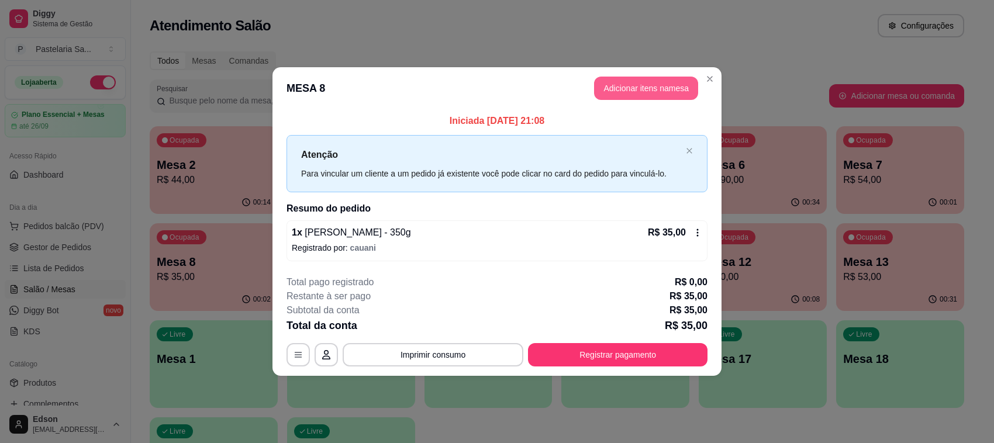
click at [686, 84] on button "Adicionar itens na mesa" at bounding box center [646, 88] width 104 height 23
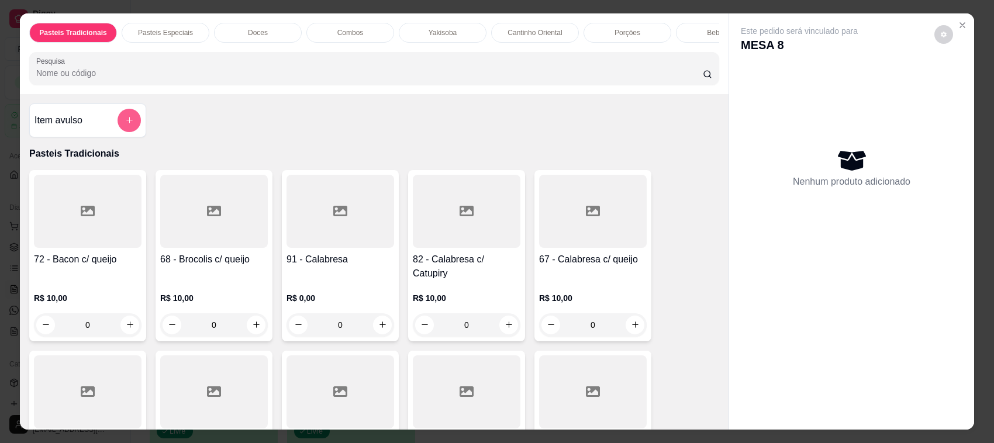
click at [129, 132] on button "add-separate-item" at bounding box center [129, 120] width 23 height 23
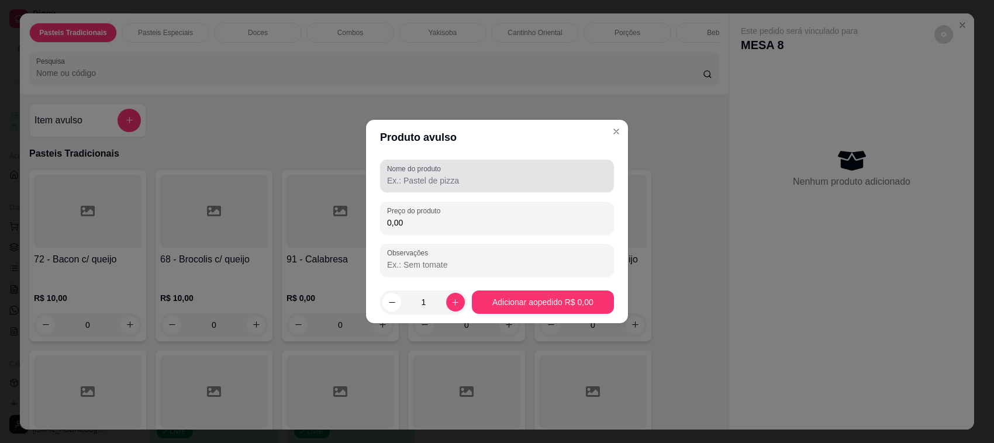
click at [405, 175] on input "Nome do produto" at bounding box center [497, 181] width 220 height 12
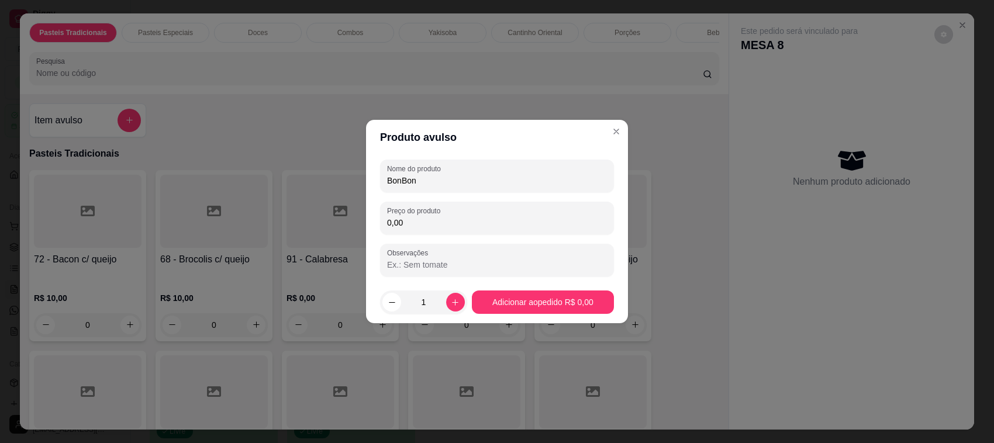
type input "BonBon"
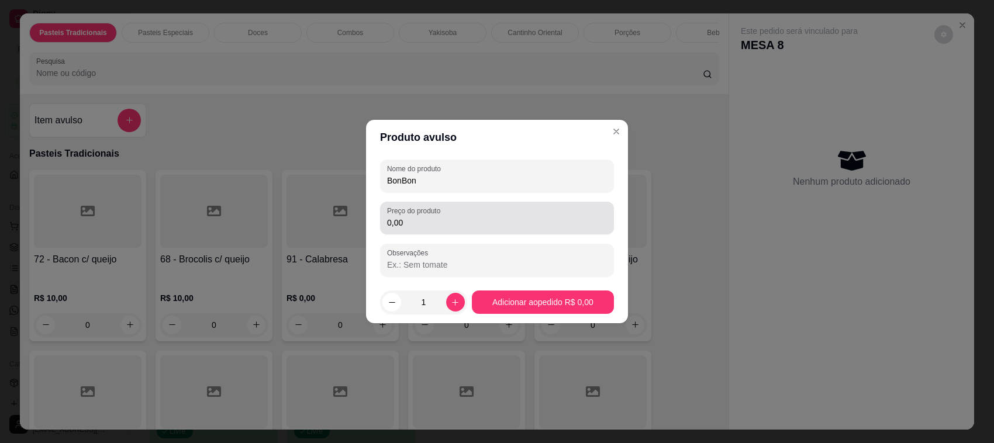
click at [448, 215] on div "0,00" at bounding box center [497, 217] width 220 height 23
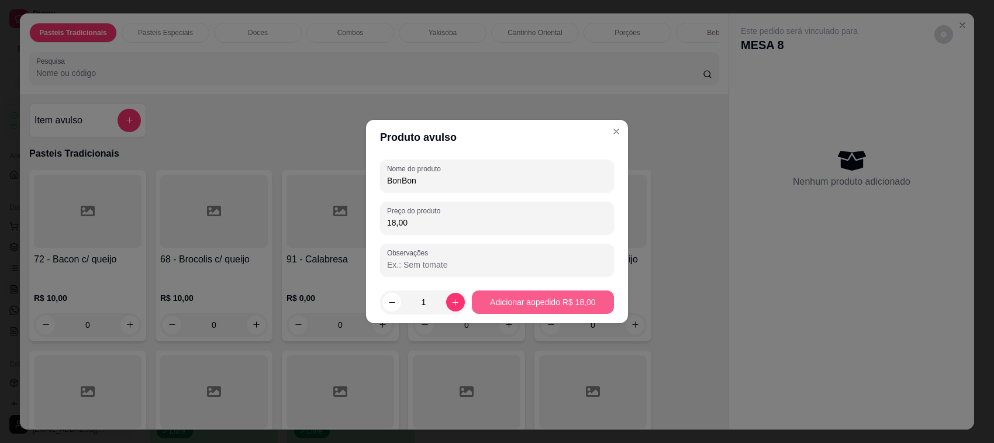
type input "18,00"
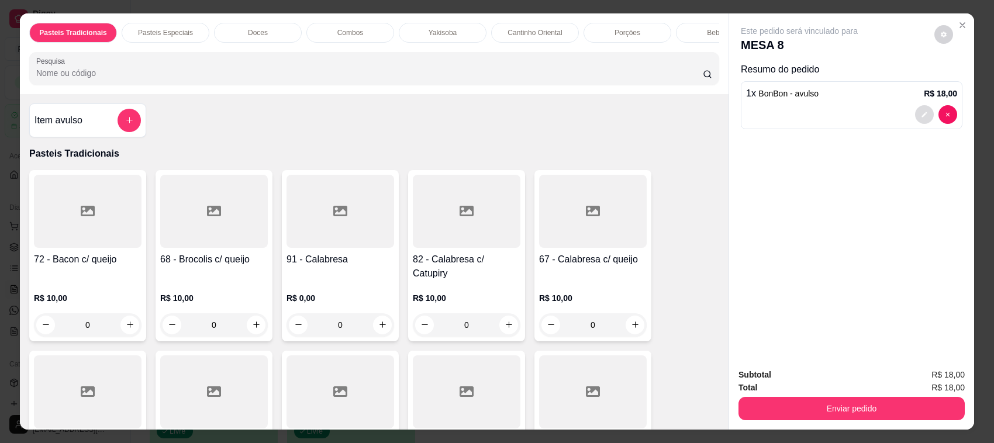
click at [926, 118] on button "decrease-product-quantity" at bounding box center [924, 114] width 19 height 19
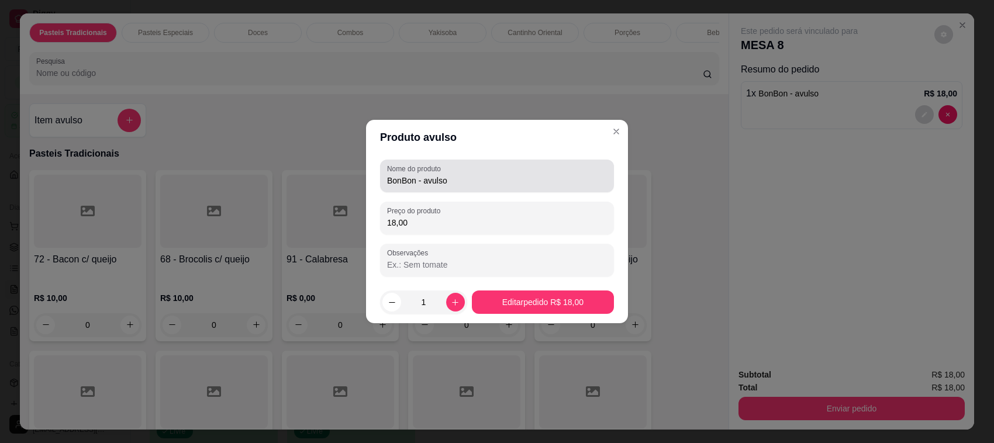
click at [486, 172] on div "BonBon - avulso" at bounding box center [497, 175] width 220 height 23
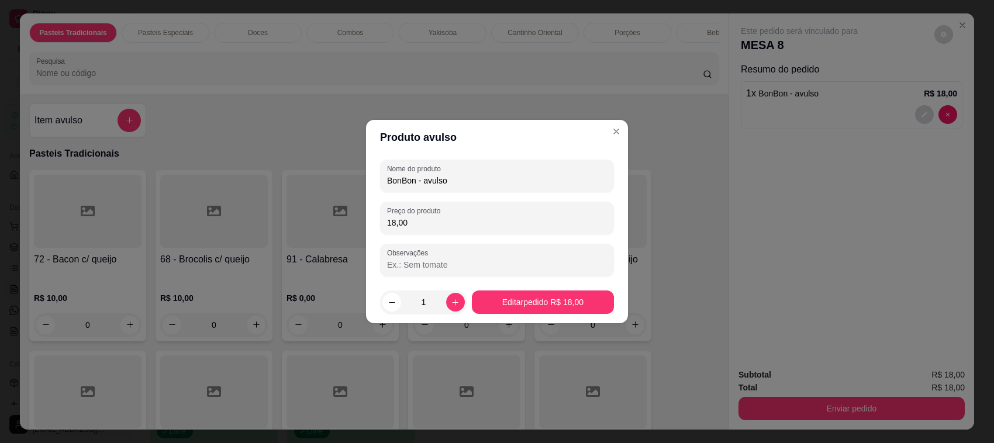
click at [485, 177] on input "BonBon - avulso" at bounding box center [497, 181] width 220 height 12
click at [467, 187] on div "BonBon - avulso" at bounding box center [497, 175] width 220 height 23
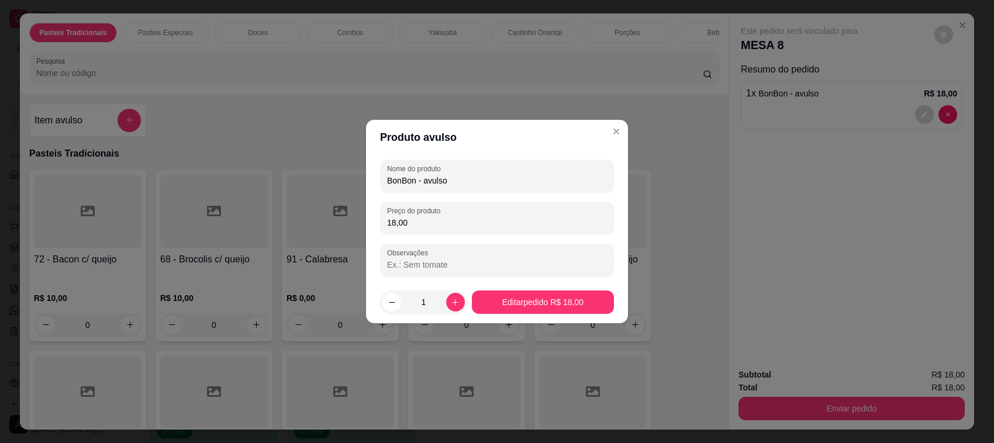
click at [454, 185] on input "BonBon - avulso" at bounding box center [497, 181] width 220 height 12
type input "BonBon"
click at [542, 314] on footer "1 Editar pedido R$ 18,00" at bounding box center [497, 302] width 262 height 42
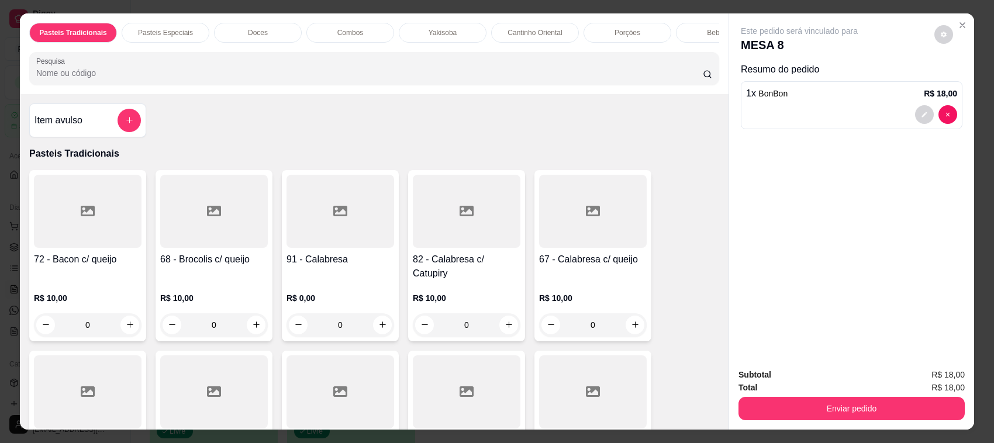
click at [800, 396] on div "Enviar pedido" at bounding box center [851, 407] width 226 height 26
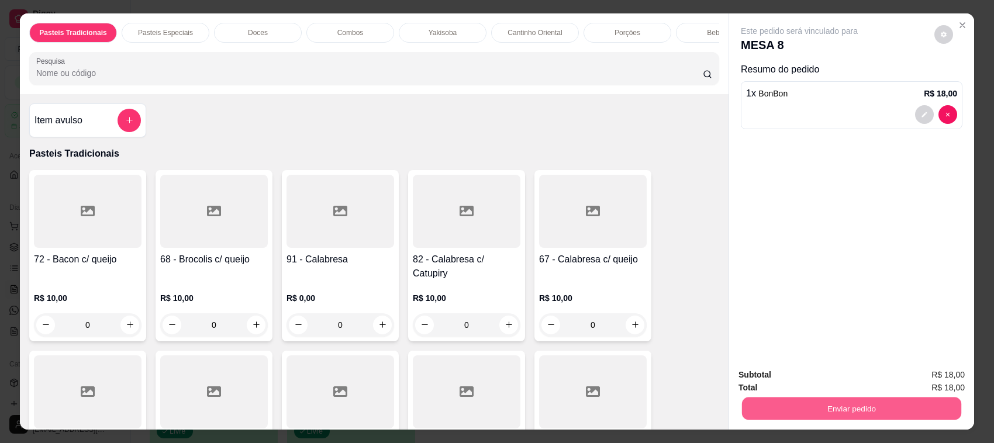
click at [803, 402] on button "Enviar pedido" at bounding box center [851, 409] width 219 height 23
click at [804, 389] on button "Não registrar e enviar pedido" at bounding box center [812, 381] width 118 height 22
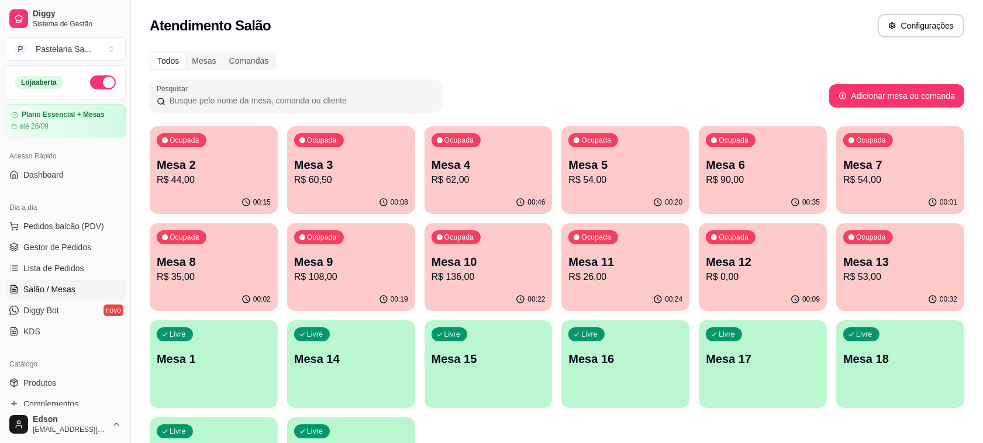
click at [495, 143] on div "Ocupada Mesa 4 R$ 62,00" at bounding box center [488, 158] width 128 height 65
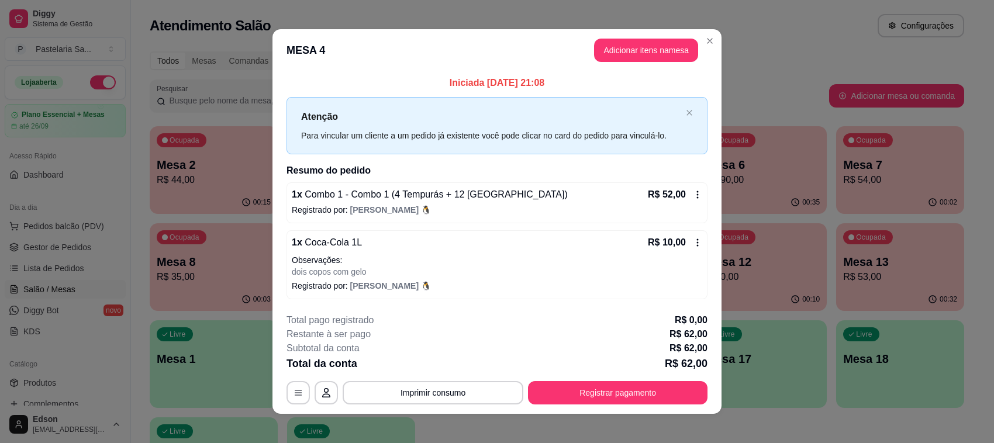
scroll to position [8, 0]
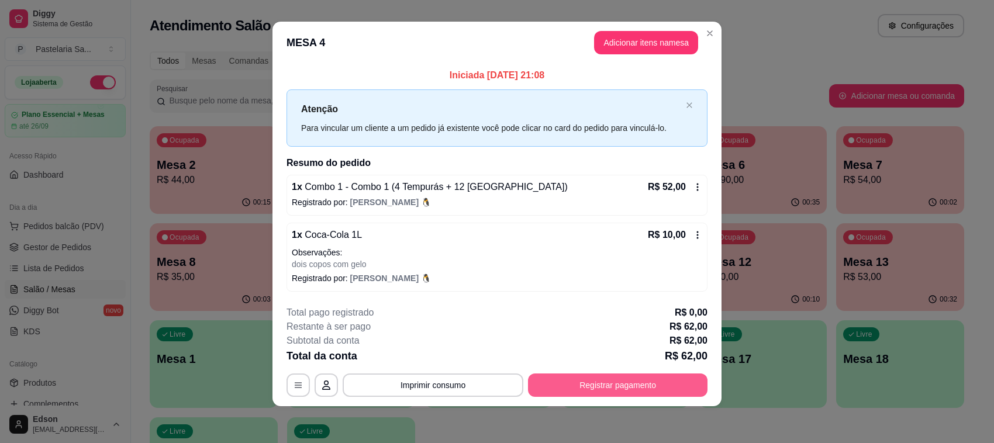
click at [595, 386] on button "Registrar pagamento" at bounding box center [617, 385] width 179 height 23
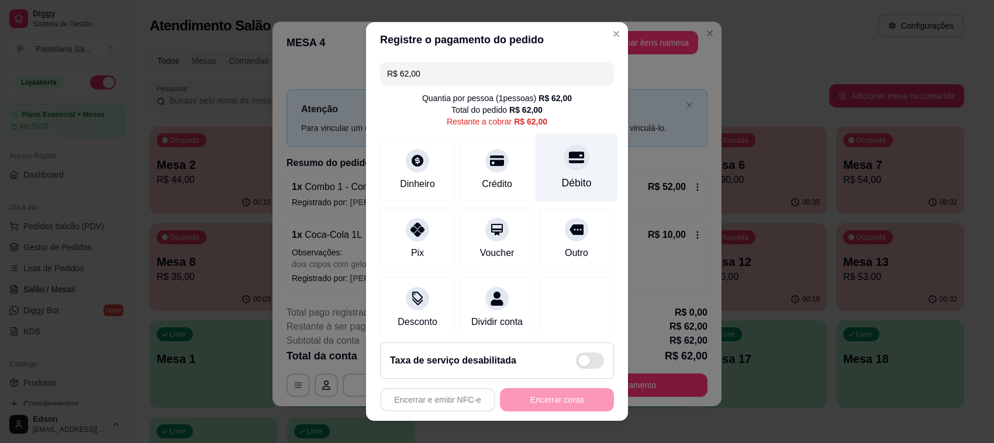
click at [566, 164] on div "Débito" at bounding box center [577, 168] width 82 height 68
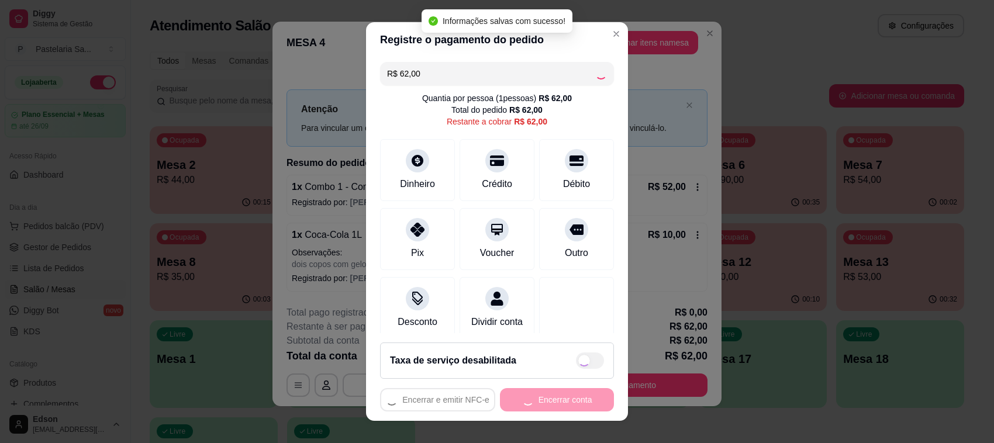
type input "R$ 0,00"
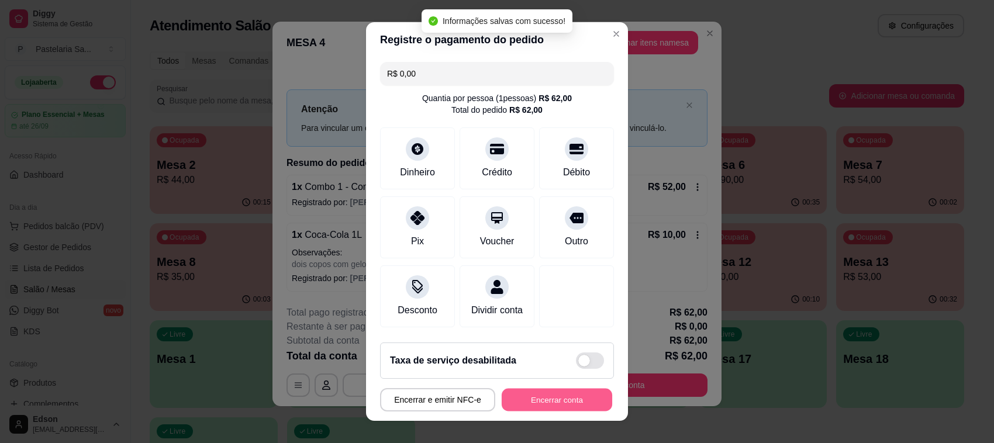
click at [550, 405] on button "Encerrar conta" at bounding box center [557, 400] width 111 height 23
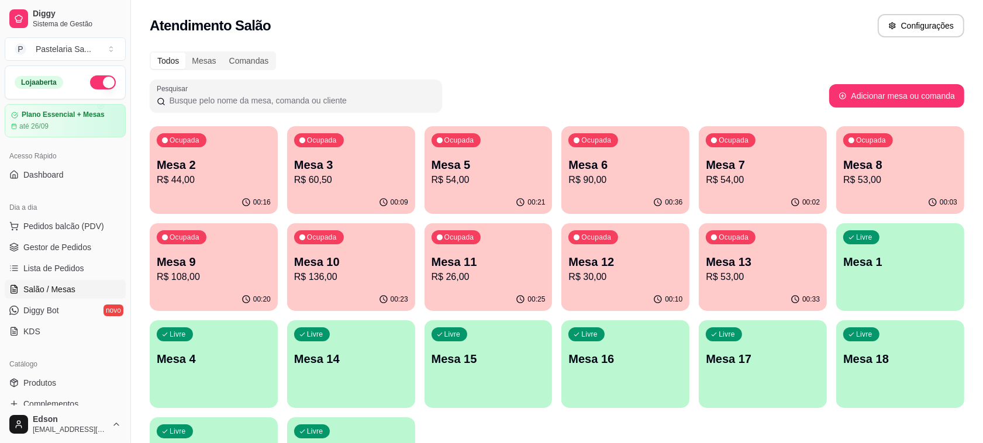
click at [622, 157] on p "Mesa 6" at bounding box center [625, 165] width 114 height 16
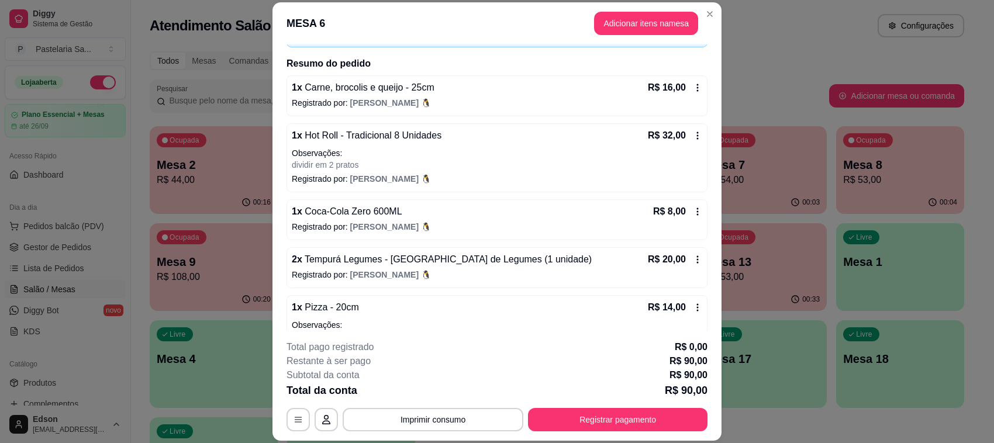
scroll to position [118, 0]
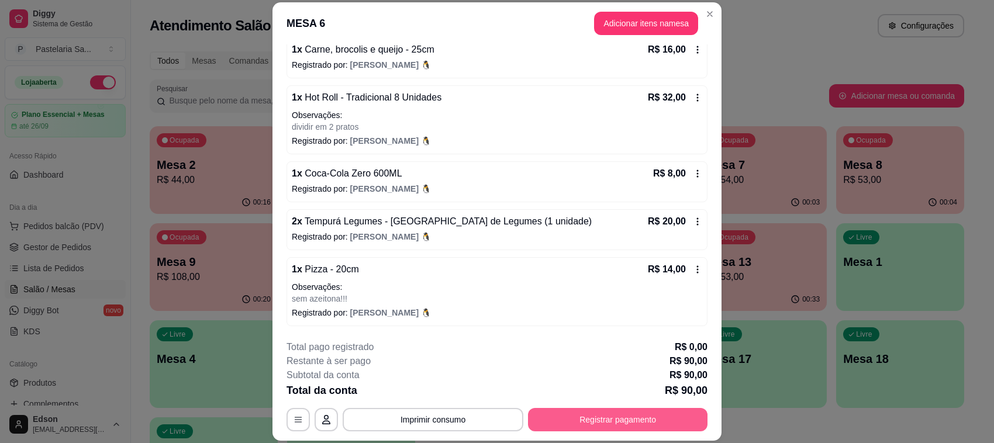
click at [588, 424] on button "Registrar pagamento" at bounding box center [617, 419] width 179 height 23
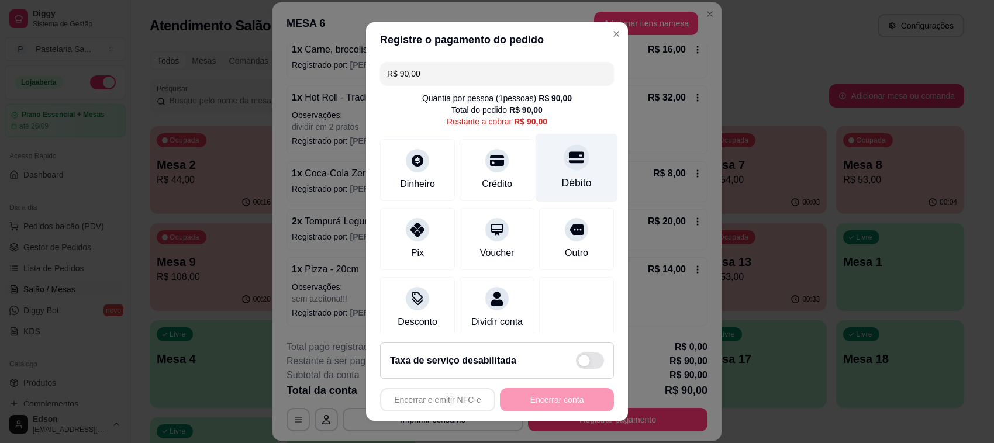
click at [569, 159] on icon at bounding box center [576, 157] width 15 height 15
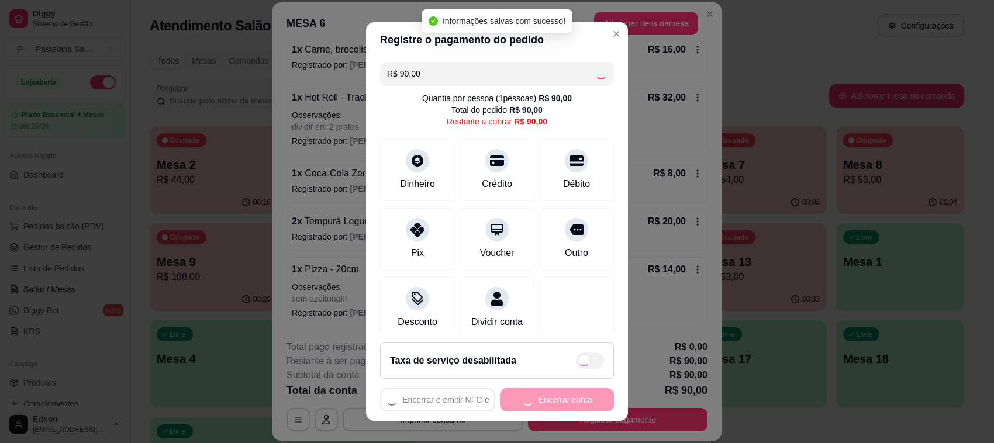
type input "R$ 0,00"
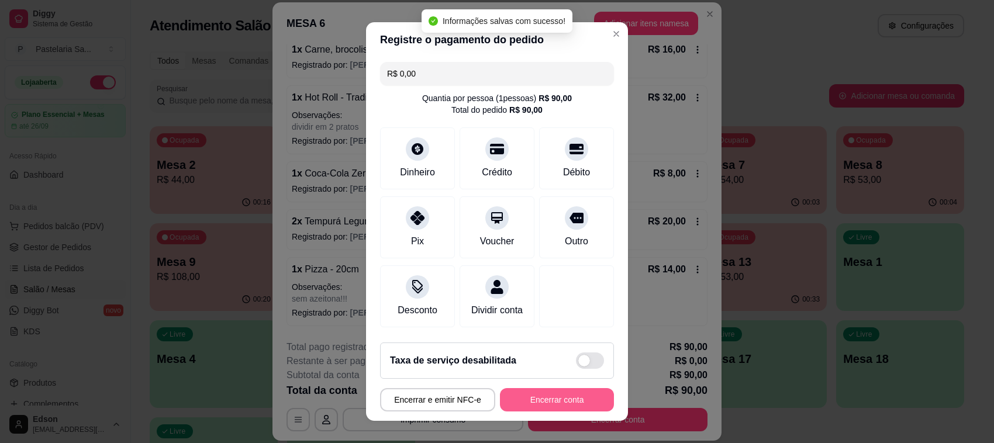
click at [519, 398] on button "Encerrar conta" at bounding box center [557, 399] width 114 height 23
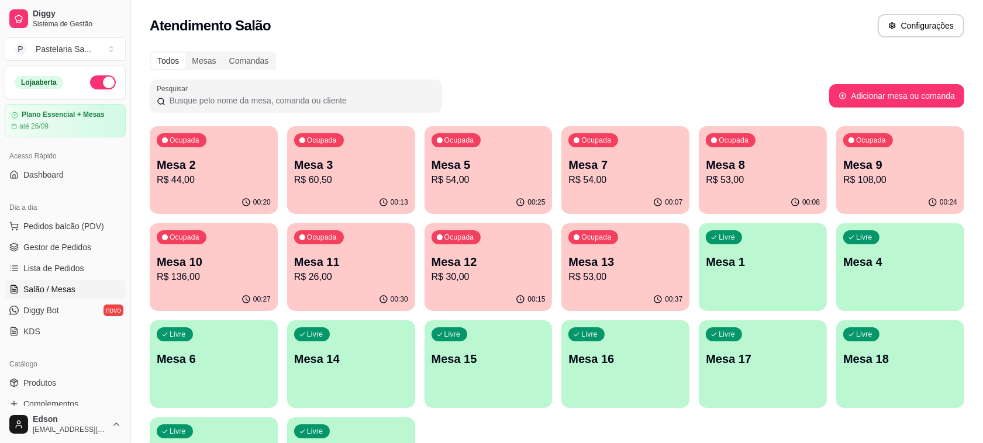
click at [604, 265] on p "Mesa 13" at bounding box center [625, 262] width 114 height 16
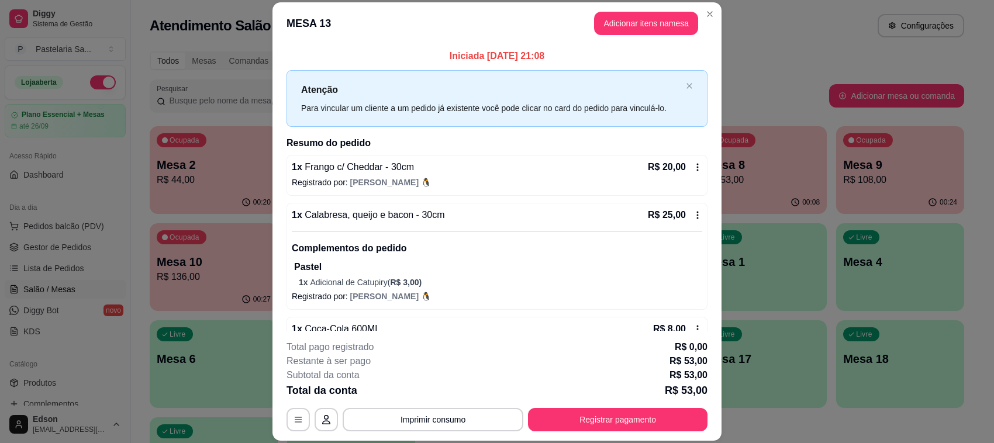
scroll to position [31, 0]
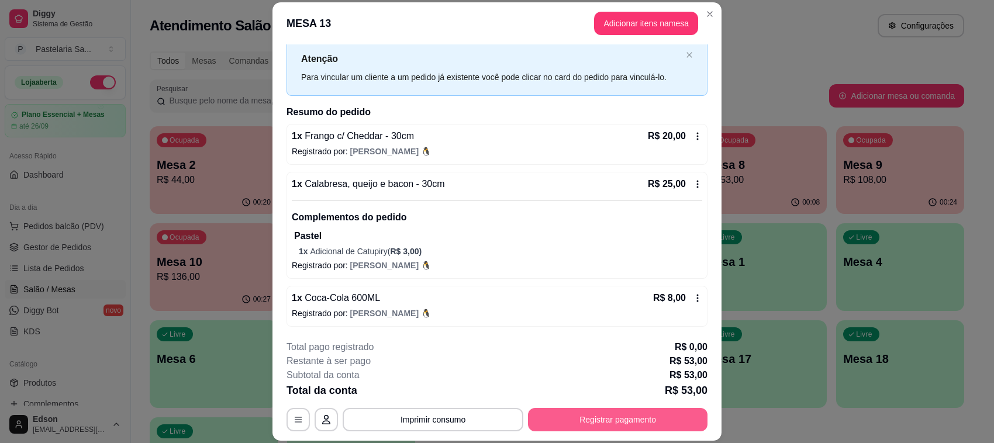
click at [650, 420] on button "Registrar pagamento" at bounding box center [617, 419] width 179 height 23
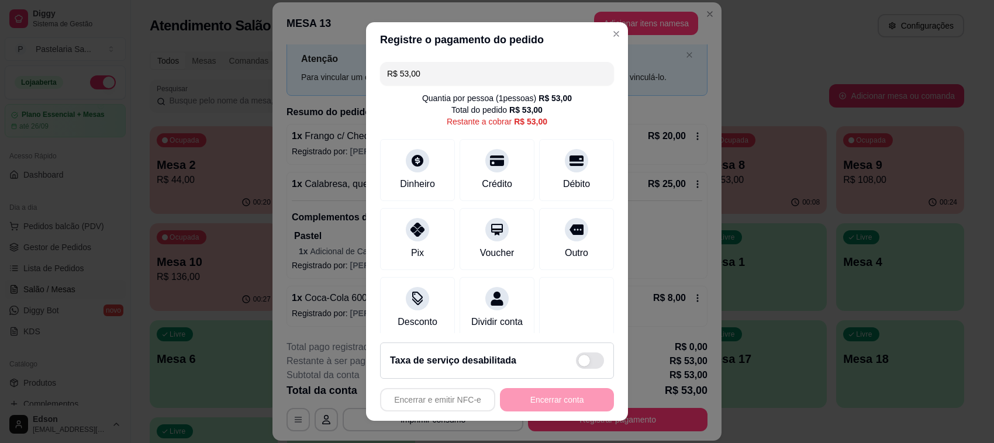
click at [433, 74] on input "R$ 53,00" at bounding box center [497, 73] width 220 height 23
click at [589, 164] on div "R$ 28,00 Quantia por pessoa ( 1 pessoas) R$ 53,00 Total do pedido R$ 53,00 Rest…" at bounding box center [497, 195] width 262 height 276
click at [582, 156] on div "Débito" at bounding box center [577, 168] width 82 height 68
type input "R$ 25,00"
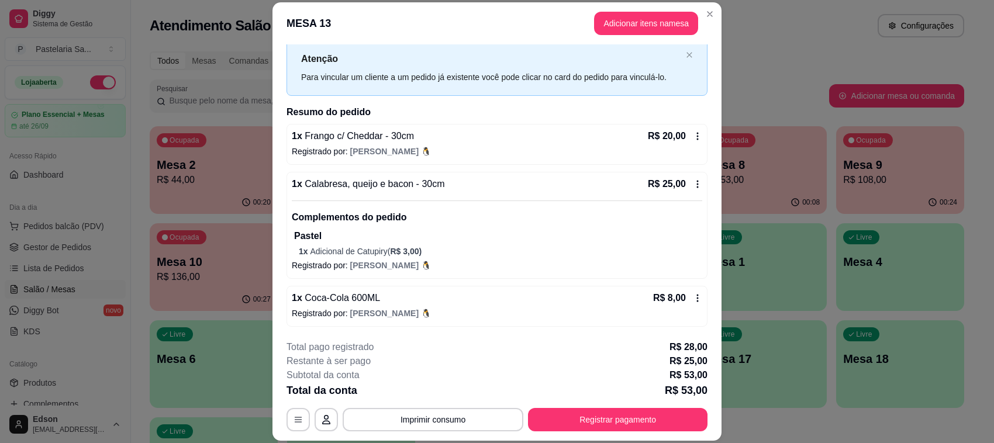
scroll to position [35, 0]
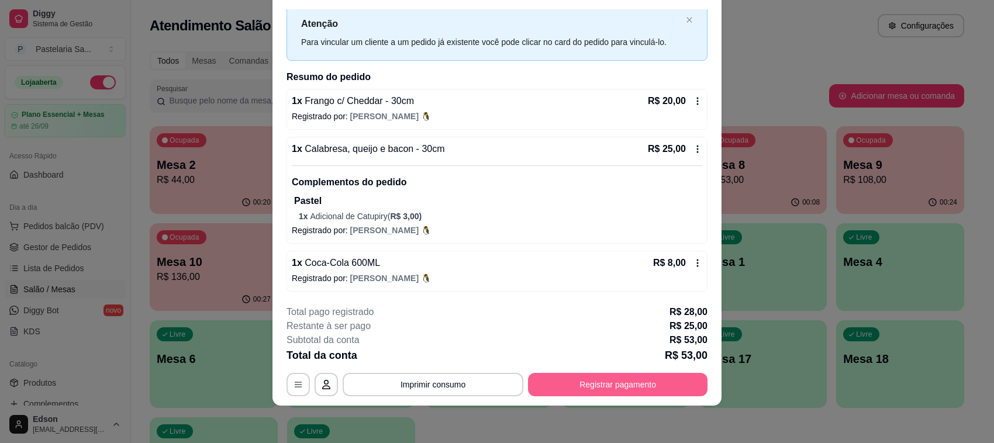
click at [588, 385] on button "Registrar pagamento" at bounding box center [617, 384] width 179 height 23
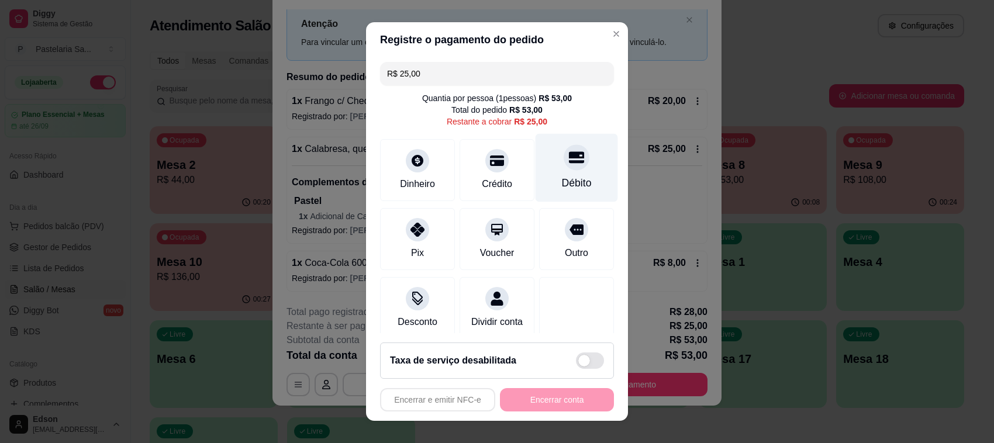
click at [569, 180] on div "Débito" at bounding box center [577, 168] width 82 height 68
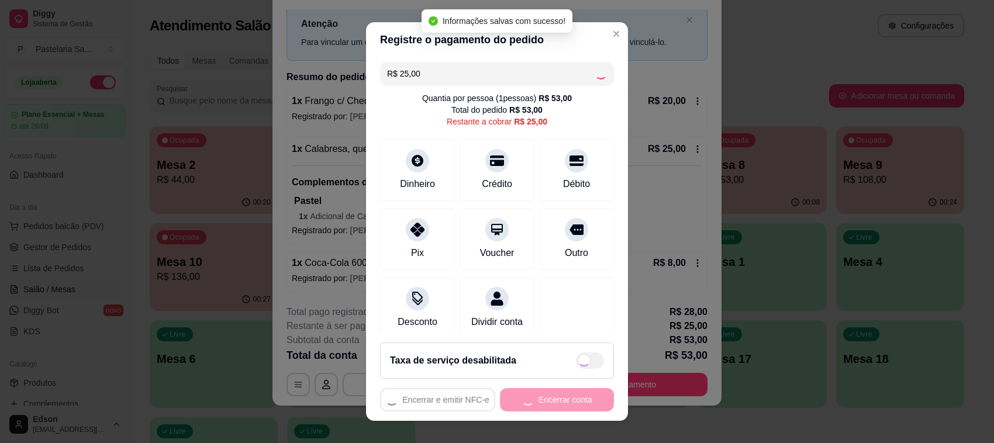
type input "R$ 0,00"
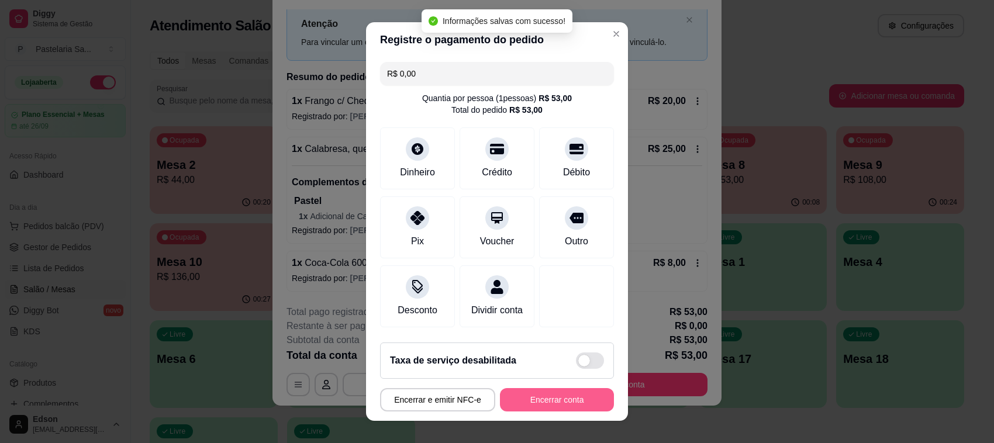
click at [522, 410] on button "Encerrar conta" at bounding box center [557, 399] width 114 height 23
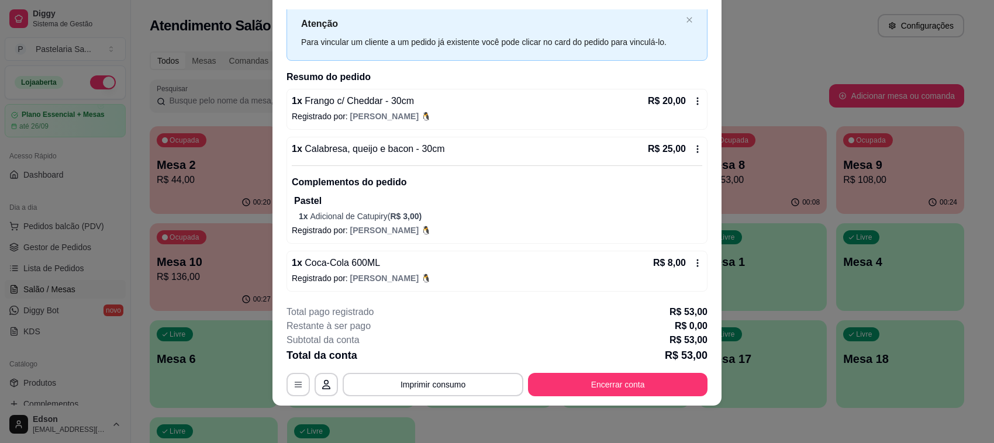
scroll to position [0, 0]
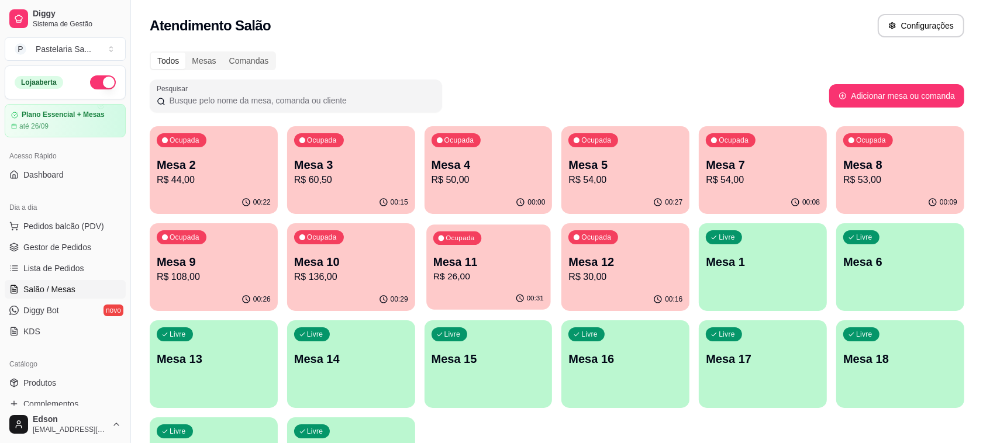
click at [477, 275] on p "R$ 26,00" at bounding box center [488, 276] width 111 height 13
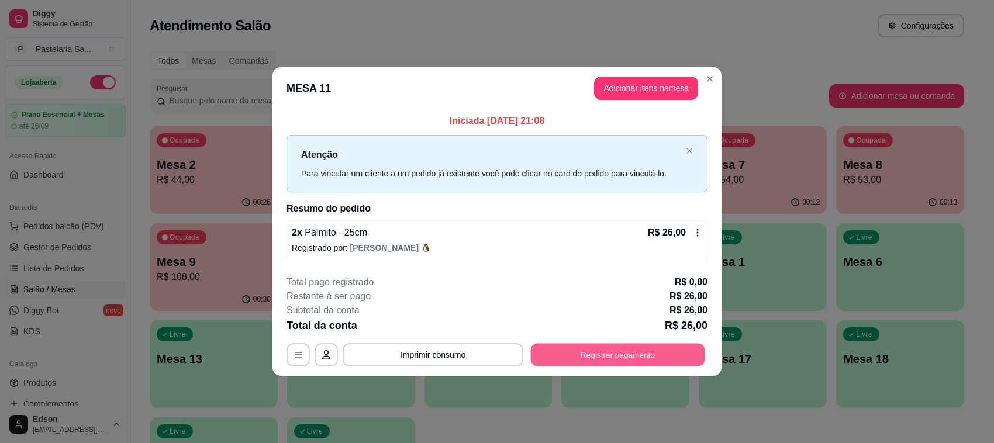
click at [617, 360] on button "Registrar pagamento" at bounding box center [618, 354] width 174 height 23
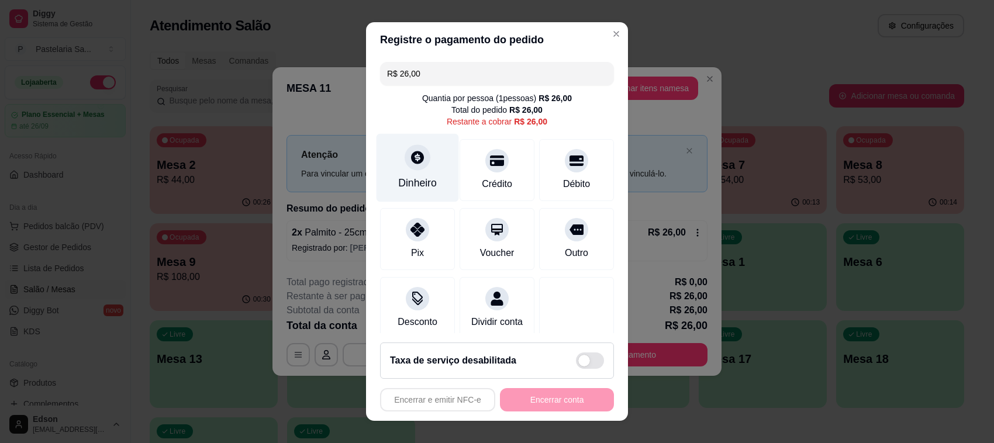
click at [411, 164] on icon at bounding box center [417, 157] width 13 height 13
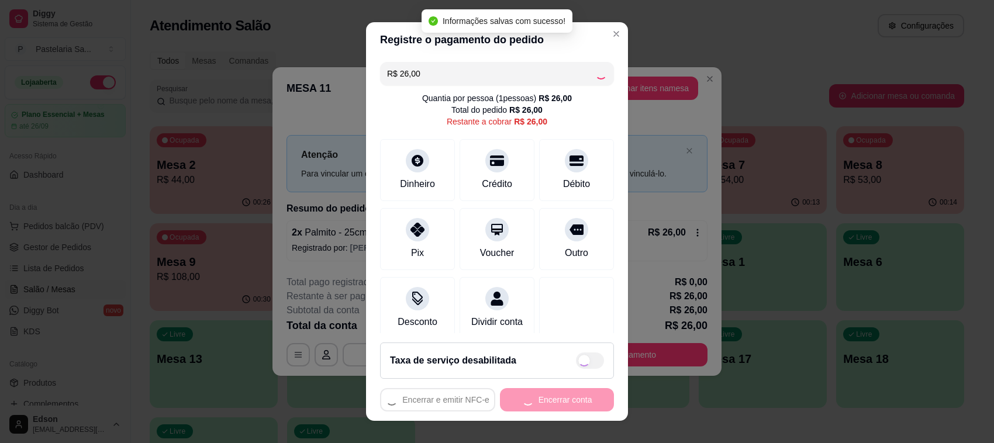
type input "R$ 0,00"
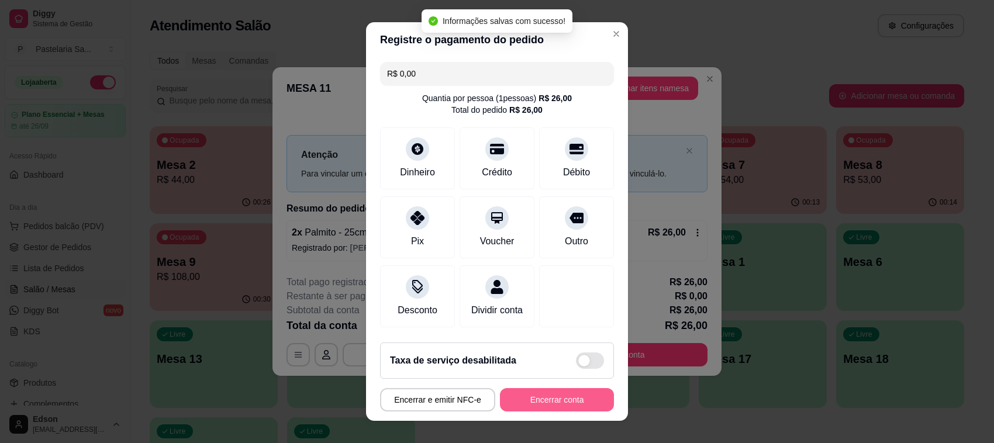
click at [548, 407] on button "Encerrar conta" at bounding box center [557, 399] width 114 height 23
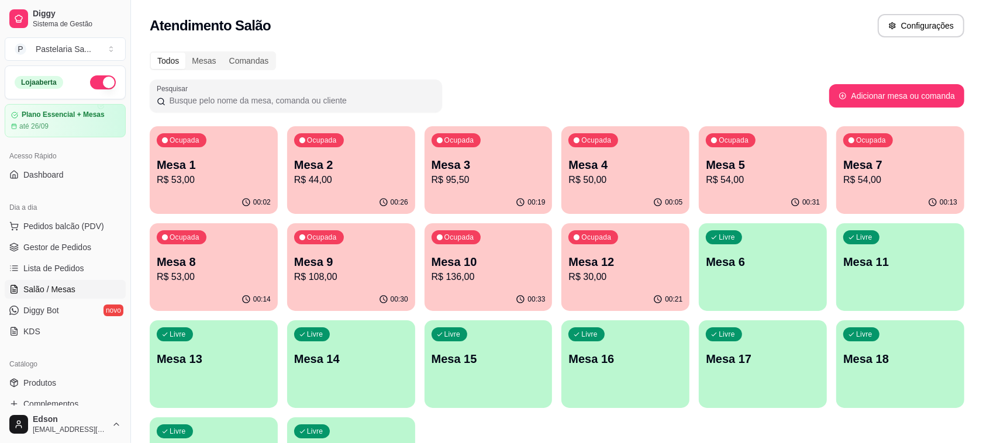
click at [500, 265] on p "Mesa 10" at bounding box center [488, 262] width 114 height 16
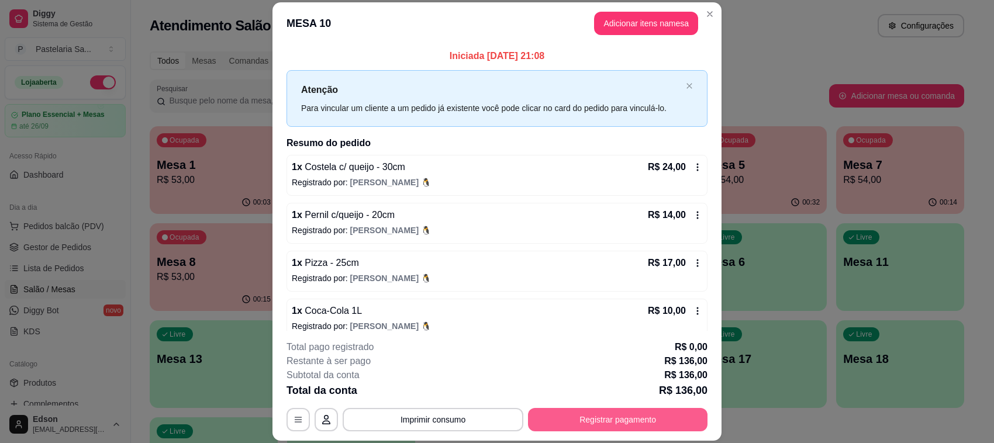
click at [598, 422] on button "Registrar pagamento" at bounding box center [617, 419] width 179 height 23
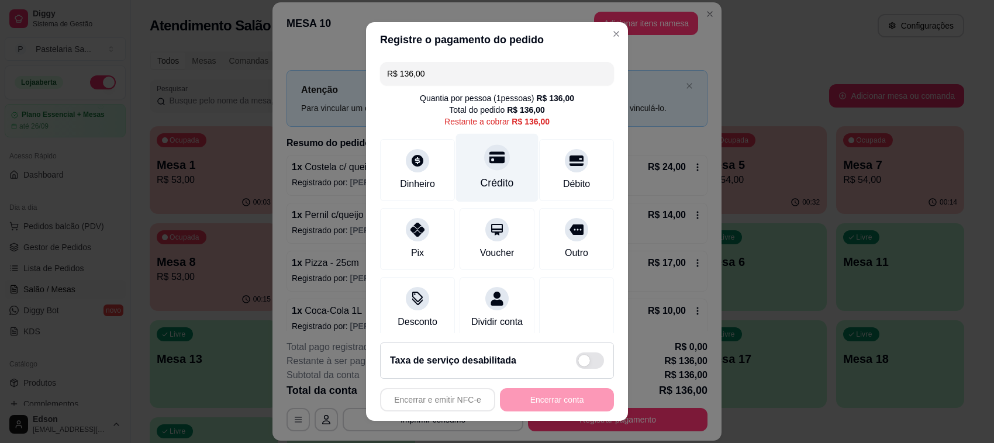
click at [491, 152] on div "Crédito" at bounding box center [497, 168] width 82 height 68
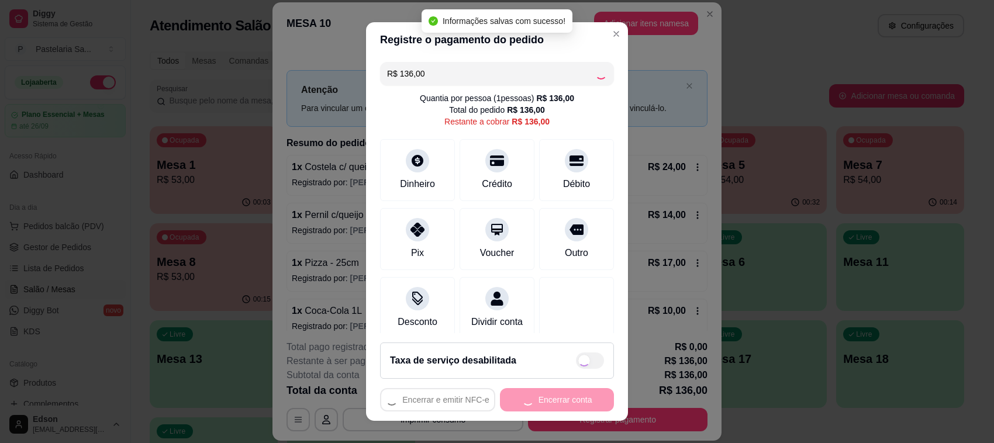
type input "R$ 0,00"
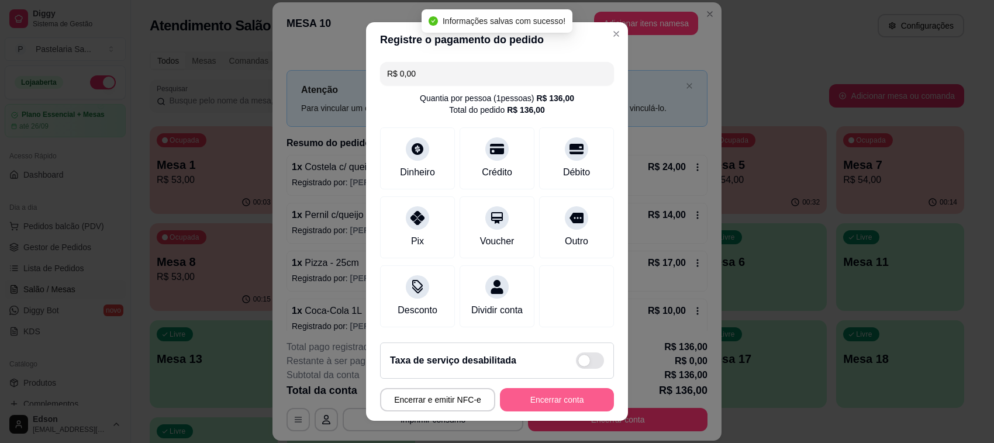
click at [565, 390] on button "Encerrar conta" at bounding box center [557, 399] width 114 height 23
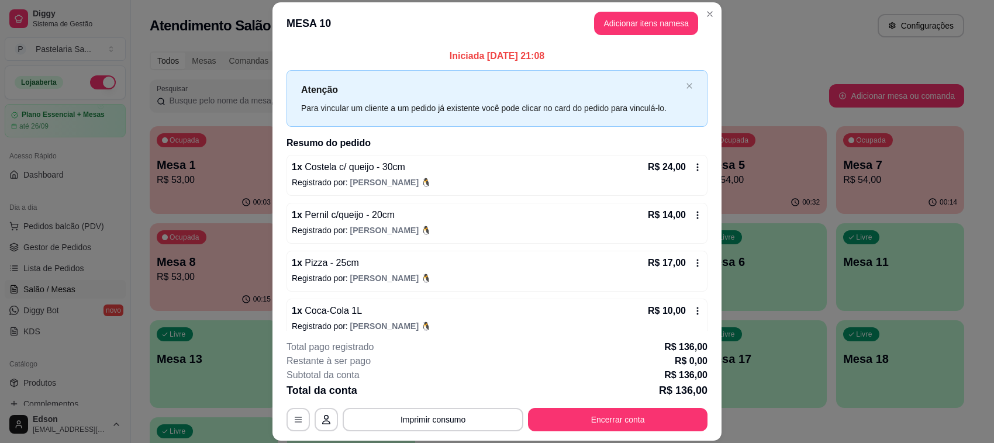
click at [713, 407] on div "MESA 10 Adicionar itens na mesa Iniciada [DATE] 21:08 Atenção Para vincular um …" at bounding box center [497, 221] width 994 height 443
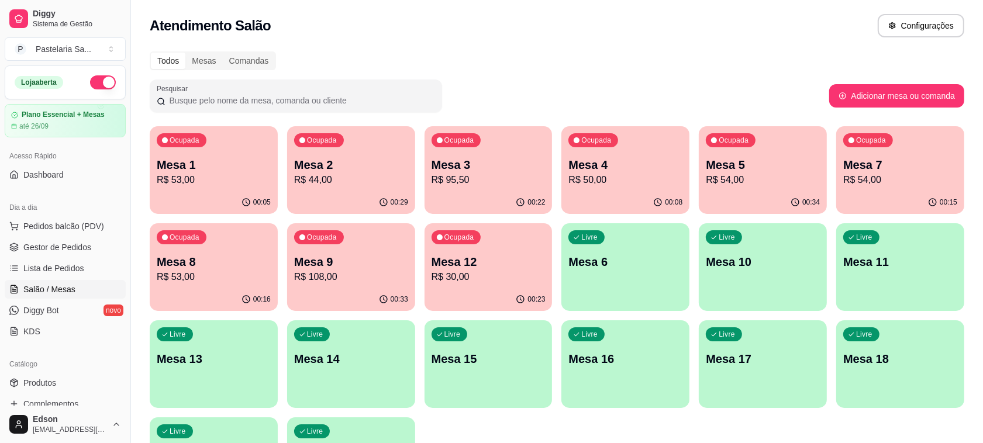
click at [311, 208] on div "00:29" at bounding box center [351, 202] width 128 height 23
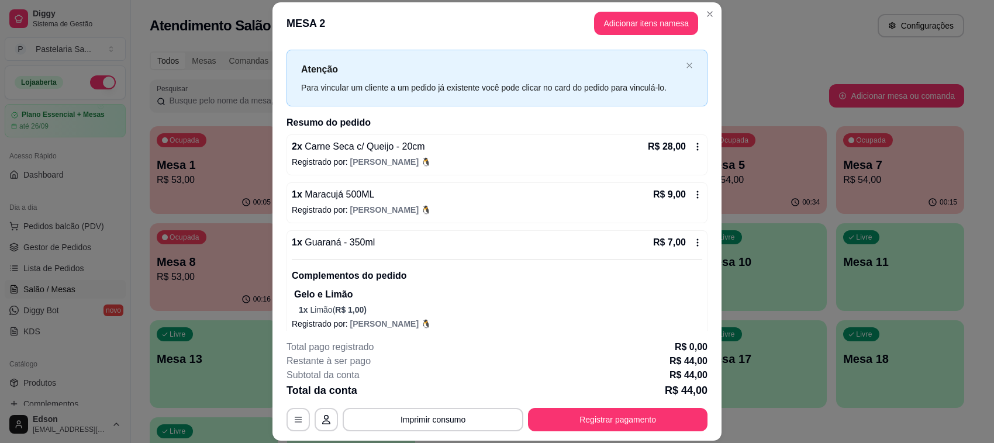
scroll to position [31, 0]
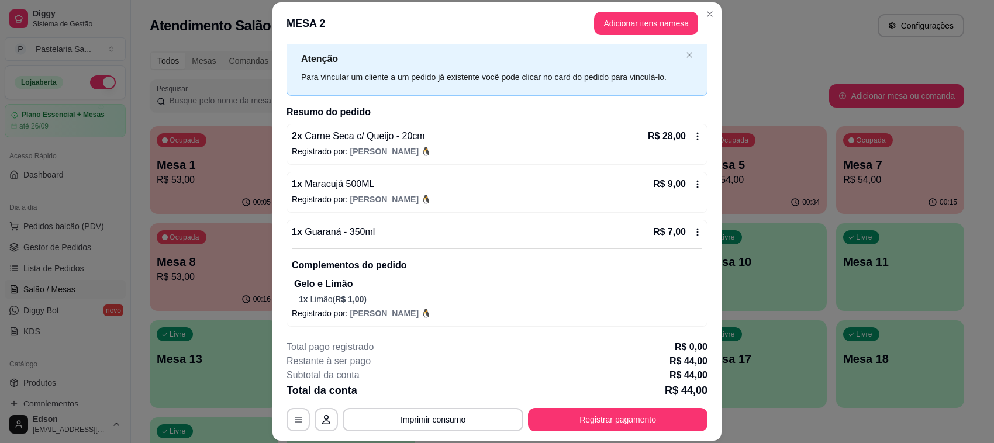
click at [588, 406] on div "**********" at bounding box center [496, 385] width 421 height 91
click at [591, 415] on button "Registrar pagamento" at bounding box center [617, 419] width 179 height 23
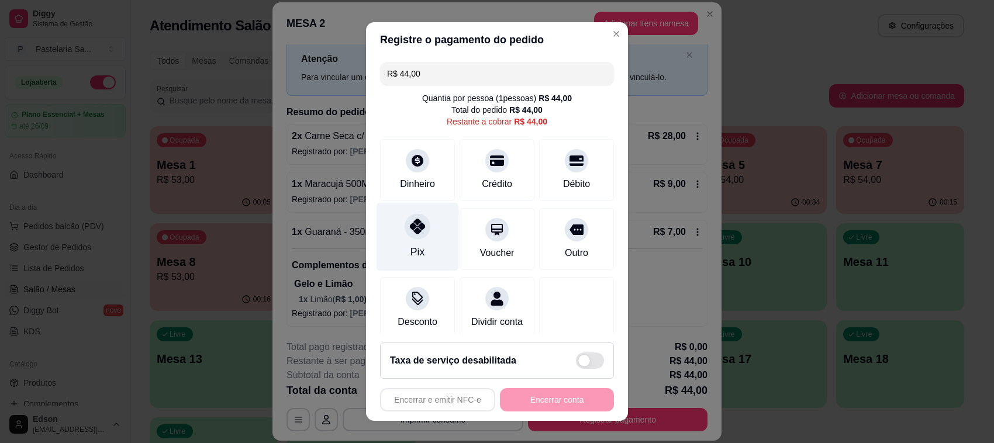
click at [409, 218] on div at bounding box center [418, 226] width 26 height 26
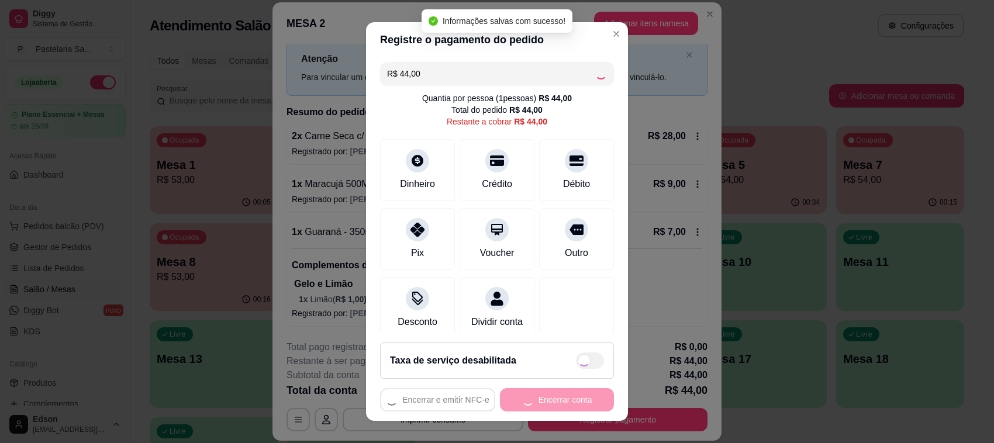
click at [534, 401] on div "Encerrar e emitir NFC-e Encerrar conta" at bounding box center [497, 399] width 234 height 23
type input "R$ 0,00"
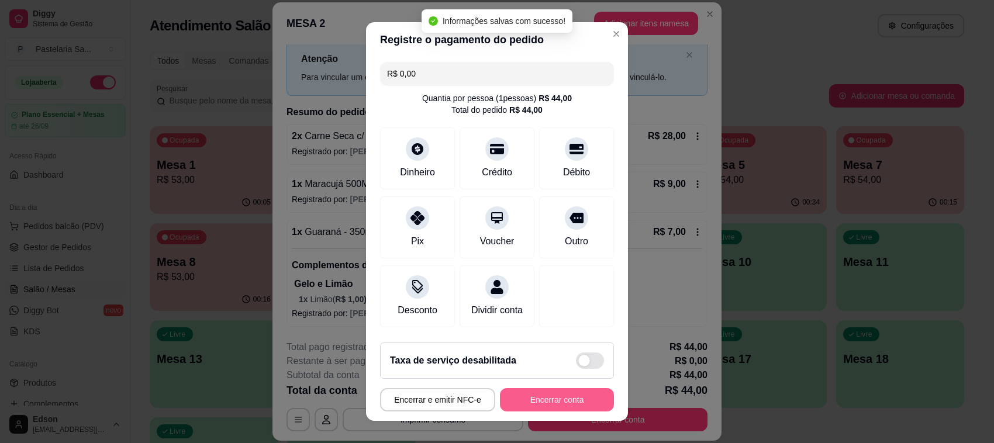
click at [582, 401] on button "Encerrar conta" at bounding box center [557, 399] width 114 height 23
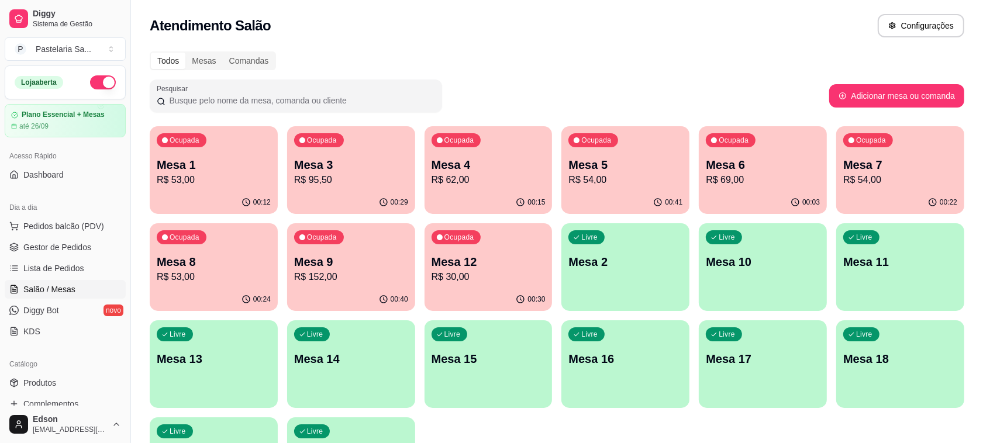
click at [237, 257] on p "Mesa 8" at bounding box center [214, 262] width 114 height 16
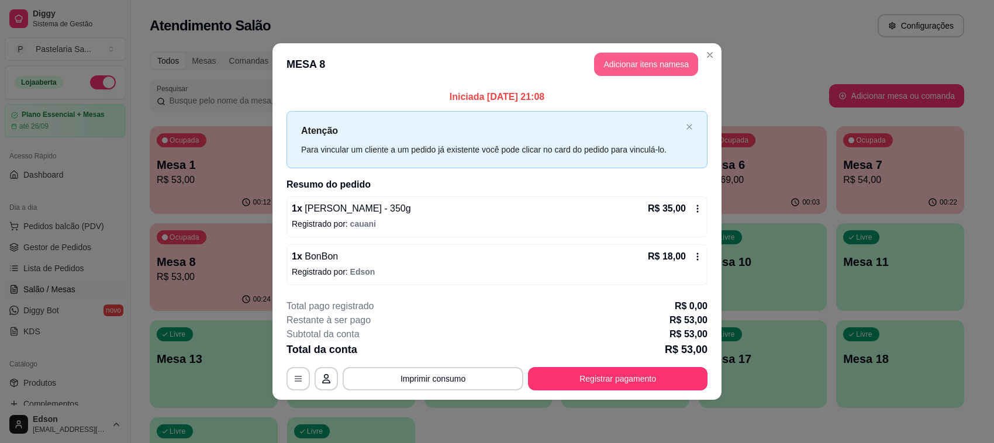
click at [643, 60] on button "Adicionar itens na mesa" at bounding box center [646, 64] width 104 height 23
click at [365, 74] on div at bounding box center [374, 68] width 676 height 23
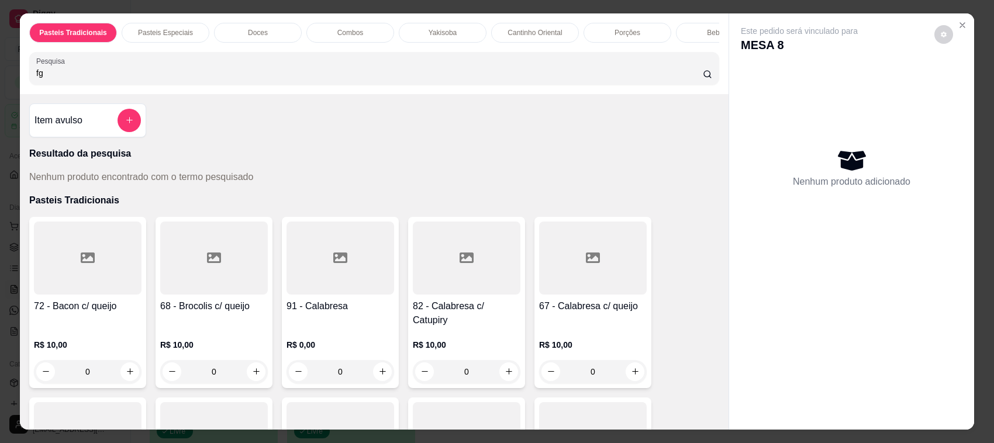
type input "f"
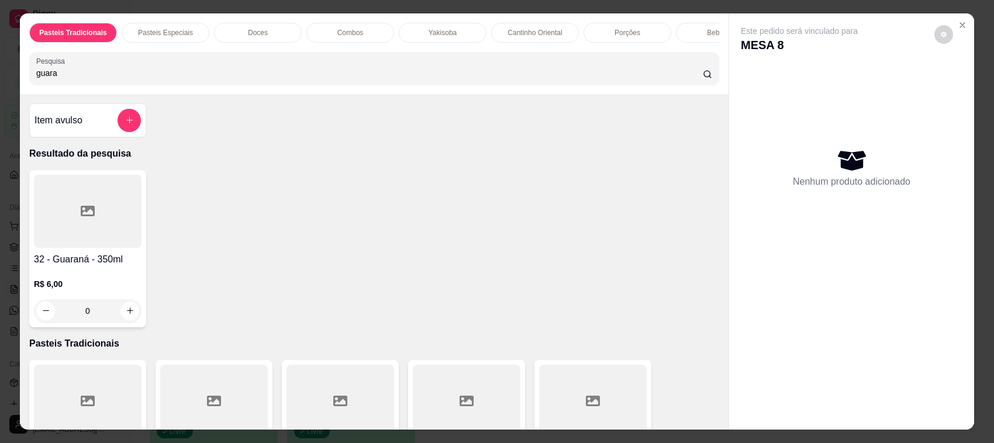
type input "guara"
click at [34, 282] on div "R$ 6,00 0" at bounding box center [88, 295] width 108 height 56
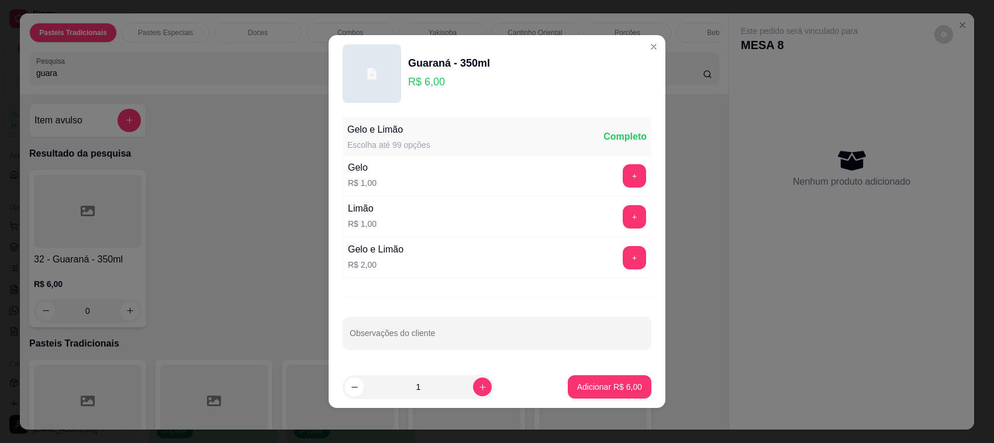
click at [586, 376] on button "Adicionar R$ 6,00" at bounding box center [610, 386] width 84 height 23
click at [606, 378] on div at bounding box center [593, 401] width 108 height 73
type input "1"
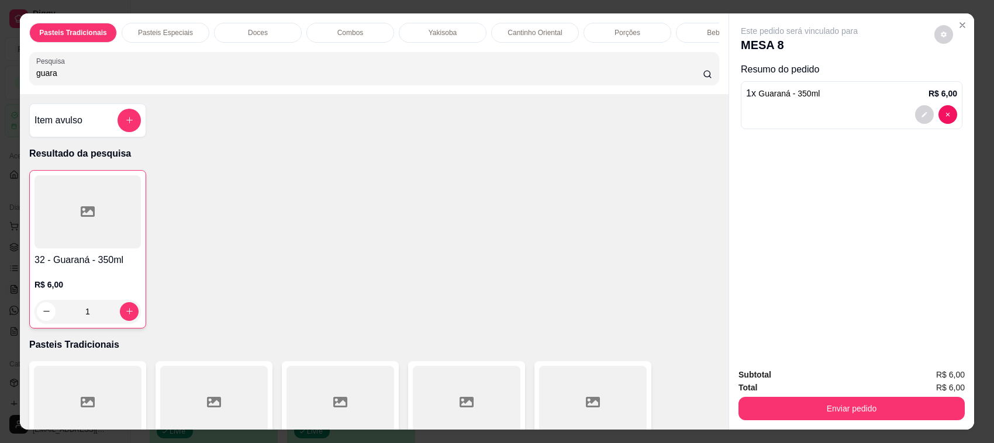
click at [799, 396] on div "Enviar pedido" at bounding box center [851, 407] width 226 height 26
click at [797, 398] on button "Enviar pedido" at bounding box center [851, 408] width 226 height 23
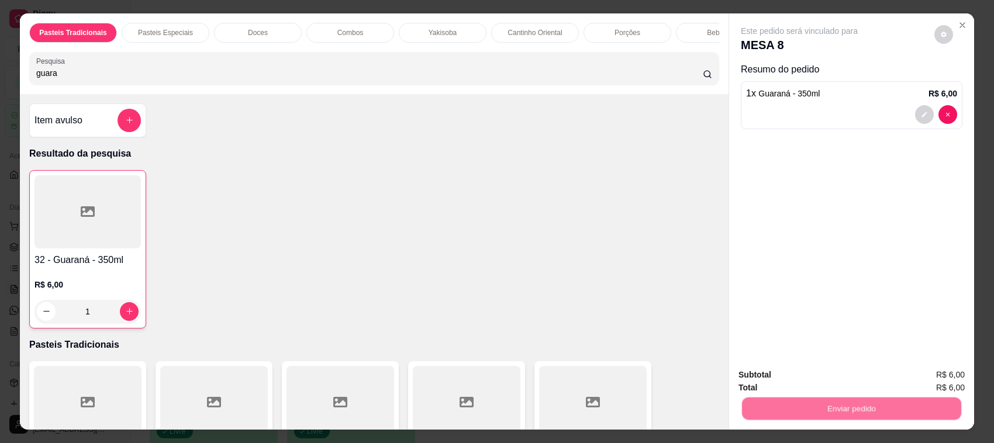
click at [797, 388] on button "Não registrar e enviar pedido" at bounding box center [812, 381] width 122 height 22
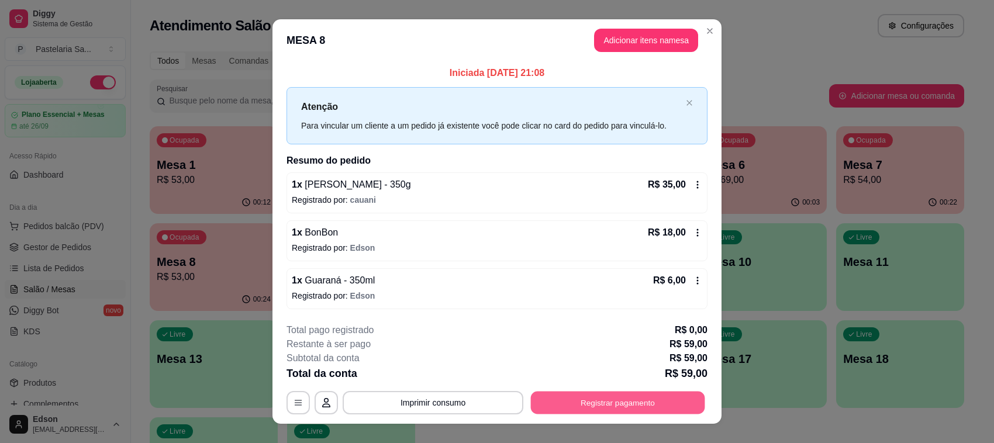
click at [638, 405] on button "Registrar pagamento" at bounding box center [618, 402] width 174 height 23
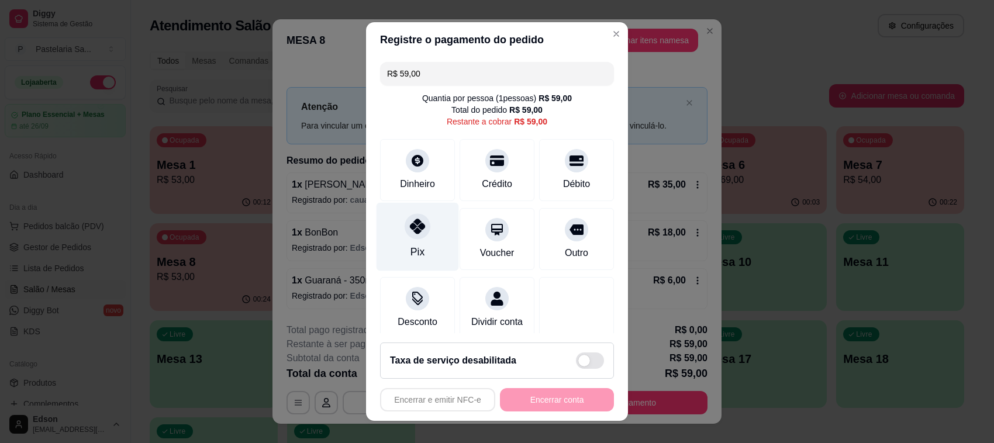
click at [383, 223] on div "Pix" at bounding box center [418, 237] width 82 height 68
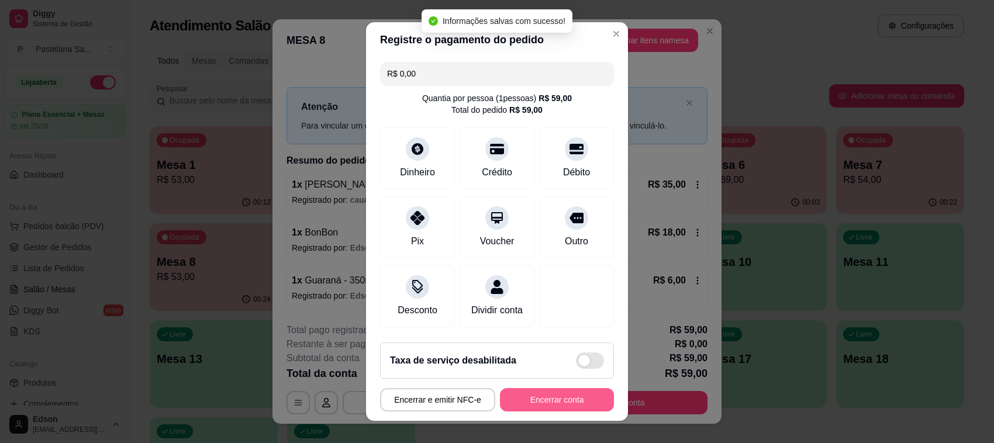
type input "R$ 0,00"
click at [556, 396] on button "Encerrar conta" at bounding box center [557, 400] width 111 height 23
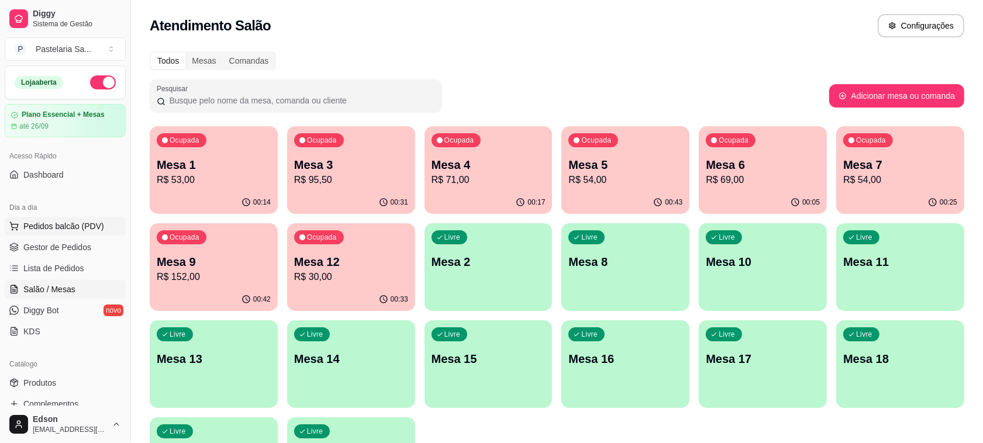
click at [57, 226] on span "Pedidos balcão (PDV)" at bounding box center [63, 226] width 81 height 12
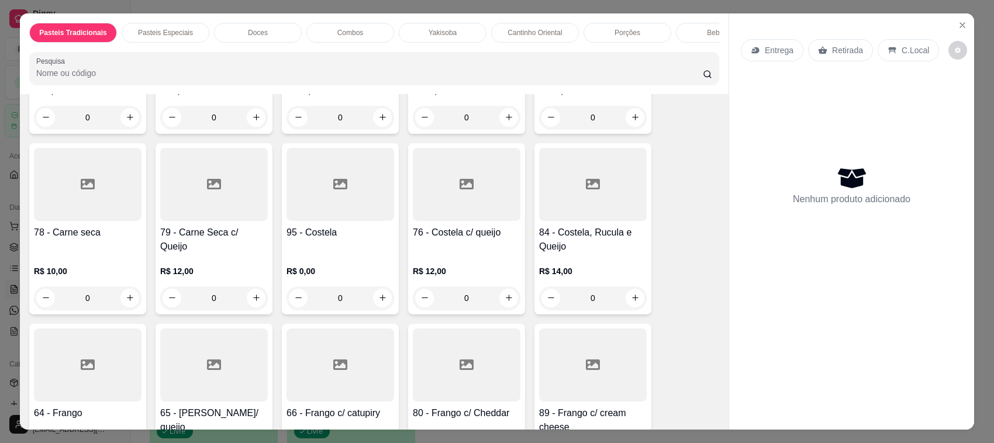
scroll to position [819, 0]
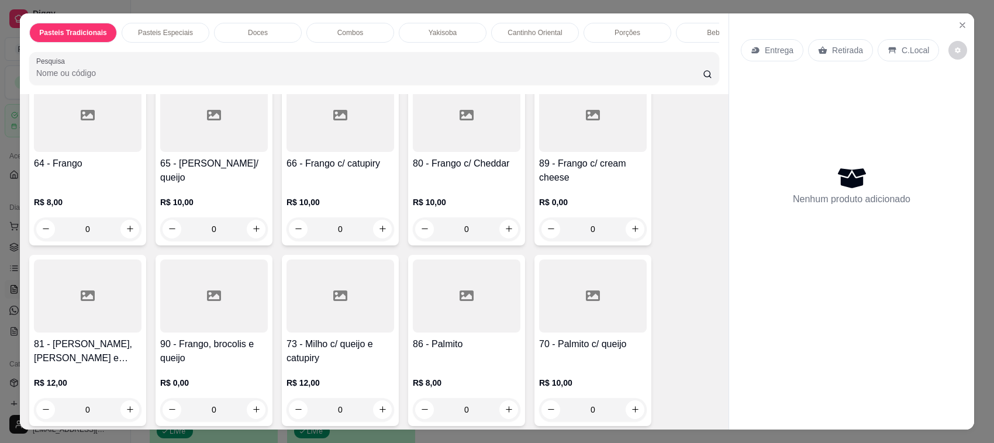
click at [185, 196] on p "R$ 10,00" at bounding box center [214, 202] width 108 height 12
click at [428, 156] on div "20cm R$ 13,00" at bounding box center [497, 149] width 309 height 39
radio input "true"
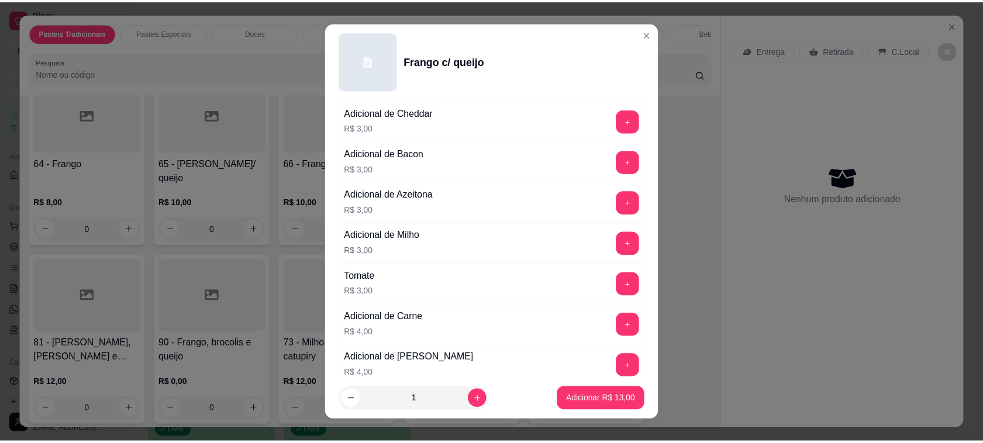
scroll to position [244, 0]
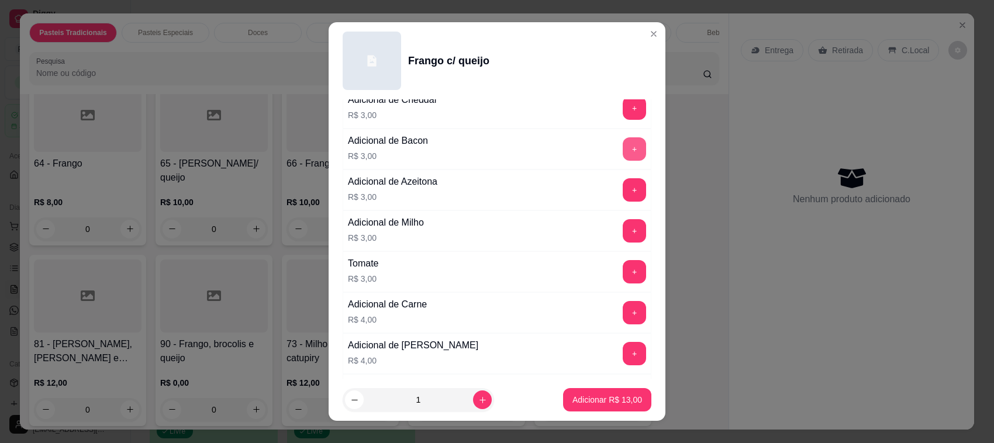
click at [623, 146] on button "+" at bounding box center [634, 148] width 23 height 23
click at [607, 392] on button "Adicionar R$ 16,00" at bounding box center [607, 399] width 88 height 23
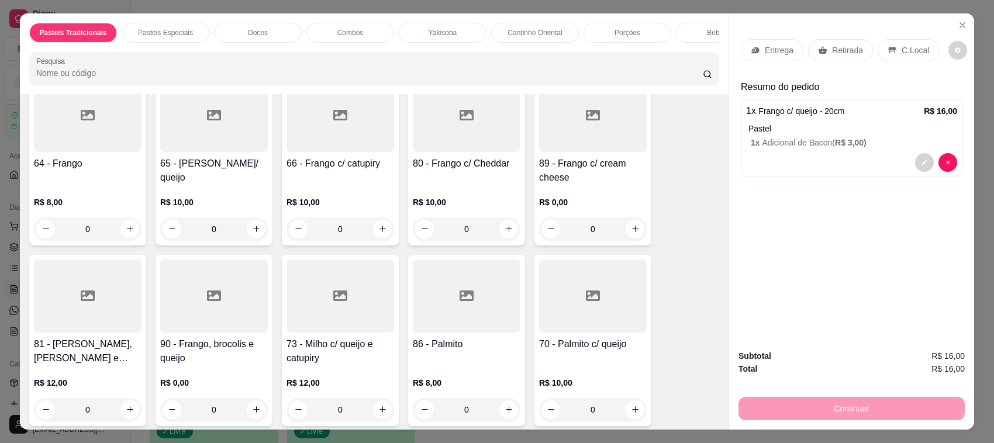
click at [837, 57] on div "Retirada" at bounding box center [840, 50] width 65 height 22
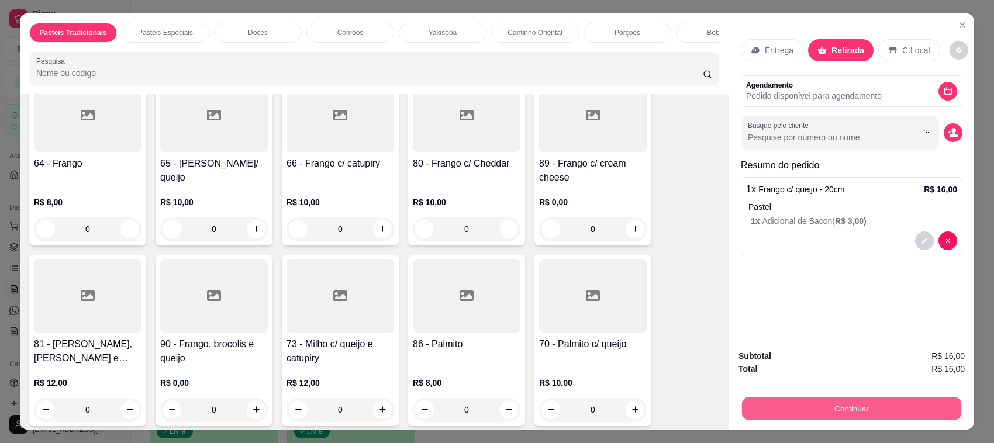
click at [834, 416] on button "Continuar" at bounding box center [851, 409] width 219 height 23
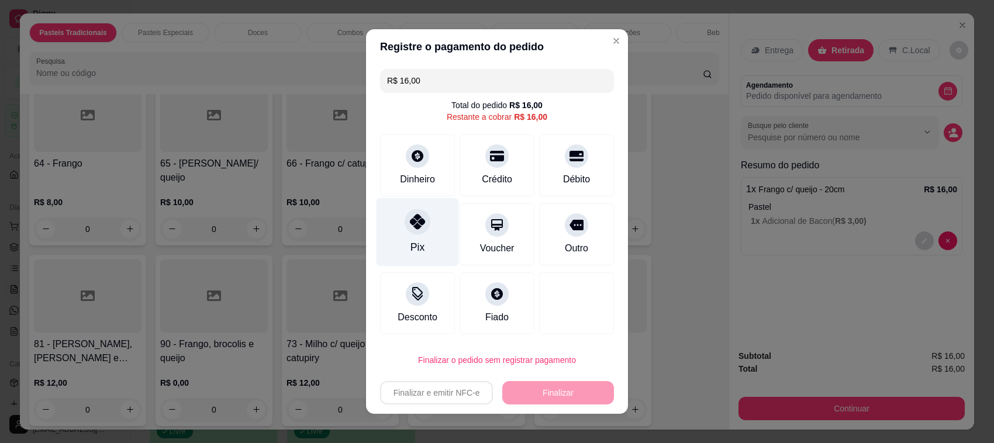
click at [417, 221] on div at bounding box center [418, 222] width 26 height 26
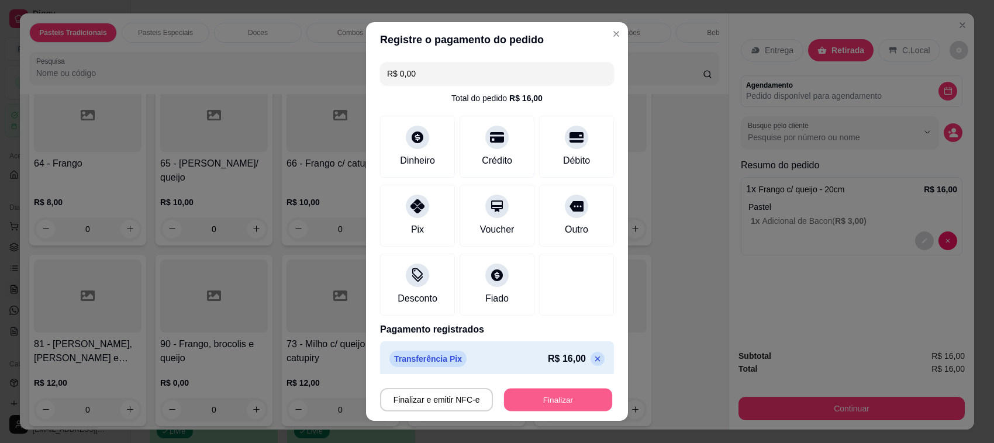
click at [564, 403] on button "Finalizar" at bounding box center [558, 400] width 108 height 23
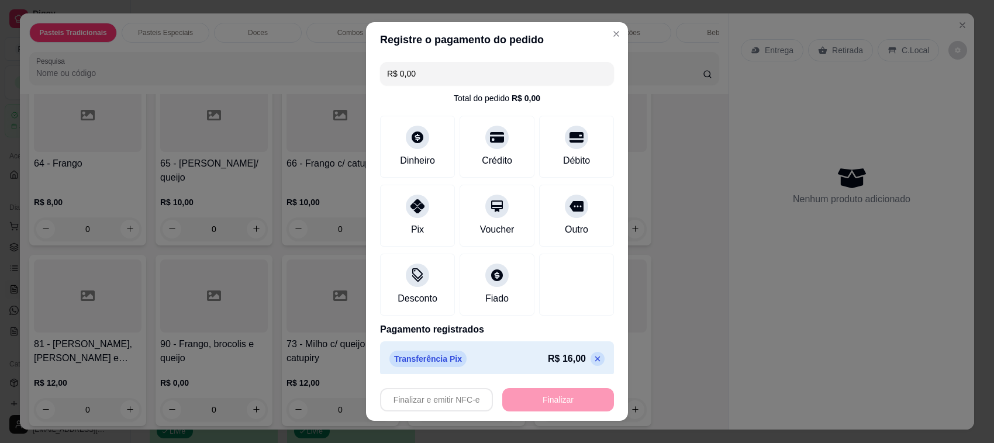
type input "-R$ 16,00"
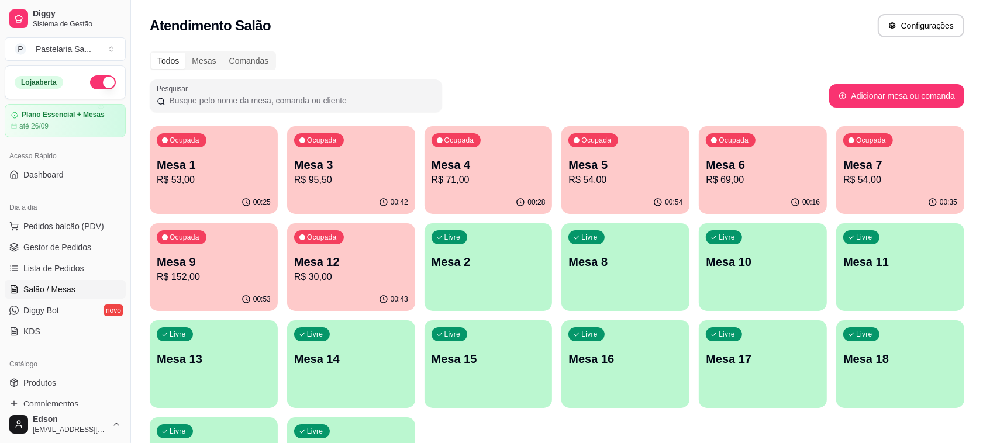
click at [383, 218] on div "Ocupada Mesa 1 R$ 53,00 00:25 Ocupada Mesa 3 R$ 95,50 00:42 Ocupada Mesa 4 R$ 7…" at bounding box center [557, 315] width 814 height 379
click at [369, 249] on div "Ocupada Mesa 12 R$ 30,00" at bounding box center [351, 255] width 128 height 65
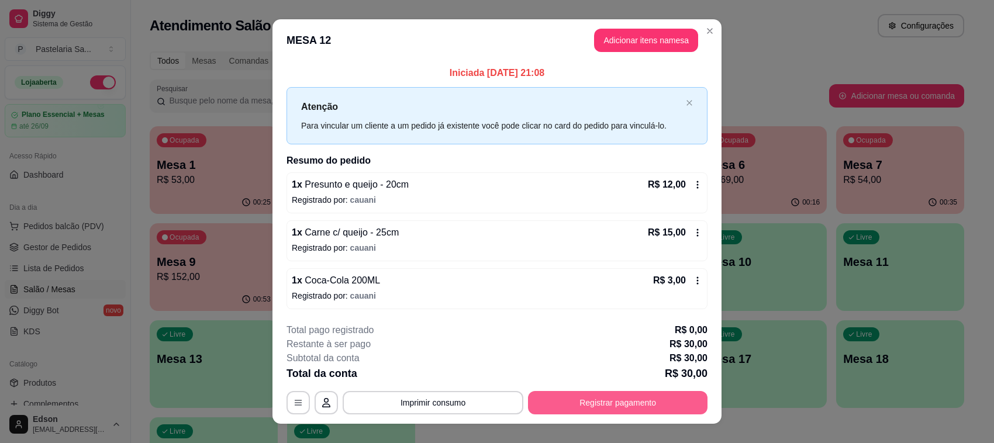
click at [631, 399] on button "Registrar pagamento" at bounding box center [617, 402] width 179 height 23
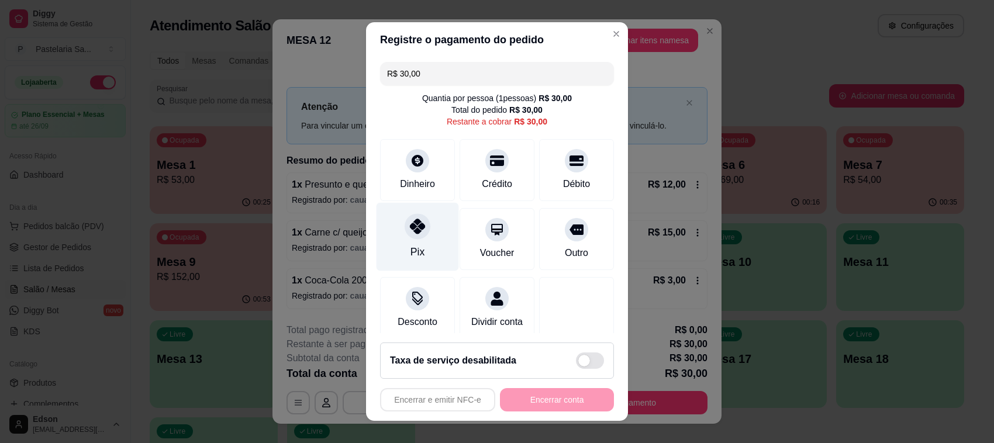
click at [405, 237] on div at bounding box center [418, 226] width 26 height 26
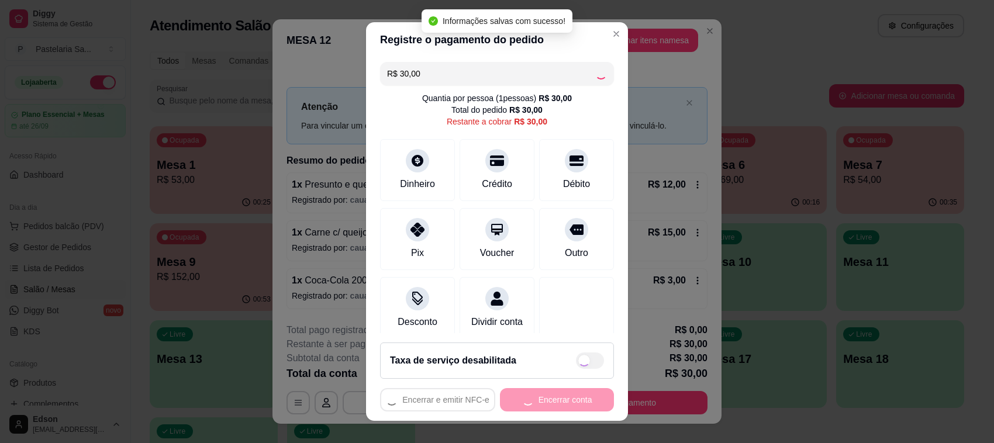
type input "R$ 0,00"
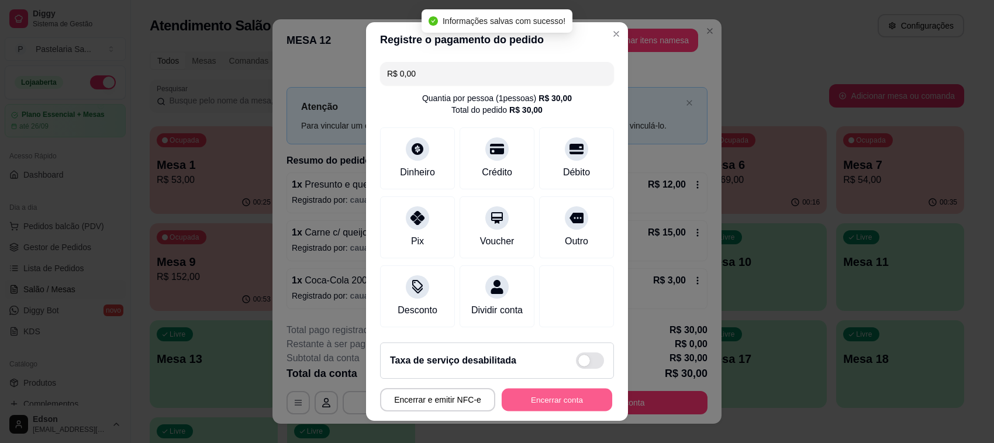
click at [550, 406] on button "Encerrar conta" at bounding box center [557, 400] width 111 height 23
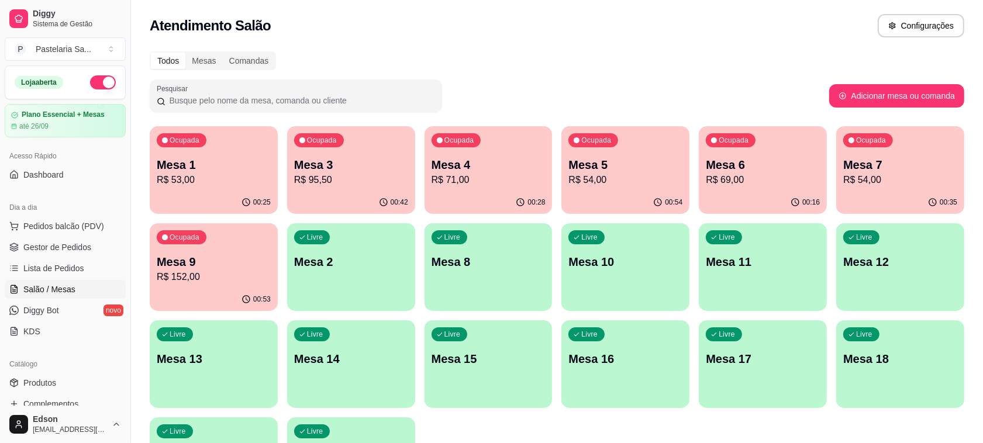
click at [617, 159] on p "Mesa 5" at bounding box center [625, 165] width 114 height 16
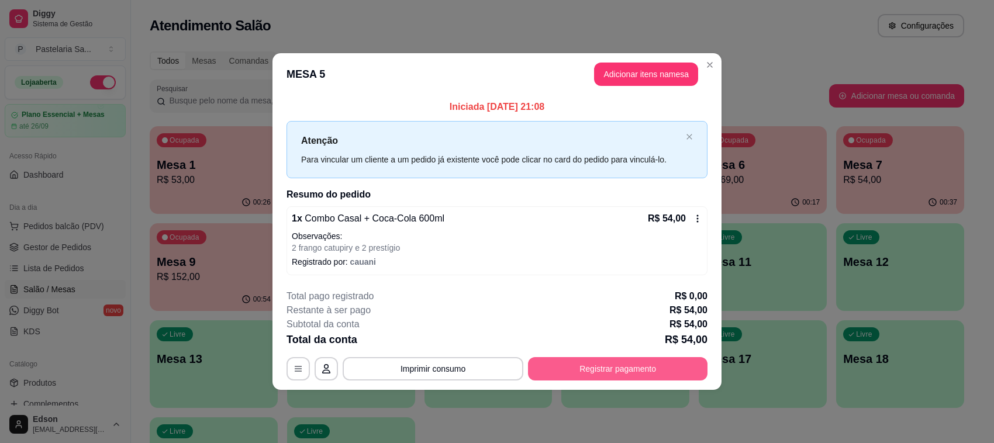
click at [648, 376] on button "Registrar pagamento" at bounding box center [617, 368] width 179 height 23
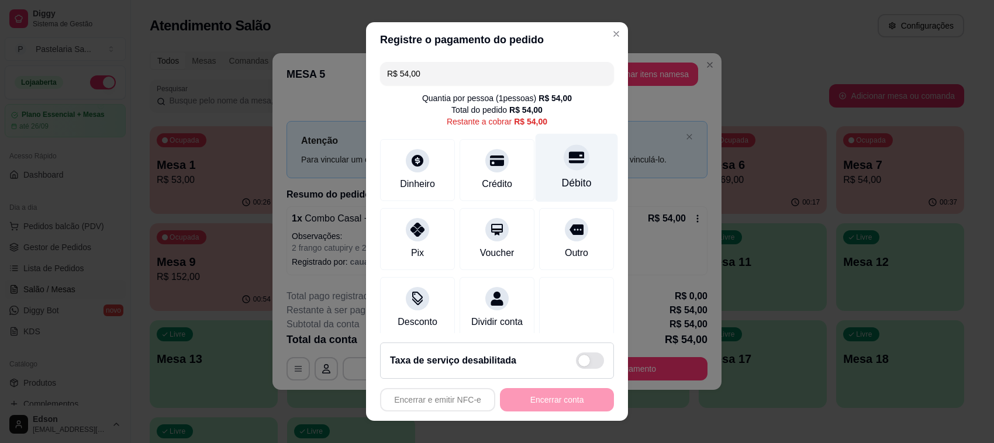
click at [569, 158] on icon at bounding box center [576, 157] width 15 height 15
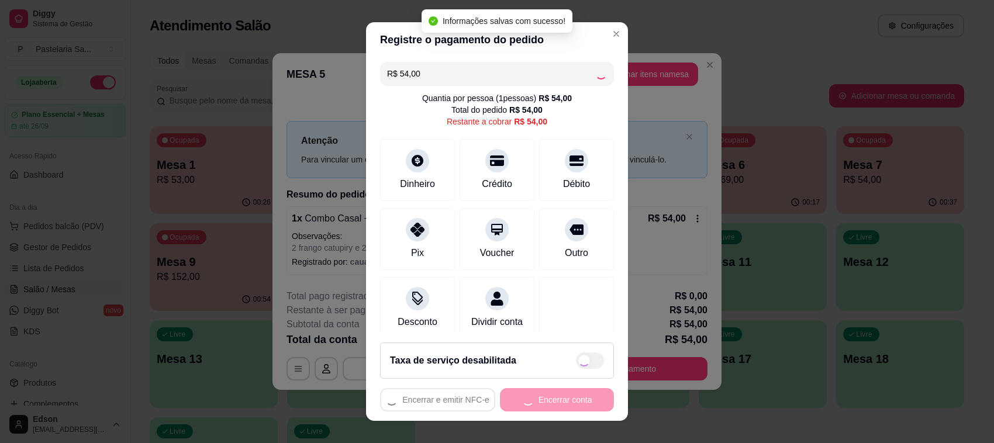
type input "R$ 0,00"
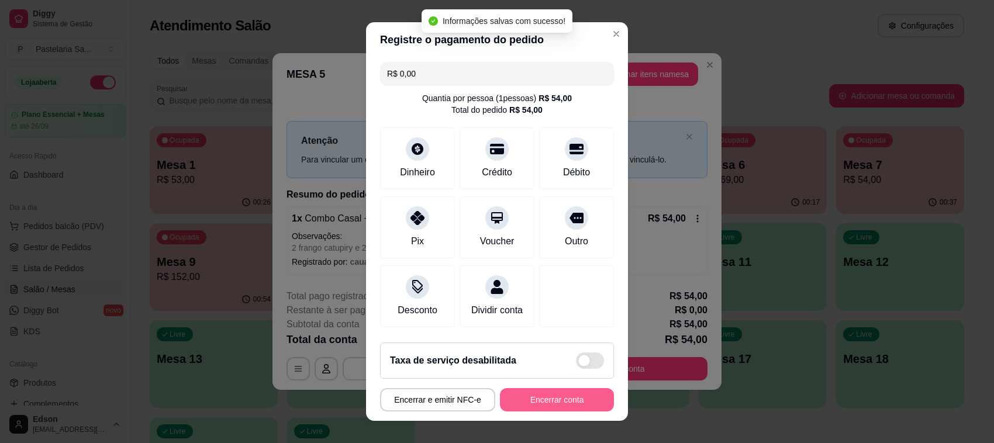
click at [579, 401] on button "Encerrar conta" at bounding box center [557, 399] width 114 height 23
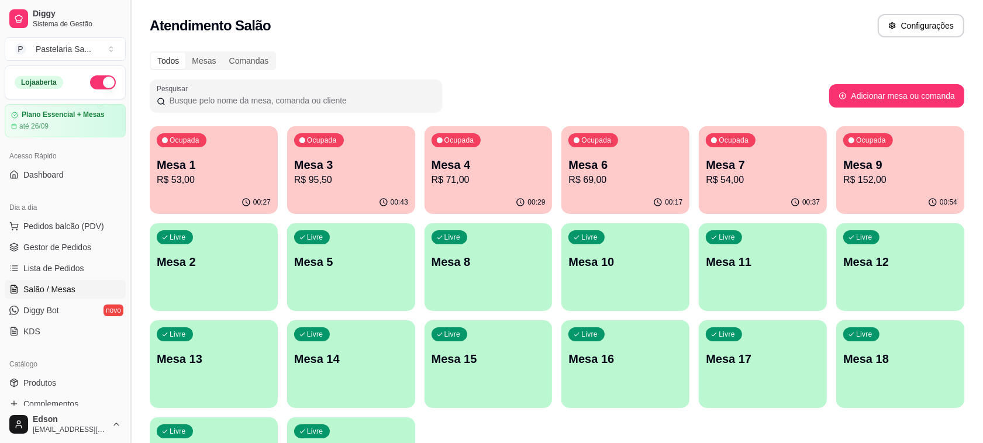
click at [126, 183] on button "Toggle Sidebar" at bounding box center [130, 221] width 9 height 443
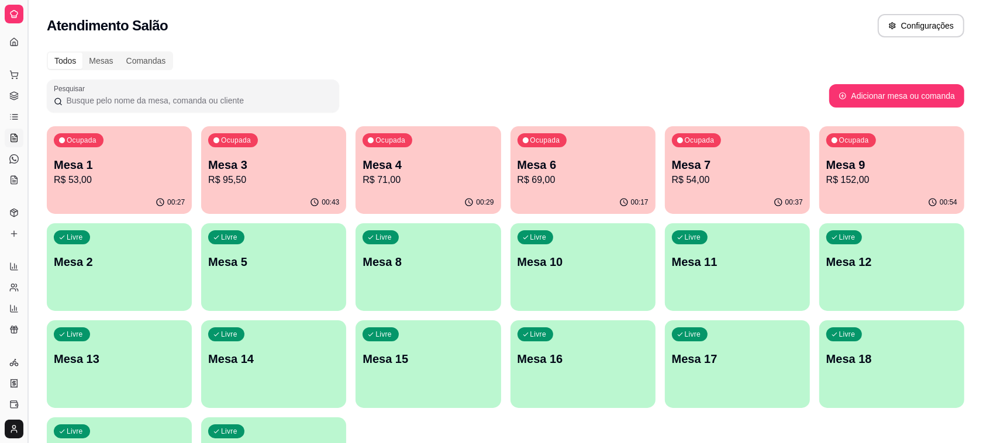
click at [30, 167] on button "Toggle Sidebar" at bounding box center [27, 221] width 9 height 443
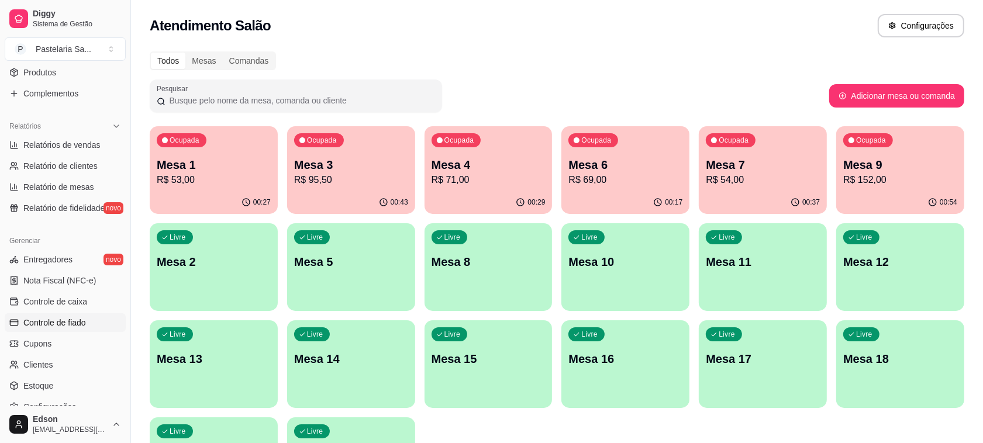
scroll to position [317, 0]
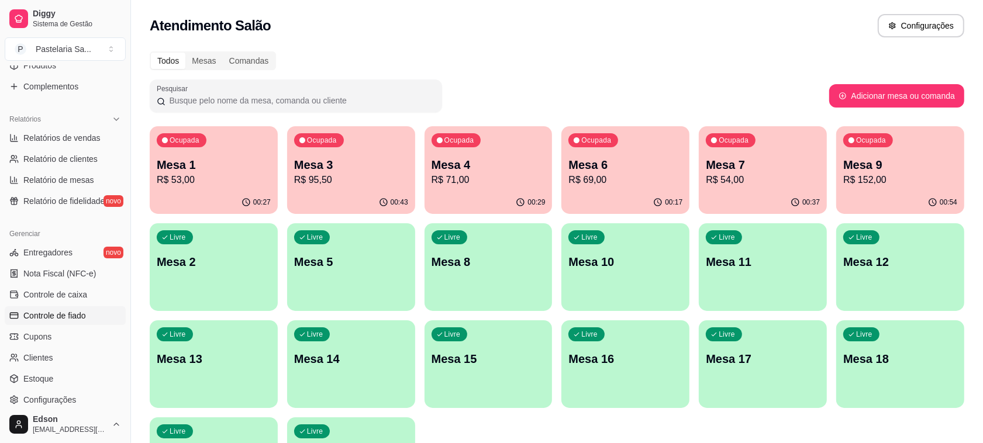
click at [97, 316] on link "Controle de fiado" at bounding box center [65, 315] width 121 height 19
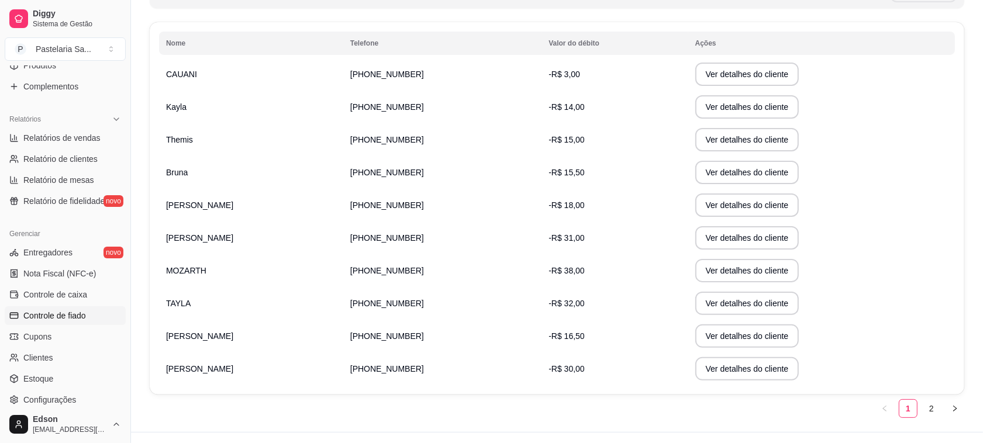
scroll to position [205, 0]
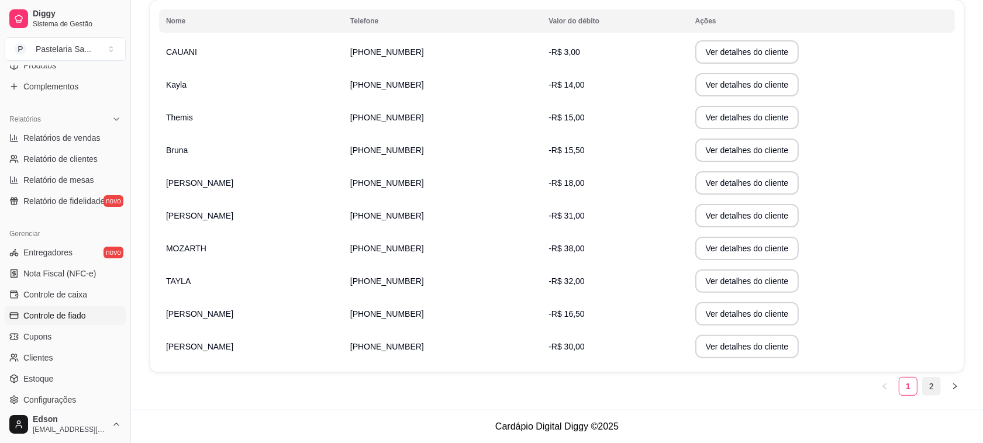
click at [927, 393] on link "2" at bounding box center [932, 387] width 18 height 18
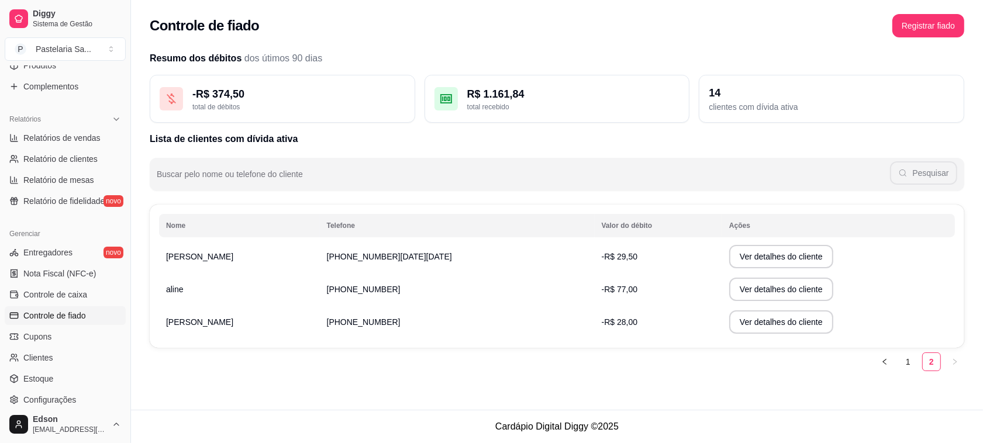
scroll to position [0, 0]
click at [737, 260] on button "Ver detalhes do cliente" at bounding box center [789, 256] width 104 height 23
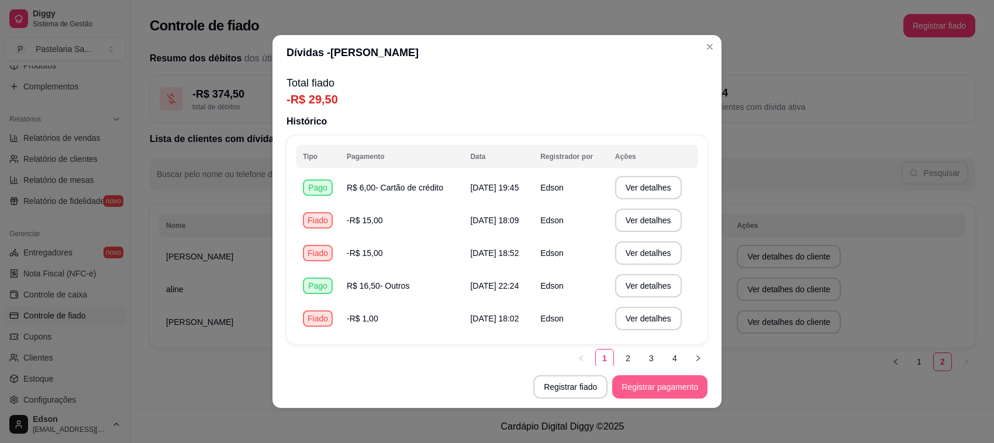
click at [633, 386] on button "Registrar pagamento" at bounding box center [659, 386] width 95 height 23
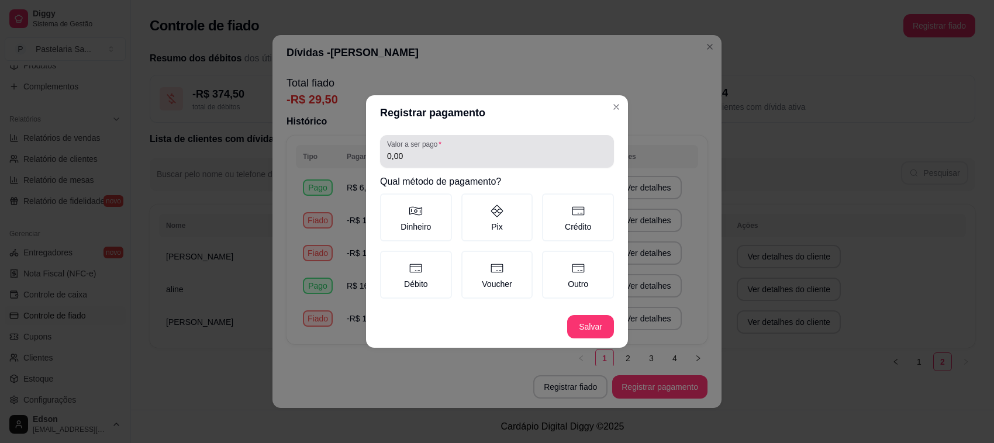
click at [424, 156] on input "0,00" at bounding box center [497, 156] width 220 height 12
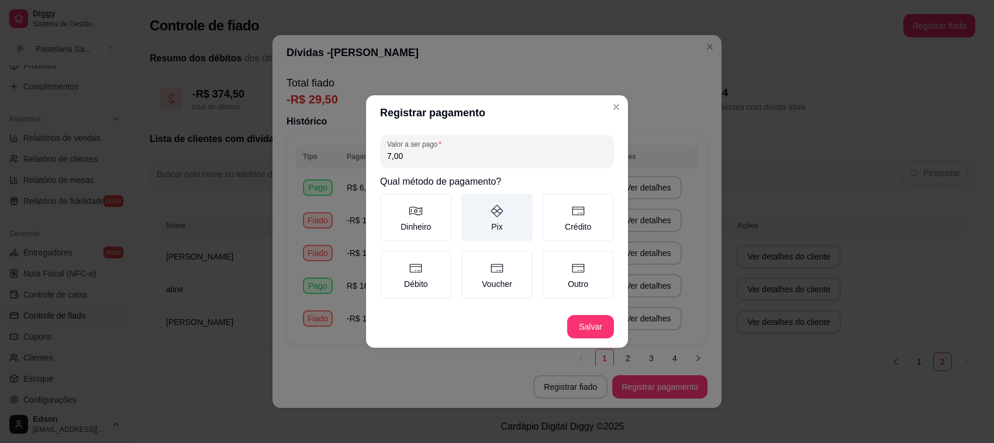
type input "7,00"
click at [500, 213] on icon at bounding box center [497, 211] width 12 height 12
click at [470, 202] on button "Pix" at bounding box center [465, 197] width 9 height 9
click at [599, 313] on footer "Salvar" at bounding box center [497, 327] width 262 height 42
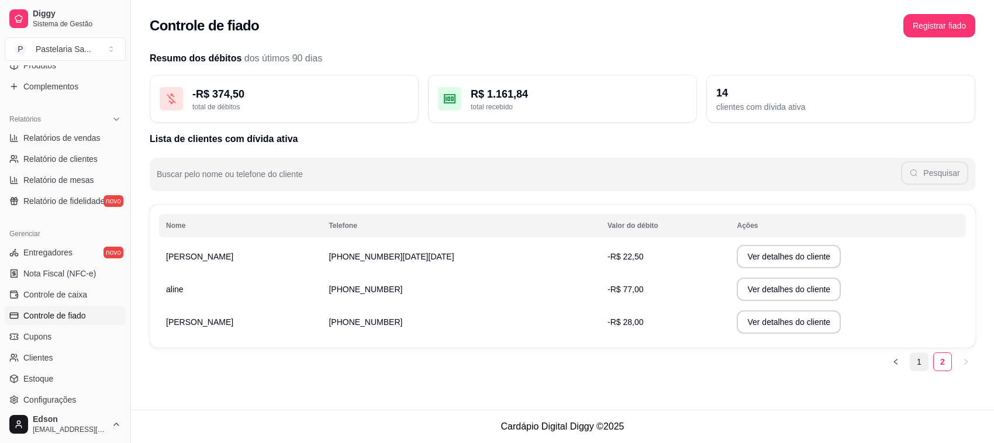
click at [925, 361] on link "1" at bounding box center [919, 362] width 18 height 18
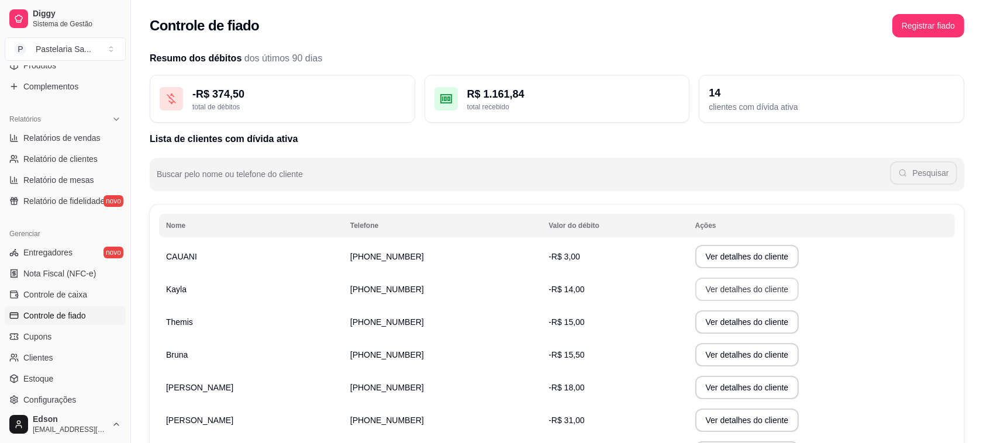
click at [756, 288] on button "Ver detalhes do cliente" at bounding box center [747, 289] width 104 height 23
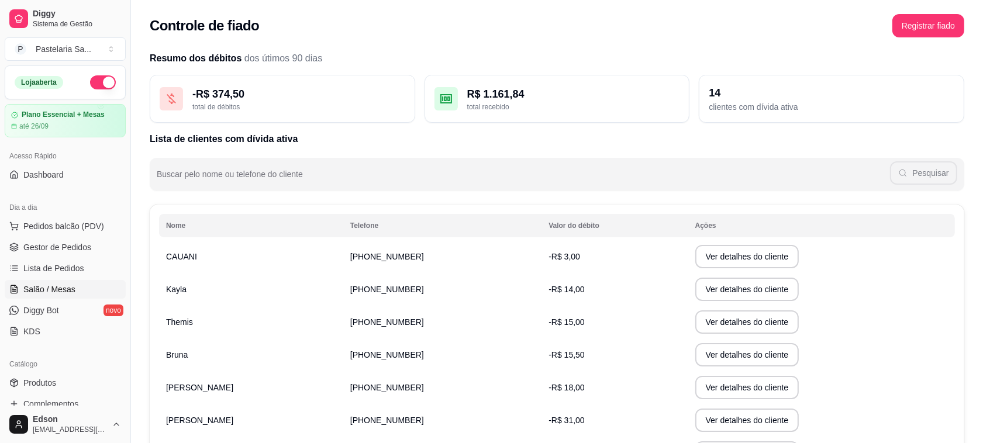
click at [49, 288] on span "Salão / Mesas" at bounding box center [49, 290] width 52 height 12
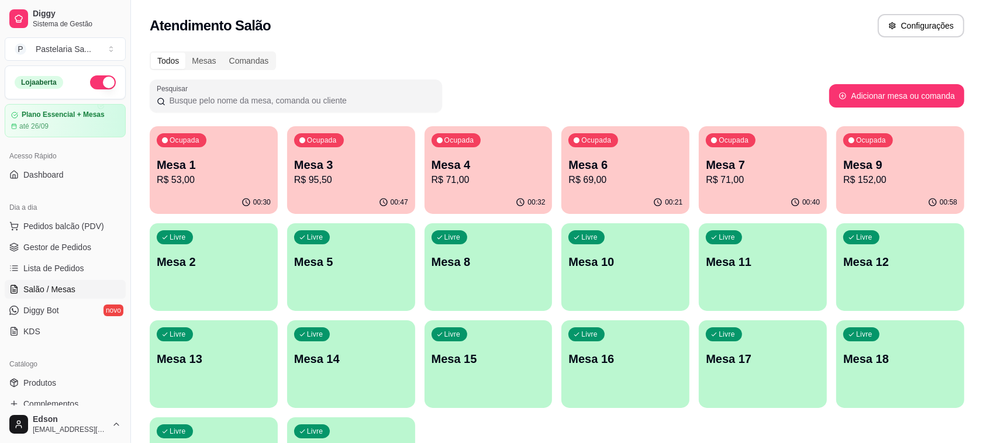
click at [233, 195] on div "00:30" at bounding box center [214, 202] width 128 height 23
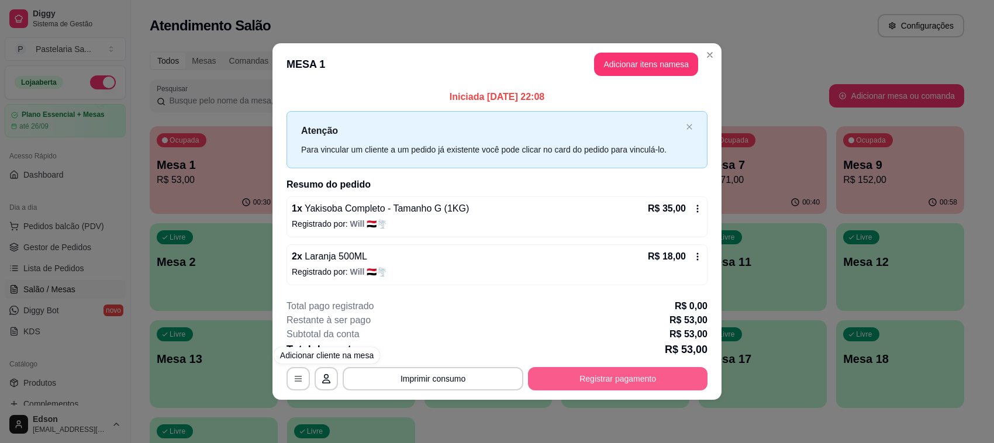
click at [582, 384] on button "Registrar pagamento" at bounding box center [617, 378] width 179 height 23
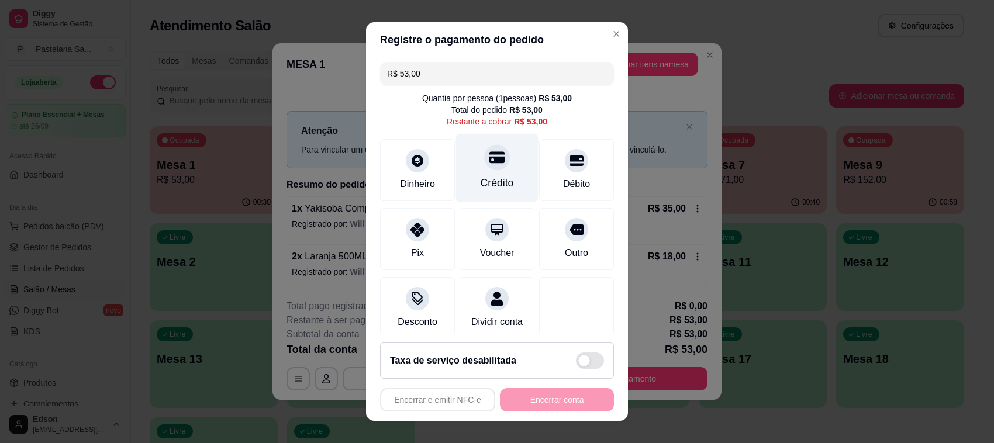
click at [489, 164] on icon at bounding box center [496, 157] width 15 height 15
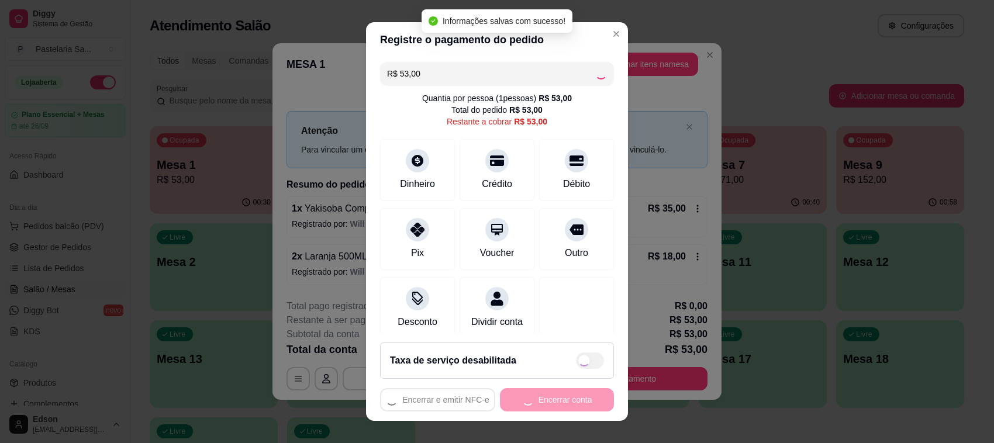
click at [562, 401] on div "Encerrar e emitir NFC-e Encerrar conta" at bounding box center [497, 399] width 234 height 23
type input "R$ 0,00"
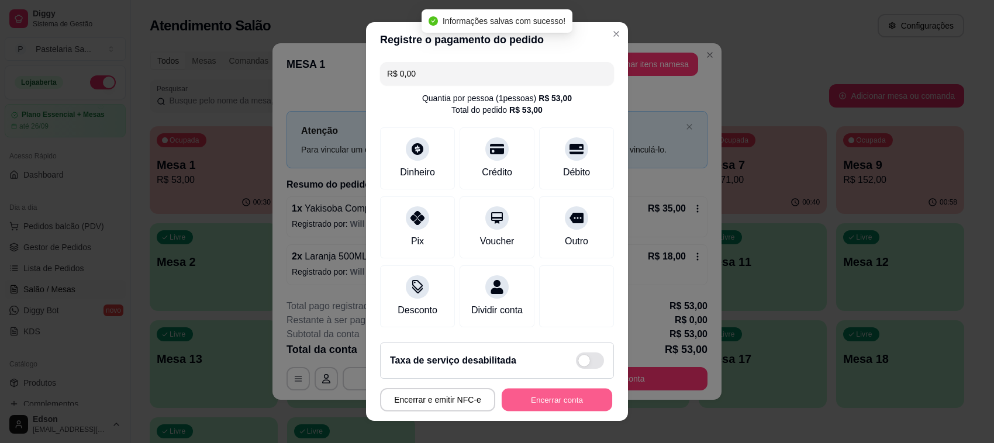
click at [568, 402] on button "Encerrar conta" at bounding box center [557, 400] width 111 height 23
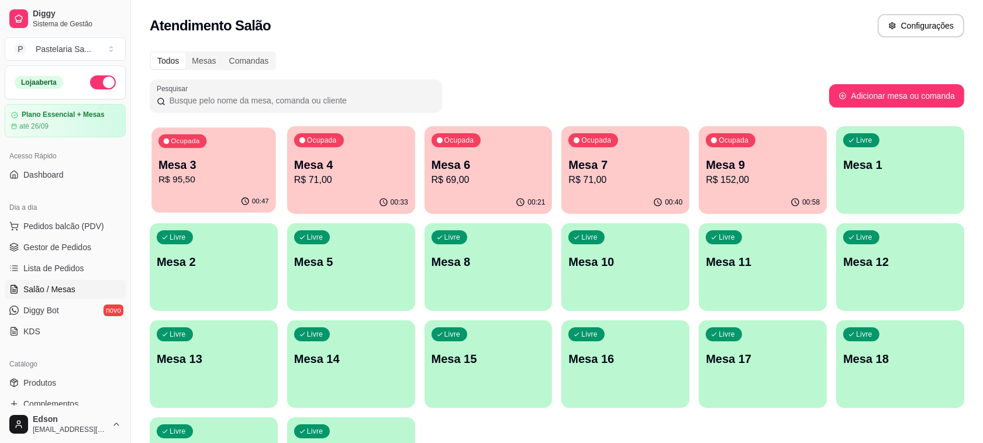
click at [219, 167] on p "Mesa 3" at bounding box center [213, 165] width 111 height 16
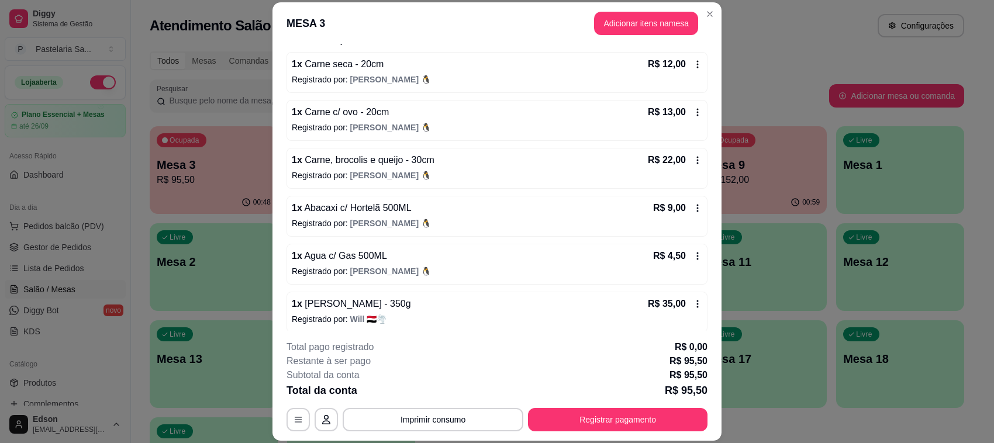
scroll to position [110, 0]
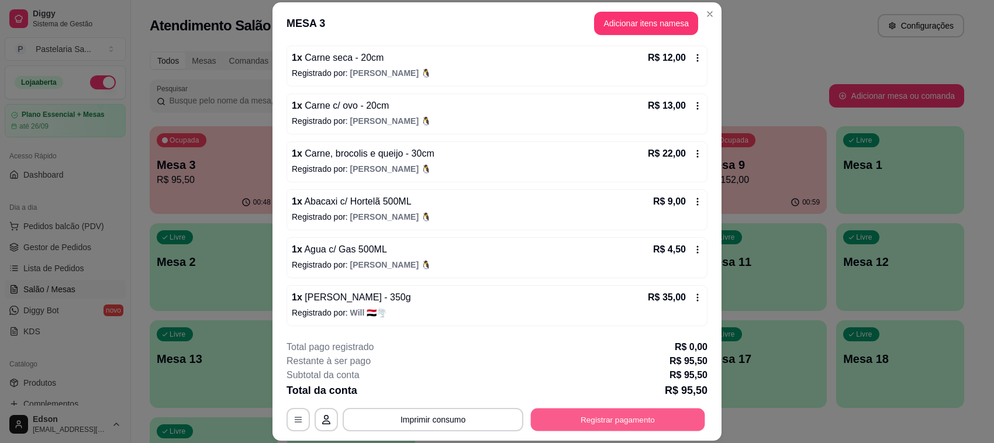
click at [664, 419] on button "Registrar pagamento" at bounding box center [618, 420] width 174 height 23
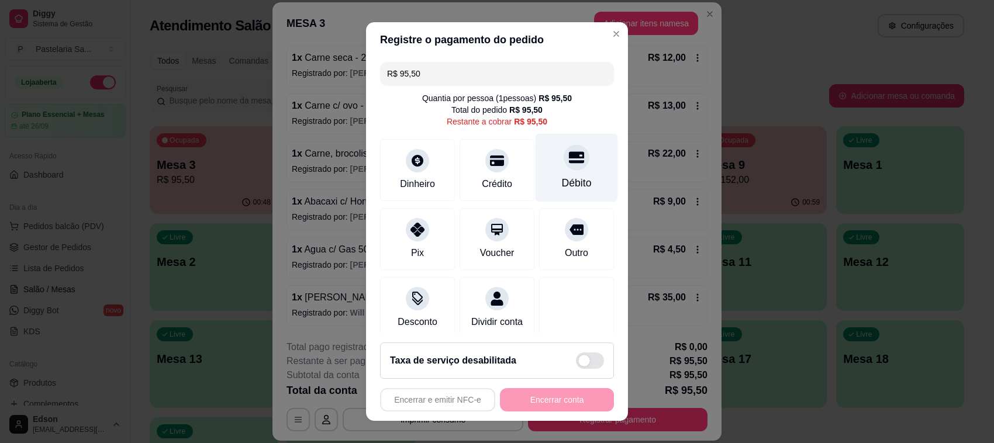
click at [570, 173] on div "Débito" at bounding box center [577, 168] width 82 height 68
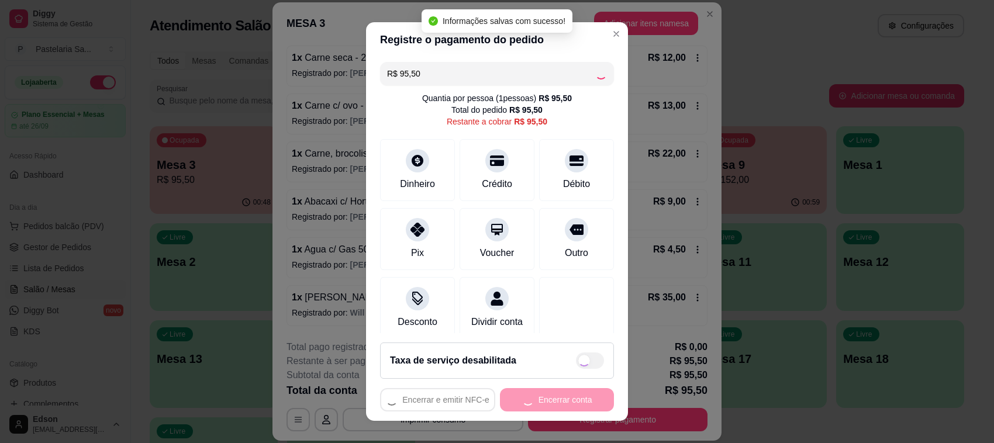
type input "R$ 0,00"
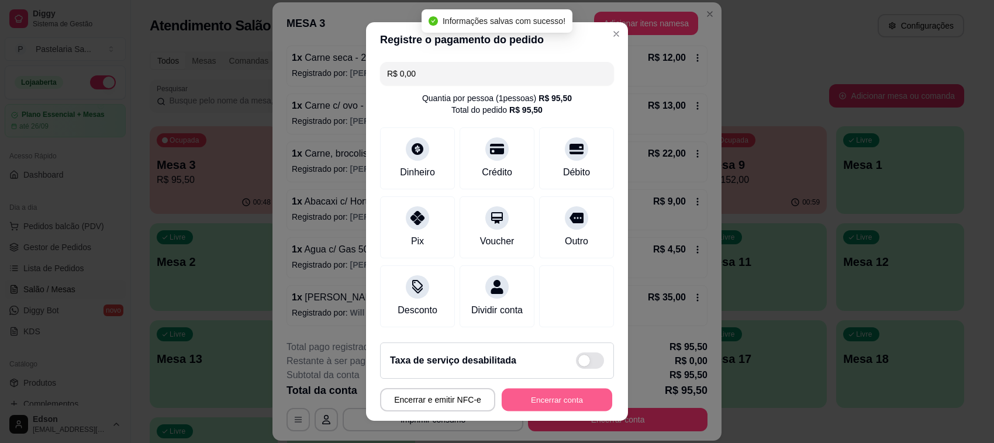
click at [583, 402] on button "Encerrar conta" at bounding box center [557, 400] width 111 height 23
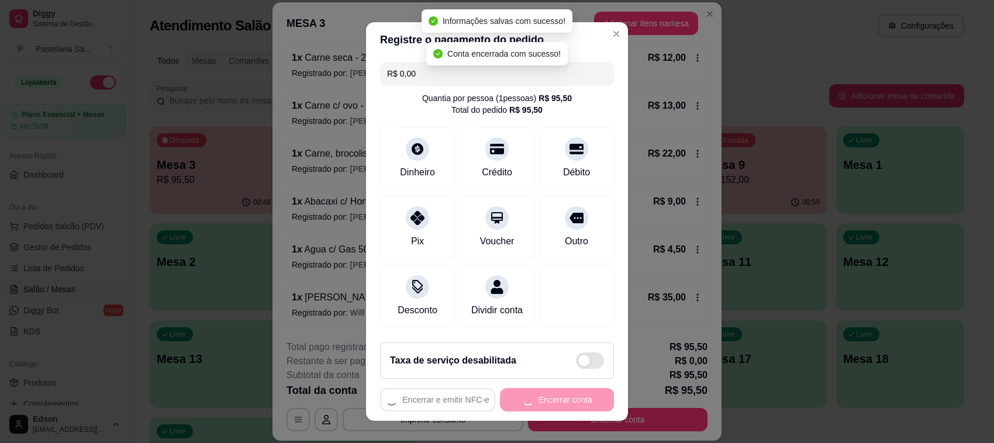
scroll to position [0, 0]
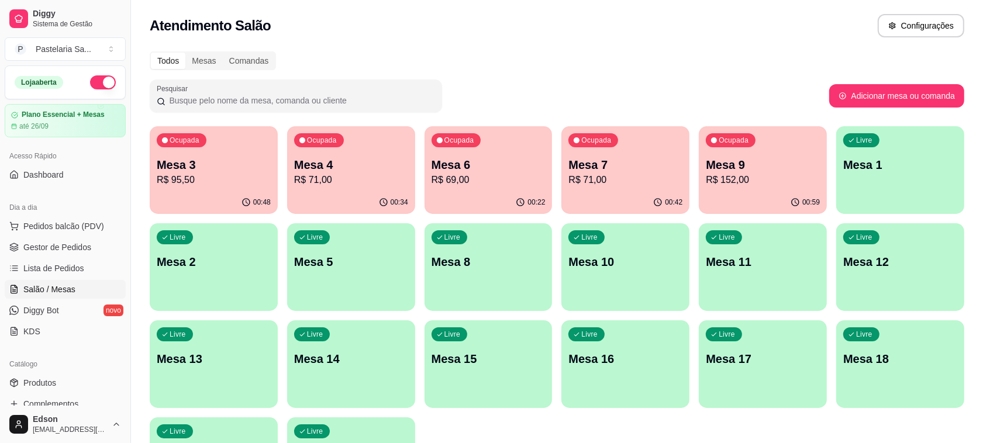
click at [827, 374] on div "Ocupada Mesa 3 R$ 95,50 00:48 Ocupada Mesa 4 R$ 71,00 00:34 Ocupada Mesa 6 R$ 6…" at bounding box center [557, 315] width 814 height 379
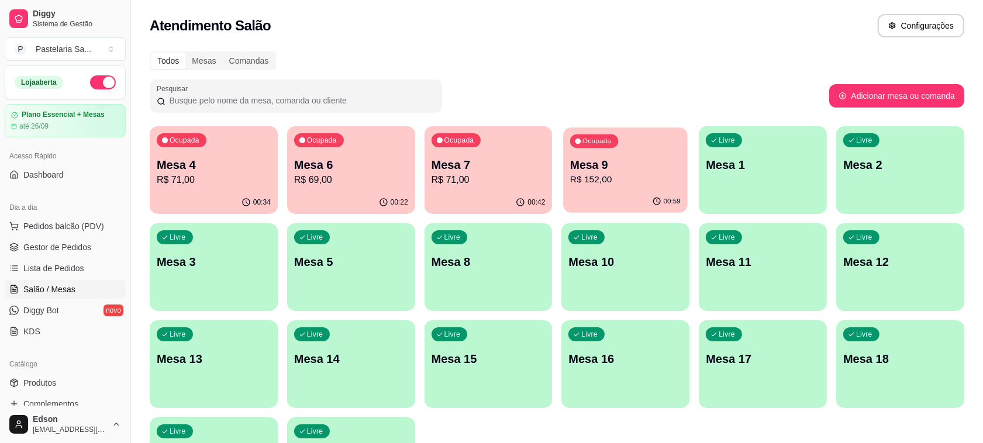
click at [659, 159] on p "Mesa 9" at bounding box center [625, 165] width 111 height 16
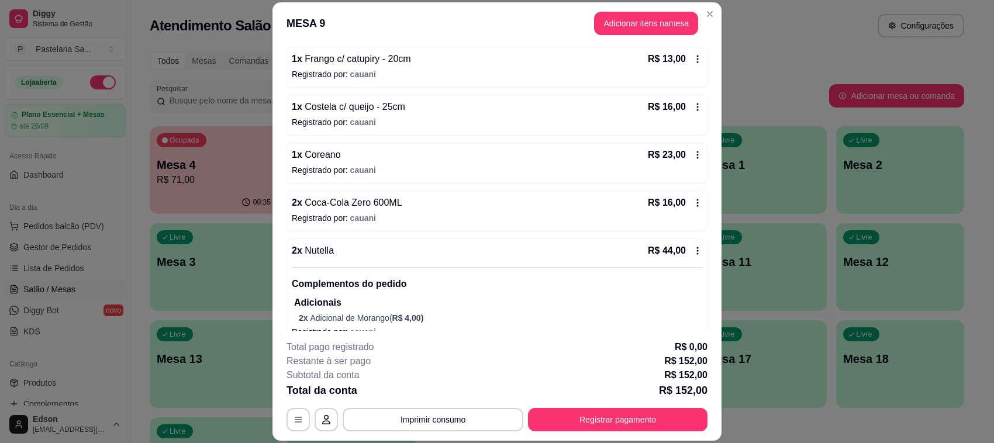
scroll to position [290, 0]
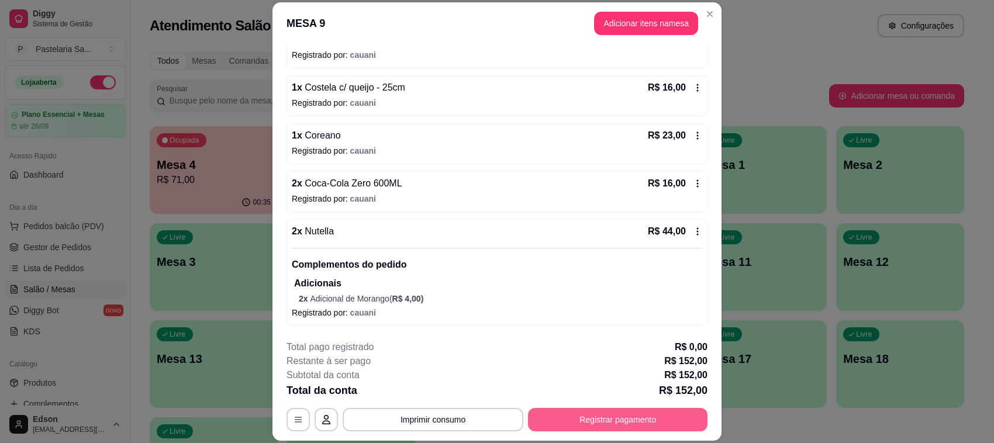
click at [629, 428] on button "Registrar pagamento" at bounding box center [617, 419] width 179 height 23
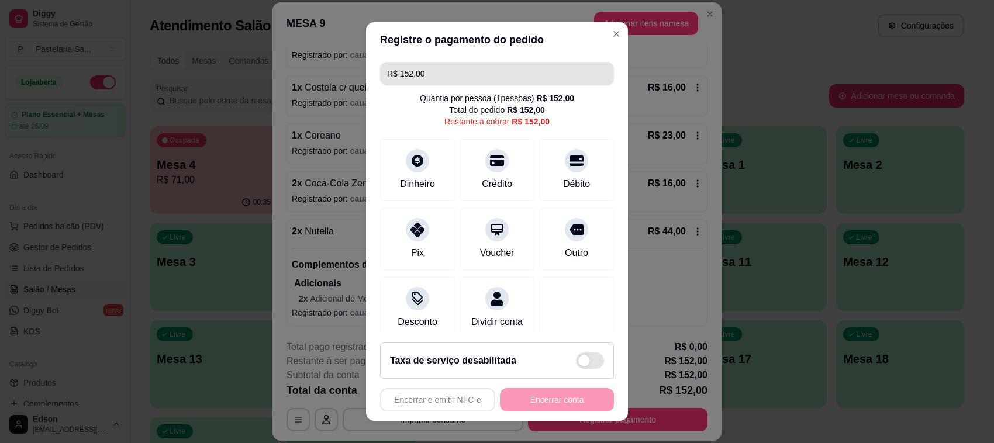
click at [450, 74] on input "R$ 152,00" at bounding box center [497, 73] width 220 height 23
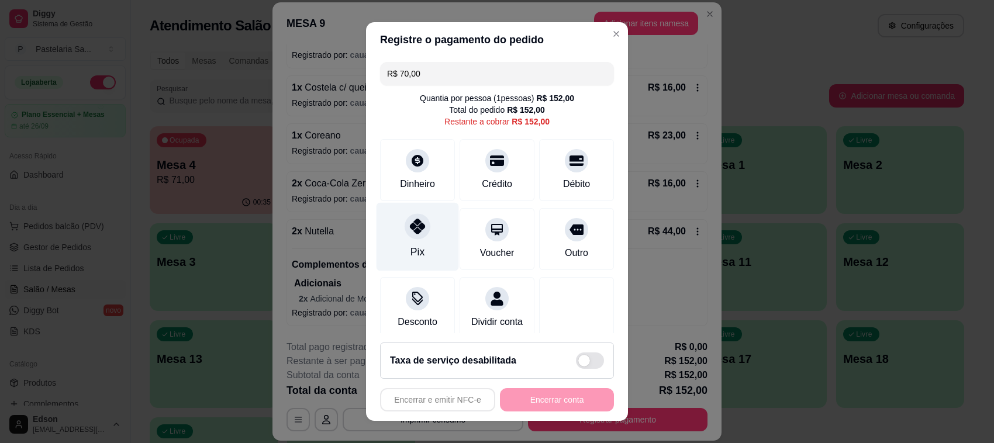
click at [410, 230] on icon at bounding box center [417, 226] width 15 height 15
type input "R$ 82,00"
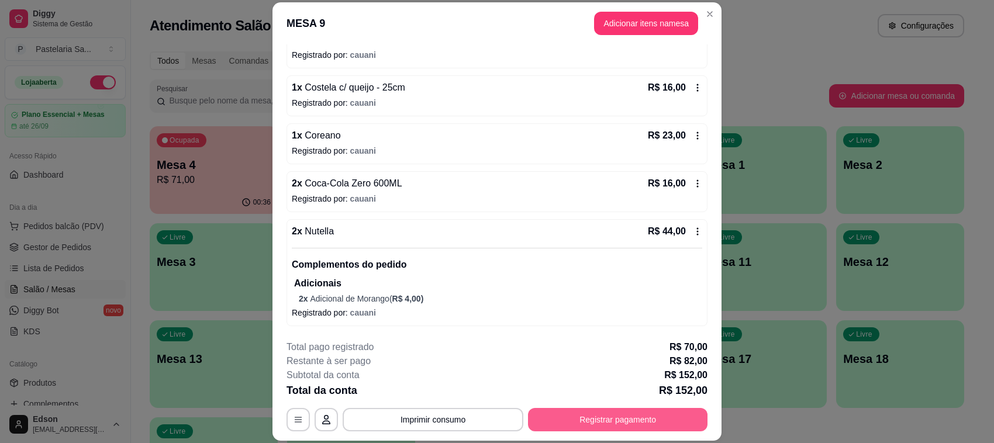
click at [621, 424] on button "Registrar pagamento" at bounding box center [617, 419] width 179 height 23
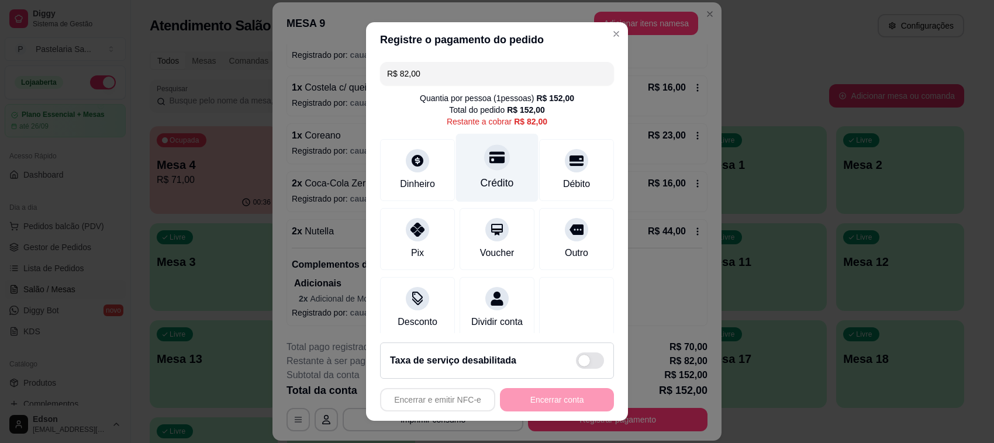
click at [477, 171] on div "Crédito" at bounding box center [497, 168] width 82 height 68
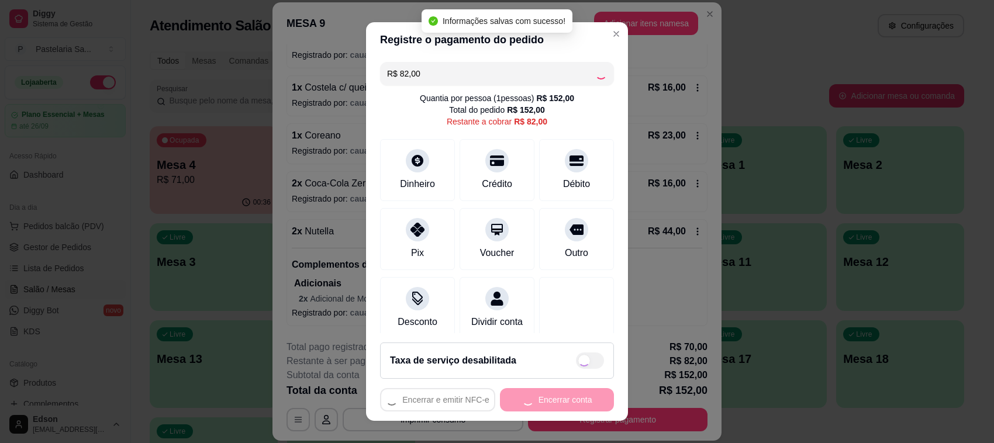
type input "R$ 0,00"
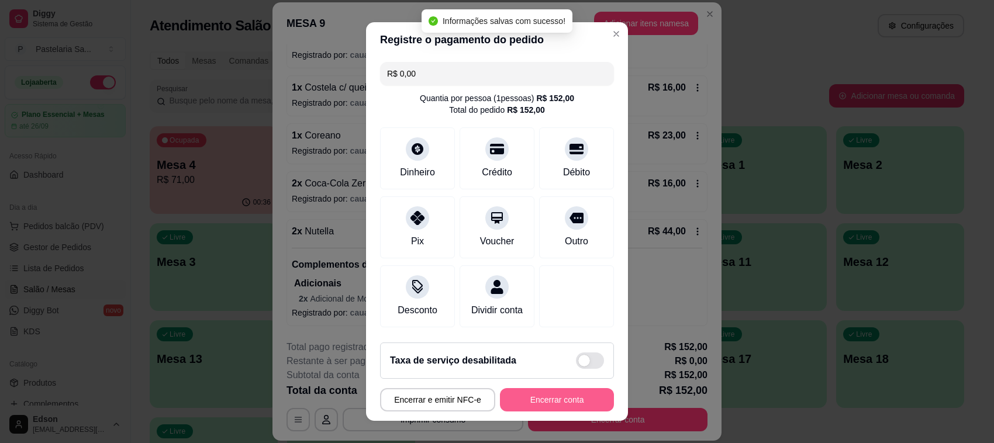
click at [546, 396] on button "Encerrar conta" at bounding box center [557, 399] width 114 height 23
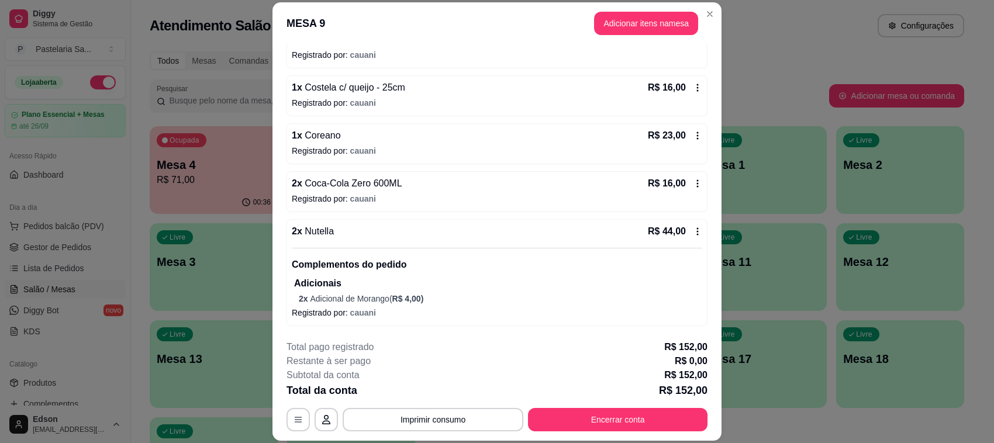
scroll to position [0, 0]
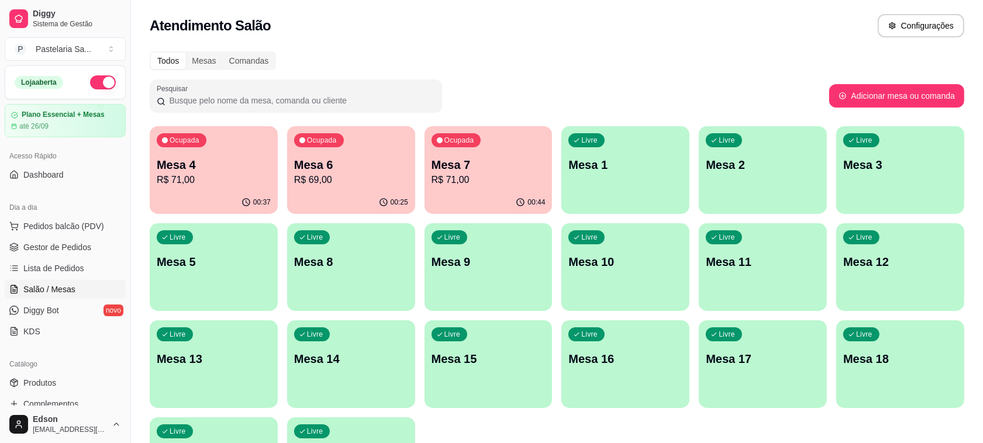
click at [175, 205] on div "00:37" at bounding box center [214, 202] width 128 height 23
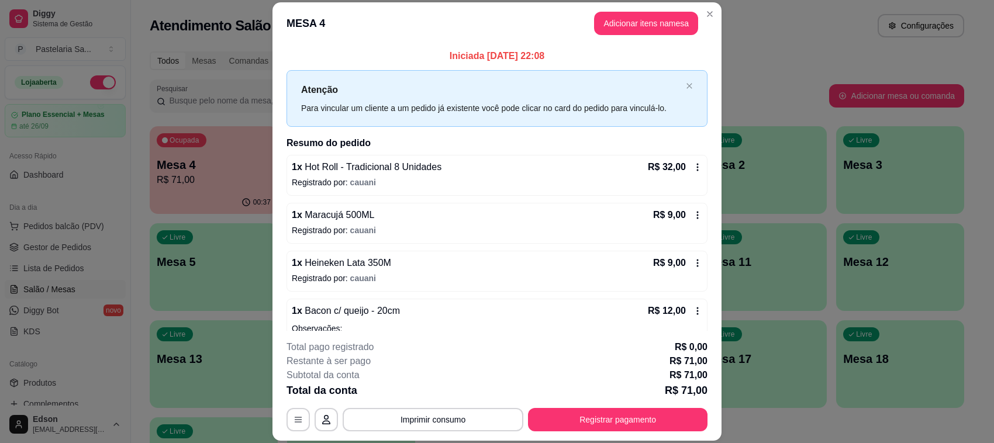
scroll to position [89, 0]
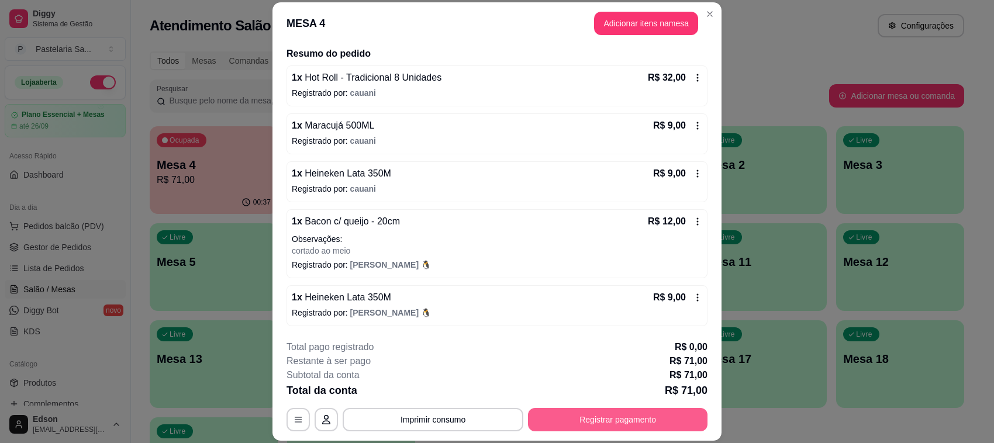
click at [635, 408] on button "Registrar pagamento" at bounding box center [617, 419] width 179 height 23
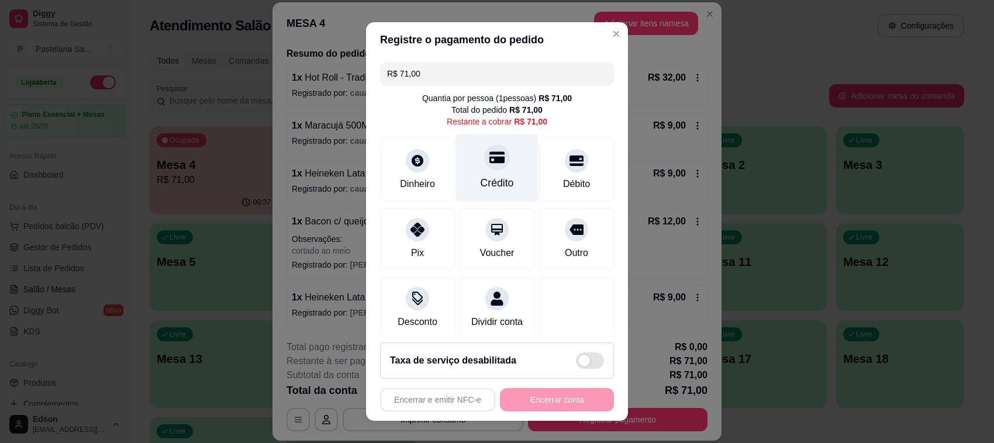
click at [464, 175] on div "Crédito" at bounding box center [497, 168] width 82 height 68
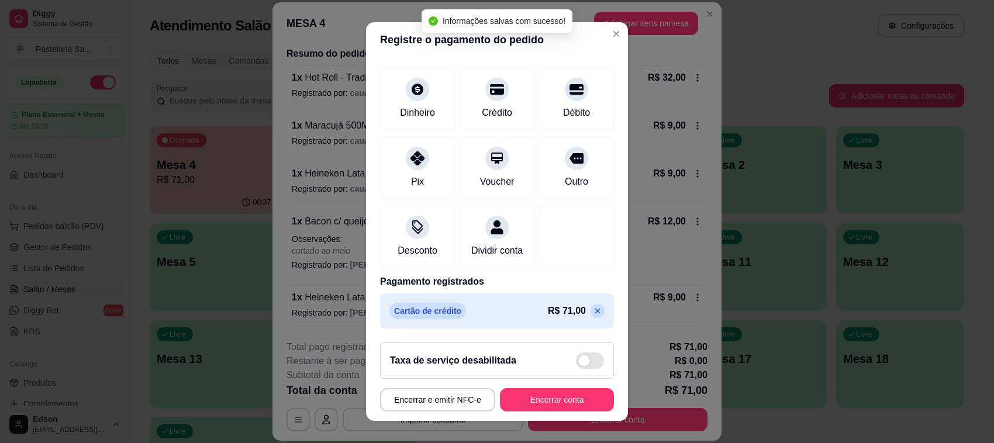
scroll to position [74, 0]
click at [567, 319] on div "Cartão de crédito R$ 71,00" at bounding box center [496, 311] width 215 height 16
click at [591, 316] on p at bounding box center [598, 311] width 14 height 14
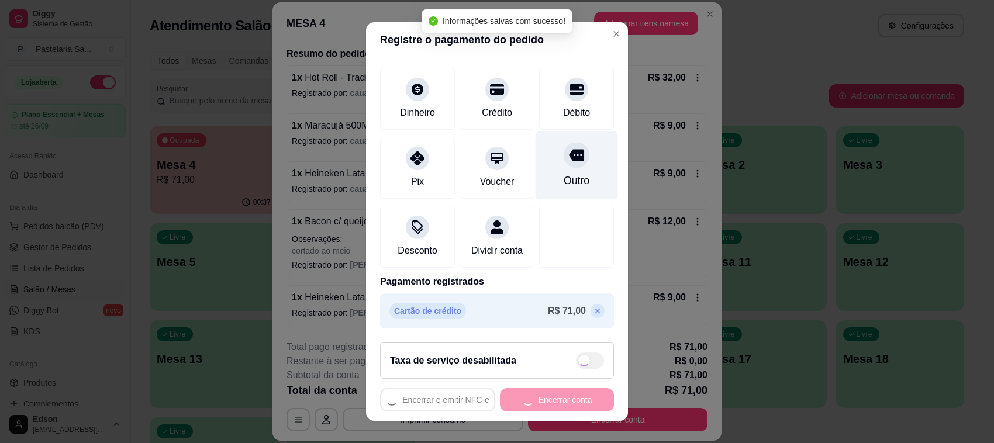
scroll to position [0, 0]
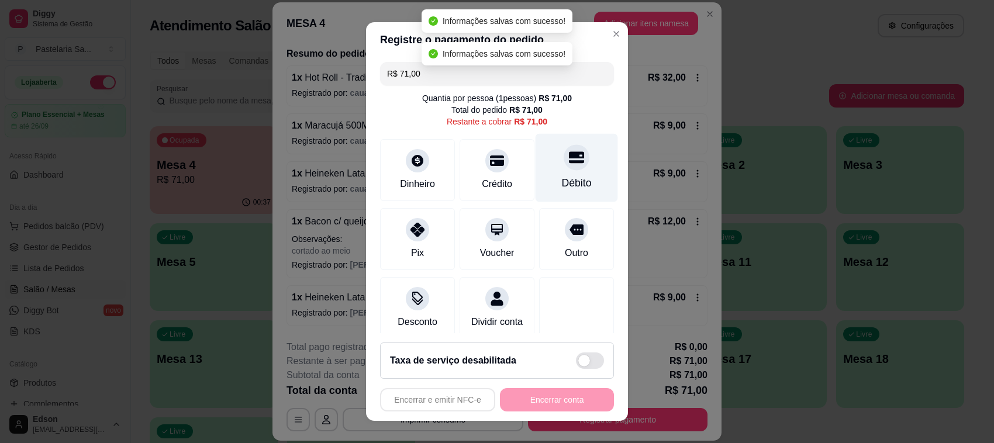
click at [569, 152] on icon at bounding box center [576, 157] width 15 height 15
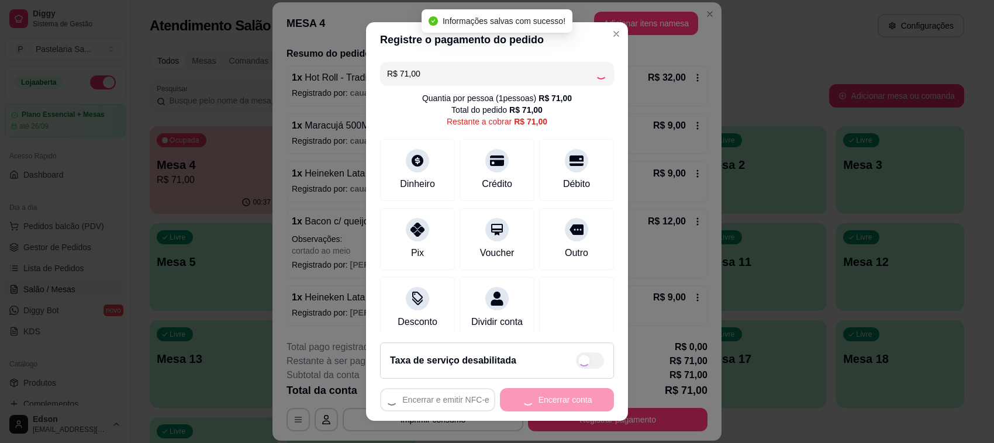
type input "R$ 0,00"
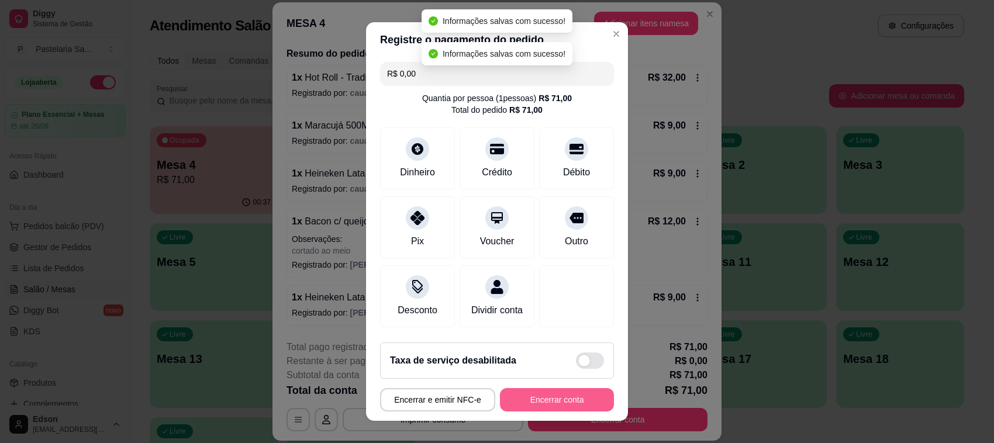
click at [554, 389] on button "Encerrar conta" at bounding box center [557, 399] width 114 height 23
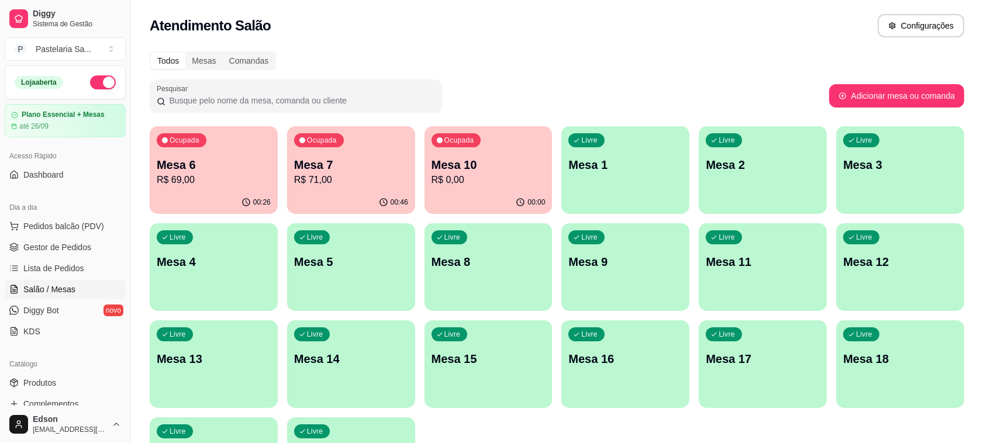
click at [95, 80] on button "button" at bounding box center [103, 82] width 26 height 14
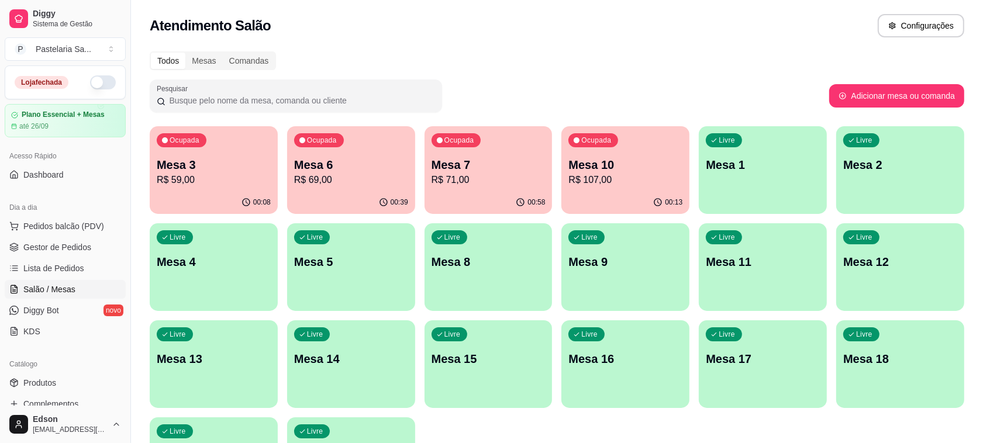
click at [337, 159] on p "Mesa 6" at bounding box center [351, 165] width 114 height 16
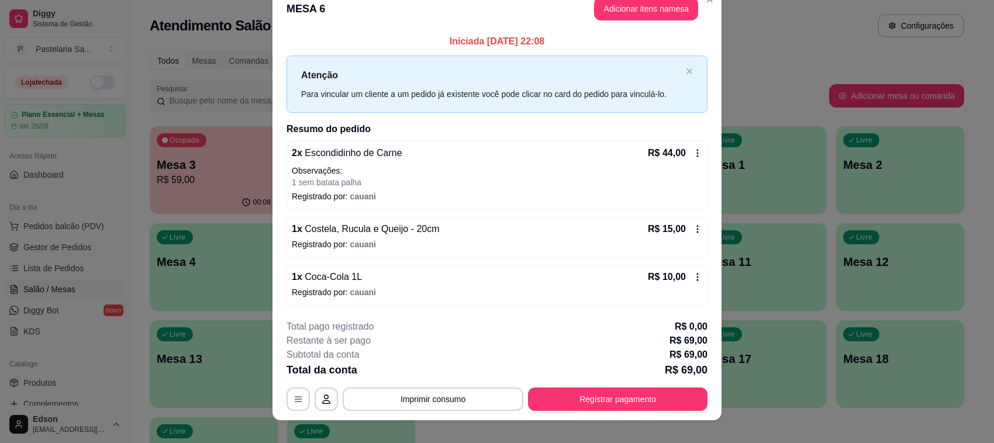
scroll to position [32, 0]
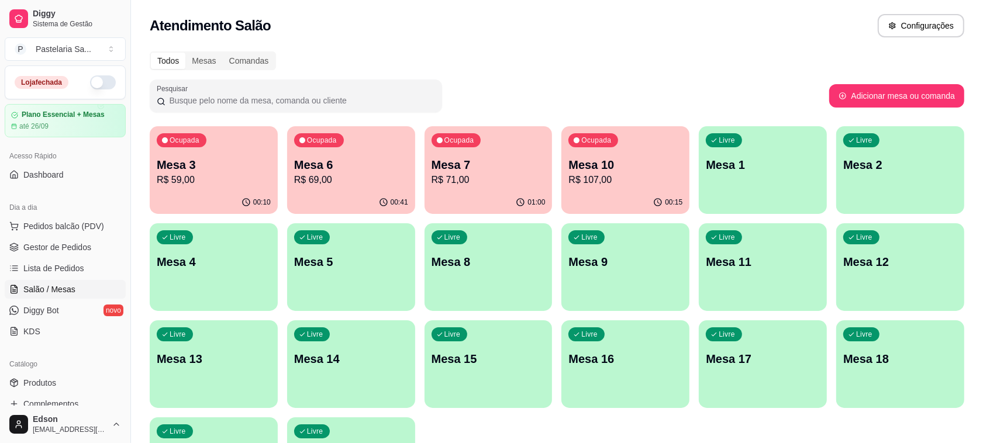
click at [479, 165] on p "Mesa 7" at bounding box center [488, 165] width 114 height 16
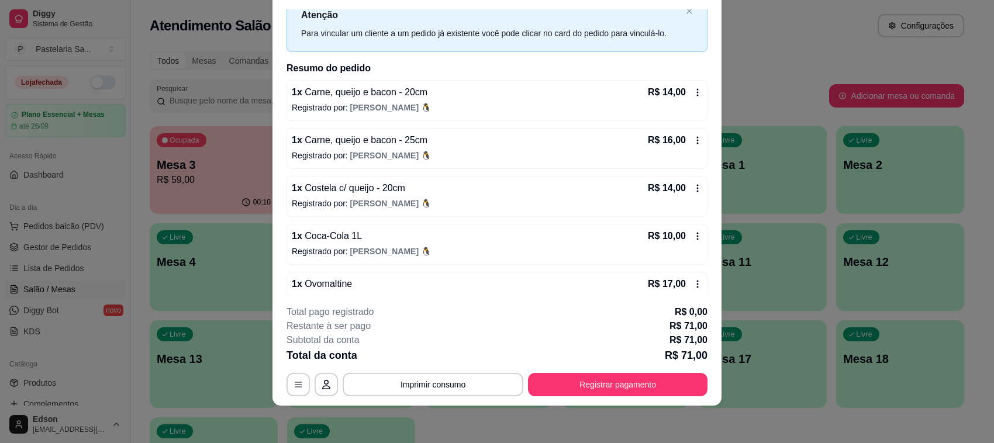
scroll to position [62, 0]
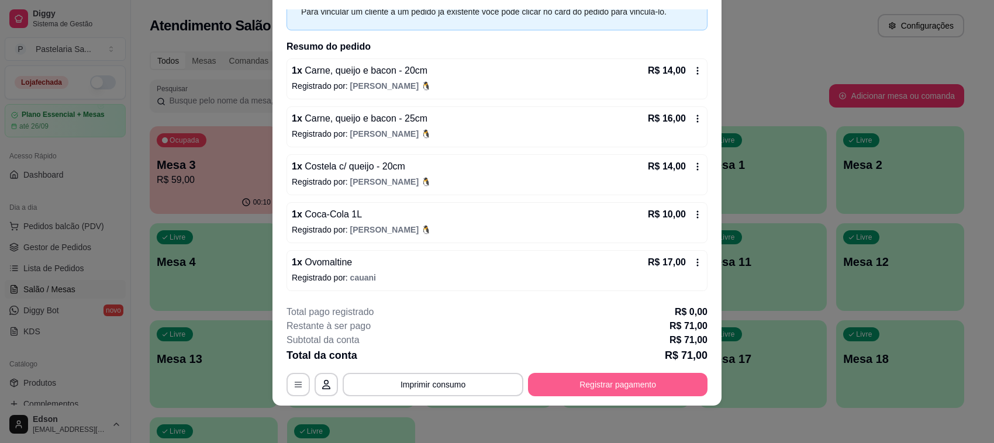
click at [636, 374] on button "Registrar pagamento" at bounding box center [617, 384] width 179 height 23
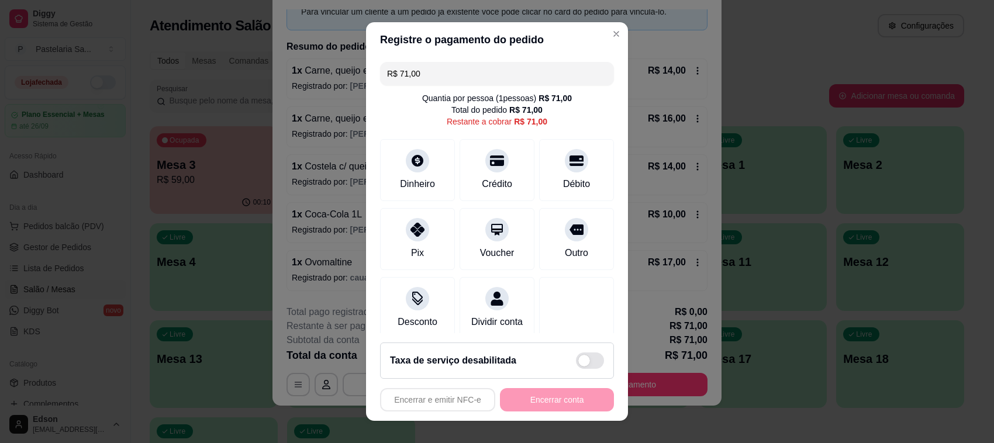
drag, startPoint x: 402, startPoint y: 230, endPoint x: 557, endPoint y: 363, distance: 203.6
click at [410, 233] on icon at bounding box center [417, 230] width 14 height 14
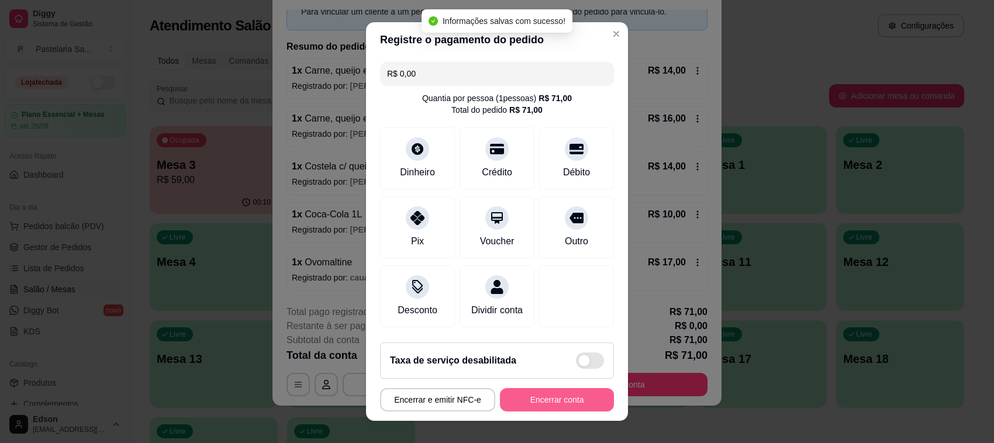
type input "R$ 0,00"
click at [547, 396] on button "Encerrar conta" at bounding box center [557, 400] width 111 height 23
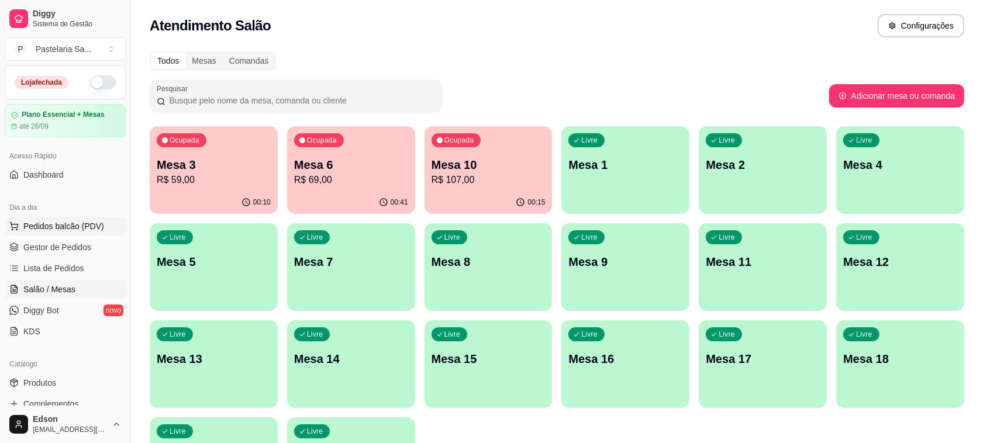
click at [98, 232] on span "Pedidos balcão (PDV)" at bounding box center [63, 226] width 81 height 12
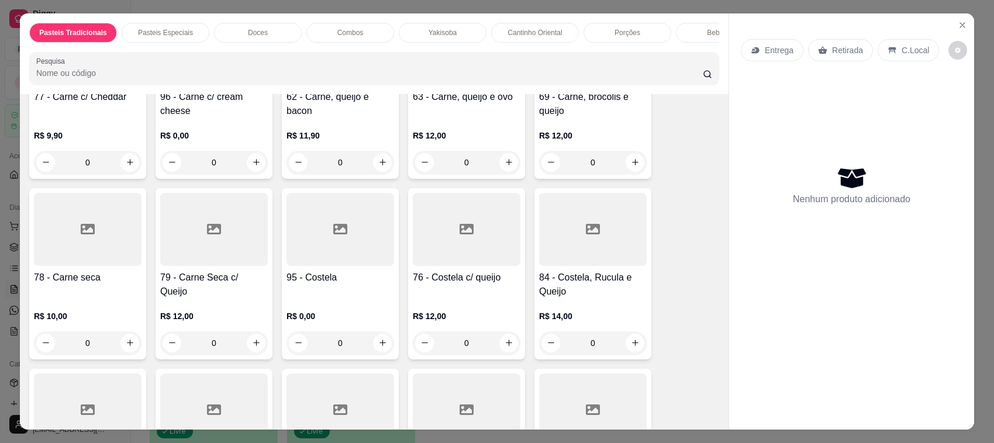
scroll to position [569, 0]
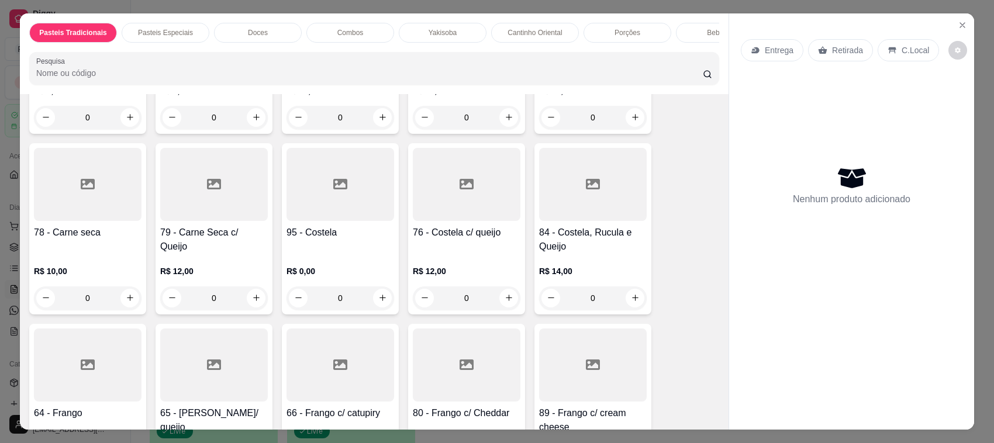
click at [218, 363] on div at bounding box center [214, 365] width 108 height 73
click at [380, 206] on div "25cm R$ 15,00" at bounding box center [497, 187] width 309 height 39
radio input "true"
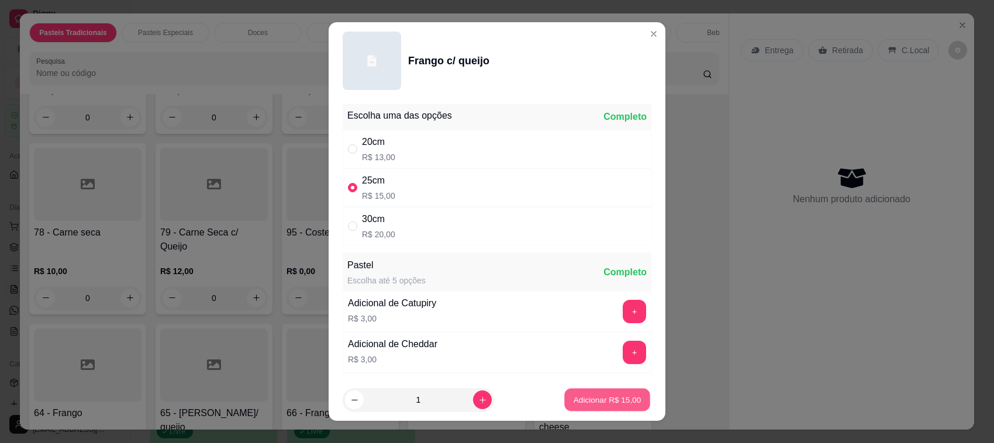
click at [593, 406] on button "Adicionar R$ 15,00" at bounding box center [607, 400] width 86 height 23
type input "1"
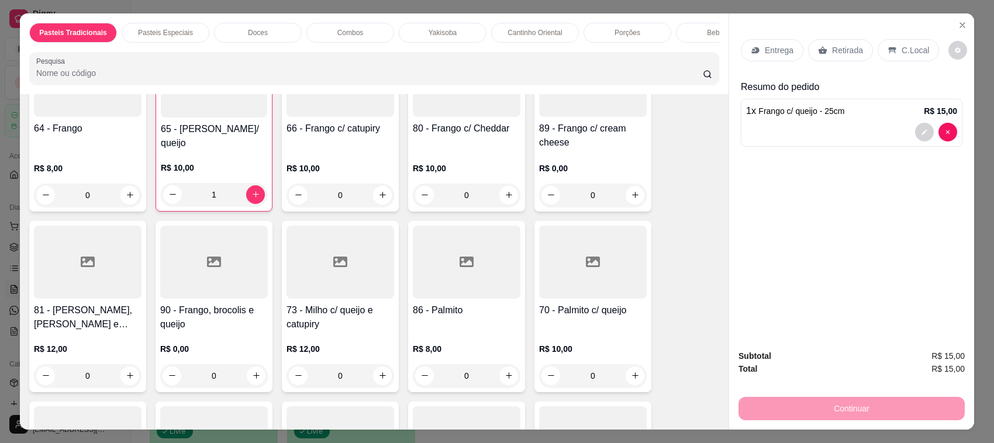
scroll to position [1138, 0]
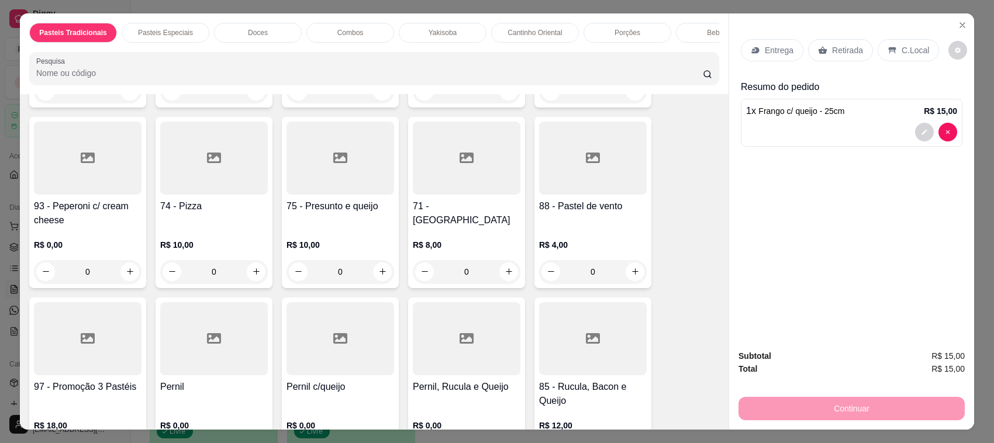
click at [433, 201] on h4 "71 - [GEOGRAPHIC_DATA]" at bounding box center [467, 213] width 108 height 28
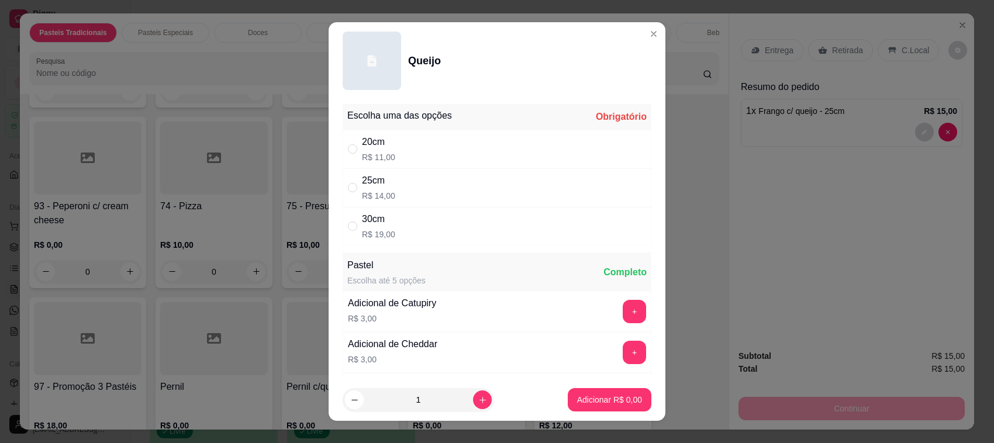
drag, startPoint x: 485, startPoint y: 152, endPoint x: 515, endPoint y: 195, distance: 52.1
click at [486, 151] on div "20cm R$ 11,00" at bounding box center [497, 149] width 309 height 39
radio input "true"
click at [617, 395] on p "Adicionar R$ 11,00" at bounding box center [608, 399] width 68 height 11
type input "1"
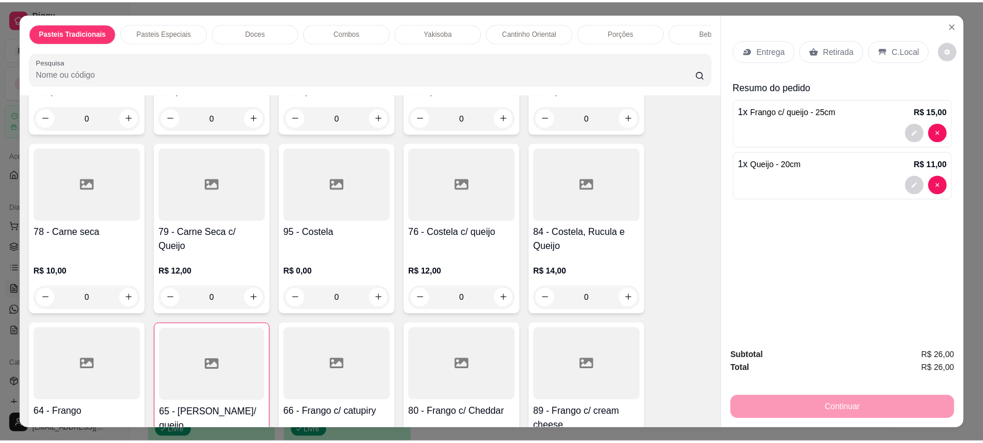
scroll to position [284, 0]
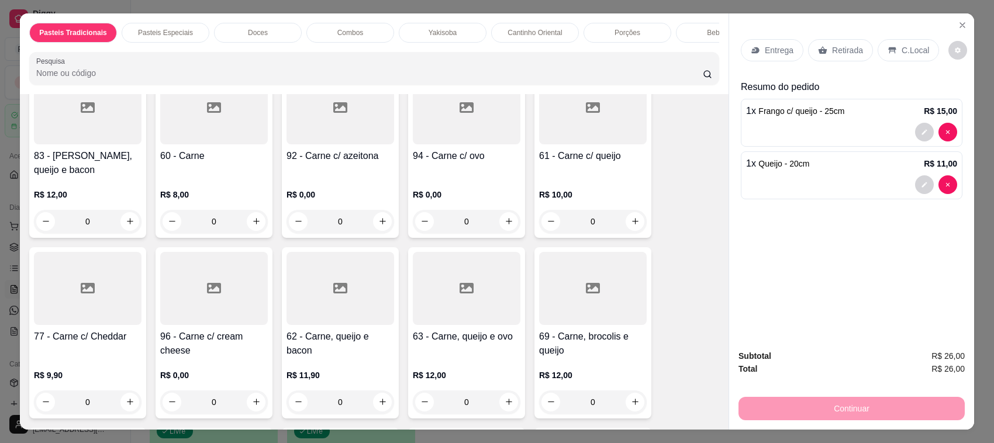
click at [120, 319] on div at bounding box center [88, 288] width 108 height 73
click at [419, 178] on div "25cm R$ 15,00" at bounding box center [497, 187] width 309 height 39
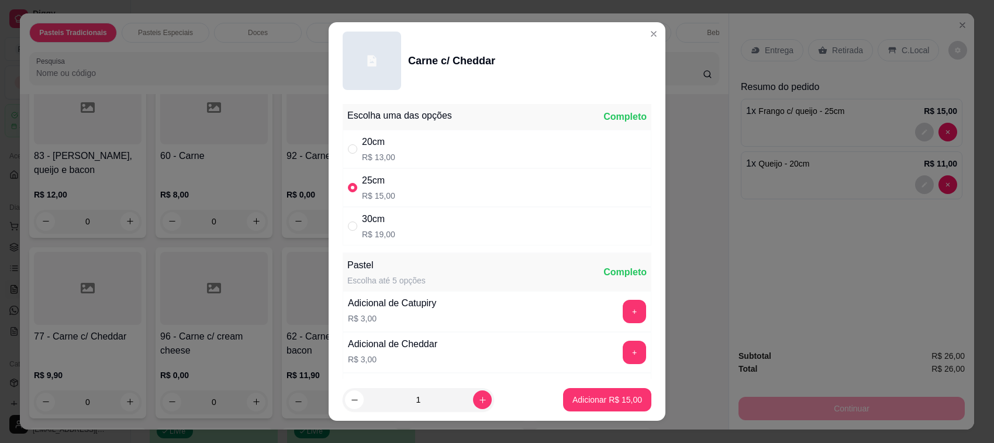
click at [426, 221] on div "30cm R$ 19,00" at bounding box center [497, 226] width 309 height 39
radio input "false"
radio input "true"
click at [574, 402] on p "Adicionar R$ 19,00" at bounding box center [608, 399] width 68 height 11
type input "1"
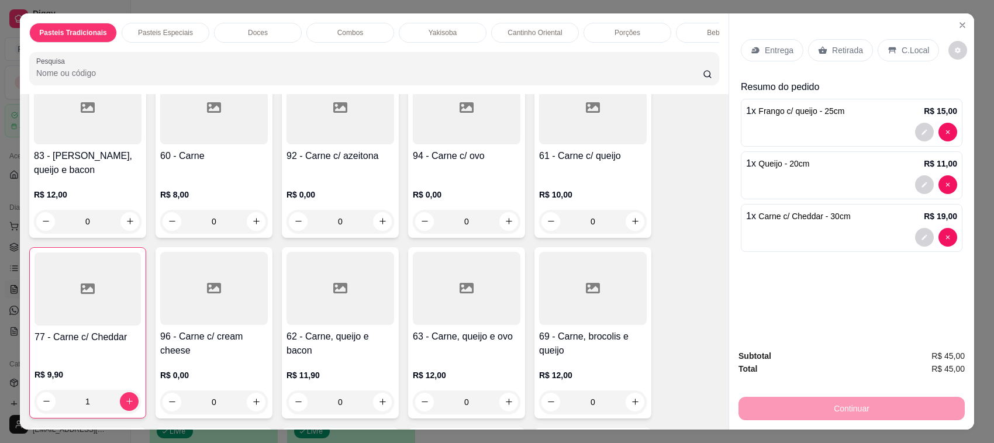
click at [848, 47] on p "Retirada" at bounding box center [847, 50] width 31 height 12
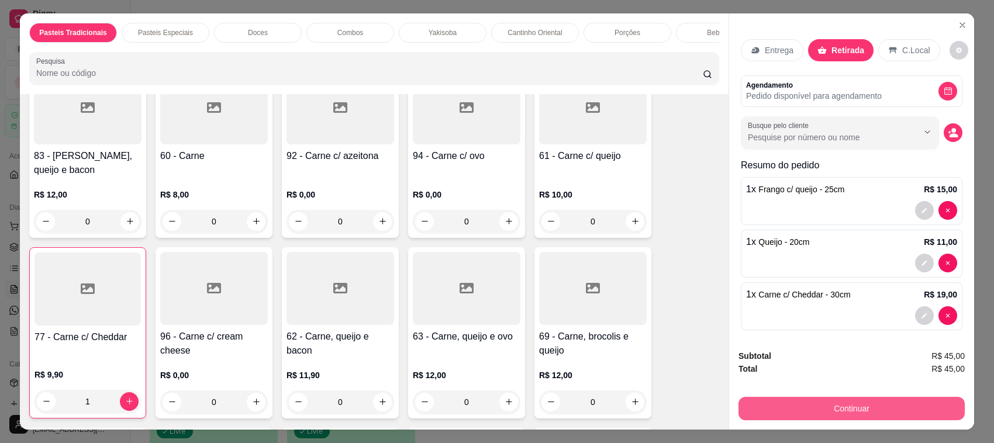
click at [810, 399] on button "Continuar" at bounding box center [851, 408] width 226 height 23
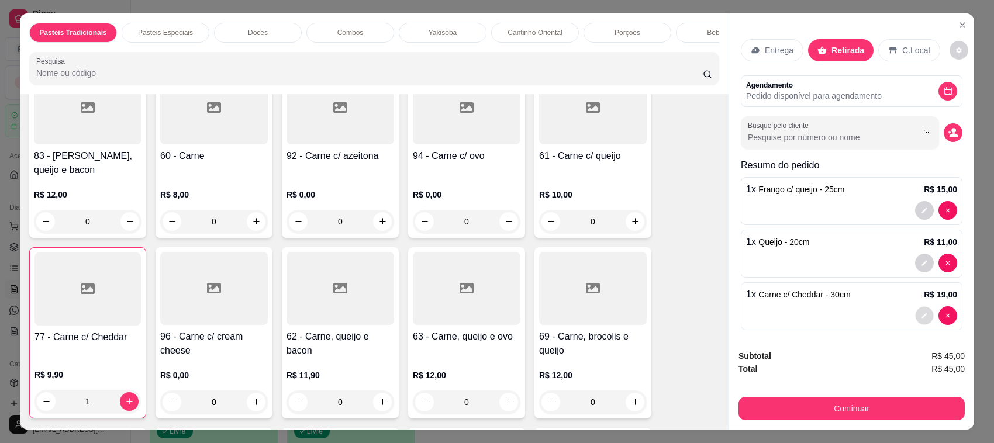
click at [915, 320] on button "decrease-product-quantity" at bounding box center [924, 315] width 18 height 18
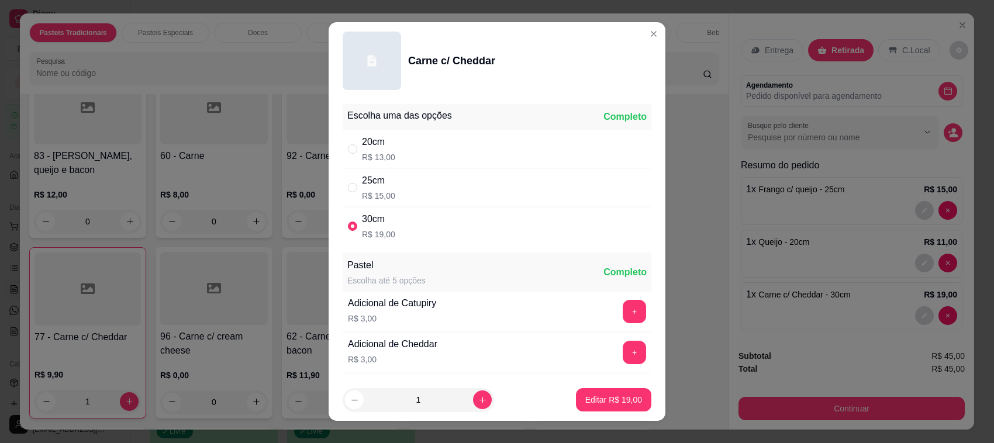
click at [451, 198] on div "25cm R$ 15,00" at bounding box center [497, 187] width 309 height 39
radio input "true"
radio input "false"
click at [586, 406] on button "Editar R$ 15,00" at bounding box center [613, 400] width 73 height 23
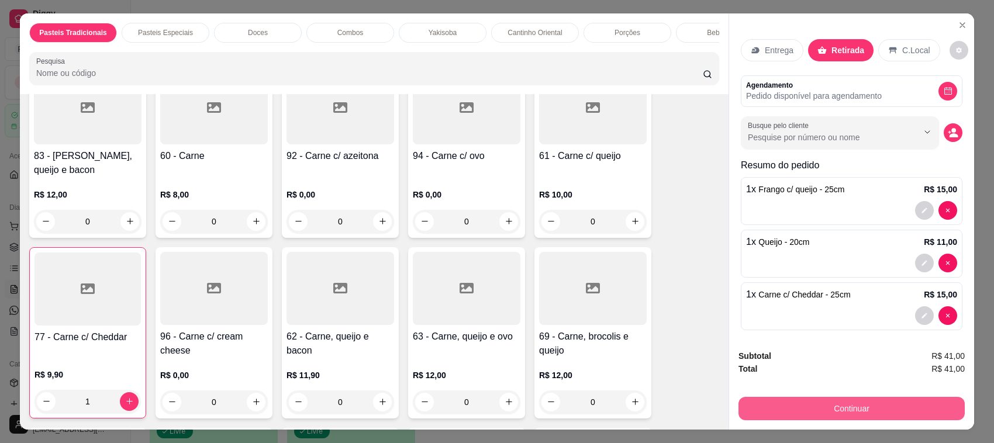
click at [816, 401] on button "Continuar" at bounding box center [851, 408] width 226 height 23
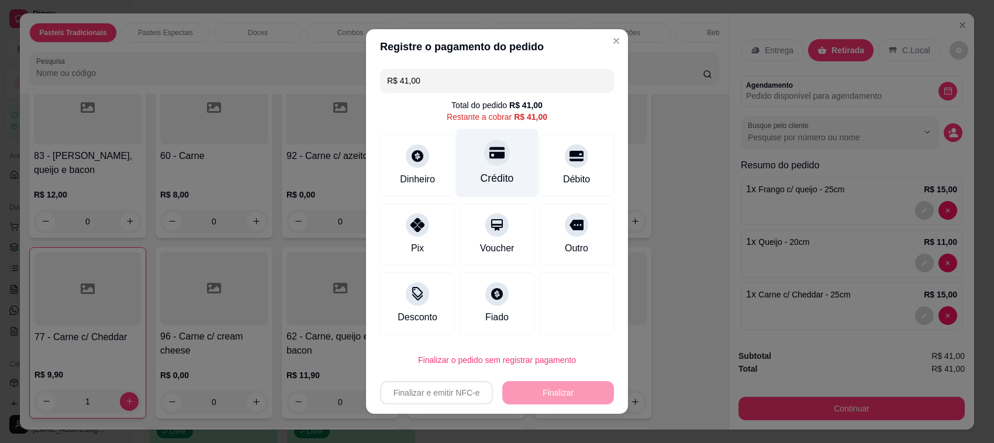
click at [493, 171] on div "Crédito" at bounding box center [497, 163] width 82 height 68
type input "R$ 0,00"
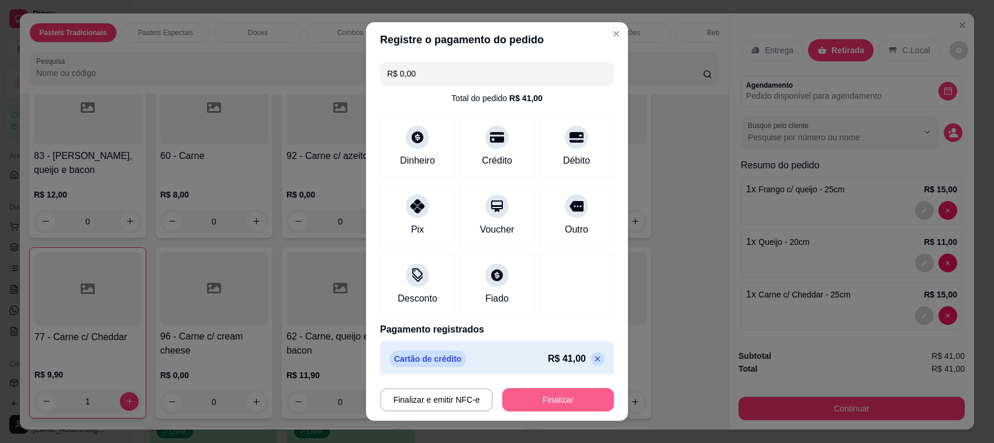
click at [535, 398] on button "Finalizar" at bounding box center [558, 399] width 112 height 23
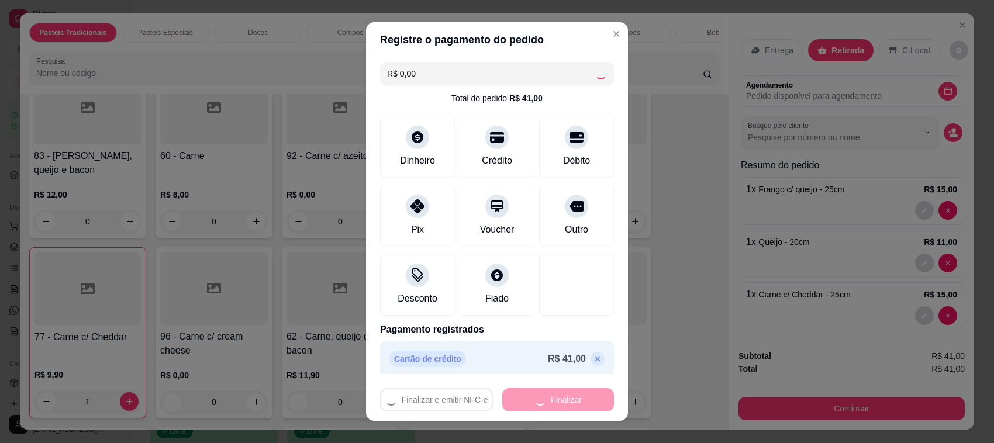
click at [750, 373] on strong "Total" at bounding box center [747, 368] width 19 height 9
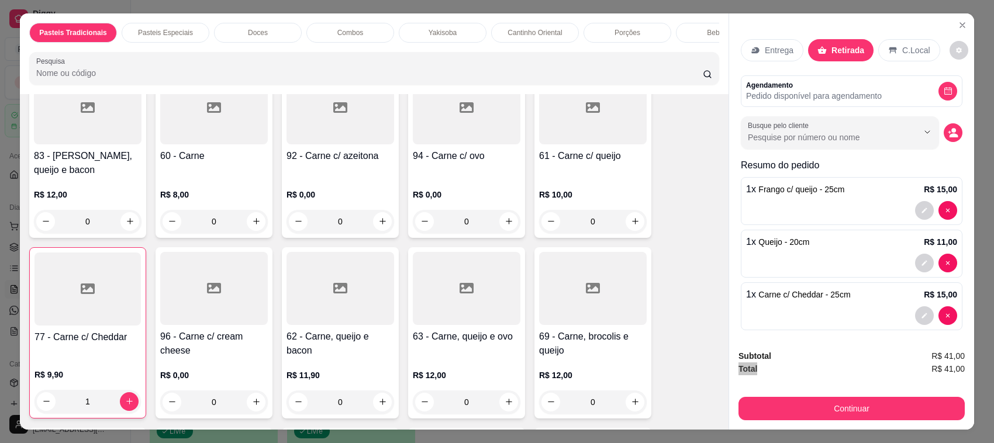
type input "0"
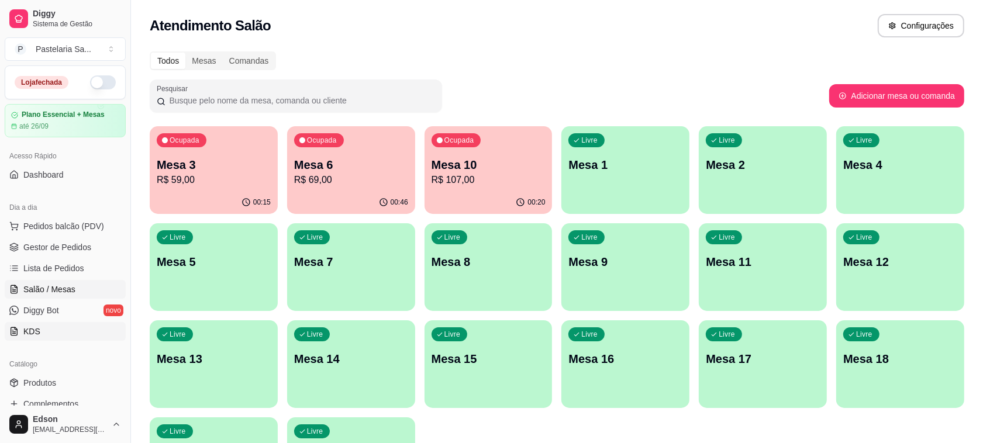
scroll to position [298, 0]
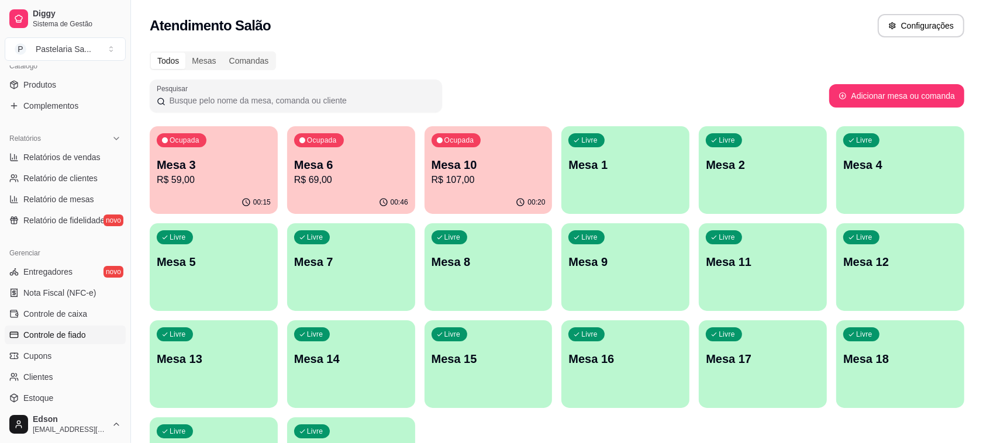
click at [71, 332] on span "Controle de fiado" at bounding box center [54, 335] width 63 height 12
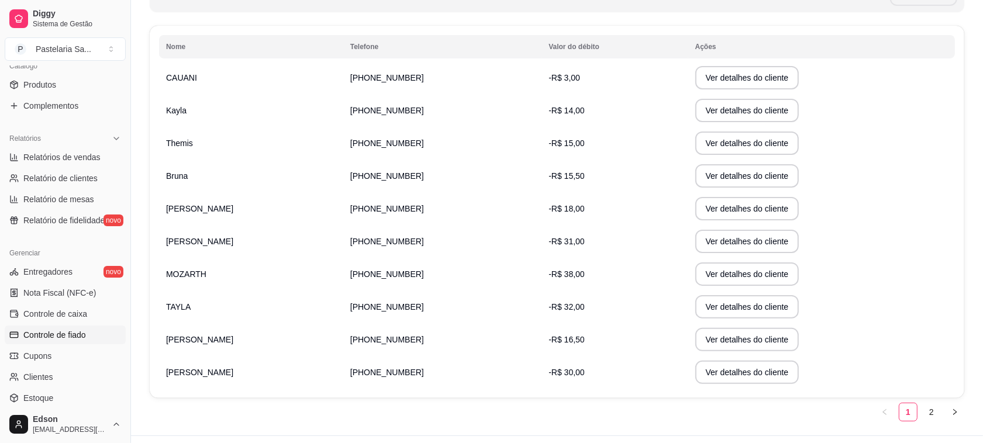
scroll to position [205, 0]
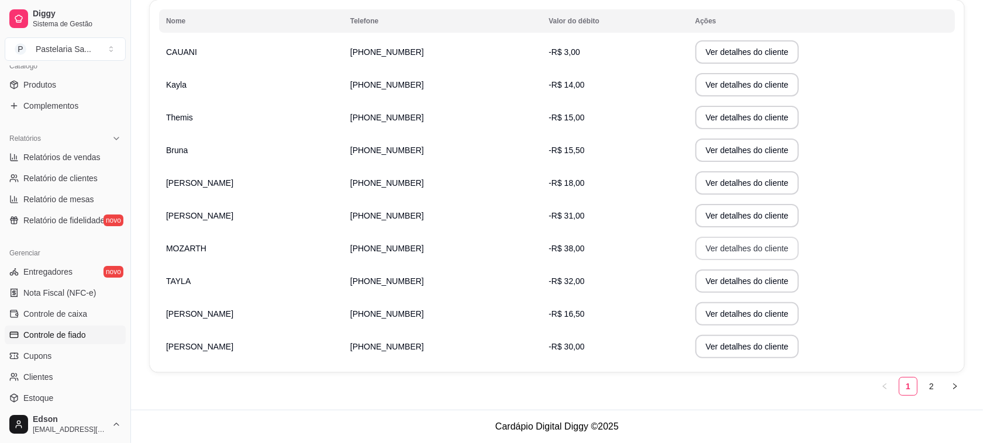
click at [722, 250] on button "Ver detalhes do cliente" at bounding box center [747, 248] width 104 height 23
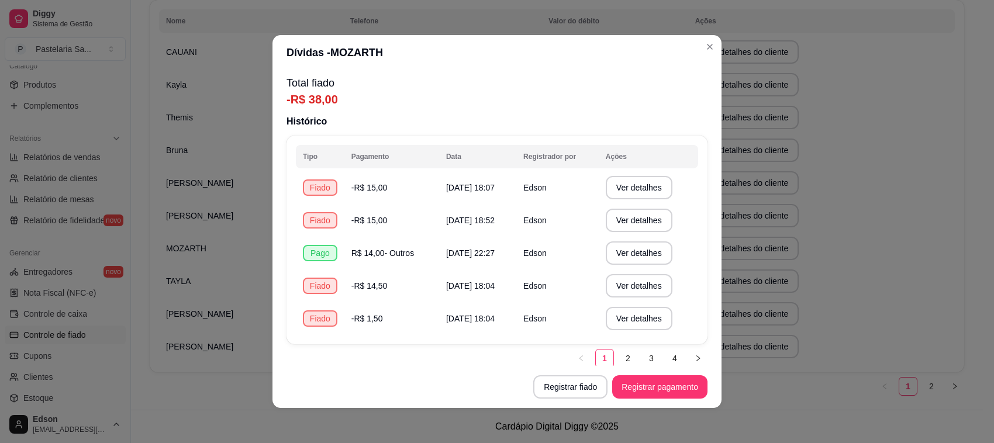
click at [643, 351] on link "3" at bounding box center [652, 359] width 18 height 18
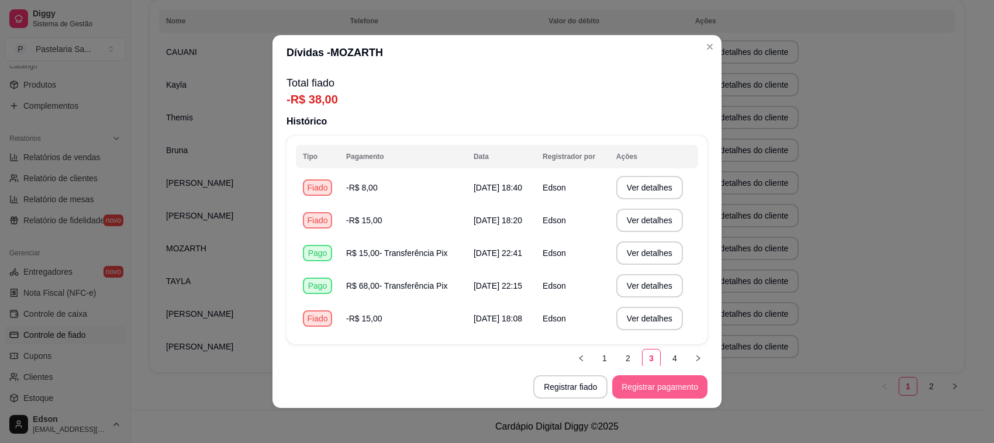
click at [634, 386] on button "Registrar pagamento" at bounding box center [659, 386] width 95 height 23
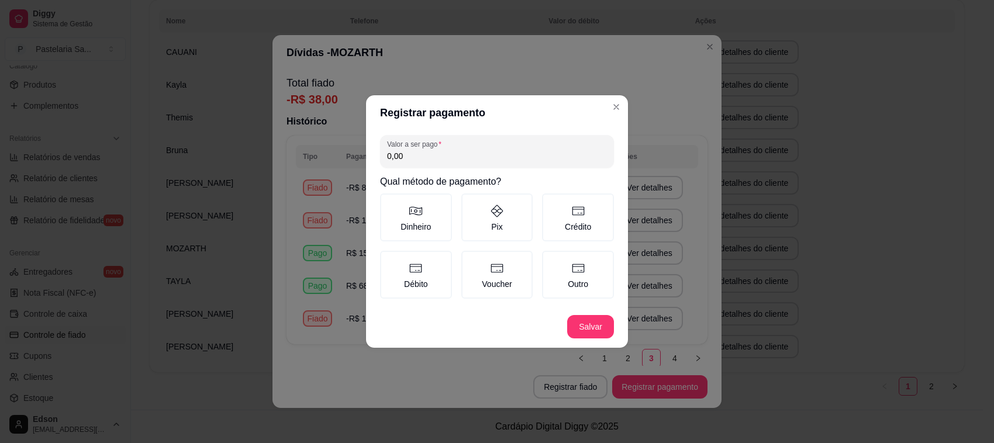
click at [478, 161] on input "0,00" at bounding box center [497, 156] width 220 height 12
click at [548, 235] on label "Crédito" at bounding box center [578, 218] width 72 height 48
click at [548, 202] on button "Crédito" at bounding box center [545, 197] width 9 height 9
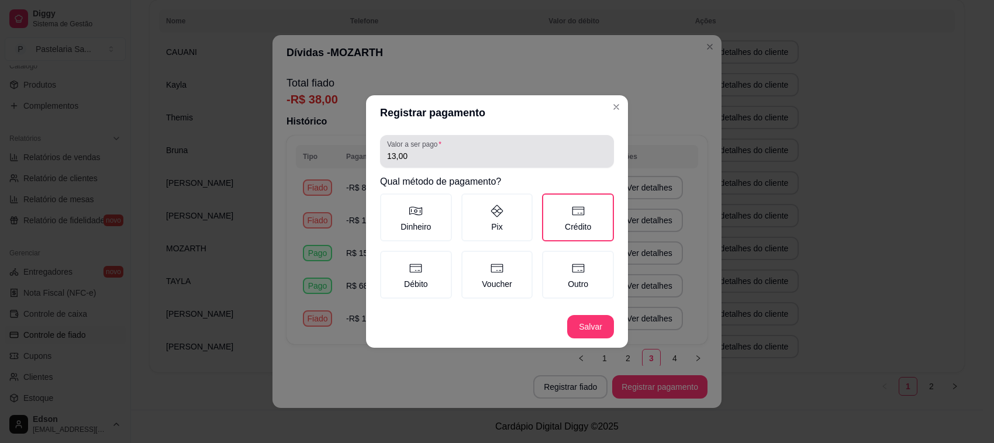
click at [441, 152] on input "13,00" at bounding box center [497, 156] width 220 height 12
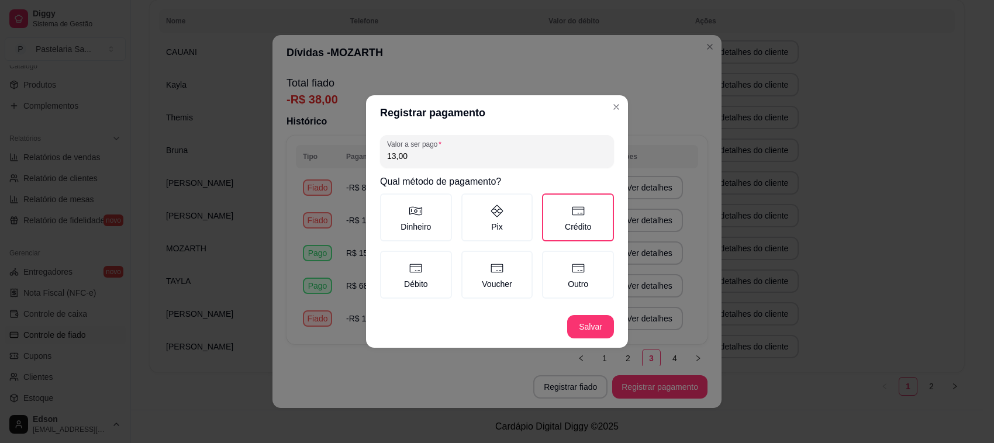
click at [441, 152] on input "13,00" at bounding box center [497, 156] width 220 height 12
type input "10,00"
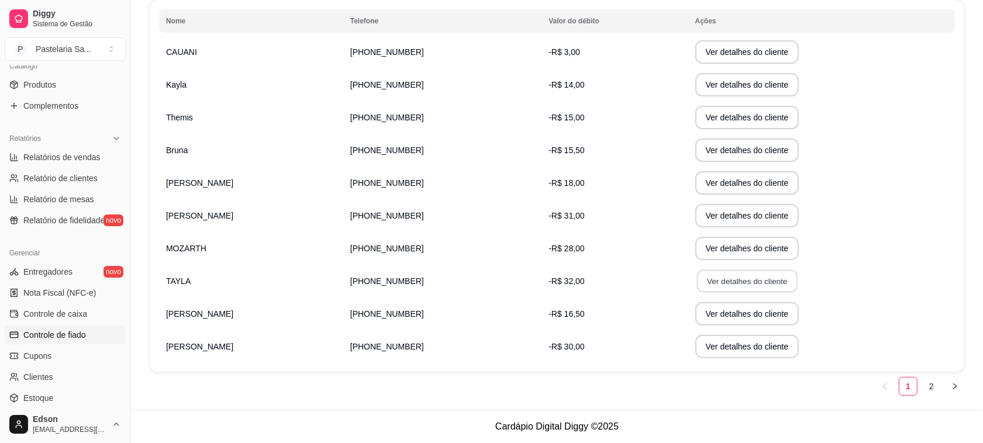
click at [728, 279] on button "Ver detalhes do cliente" at bounding box center [746, 281] width 101 height 23
click at [921, 396] on div "Resumo dos débitos dos útimos 90 dias - R$ 367,50 total de débitos R$ 1.168,84 …" at bounding box center [557, 125] width 852 height 570
click at [927, 393] on link "2" at bounding box center [932, 387] width 18 height 18
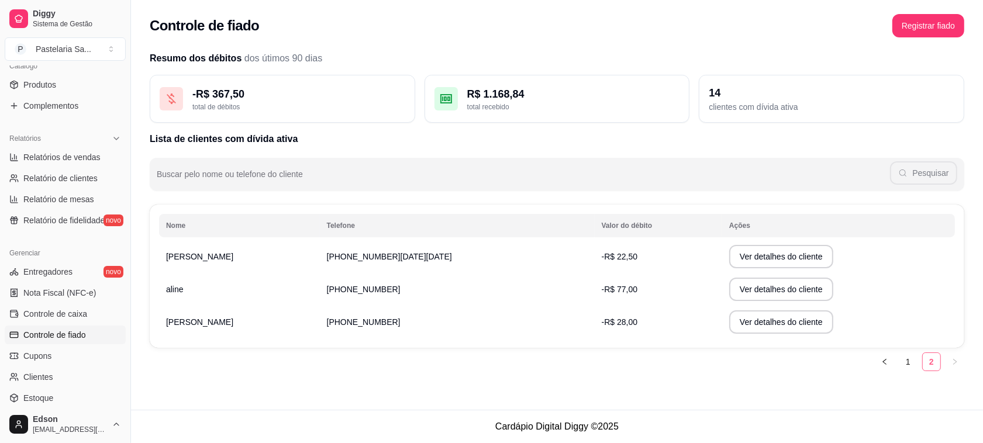
scroll to position [0, 0]
click at [920, 363] on link "1" at bounding box center [919, 362] width 18 height 18
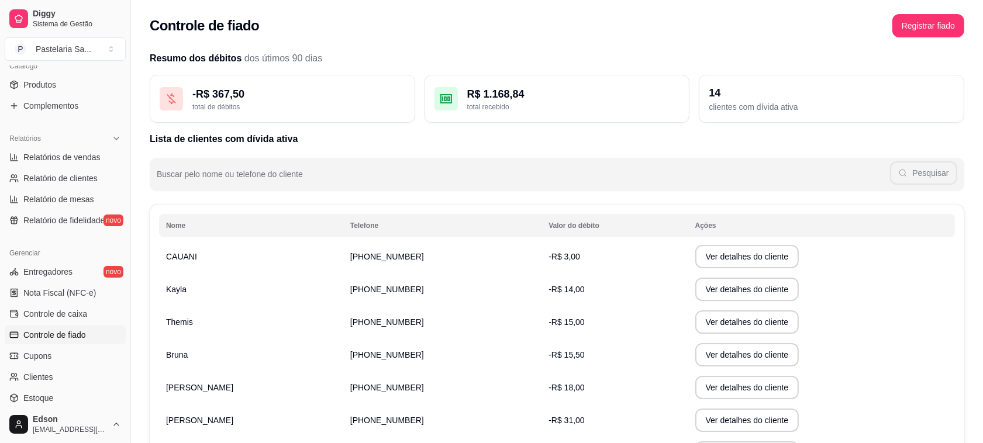
scroll to position [205, 0]
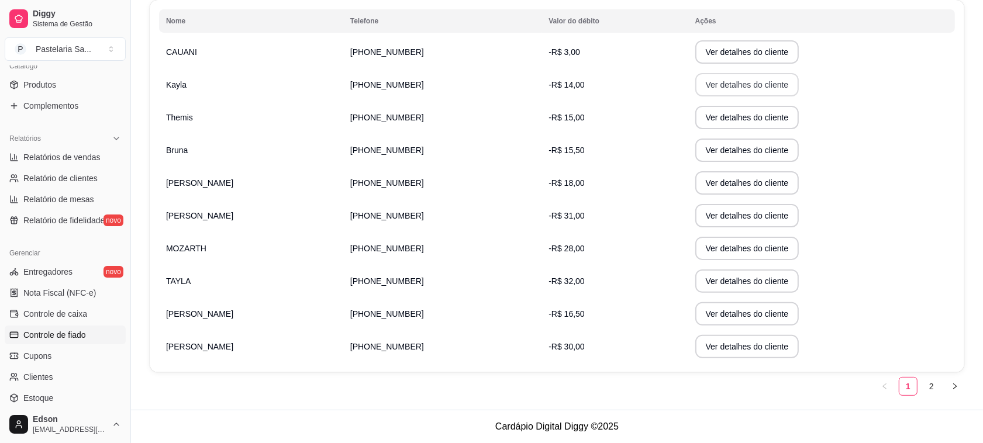
click at [707, 82] on button "Ver detalhes do cliente" at bounding box center [747, 84] width 104 height 23
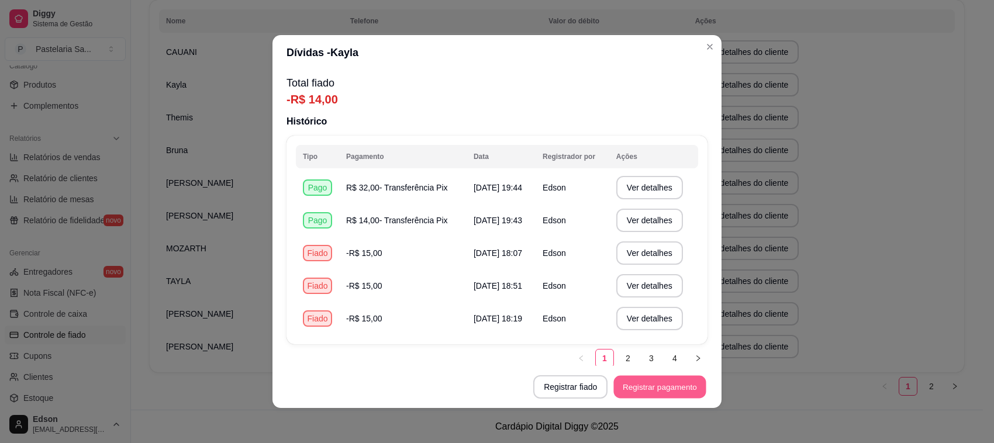
click at [643, 383] on button "Registrar pagamento" at bounding box center [660, 387] width 92 height 23
click at [418, 153] on input "0,00" at bounding box center [497, 156] width 220 height 12
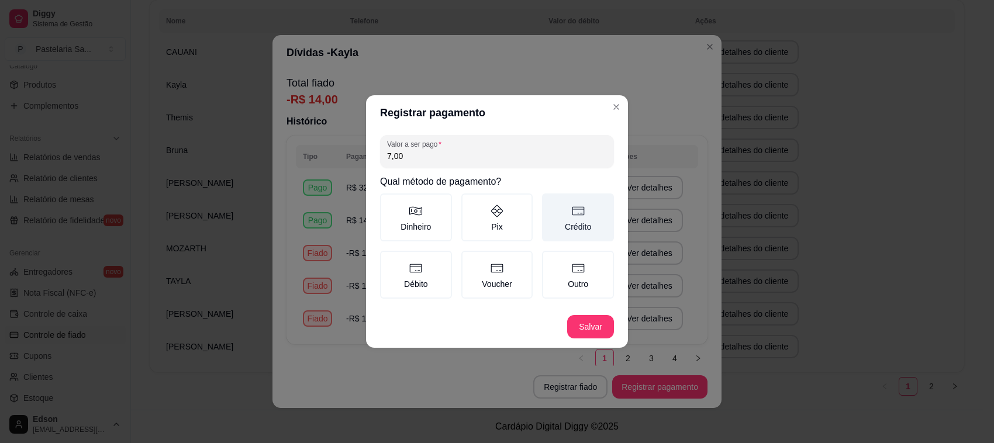
type input "7,00"
drag, startPoint x: 560, startPoint y: 210, endPoint x: 603, endPoint y: 304, distance: 102.8
click at [562, 213] on label "Crédito" at bounding box center [578, 218] width 72 height 48
click at [551, 202] on button "Crédito" at bounding box center [545, 197] width 9 height 9
click at [596, 313] on footer "Salvar" at bounding box center [497, 327] width 262 height 42
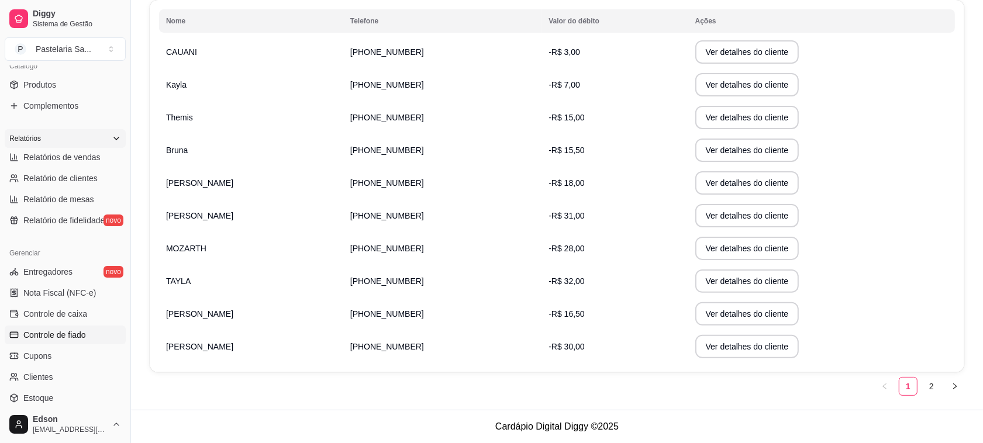
scroll to position [0, 0]
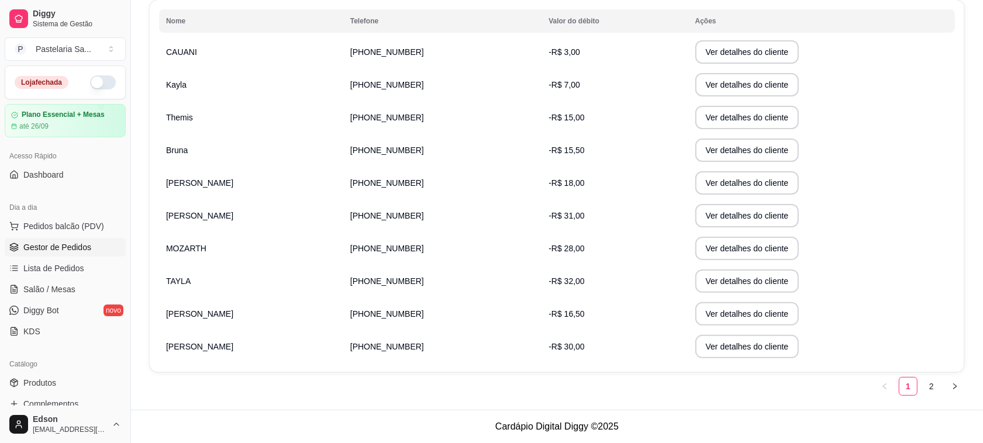
click at [53, 247] on span "Gestor de Pedidos" at bounding box center [57, 247] width 68 height 12
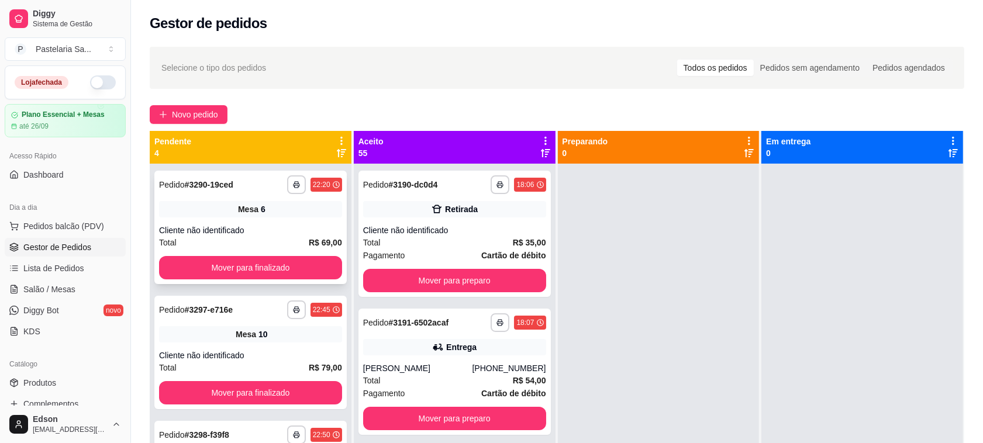
click at [279, 253] on div "**********" at bounding box center [250, 227] width 192 height 113
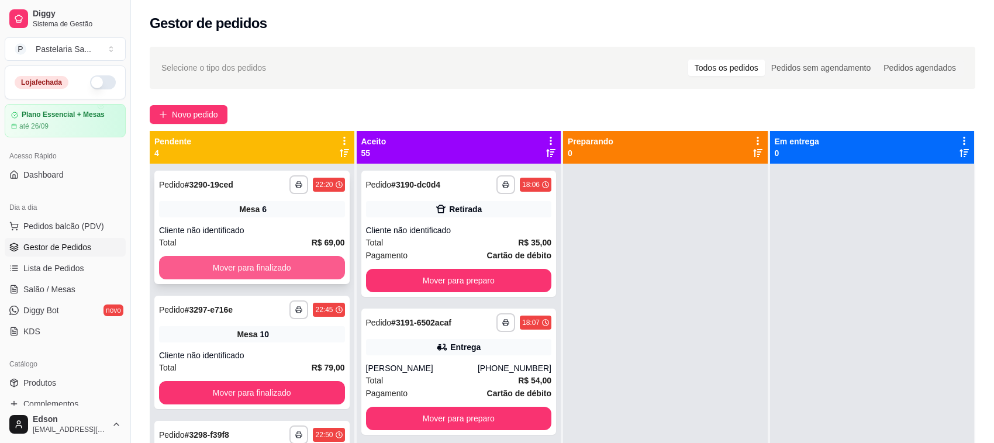
click at [247, 258] on button "Mover para finalizado" at bounding box center [252, 267] width 186 height 23
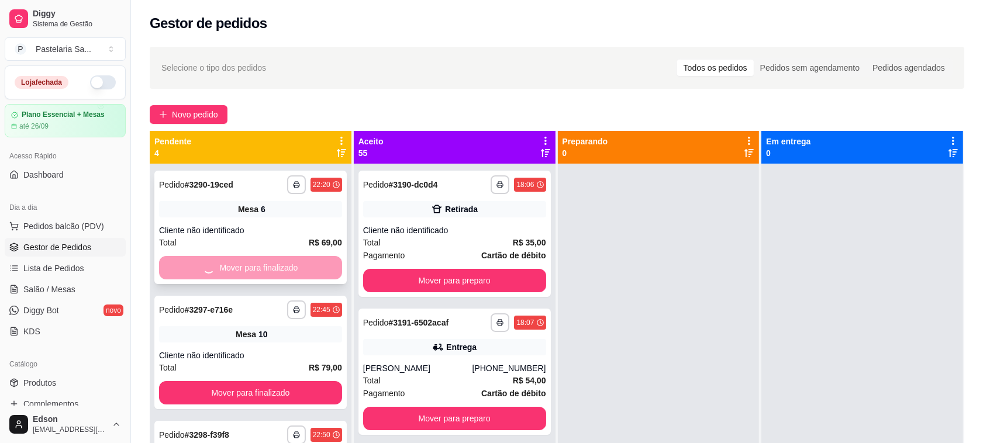
click at [247, 258] on div "Mover para finalizado" at bounding box center [250, 267] width 183 height 23
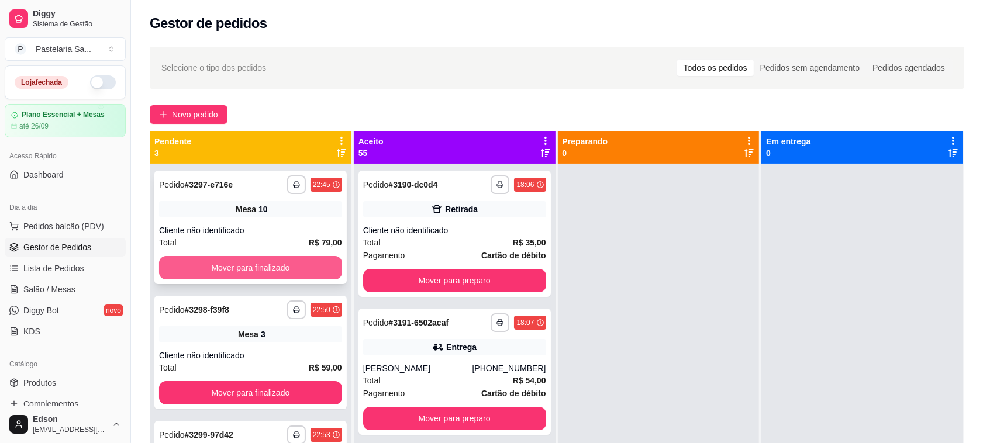
click at [237, 268] on button "Mover para finalizado" at bounding box center [250, 267] width 183 height 23
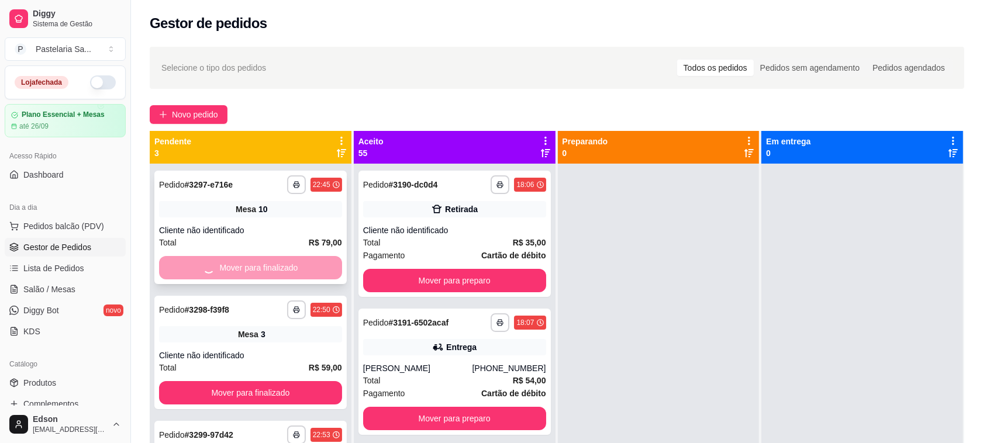
click at [237, 269] on div "Mover para finalizado" at bounding box center [250, 267] width 183 height 23
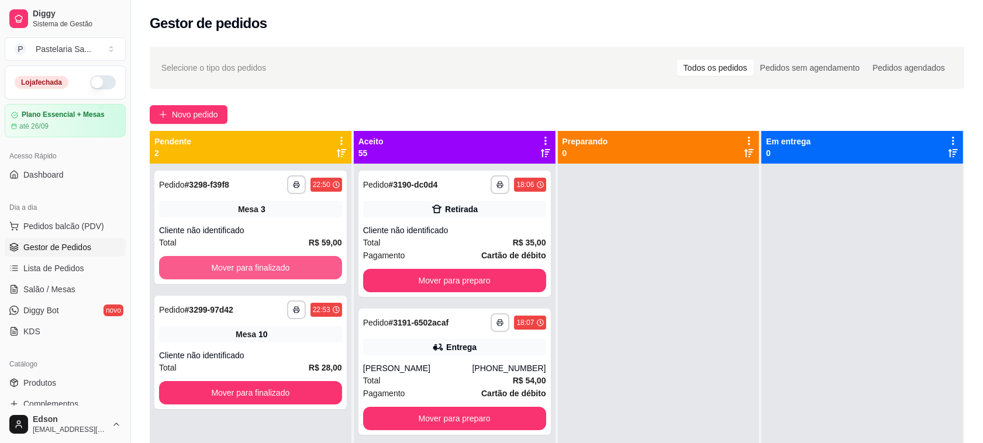
click at [237, 269] on button "Mover para finalizado" at bounding box center [250, 267] width 183 height 23
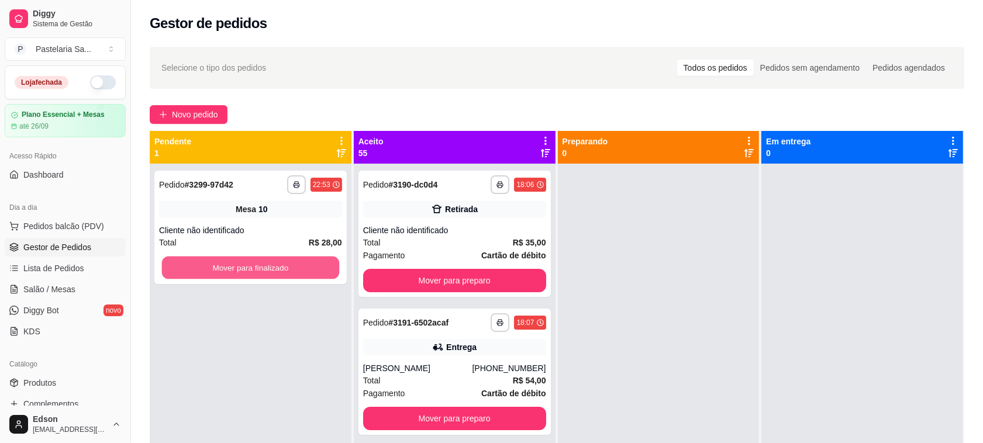
click at [237, 269] on button "Mover para finalizado" at bounding box center [250, 268] width 177 height 23
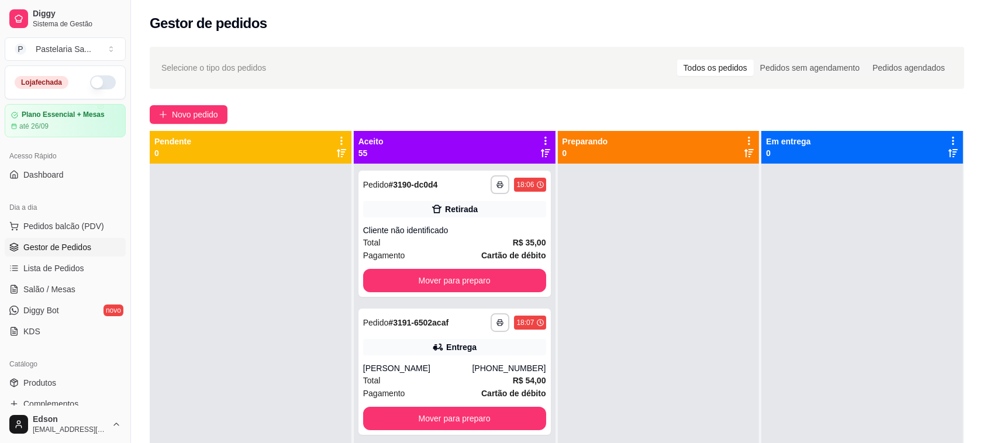
click at [534, 138] on div "Aceito 55" at bounding box center [454, 147] width 192 height 23
click at [540, 139] on icon at bounding box center [545, 141] width 11 height 11
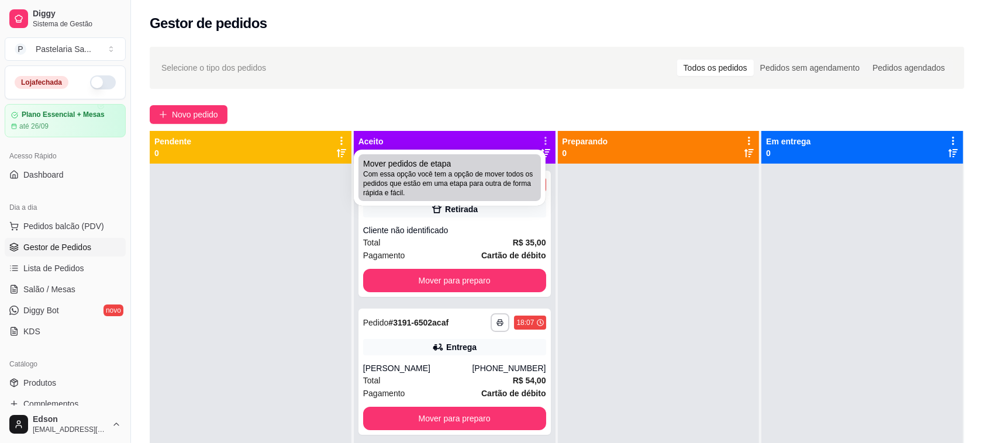
click at [490, 158] on li "Mover pedidos de etapa Com essa opção você tem a opção de mover todos os pedido…" at bounding box center [449, 177] width 182 height 47
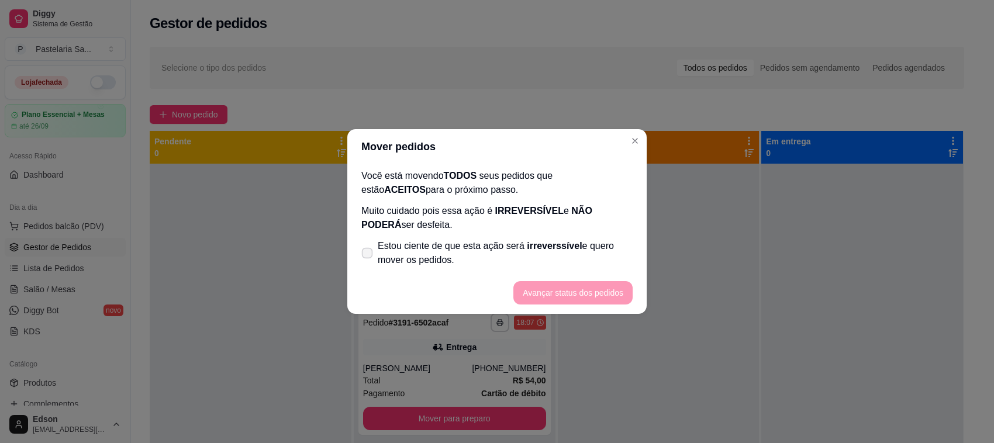
click at [396, 251] on span "Estou ciente de que esta ação será irreverssível e quero mover os pedidos." at bounding box center [505, 253] width 255 height 28
click at [368, 256] on input "Estou ciente de que esta ação será irreverssível e quero mover os pedidos." at bounding box center [365, 260] width 8 height 8
checkbox input "true"
click at [611, 291] on button "Avançar status dos pedidos" at bounding box center [573, 293] width 116 height 23
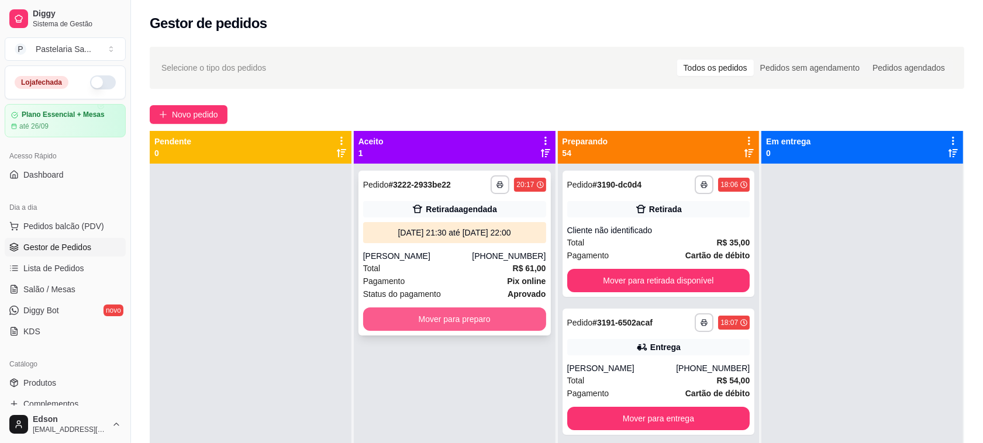
click at [491, 320] on button "Mover para preparo" at bounding box center [454, 319] width 183 height 23
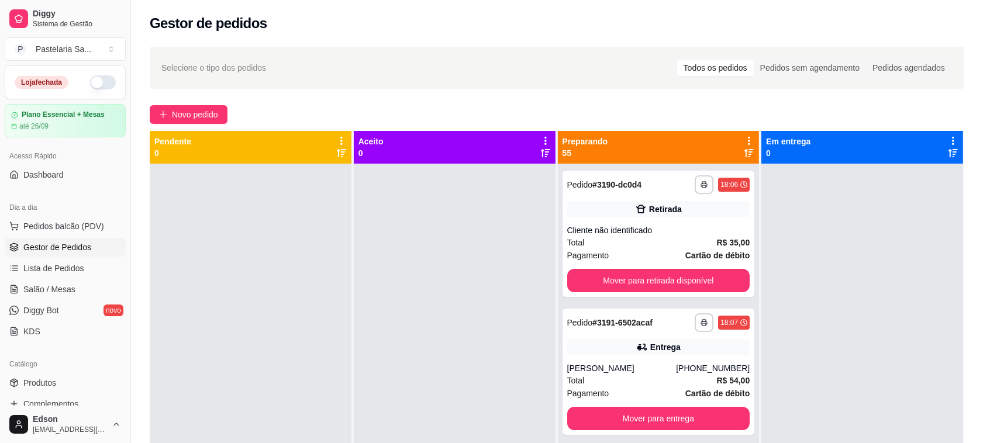
click at [748, 141] on icon at bounding box center [749, 141] width 2 height 8
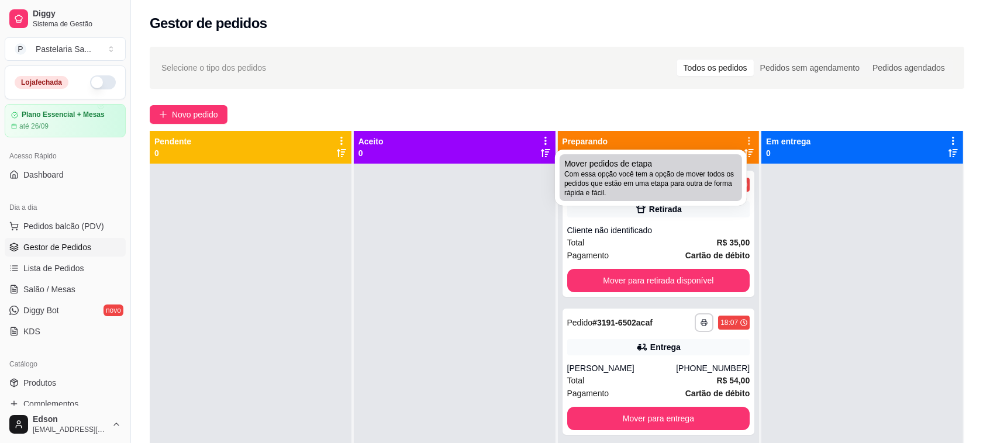
click at [690, 196] on span "Com essa opção você tem a opção de mover todos os pedidos que estão em uma etap…" at bounding box center [650, 184] width 173 height 28
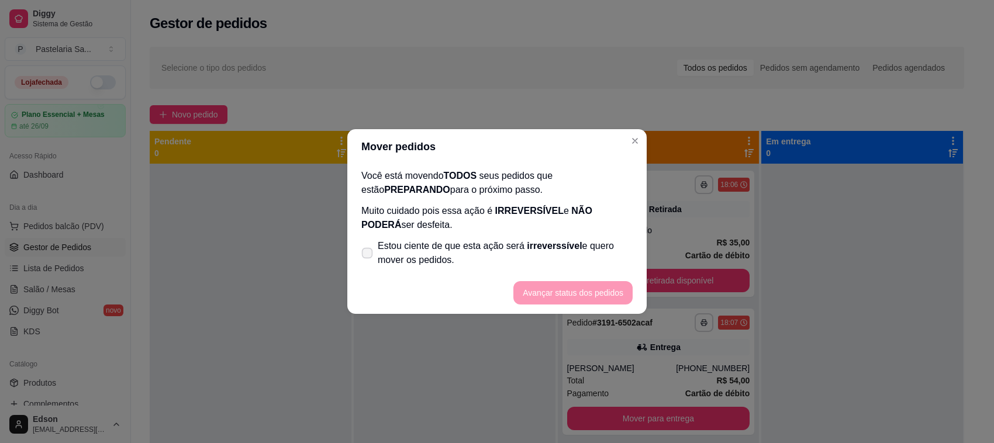
click at [578, 246] on span "Estou ciente de que esta ação será irreverssível e quero mover os pedidos." at bounding box center [505, 253] width 255 height 28
click at [368, 256] on input "Estou ciente de que esta ação será irreverssível e quero mover os pedidos." at bounding box center [365, 260] width 8 height 8
checkbox input "true"
click at [583, 302] on button "Avançar status dos pedidos" at bounding box center [572, 292] width 119 height 23
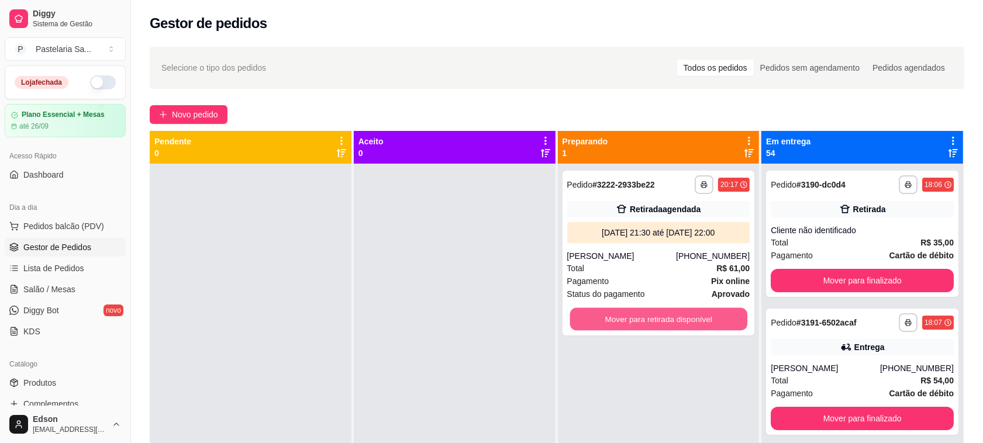
click at [685, 316] on button "Mover para retirada disponível" at bounding box center [657, 319] width 177 height 23
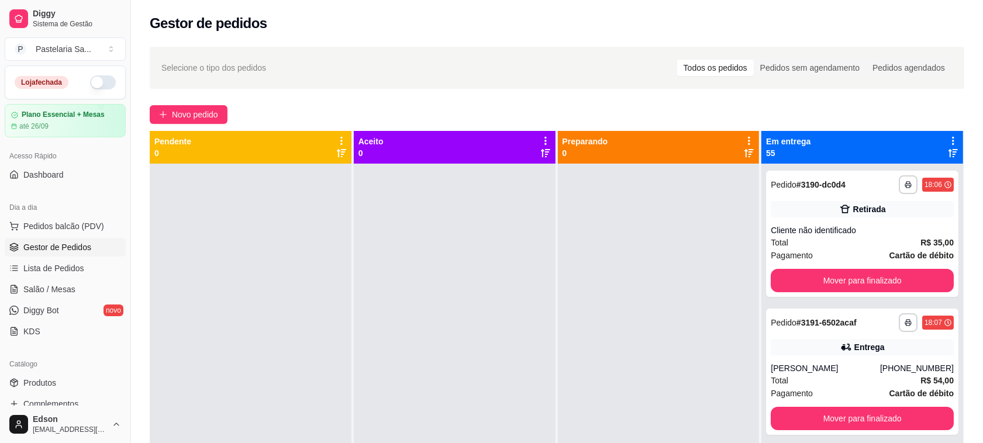
click at [948, 136] on icon at bounding box center [953, 141] width 11 height 11
click at [831, 168] on span "Com essa opção você tem a opção de mover todos os pedidos que estão em uma etap…" at bounding box center [871, 176] width 139 height 22
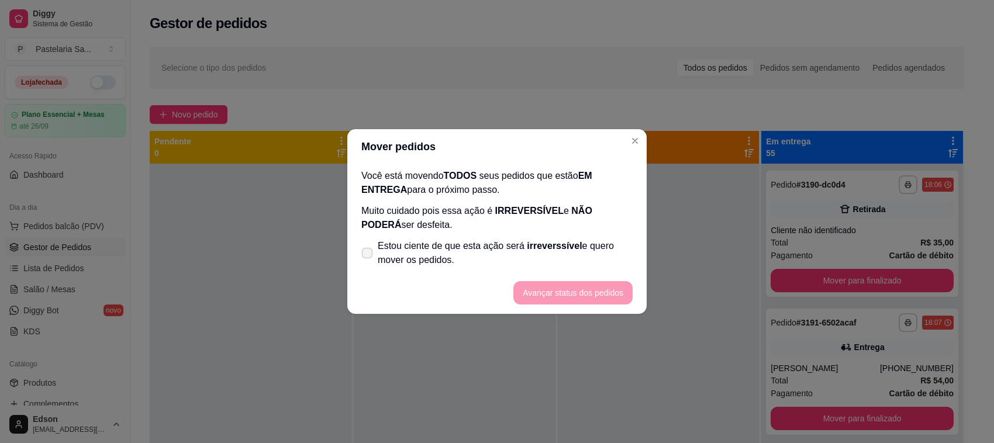
click at [556, 246] on span "irreverssível" at bounding box center [554, 246] width 55 height 10
click at [368, 256] on input "Estou ciente de que esta ação será irreverssível e quero mover os pedidos." at bounding box center [365, 260] width 8 height 8
checkbox input "true"
click at [592, 290] on button "Avançar status dos pedidos" at bounding box center [572, 292] width 119 height 23
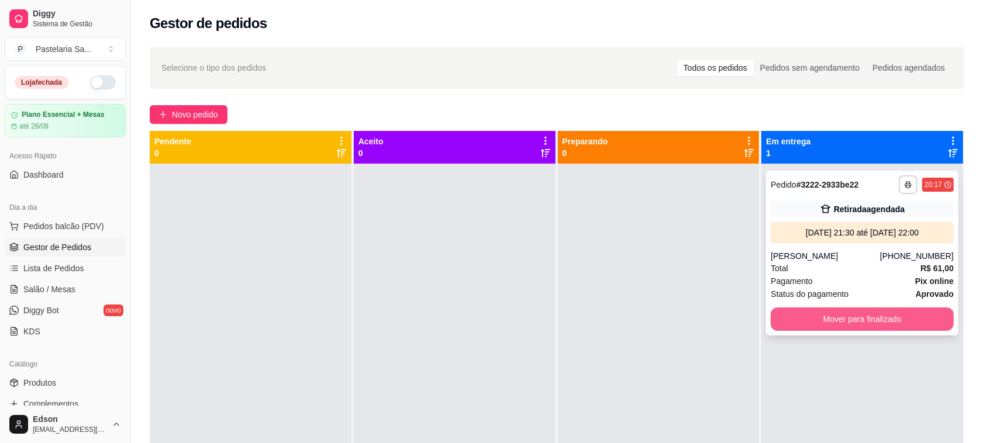
click at [872, 315] on button "Mover para finalizado" at bounding box center [862, 319] width 183 height 23
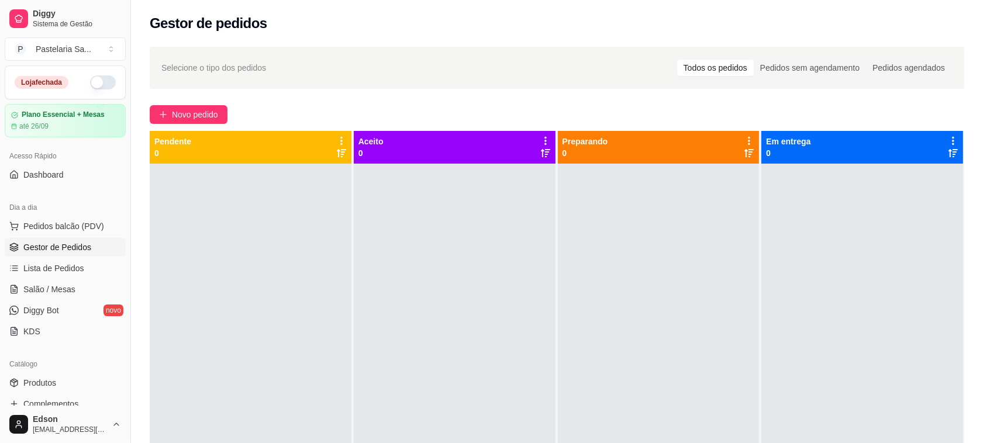
click at [396, 180] on div at bounding box center [455, 385] width 202 height 443
drag, startPoint x: 368, startPoint y: 221, endPoint x: 288, endPoint y: 211, distance: 81.3
click at [360, 223] on div at bounding box center [455, 385] width 202 height 443
click at [288, 211] on div at bounding box center [251, 385] width 202 height 443
click at [592, 203] on div at bounding box center [659, 385] width 202 height 443
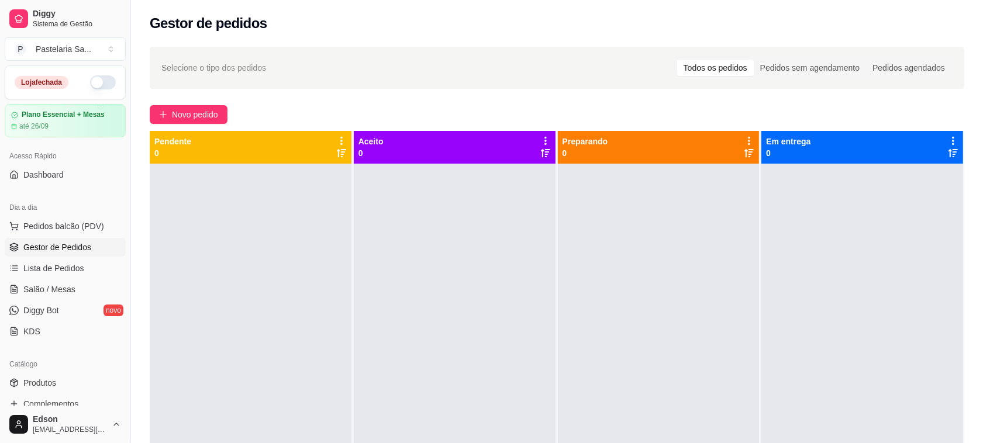
click at [785, 195] on div at bounding box center [862, 385] width 202 height 443
click at [457, 59] on div "Selecione o tipo dos pedidos Todos os pedidos Pedidos sem agendamento Pedidos a…" at bounding box center [556, 67] width 791 height 19
click at [426, 33] on div "Gestor de pedidos" at bounding box center [557, 20] width 852 height 40
click at [747, 69] on div "Todos os pedidos" at bounding box center [715, 68] width 77 height 16
click at [677, 60] on input "Todos os pedidos" at bounding box center [677, 60] width 0 height 0
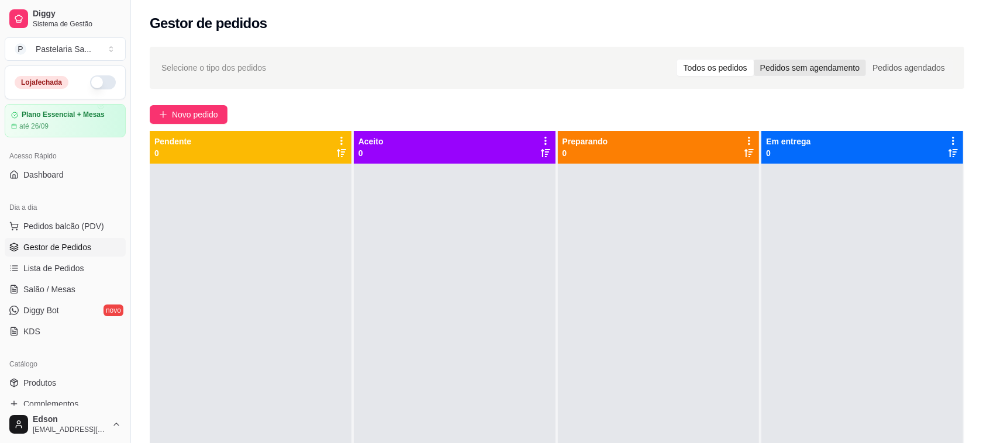
click at [807, 74] on div "Pedidos sem agendamento" at bounding box center [810, 68] width 112 height 16
click at [754, 60] on input "Pedidos sem agendamento" at bounding box center [754, 60] width 0 height 0
click at [801, 68] on div "Pedidos sem agendamento" at bounding box center [810, 68] width 112 height 16
click at [754, 60] on input "Pedidos sem agendamento" at bounding box center [754, 60] width 0 height 0
click at [70, 236] on button "Pedidos balcão (PDV)" at bounding box center [65, 226] width 121 height 19
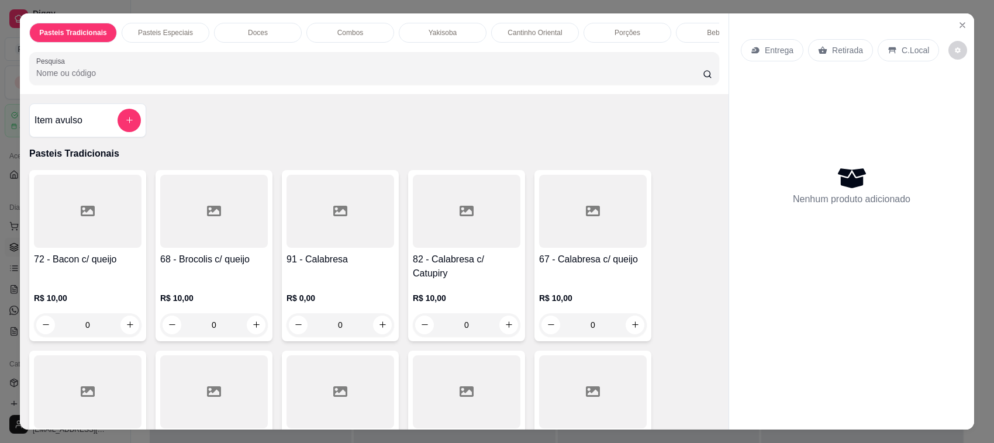
click at [968, 22] on div "Entrega Retirada C.Local Nenhum produto adicionado" at bounding box center [851, 212] width 245 height 398
click at [960, 25] on icon "Close" at bounding box center [962, 25] width 5 height 5
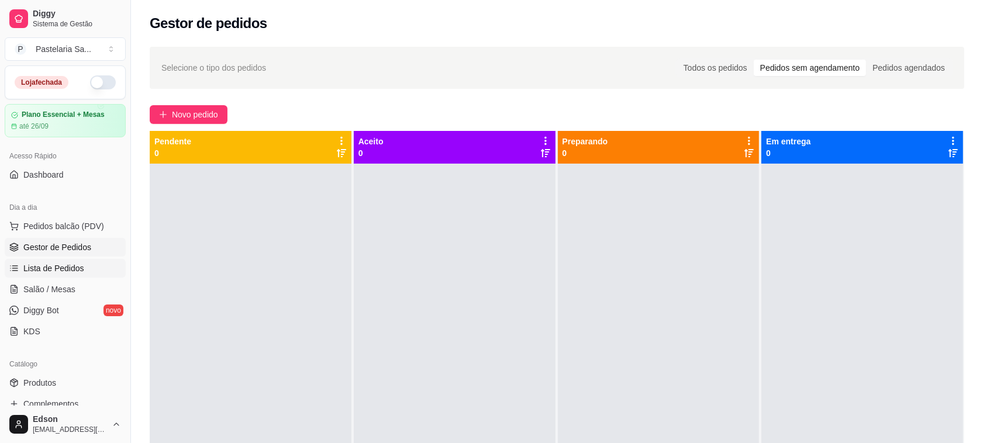
click at [77, 276] on link "Lista de Pedidos" at bounding box center [65, 268] width 121 height 19
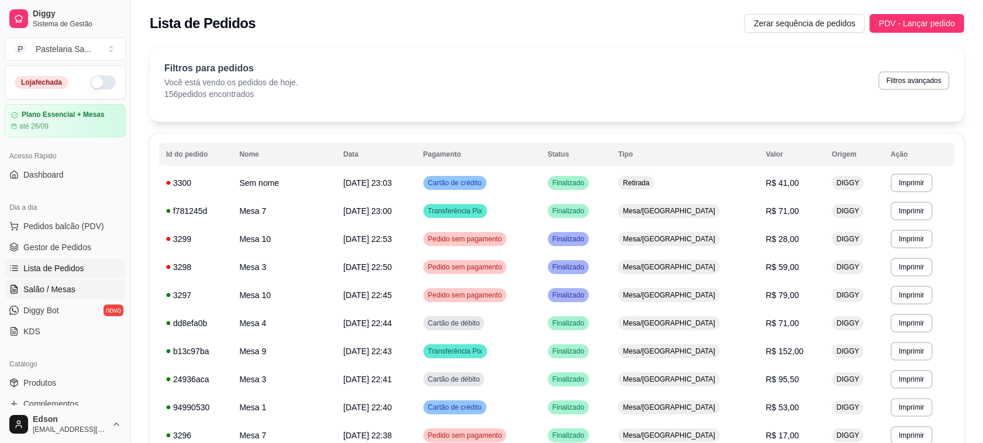
click at [76, 291] on link "Salão / Mesas" at bounding box center [65, 289] width 121 height 19
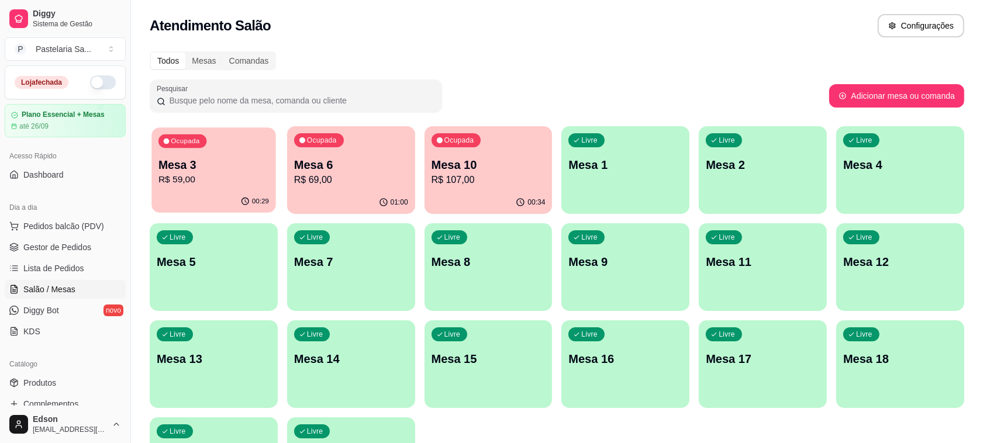
click at [216, 182] on p "R$ 59,00" at bounding box center [213, 179] width 111 height 13
click at [378, 182] on p "R$ 69,00" at bounding box center [351, 180] width 114 height 14
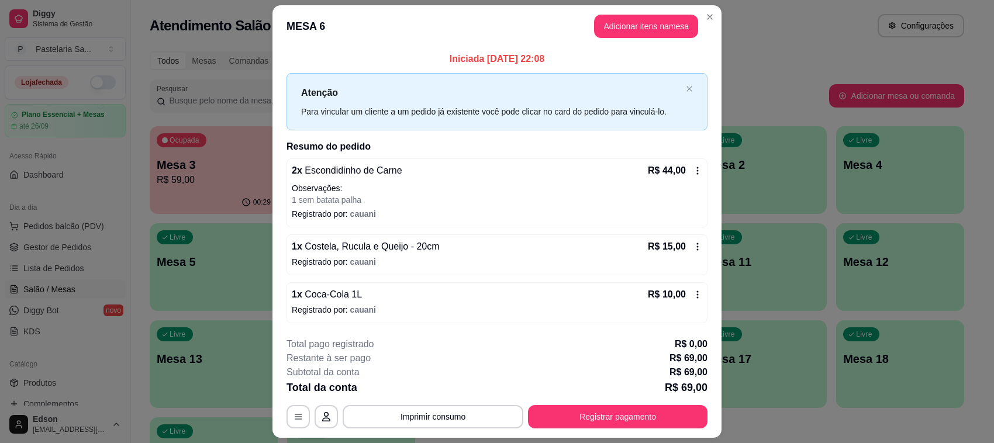
scroll to position [32, 0]
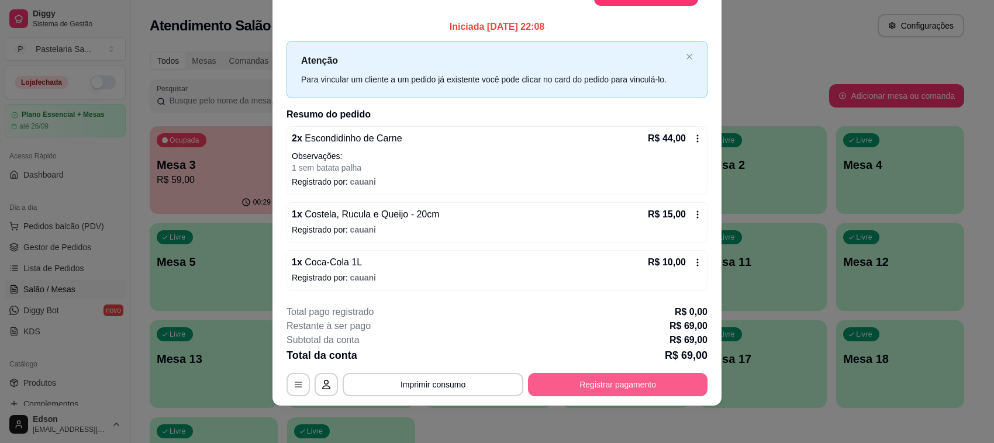
click at [608, 385] on button "Registrar pagamento" at bounding box center [617, 384] width 179 height 23
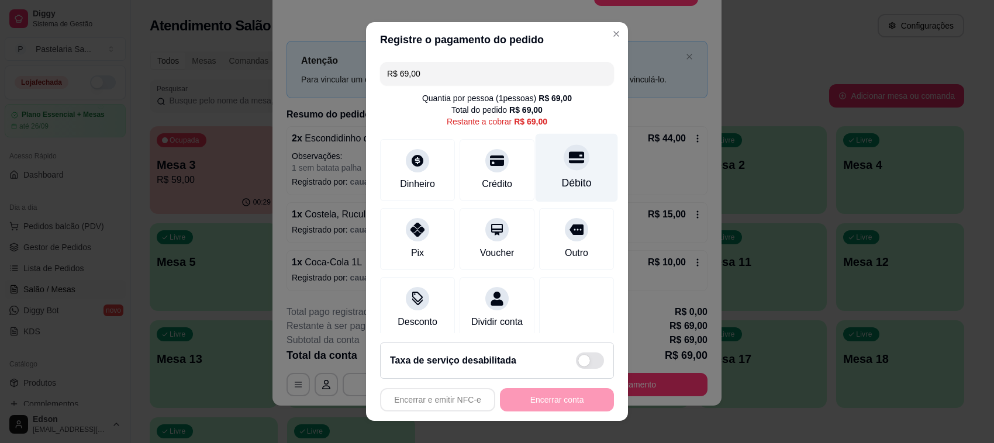
click at [564, 157] on div at bounding box center [577, 157] width 26 height 26
type input "R$ 0,00"
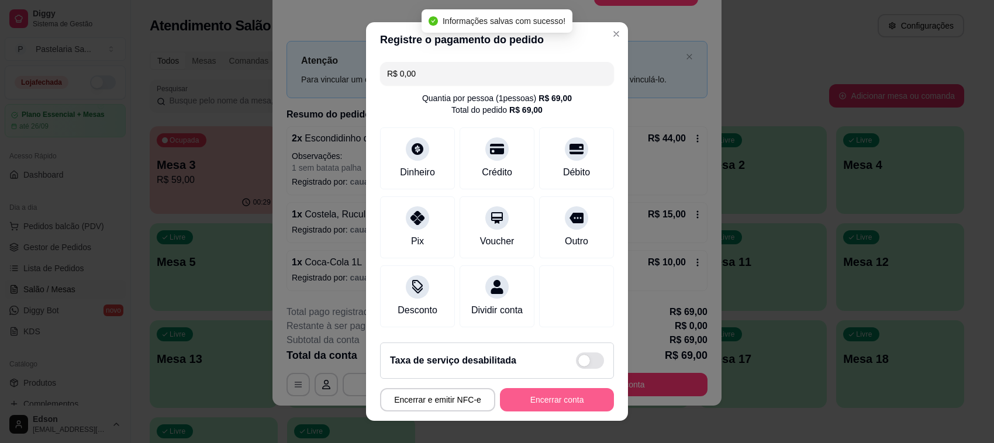
click at [548, 396] on button "Encerrar conta" at bounding box center [557, 399] width 114 height 23
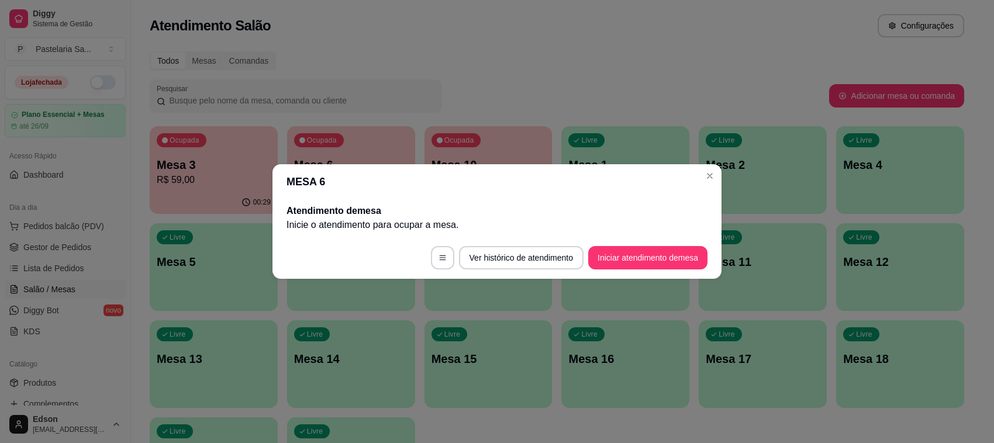
scroll to position [0, 0]
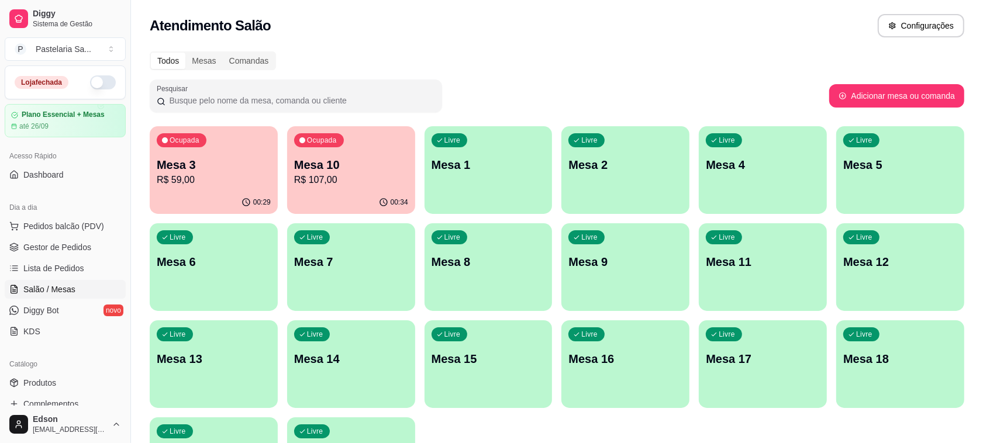
click at [375, 185] on p "R$ 107,00" at bounding box center [351, 180] width 114 height 14
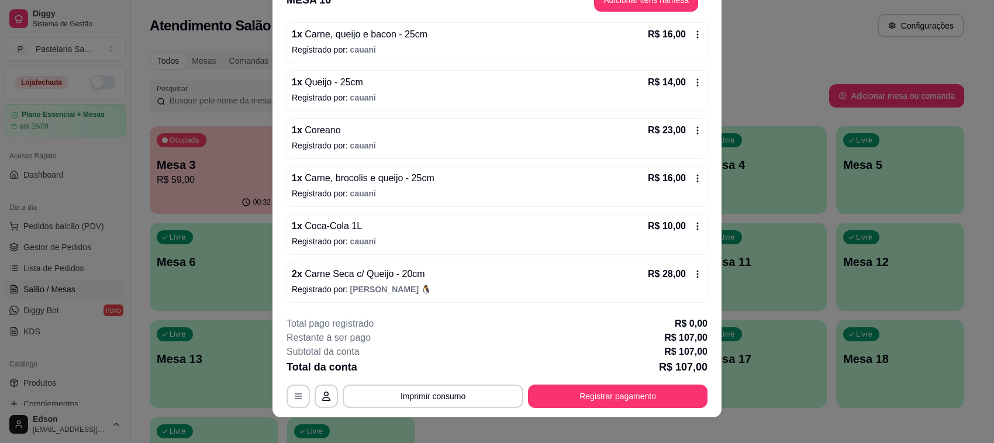
scroll to position [35, 0]
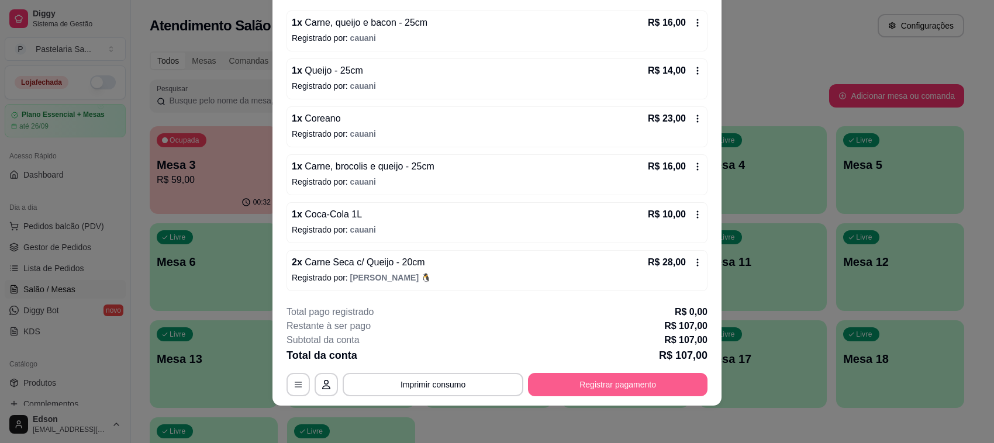
click at [619, 376] on button "Registrar pagamento" at bounding box center [617, 384] width 179 height 23
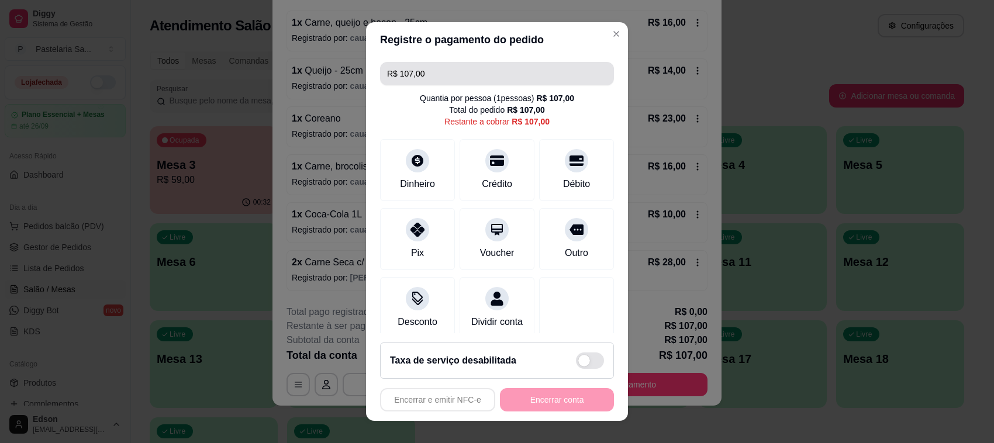
click at [484, 80] on input "R$ 107,00" at bounding box center [497, 73] width 220 height 23
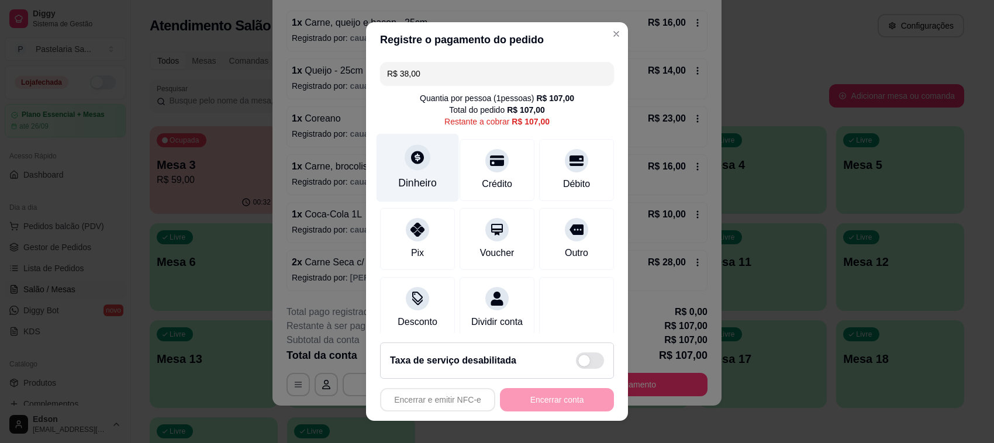
type input "R$ 38,00"
click at [410, 143] on div "Dinheiro" at bounding box center [418, 168] width 82 height 68
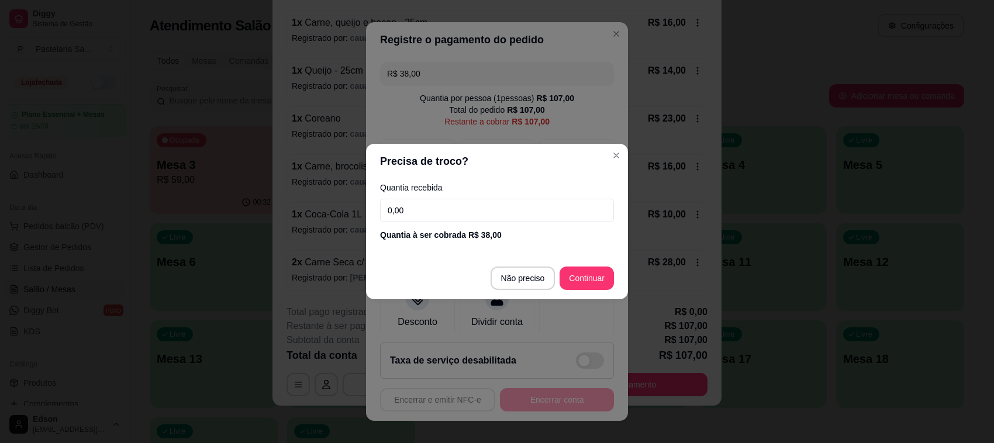
click at [458, 217] on input "0,00" at bounding box center [497, 210] width 234 height 23
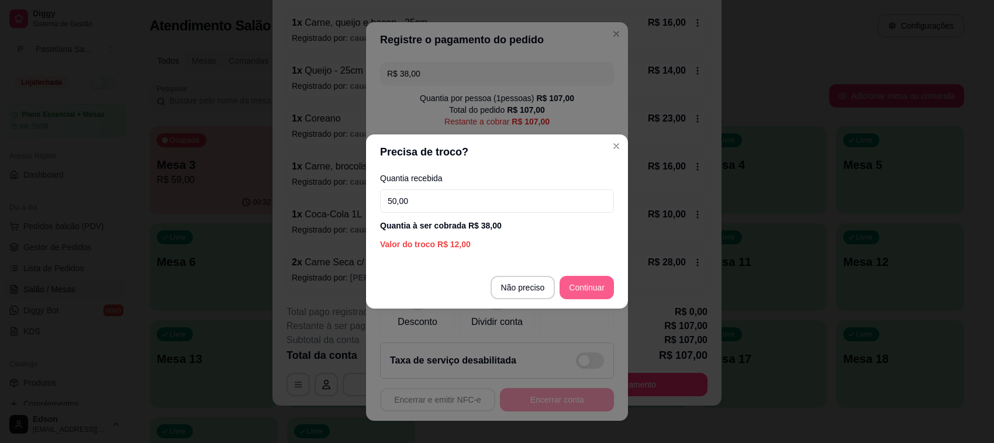
type input "50,00"
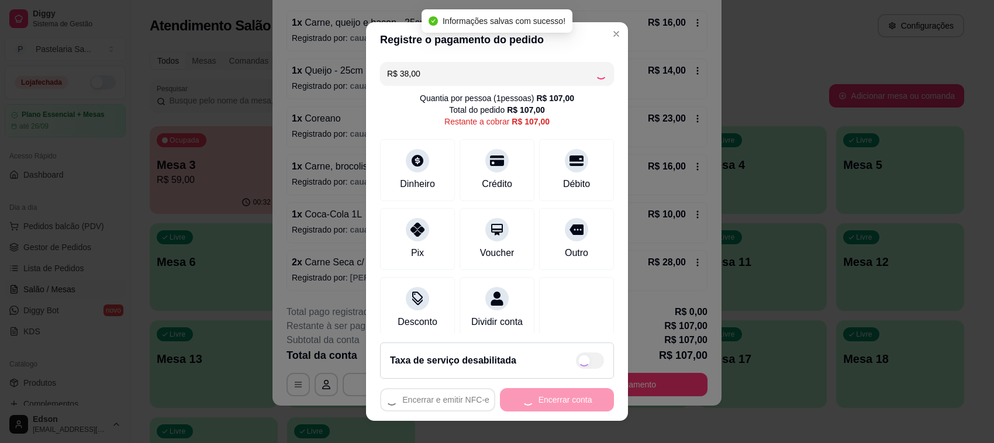
type input "R$ 69,00"
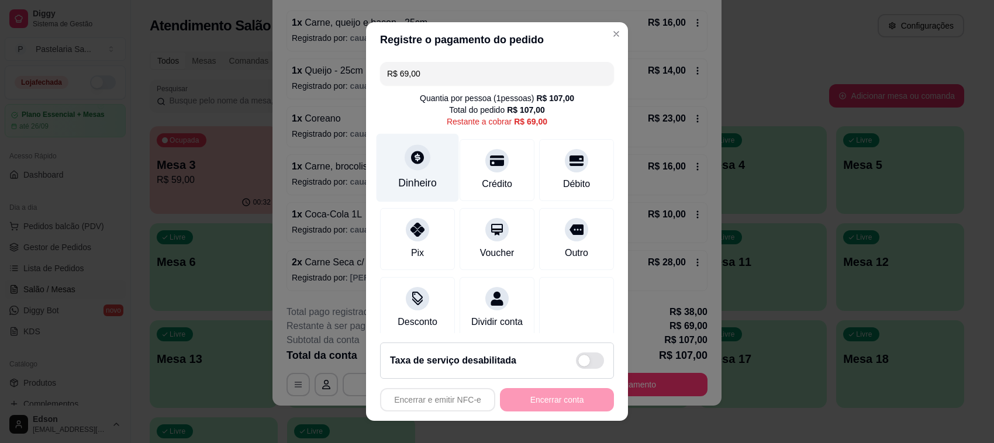
click at [409, 171] on div "Dinheiro" at bounding box center [418, 168] width 82 height 68
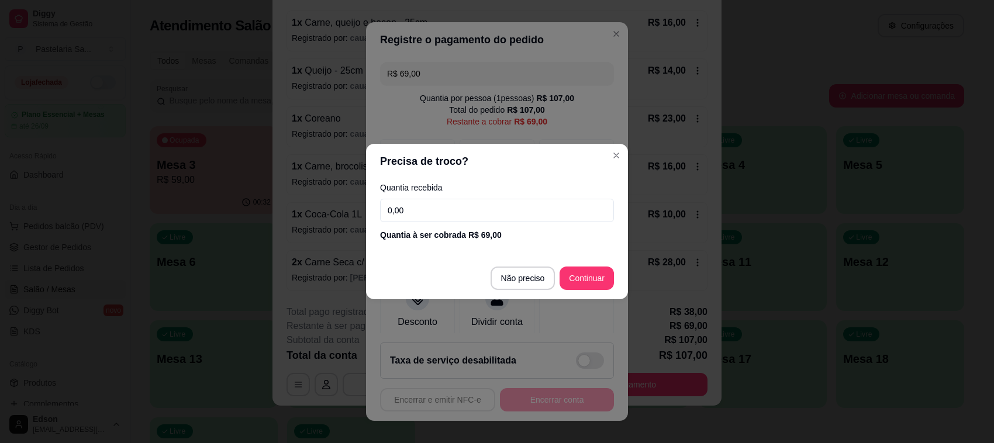
click at [563, 223] on div "Quantia recebida 0,00 Quantia à ser cobrada R$ 69,00" at bounding box center [497, 212] width 262 height 67
click at [554, 212] on input "0,00" at bounding box center [497, 210] width 234 height 23
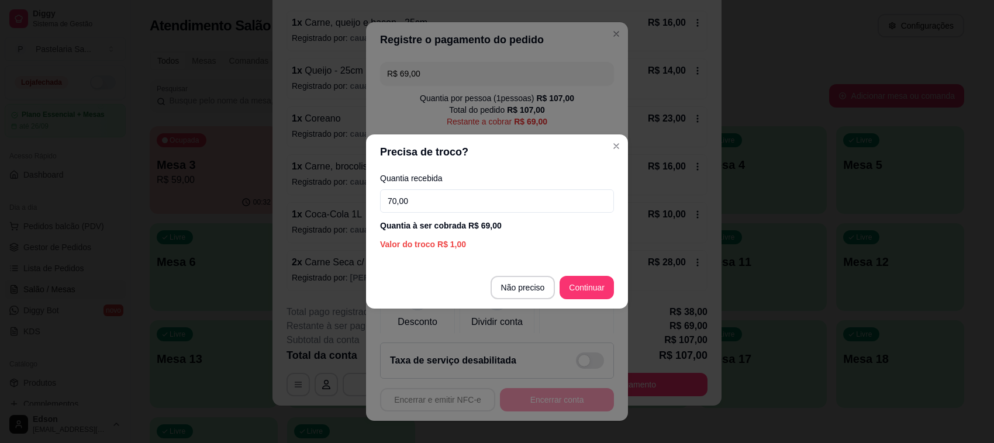
type input "70,00"
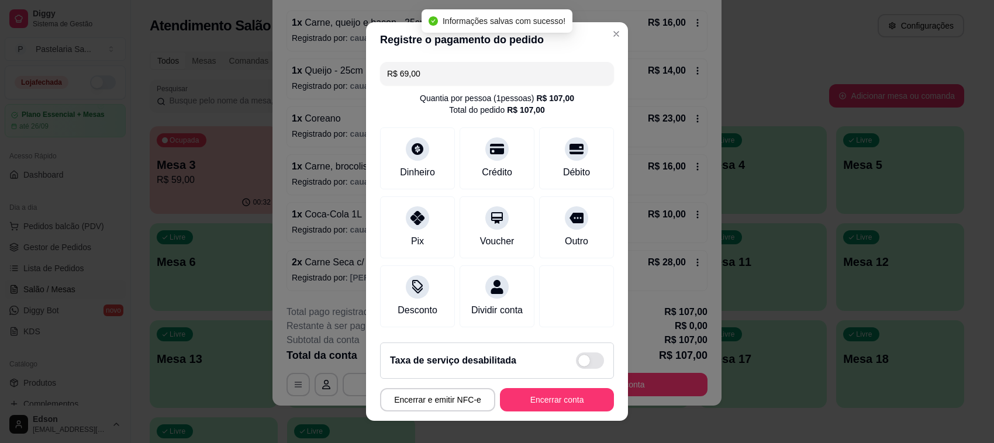
type input "R$ 0,00"
click at [564, 408] on button "Encerrar conta" at bounding box center [557, 399] width 114 height 23
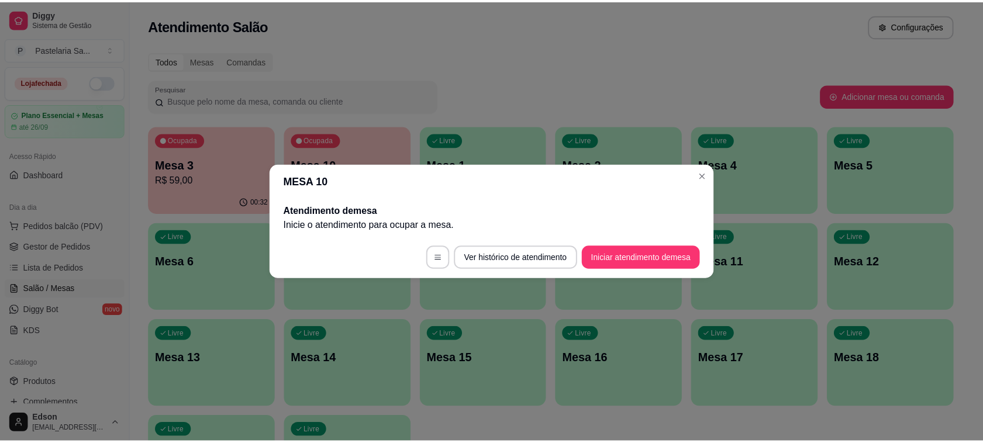
scroll to position [0, 0]
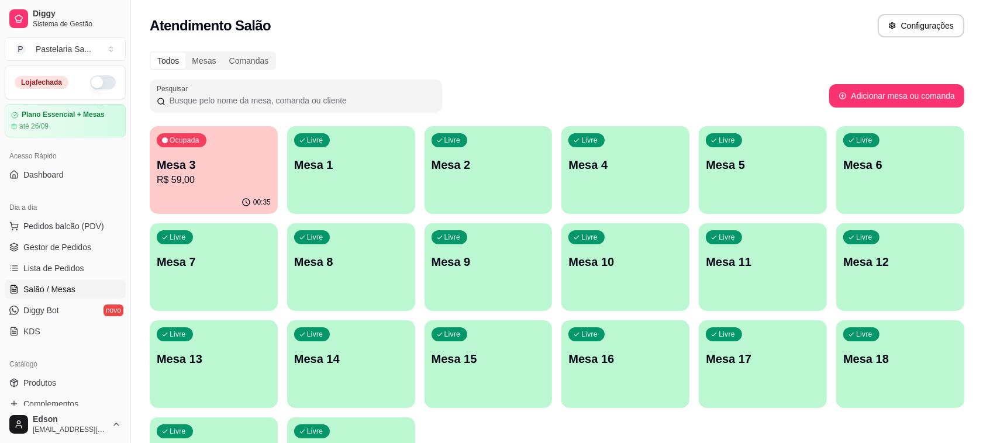
click at [199, 192] on div "00:35" at bounding box center [214, 202] width 128 height 23
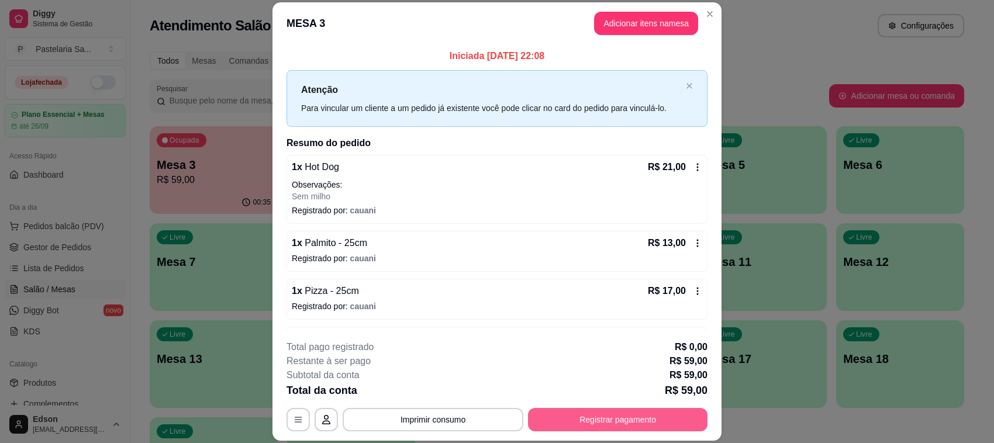
click at [585, 425] on button "Registrar pagamento" at bounding box center [617, 419] width 179 height 23
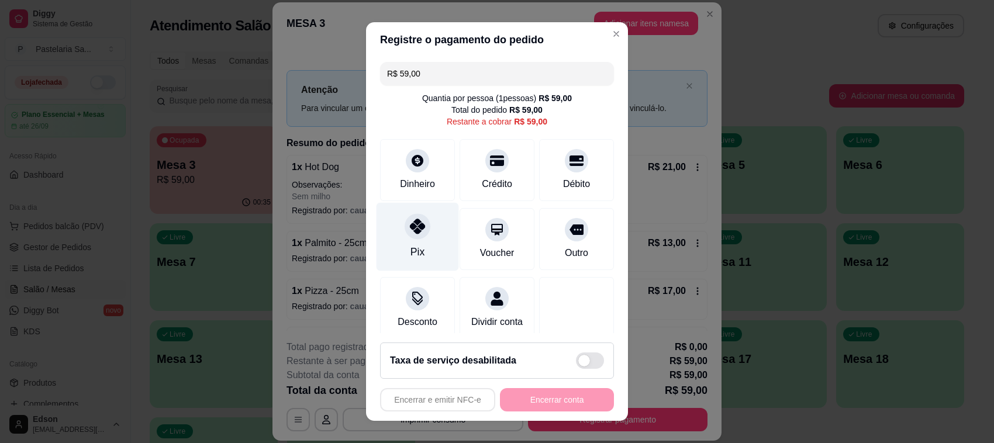
click at [393, 246] on div "Pix" at bounding box center [418, 237] width 82 height 68
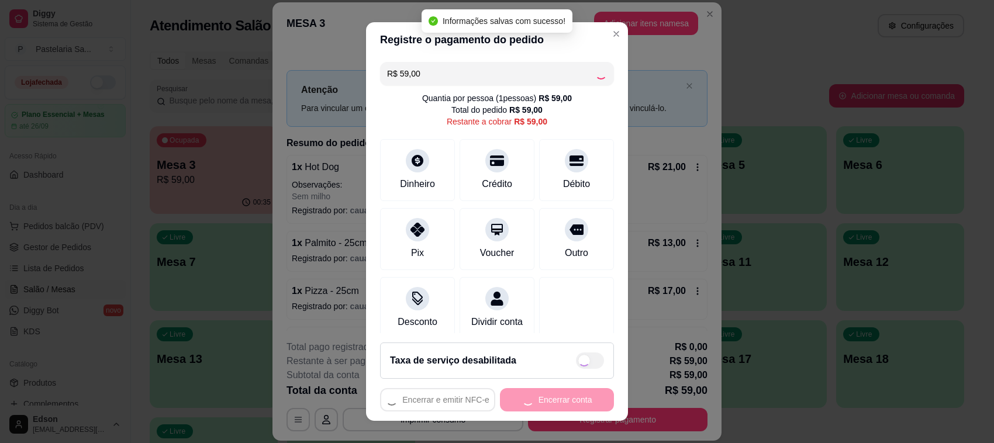
type input "R$ 0,00"
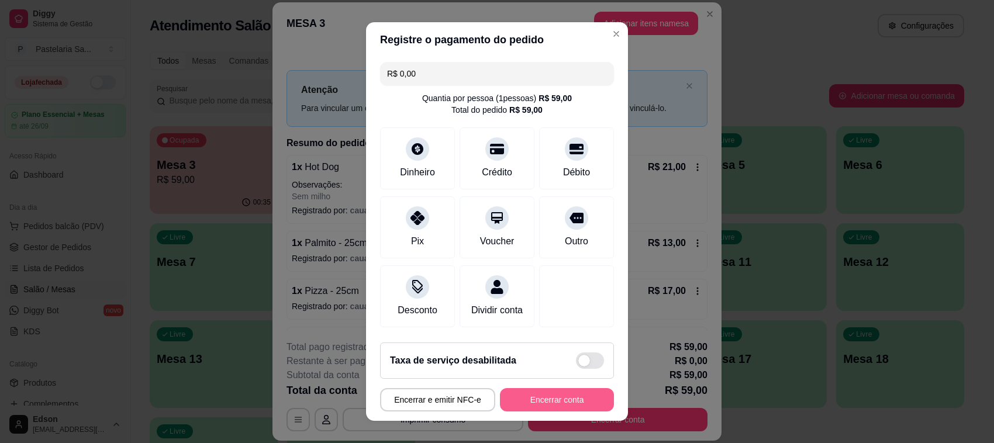
click at [572, 396] on button "Encerrar conta" at bounding box center [557, 399] width 114 height 23
